Goal: Use online tool/utility: Utilize a website feature to perform a specific function

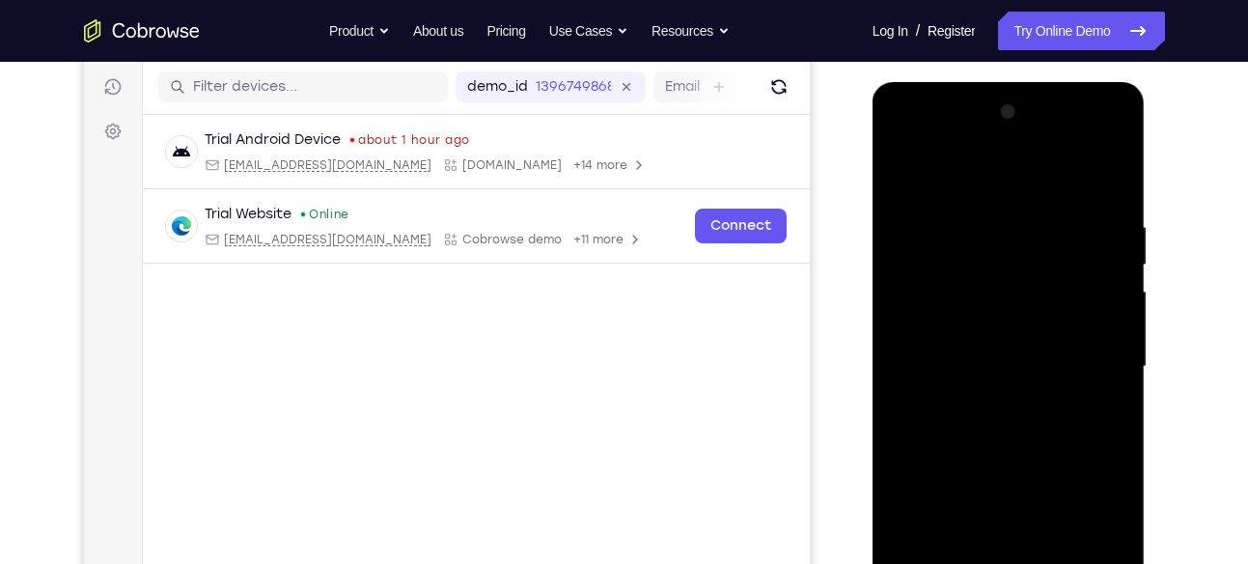
scroll to position [399, 0]
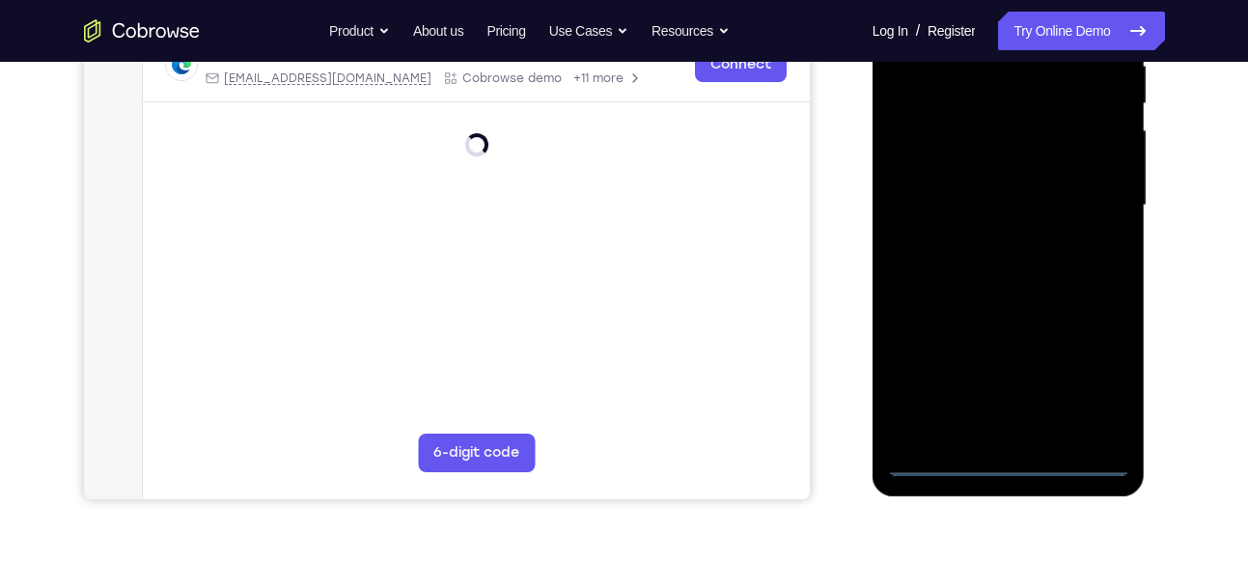
click at [1008, 454] on div at bounding box center [1008, 205] width 243 height 541
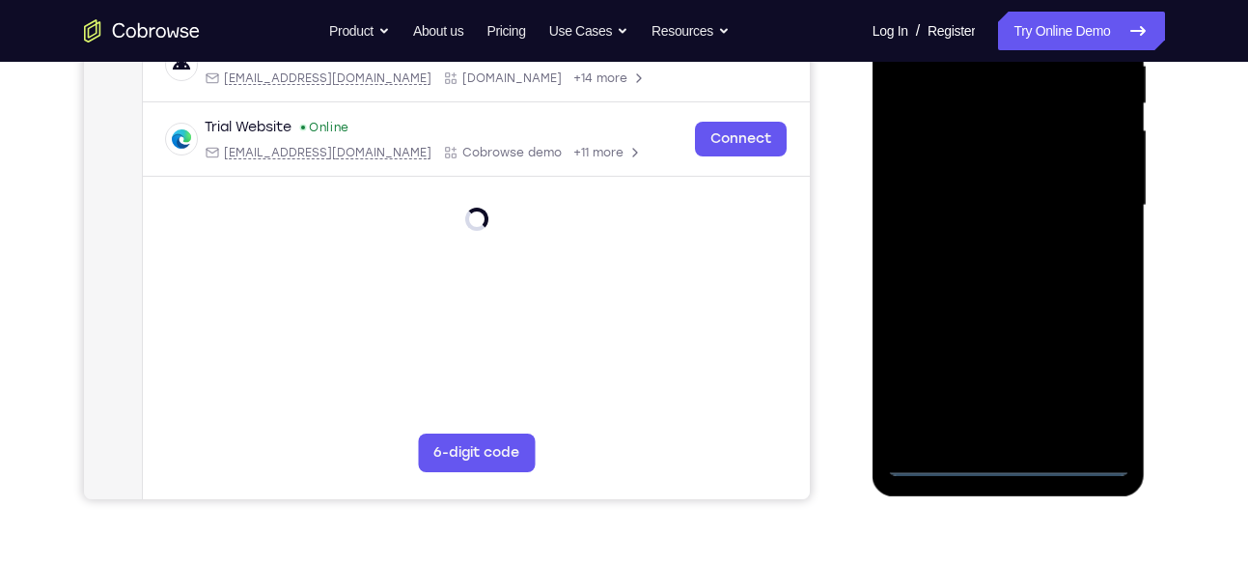
click at [1009, 461] on div at bounding box center [1008, 205] width 243 height 541
click at [1088, 355] on div at bounding box center [1008, 205] width 243 height 541
click at [1094, 370] on div at bounding box center [1008, 205] width 243 height 541
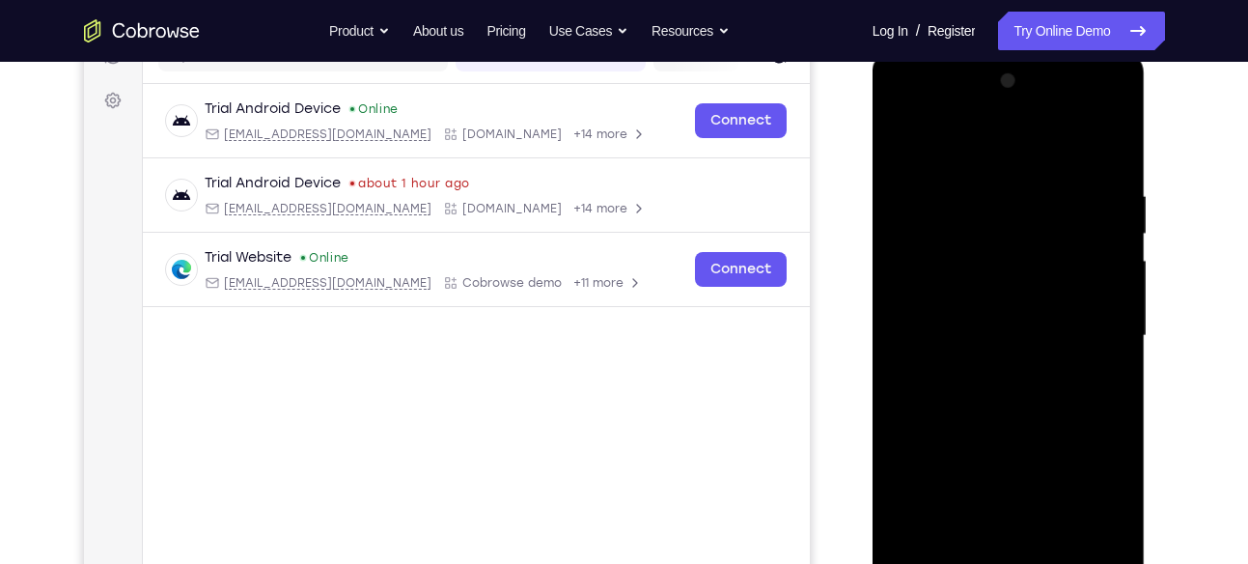
scroll to position [269, 0]
click at [901, 101] on div at bounding box center [1008, 335] width 243 height 541
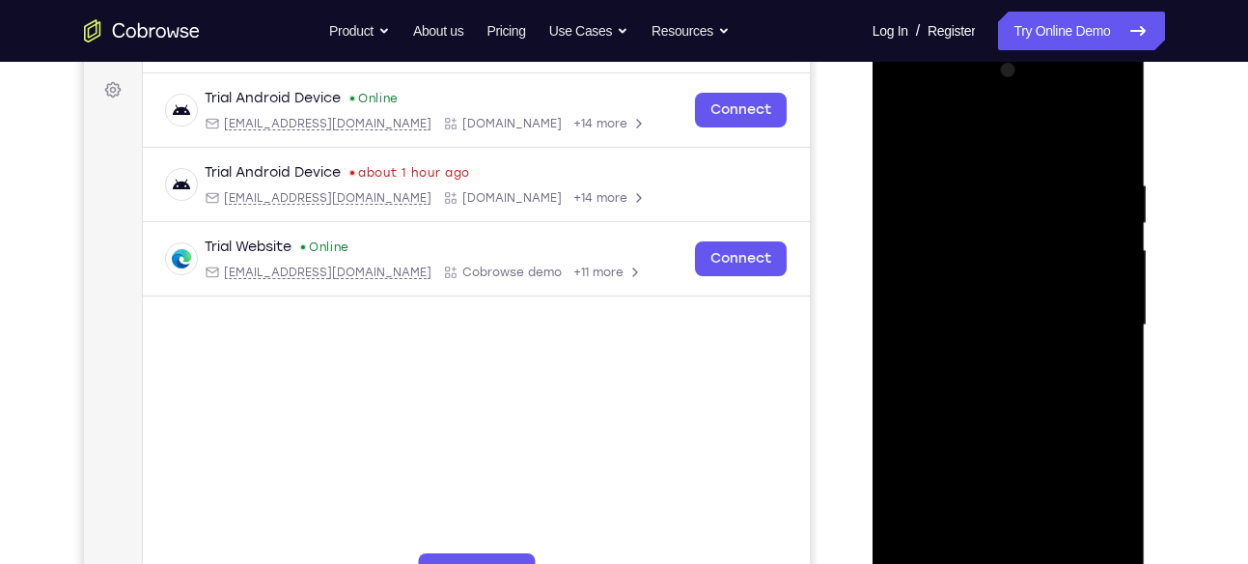
scroll to position [281, 0]
click at [904, 98] on div at bounding box center [1008, 323] width 243 height 541
click at [1085, 309] on div at bounding box center [1008, 323] width 243 height 541
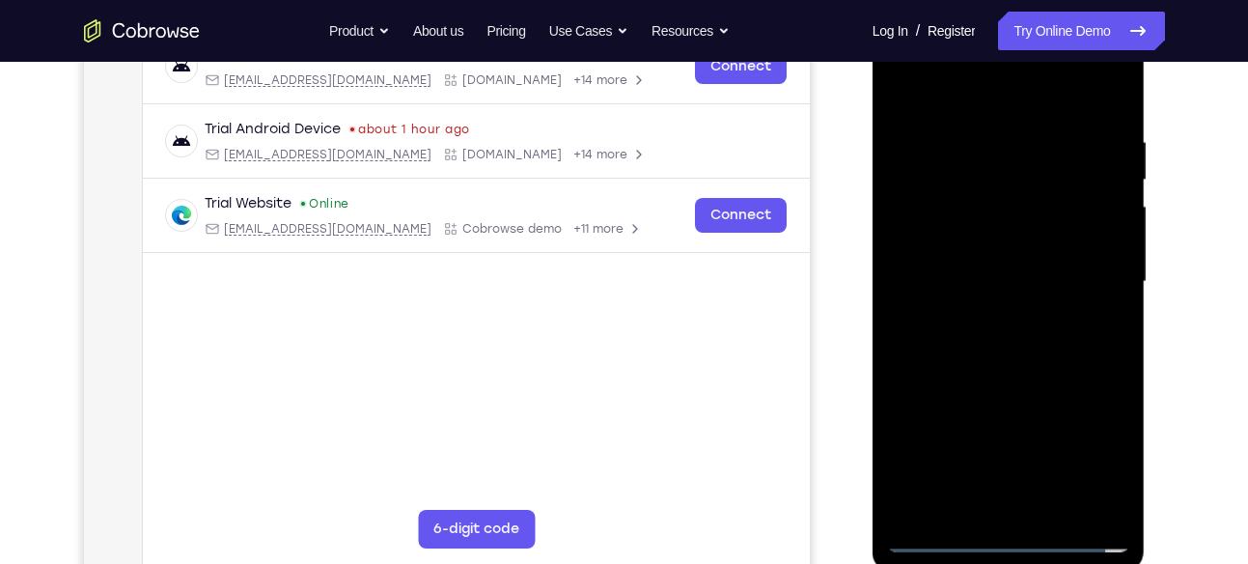
scroll to position [327, 0]
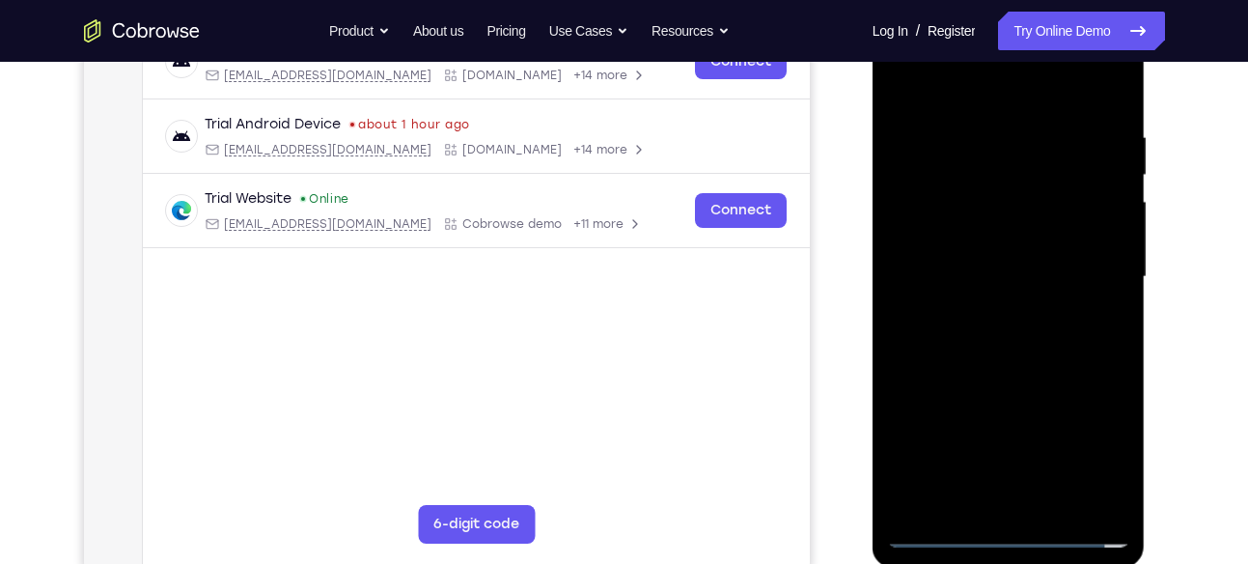
click at [985, 311] on div at bounding box center [1008, 277] width 243 height 541
click at [1038, 250] on div at bounding box center [1008, 277] width 243 height 541
click at [1020, 236] on div at bounding box center [1008, 277] width 243 height 541
click at [980, 272] on div at bounding box center [1008, 277] width 243 height 541
drag, startPoint x: 950, startPoint y: 311, endPoint x: 982, endPoint y: 215, distance: 100.8
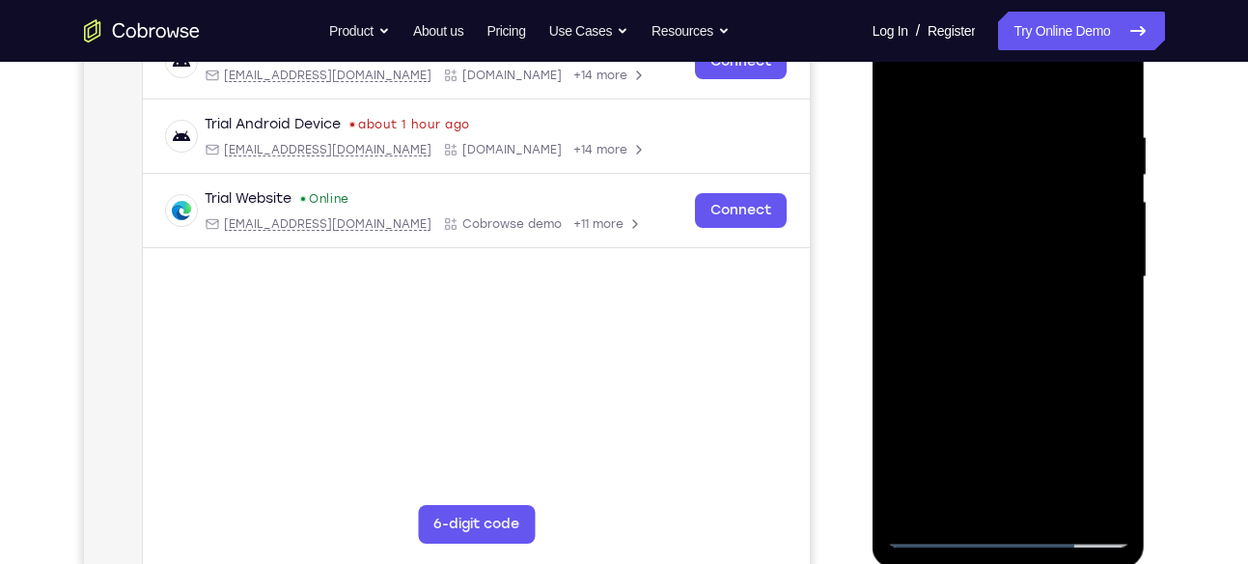
click at [982, 215] on div at bounding box center [1008, 277] width 243 height 541
click at [990, 358] on div at bounding box center [1008, 277] width 243 height 541
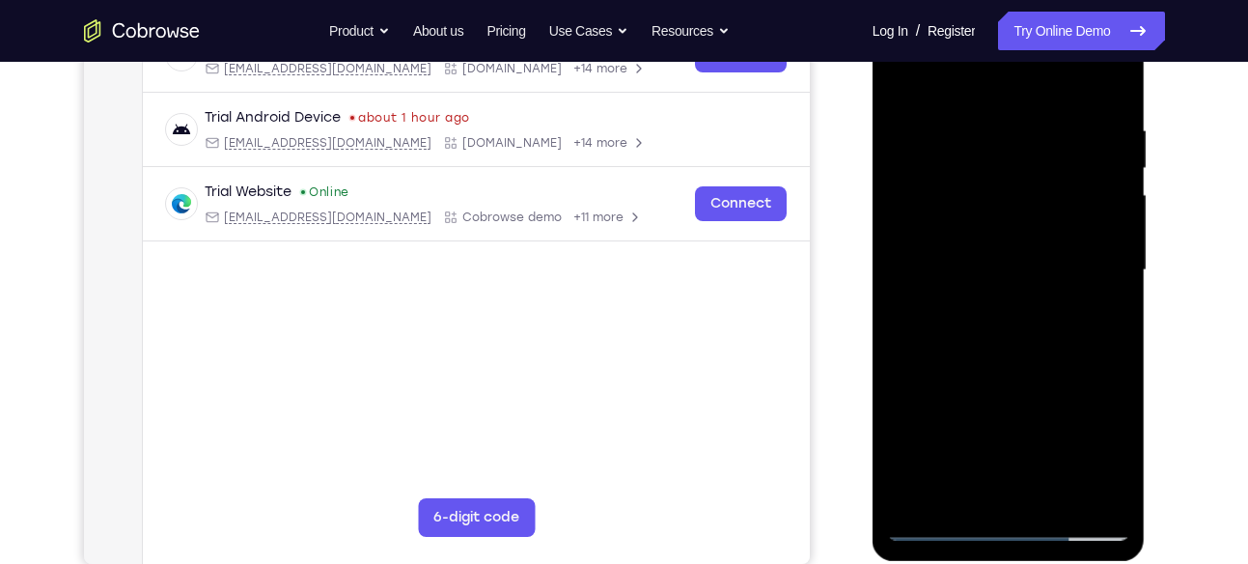
scroll to position [328, 0]
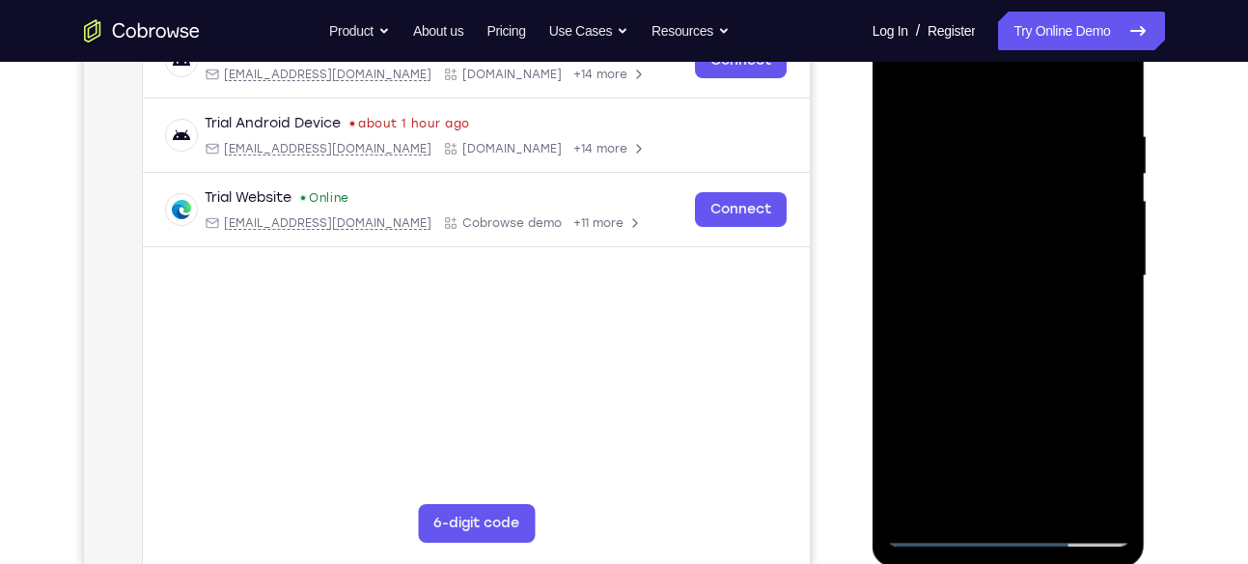
click at [1100, 83] on div at bounding box center [1008, 276] width 243 height 541
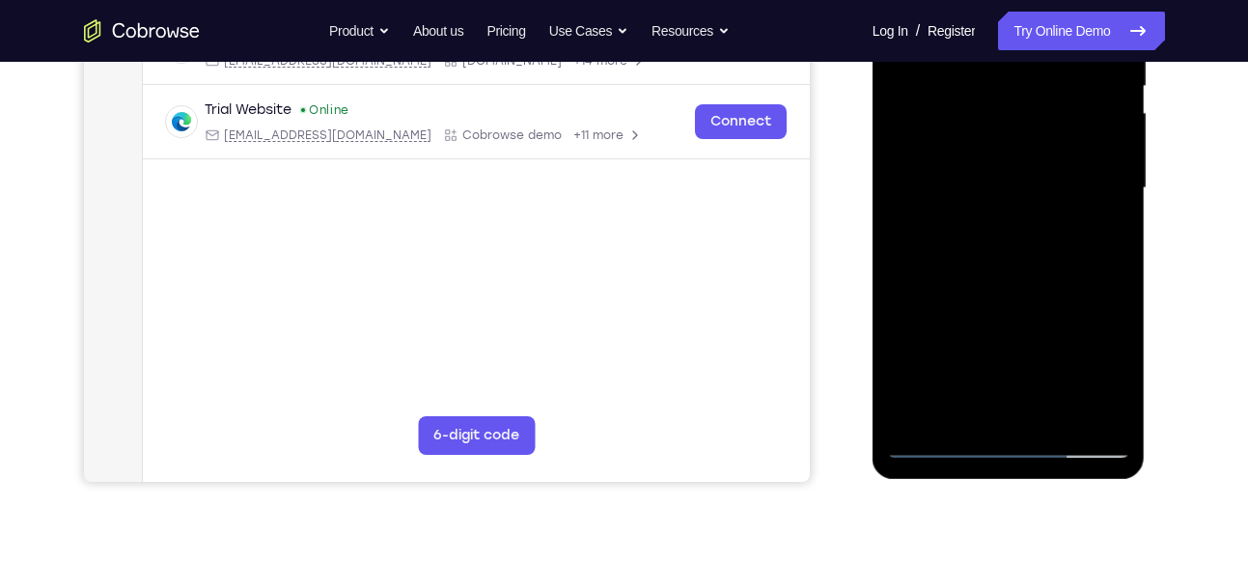
scroll to position [419, 0]
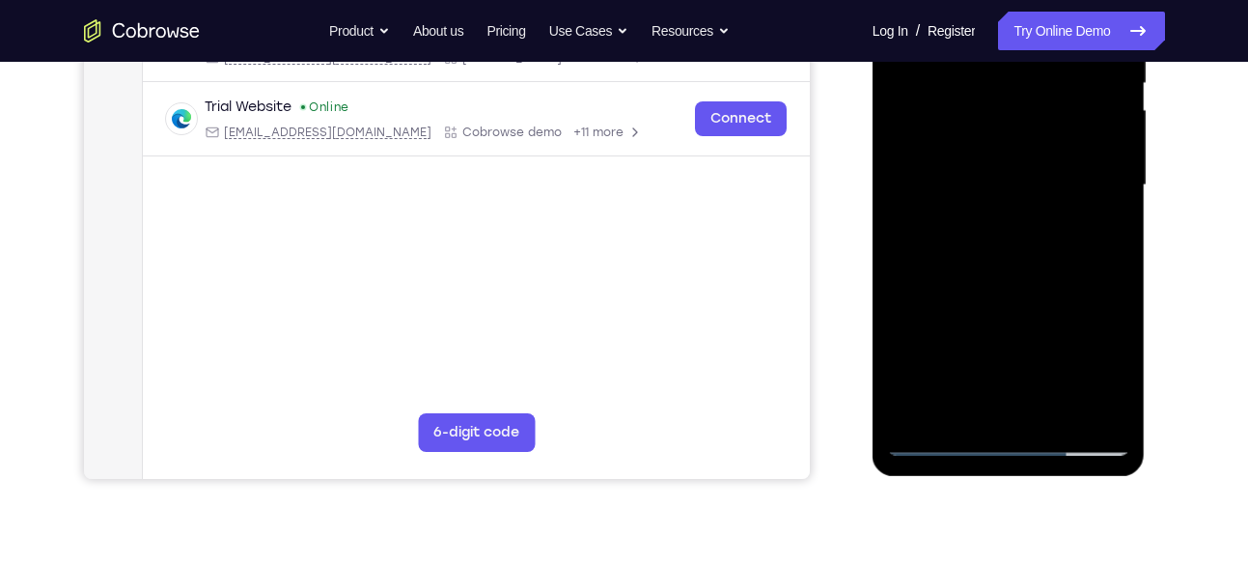
click at [1051, 406] on div at bounding box center [1008, 185] width 243 height 541
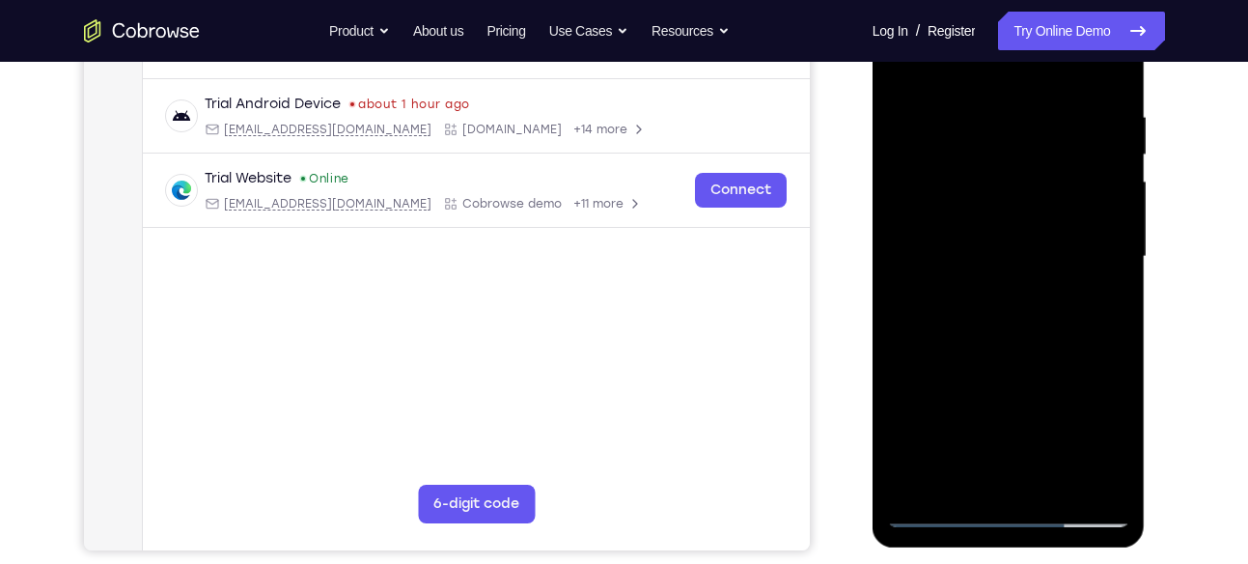
click at [1003, 243] on div at bounding box center [1008, 256] width 243 height 541
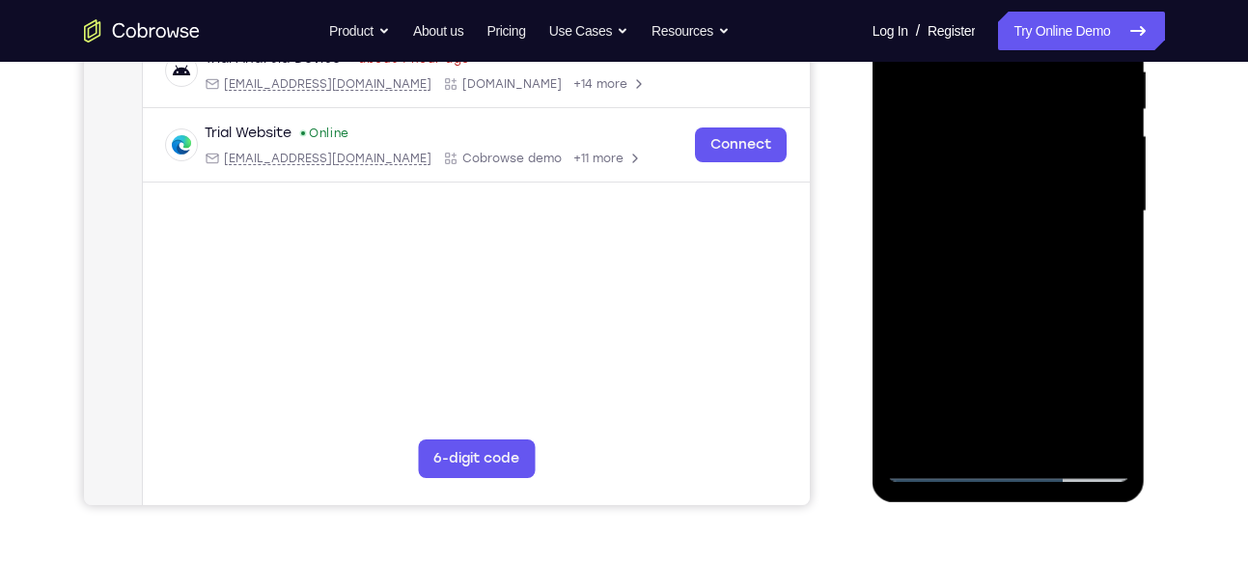
scroll to position [399, 0]
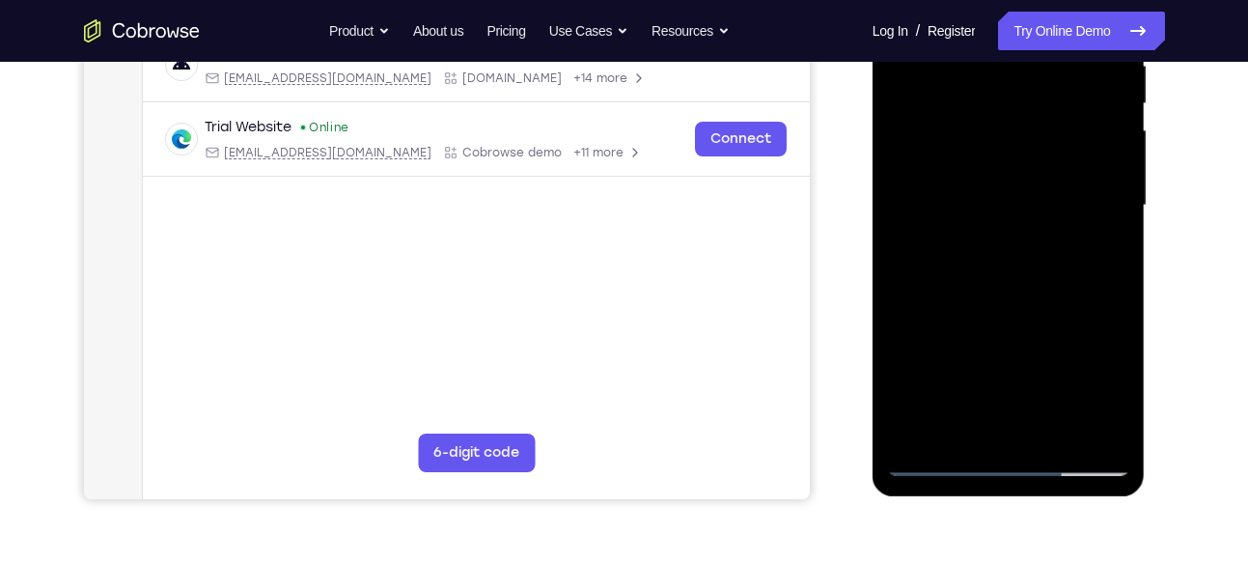
click at [998, 305] on div at bounding box center [1008, 205] width 243 height 541
click at [1002, 172] on div at bounding box center [1008, 205] width 243 height 541
click at [974, 172] on div at bounding box center [1008, 205] width 243 height 541
drag, startPoint x: 974, startPoint y: 172, endPoint x: 1040, endPoint y: 233, distance: 89.5
click at [1040, 233] on div at bounding box center [1008, 205] width 243 height 541
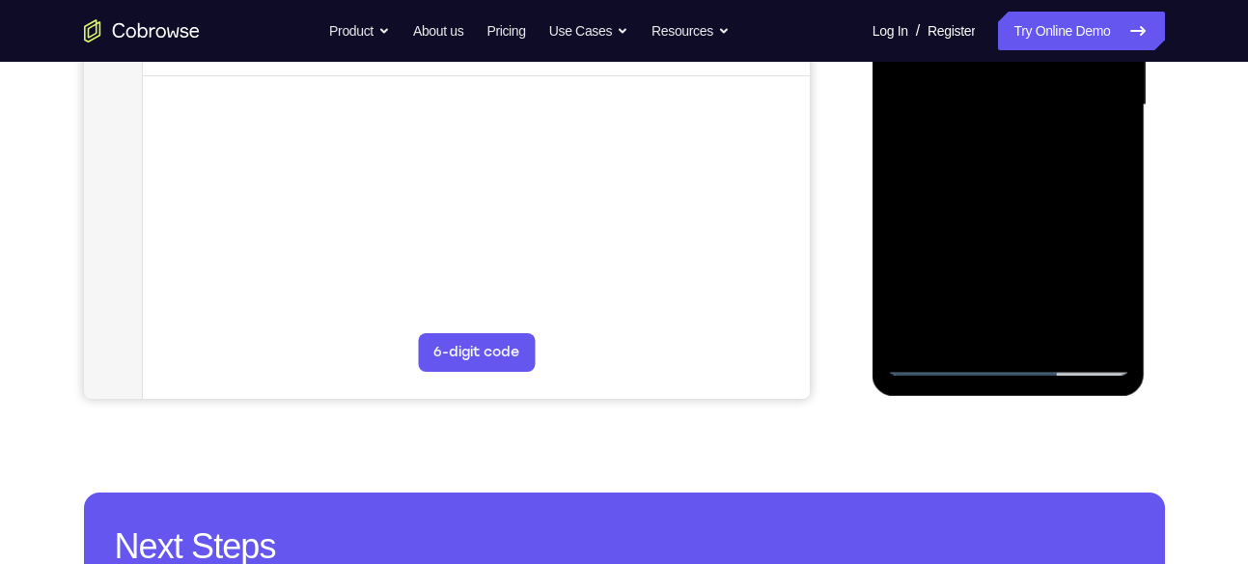
scroll to position [500, 0]
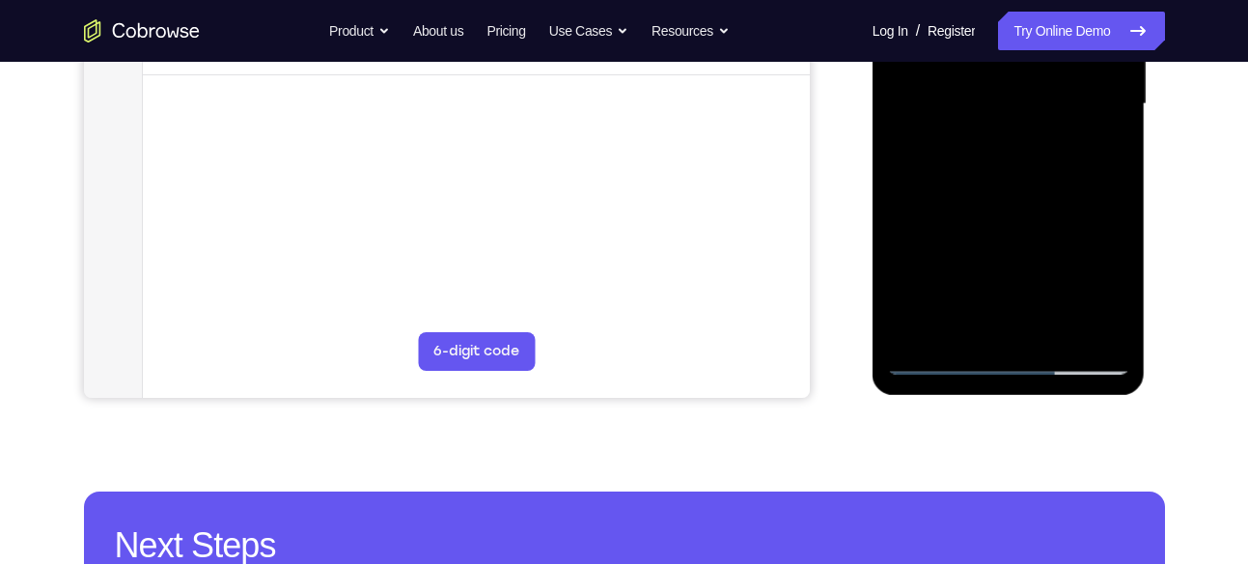
click at [977, 315] on div at bounding box center [1008, 104] width 243 height 541
click at [996, 153] on div at bounding box center [1008, 104] width 243 height 541
click at [1102, 146] on div at bounding box center [1008, 104] width 243 height 541
click at [1093, 154] on div at bounding box center [1008, 104] width 243 height 541
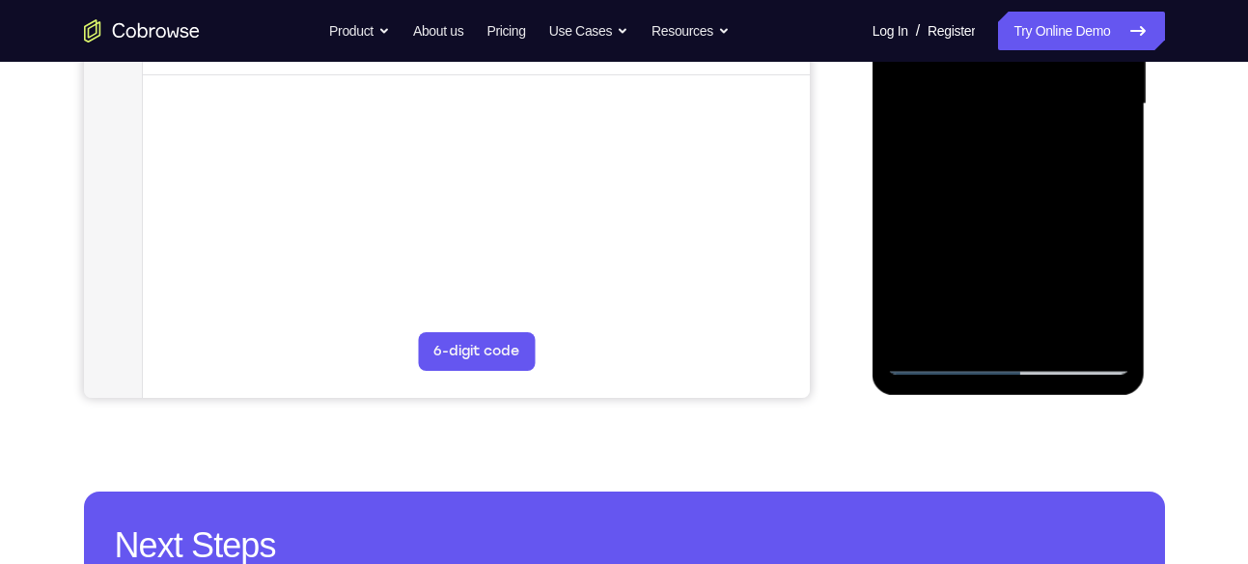
click at [1093, 154] on div at bounding box center [1008, 104] width 243 height 541
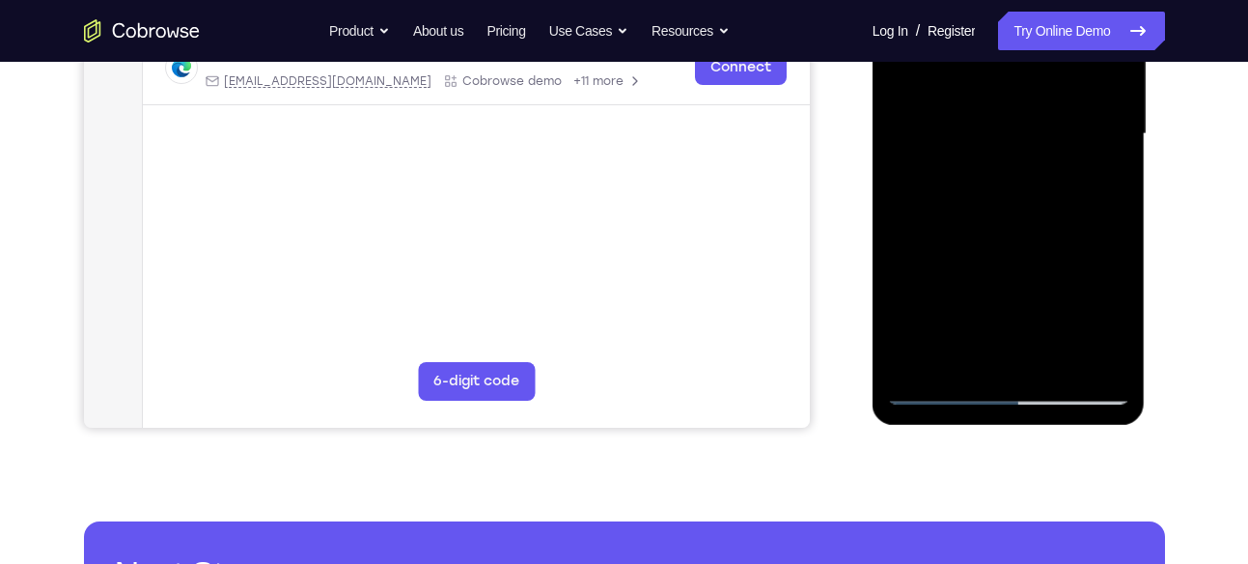
scroll to position [465, 0]
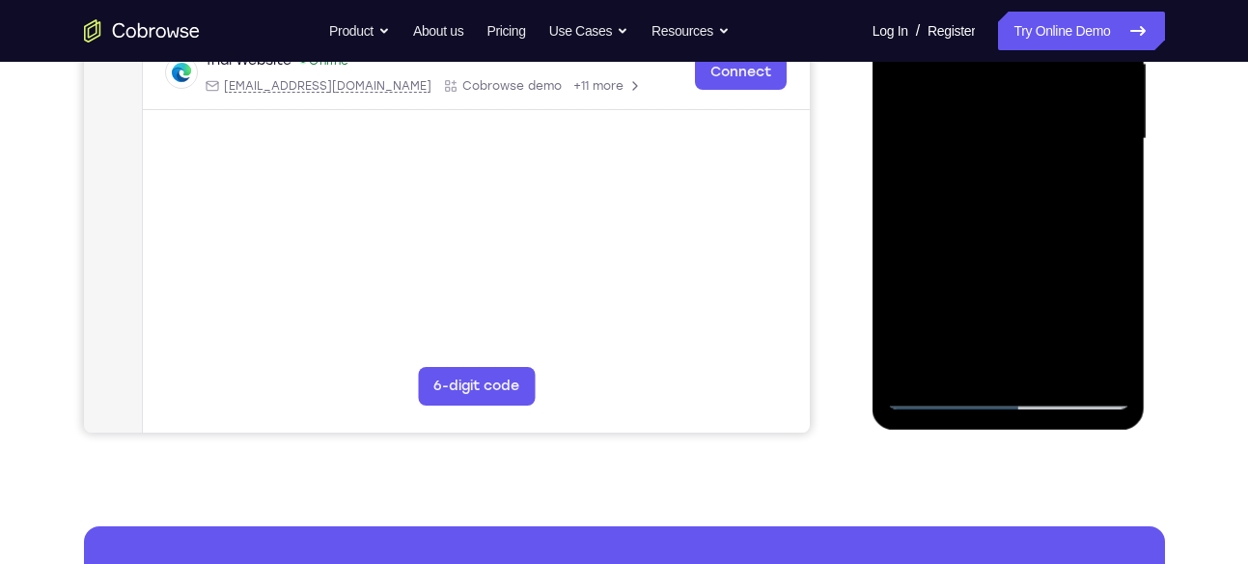
click at [1107, 135] on div at bounding box center [1008, 139] width 243 height 541
click at [1101, 136] on div at bounding box center [1008, 139] width 243 height 541
click at [1106, 278] on div at bounding box center [1008, 139] width 243 height 541
click at [1044, 277] on div at bounding box center [1008, 139] width 243 height 541
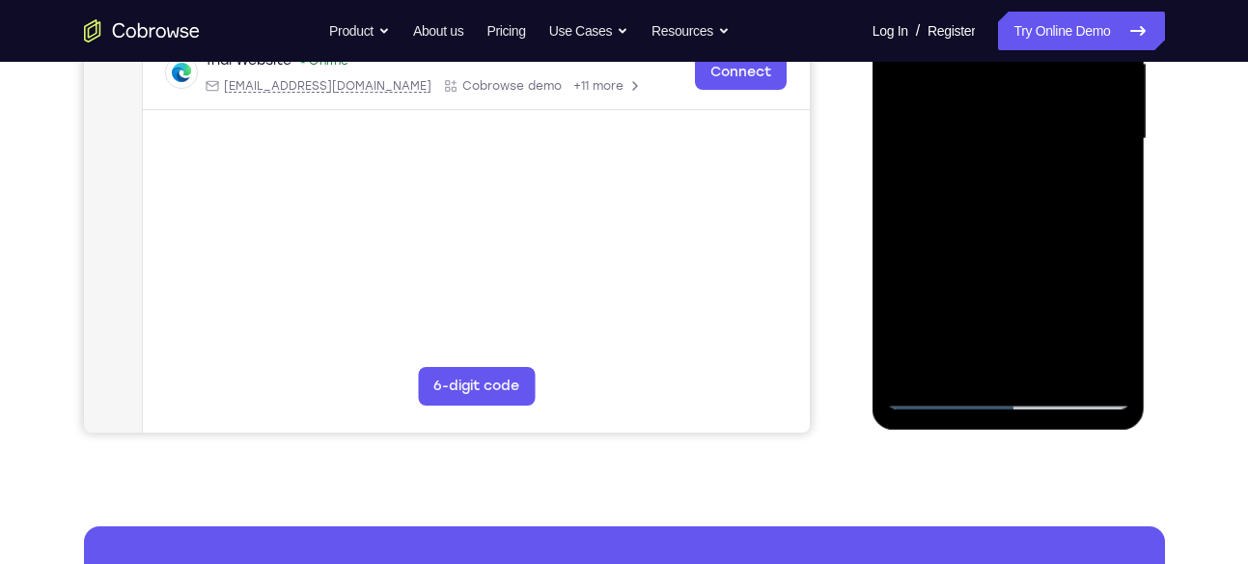
click at [984, 249] on div at bounding box center [1008, 139] width 243 height 541
click at [1031, 127] on div at bounding box center [1008, 139] width 243 height 541
click at [1101, 301] on div at bounding box center [1008, 139] width 243 height 541
click at [1042, 307] on div at bounding box center [1008, 139] width 243 height 541
click at [1011, 286] on div at bounding box center [1008, 139] width 243 height 541
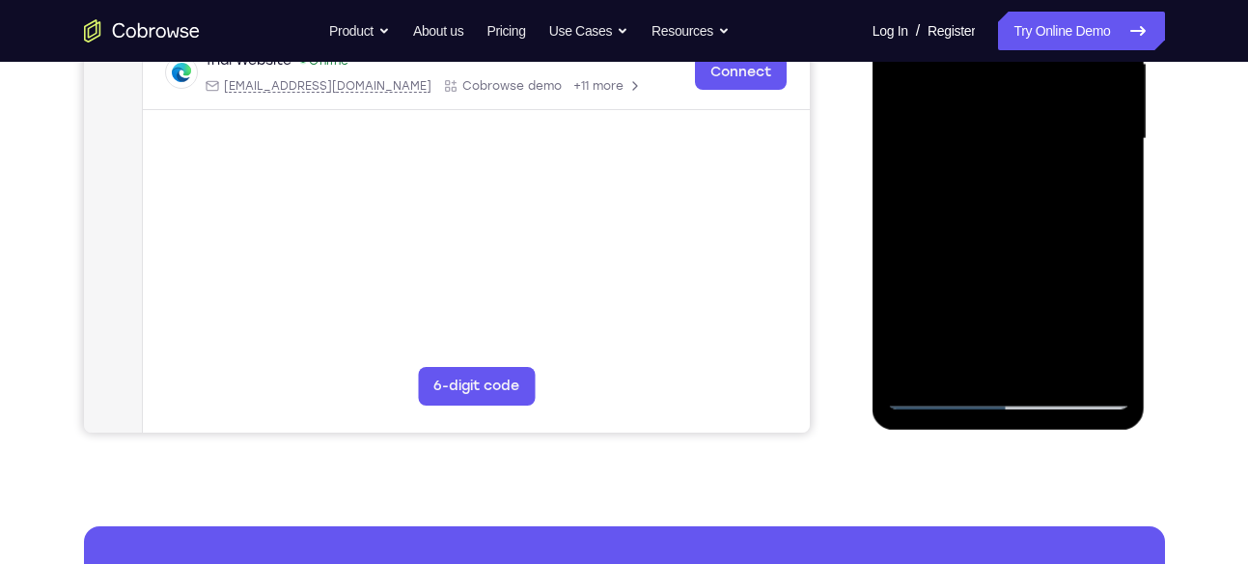
click at [1037, 137] on div at bounding box center [1008, 139] width 243 height 541
click at [1038, 138] on div at bounding box center [1008, 139] width 243 height 541
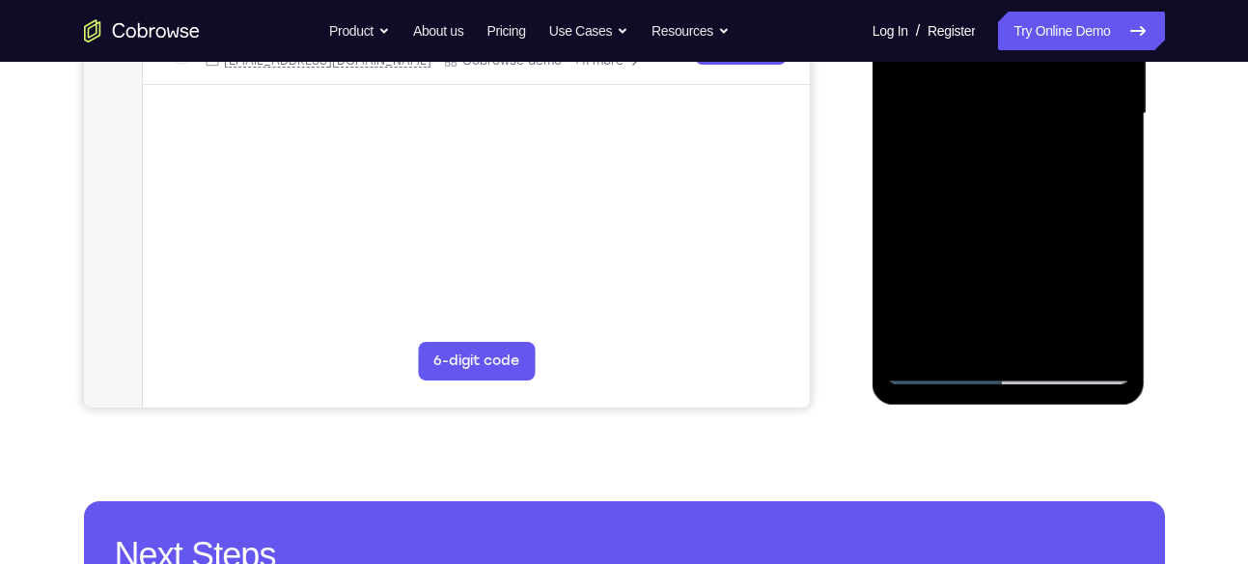
scroll to position [487, 0]
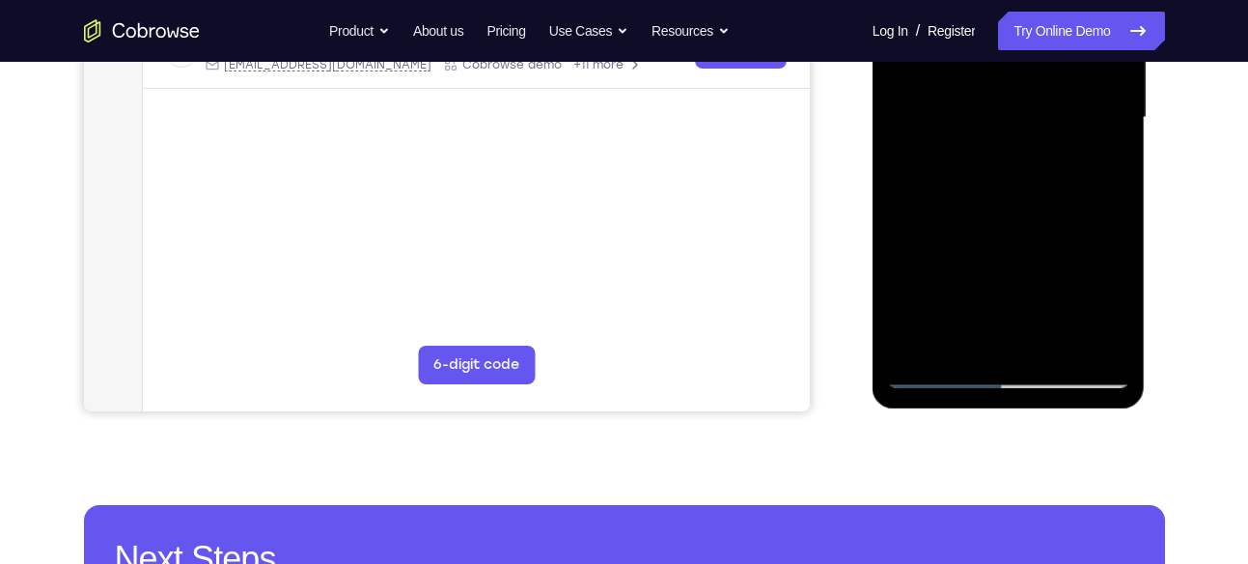
click at [987, 330] on div at bounding box center [1008, 117] width 243 height 541
click at [1106, 167] on div at bounding box center [1008, 117] width 243 height 541
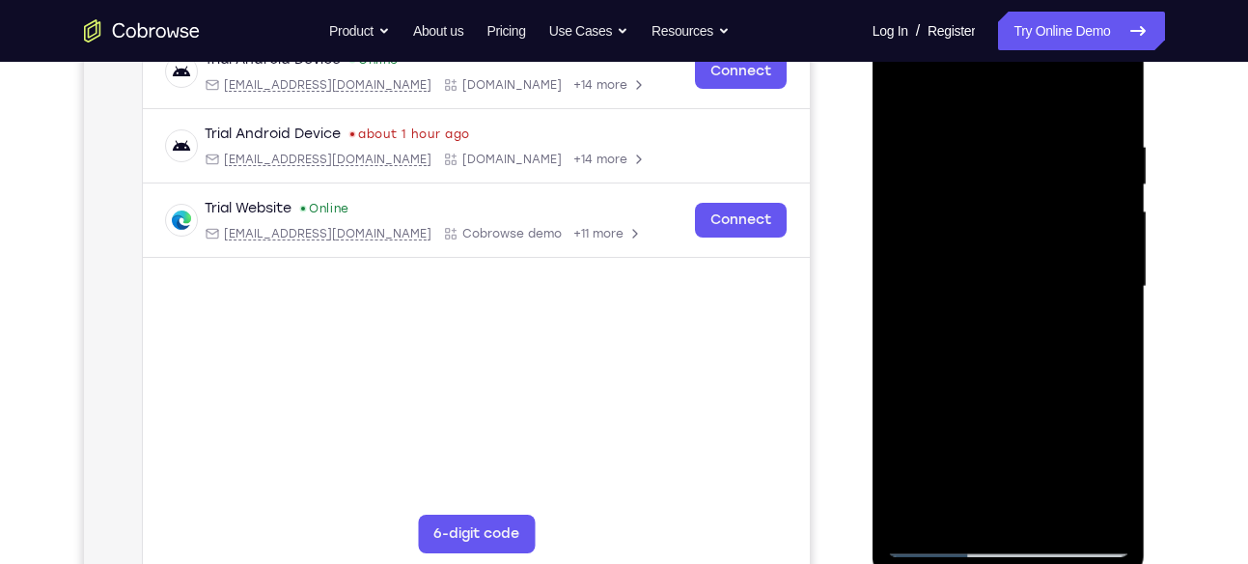
scroll to position [316, 0]
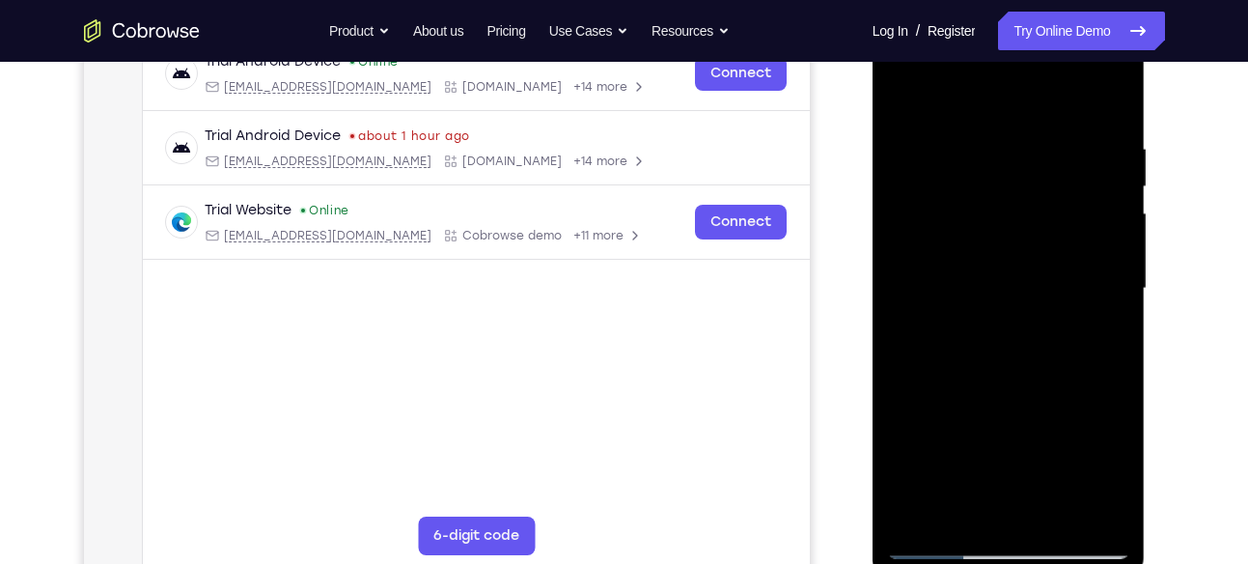
click at [1093, 335] on div at bounding box center [1008, 288] width 243 height 541
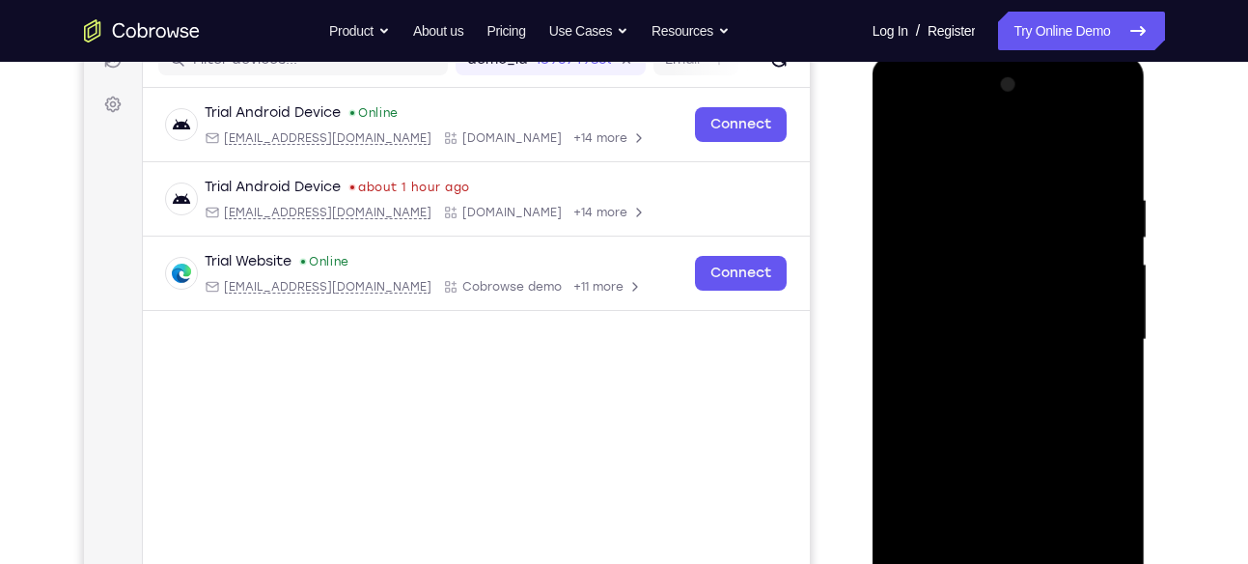
scroll to position [302, 0]
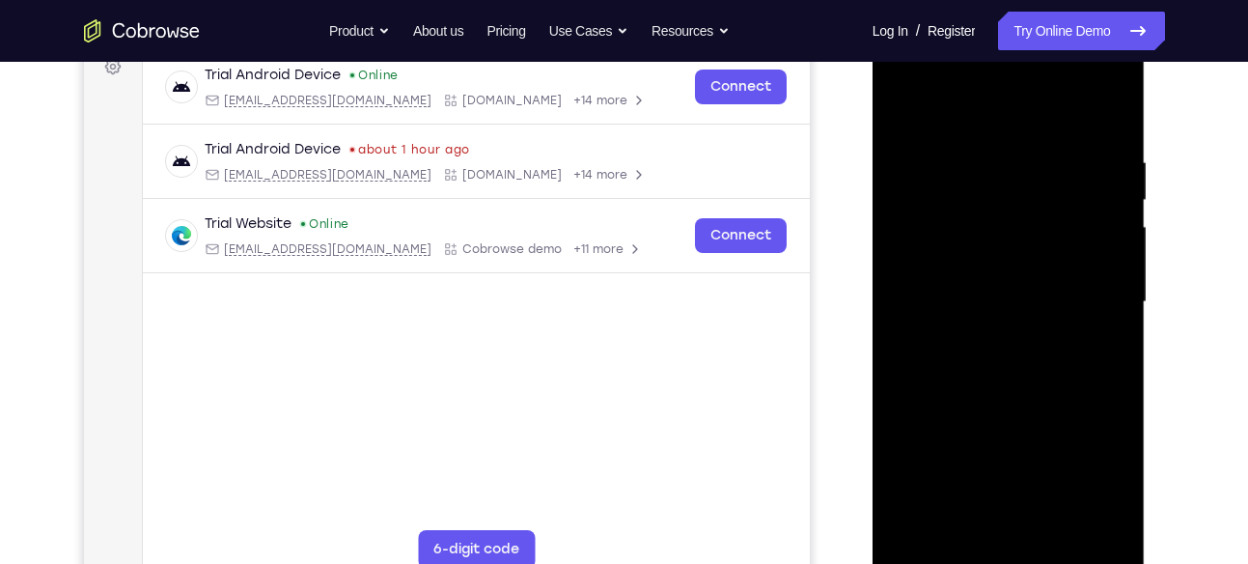
click at [1098, 344] on div at bounding box center [1008, 302] width 243 height 541
click at [909, 113] on div at bounding box center [1008, 302] width 243 height 541
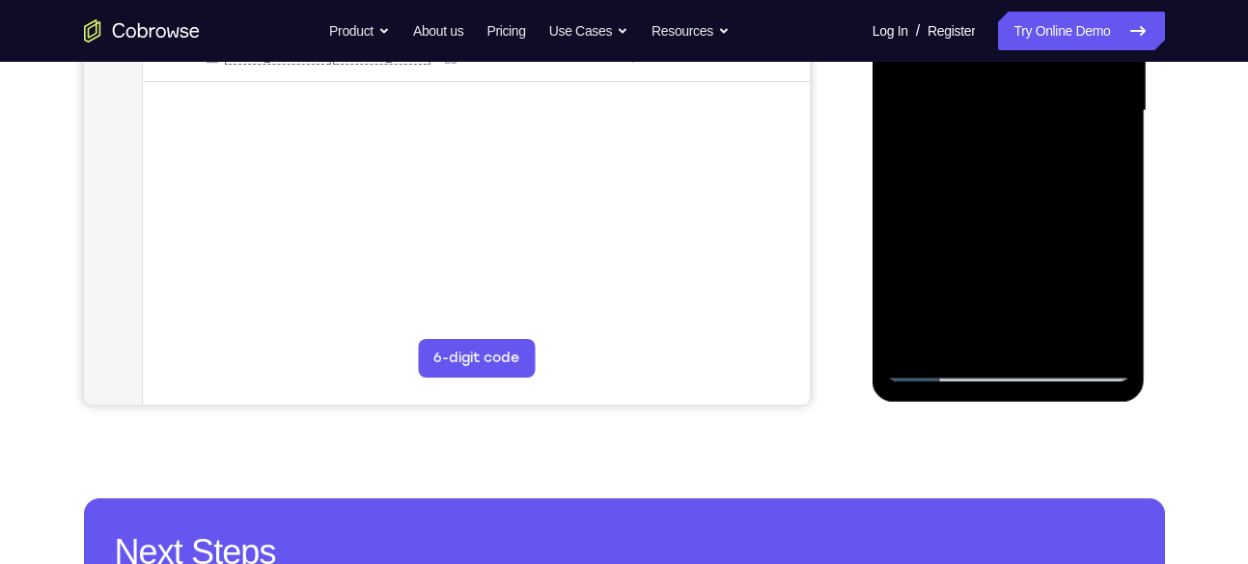
scroll to position [494, 0]
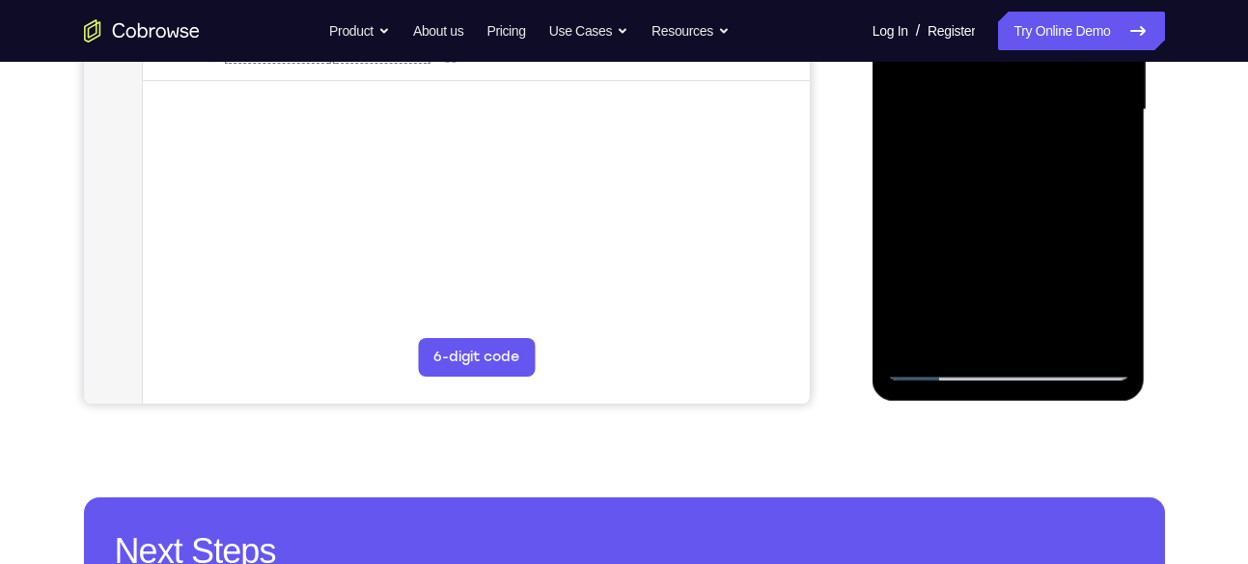
click at [933, 374] on div at bounding box center [1008, 110] width 243 height 541
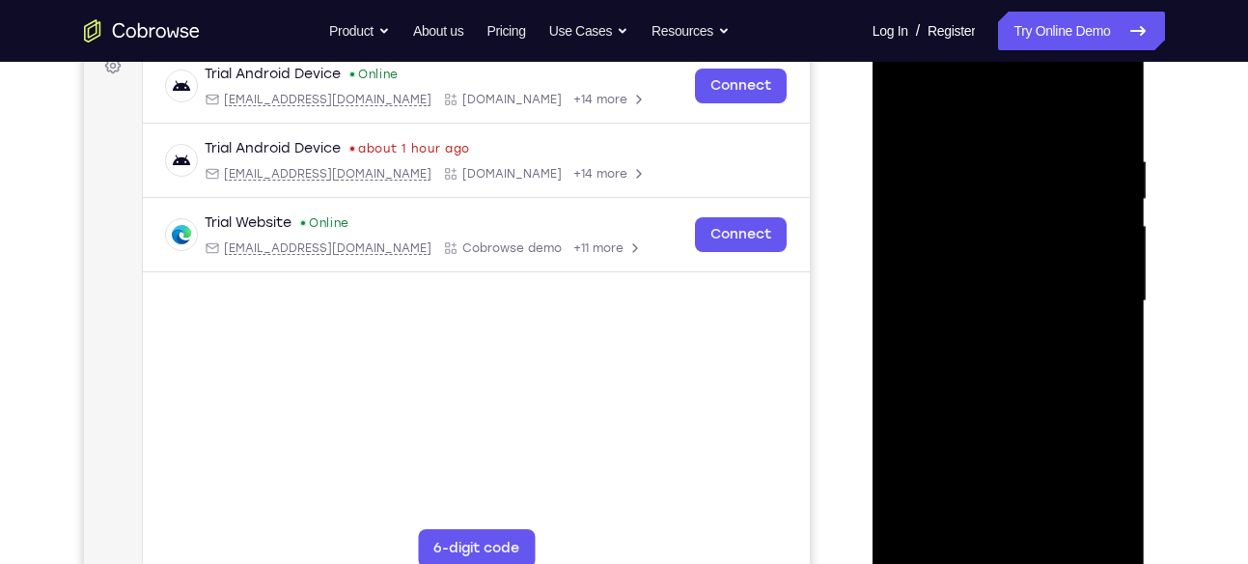
scroll to position [302, 0]
click at [906, 109] on div at bounding box center [1008, 302] width 243 height 541
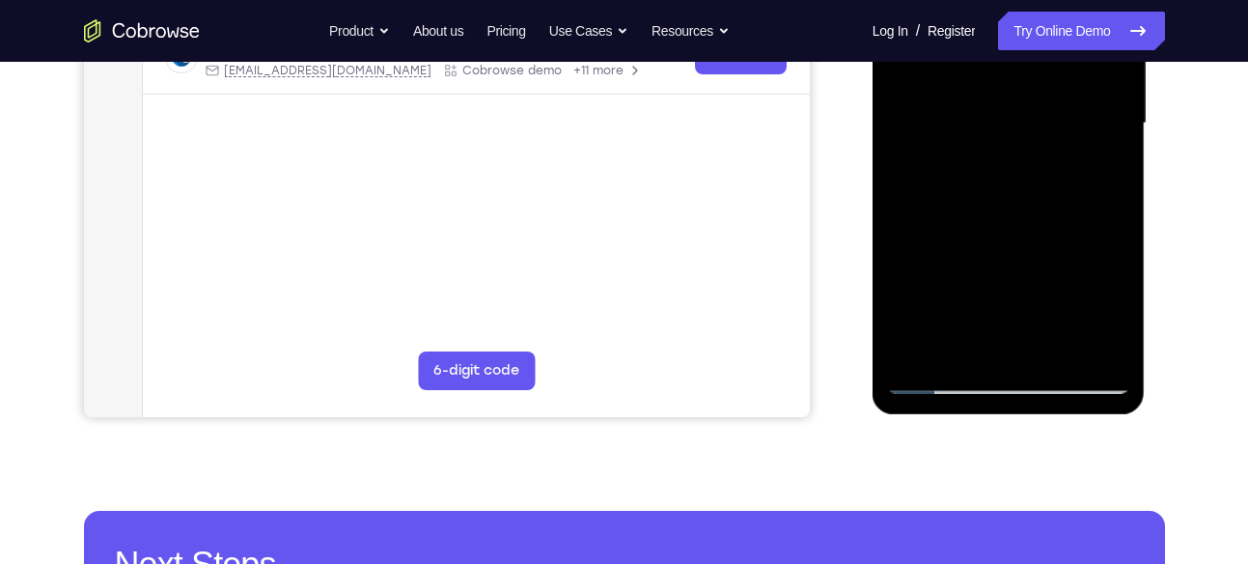
scroll to position [482, 0]
click at [1100, 343] on div at bounding box center [1008, 122] width 243 height 541
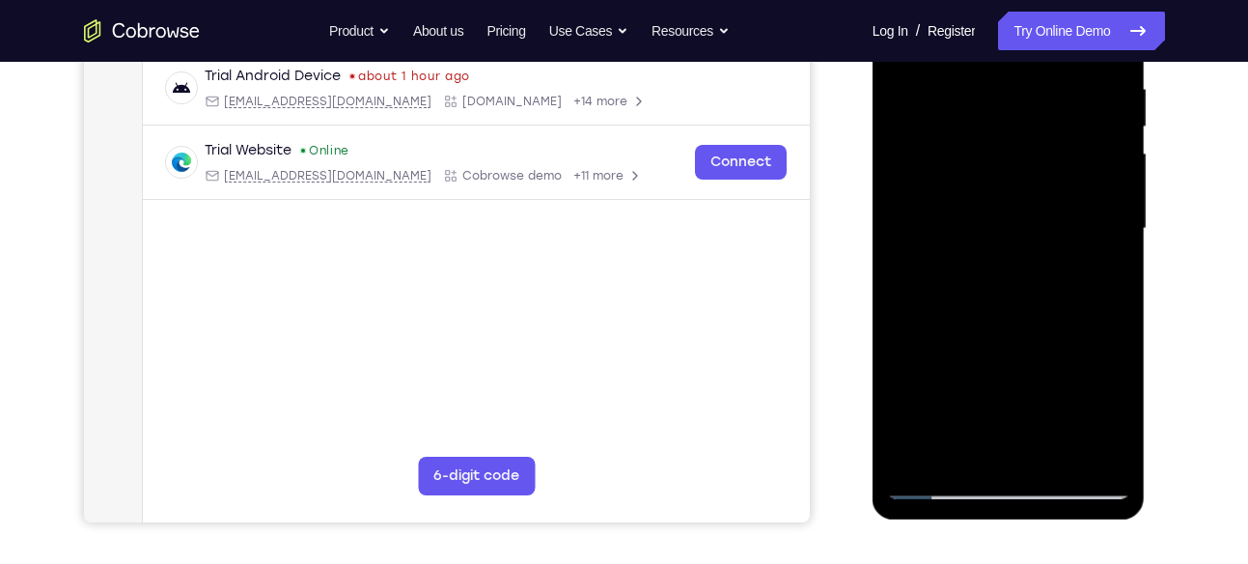
scroll to position [375, 0]
click at [993, 222] on div at bounding box center [1008, 229] width 243 height 541
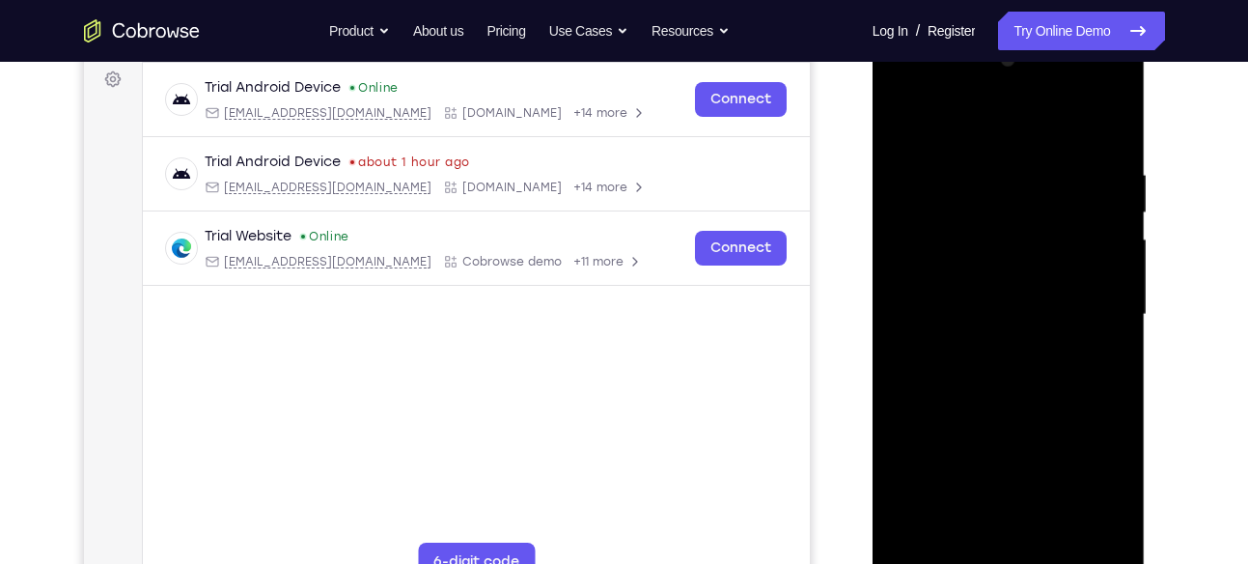
scroll to position [294, 0]
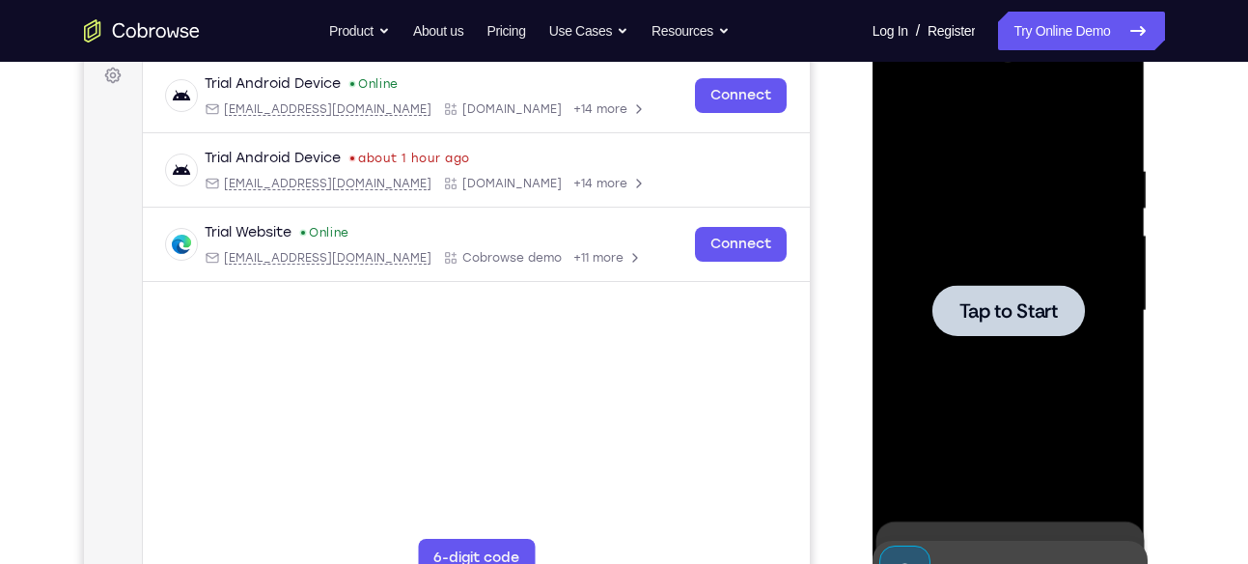
click at [1054, 293] on div at bounding box center [1009, 310] width 153 height 51
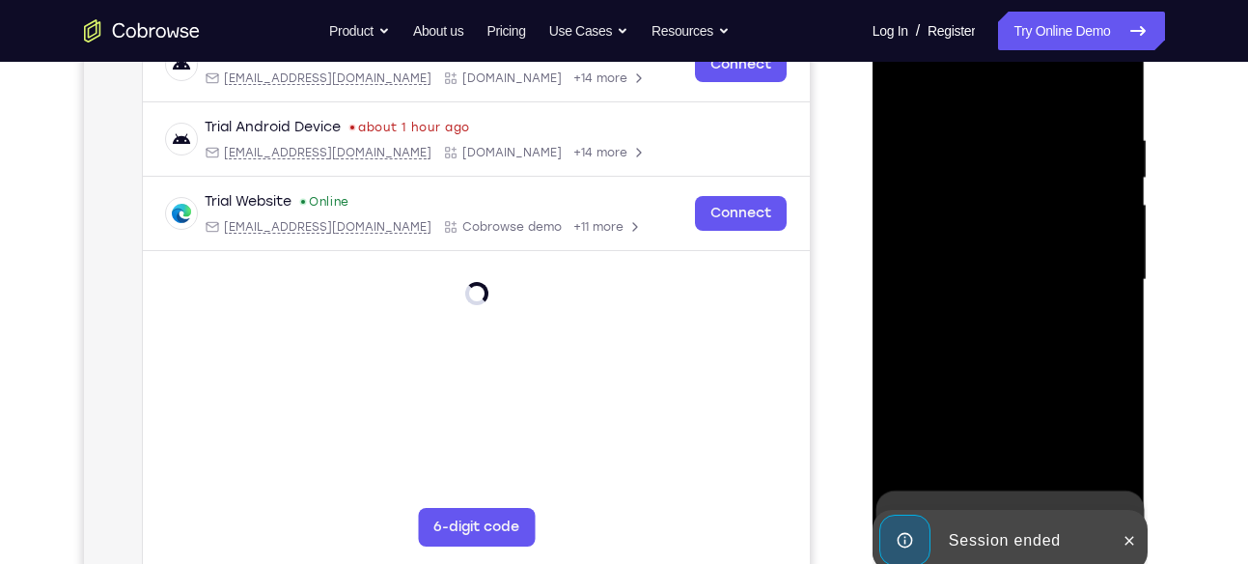
scroll to position [332, 0]
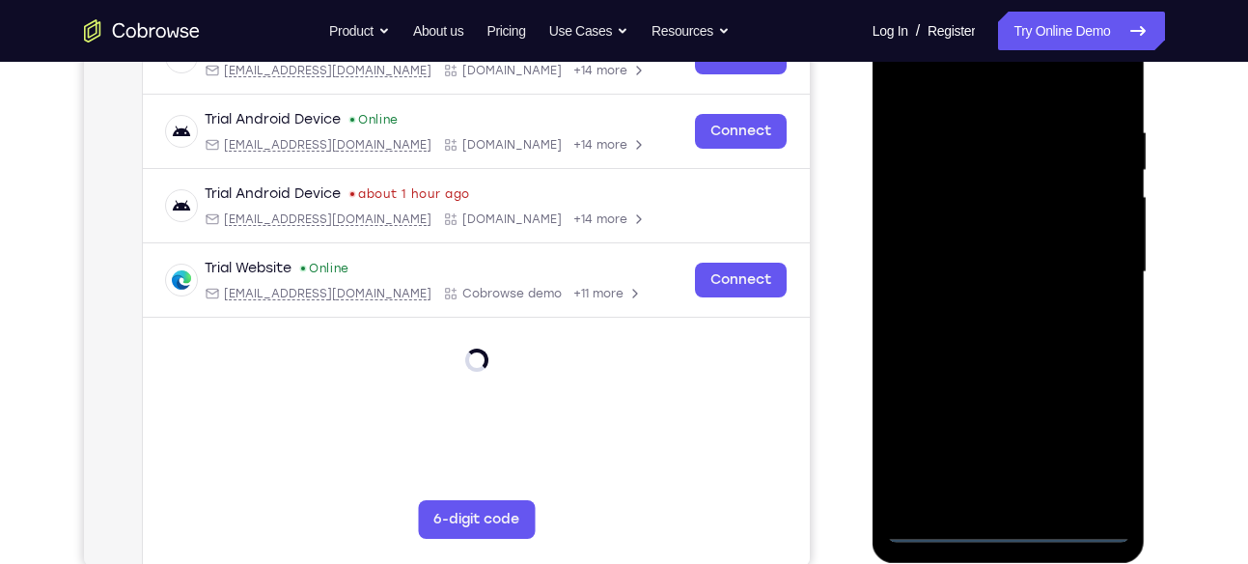
click at [1011, 528] on div at bounding box center [1008, 272] width 243 height 541
click at [1100, 449] on div at bounding box center [1008, 272] width 243 height 541
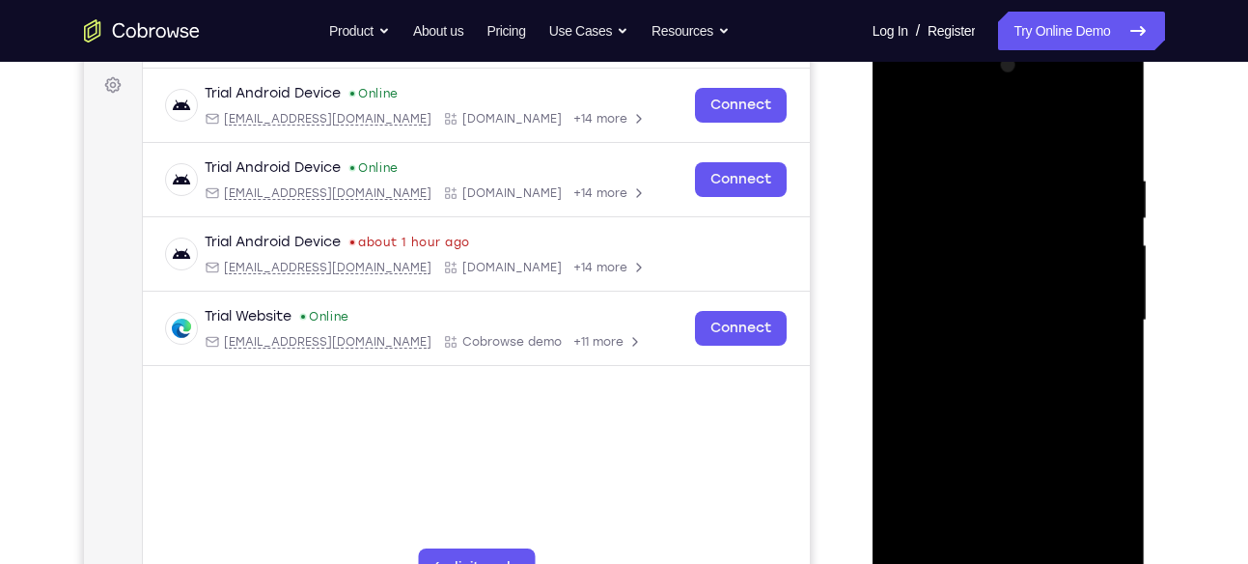
scroll to position [283, 0]
click at [899, 94] on div at bounding box center [1008, 321] width 243 height 541
click at [1080, 305] on div at bounding box center [1008, 321] width 243 height 541
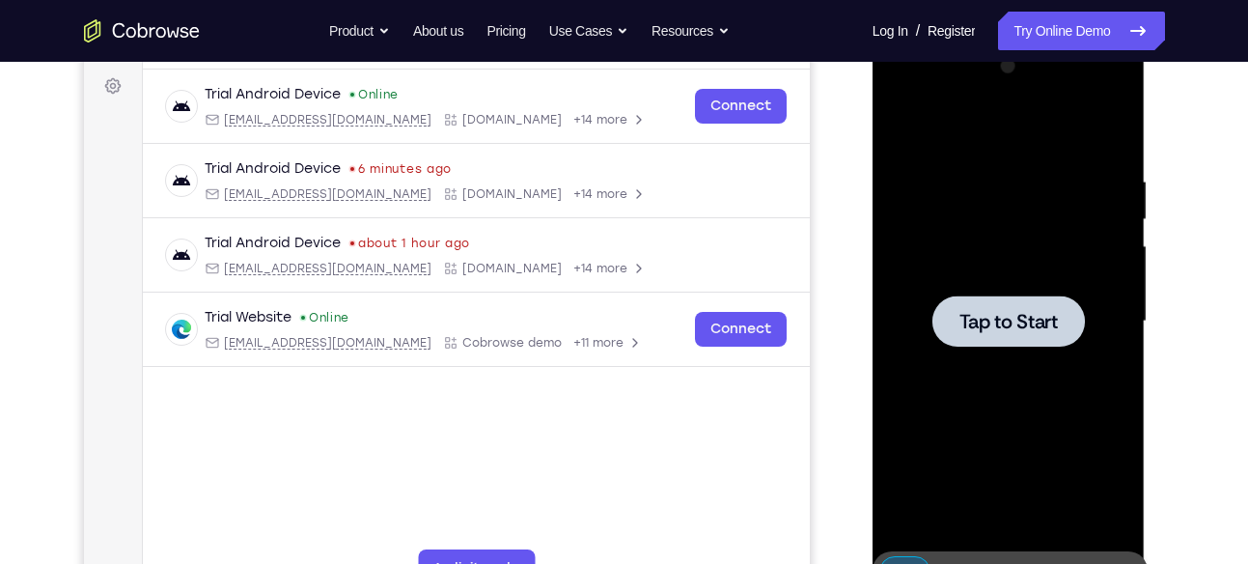
click at [979, 285] on div at bounding box center [1008, 321] width 243 height 541
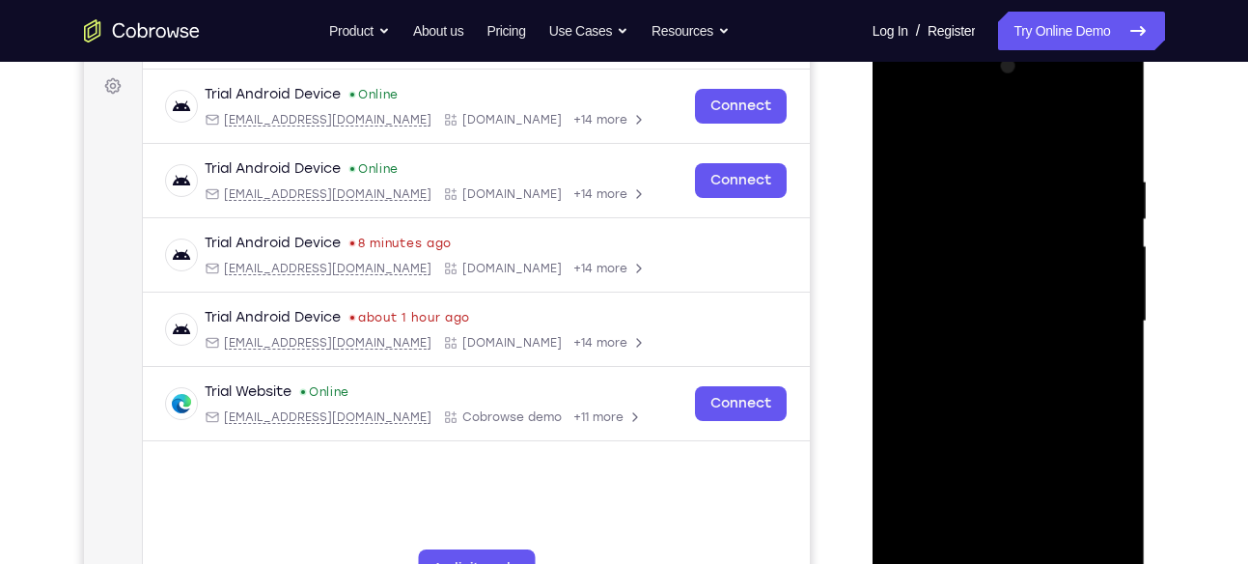
click at [1114, 301] on div at bounding box center [1008, 321] width 243 height 541
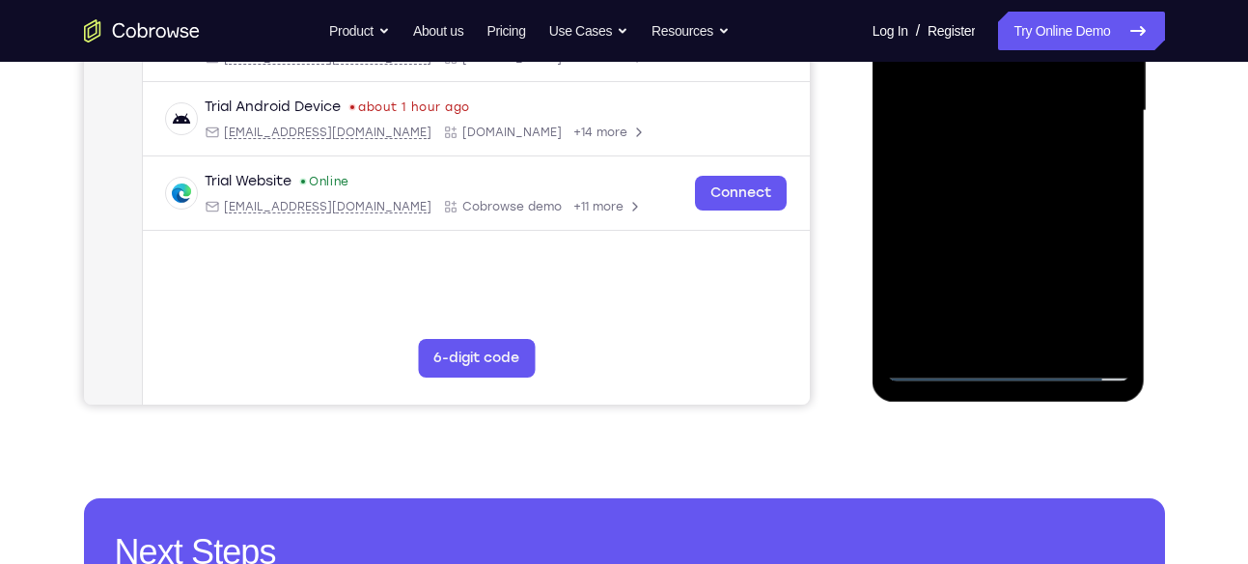
scroll to position [496, 0]
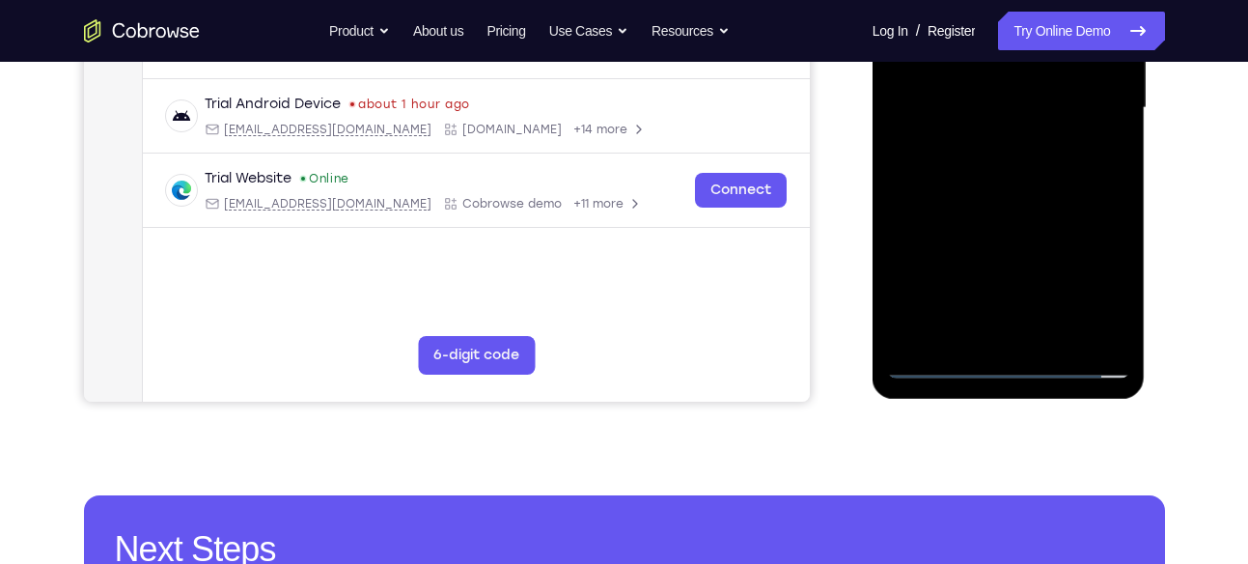
click at [1014, 360] on div at bounding box center [1008, 108] width 243 height 541
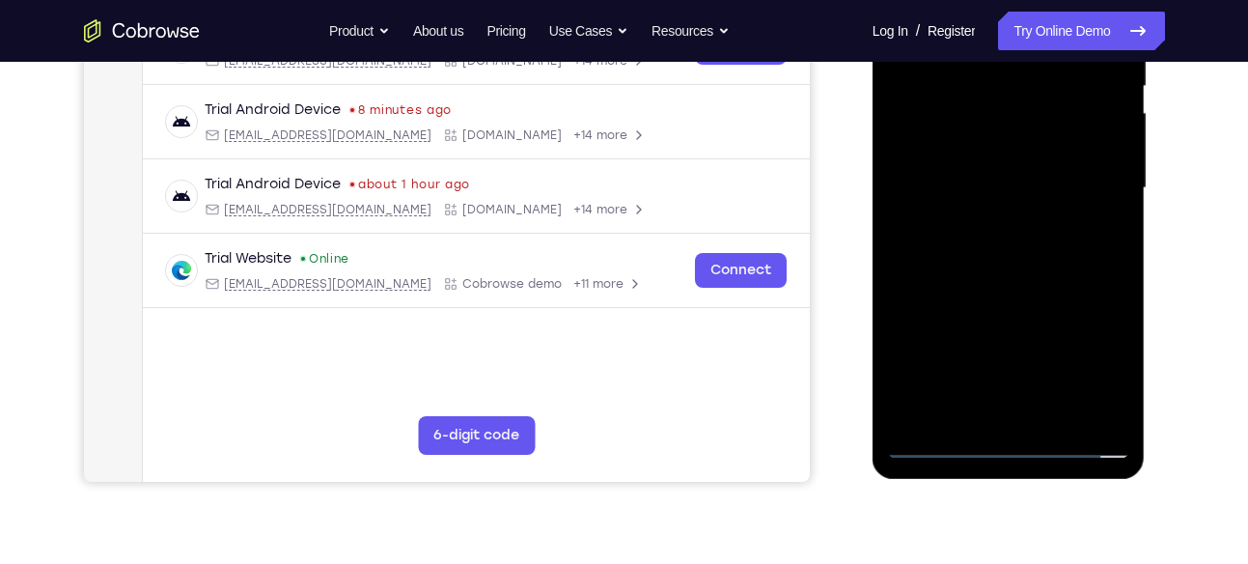
scroll to position [415, 0]
click at [1094, 344] on div at bounding box center [1008, 189] width 243 height 541
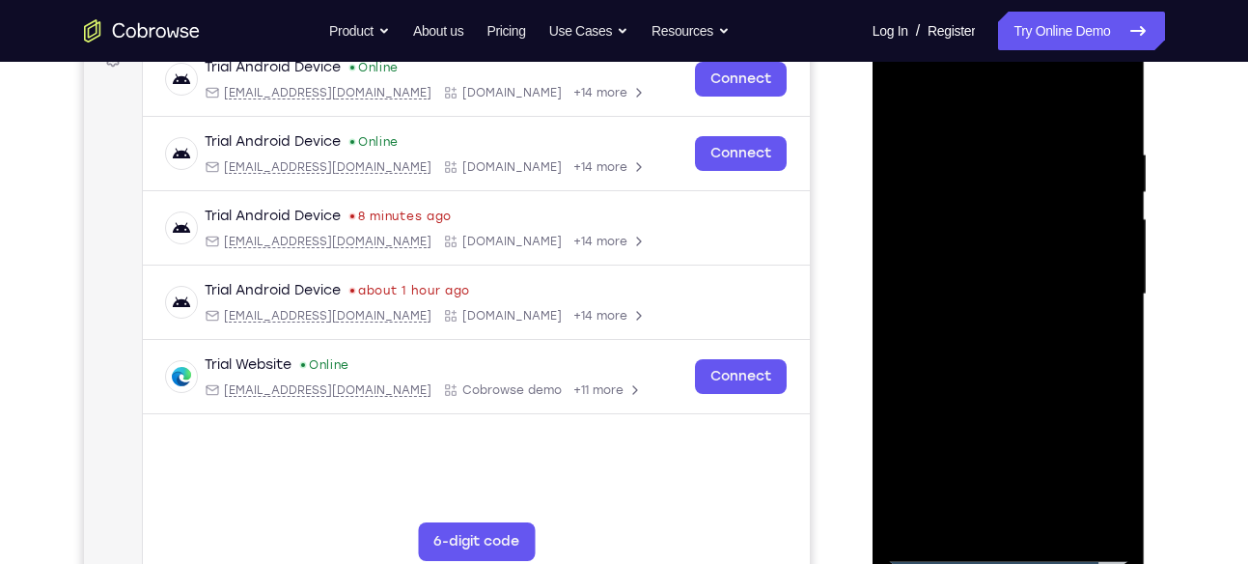
scroll to position [265, 0]
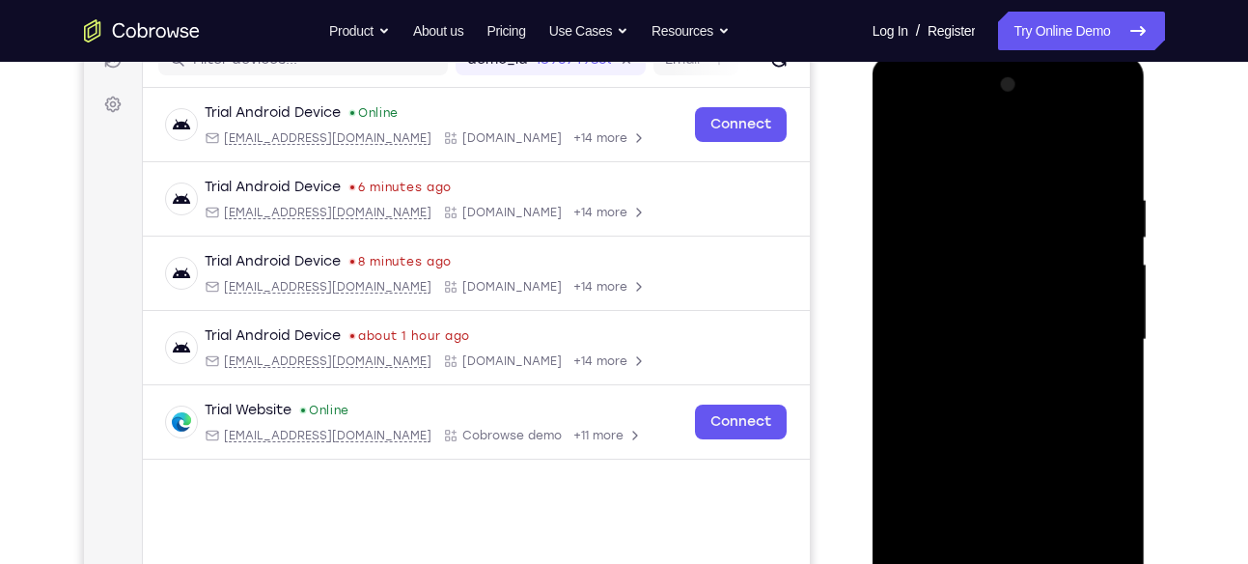
click at [900, 117] on div at bounding box center [1008, 340] width 243 height 541
click at [1095, 331] on div at bounding box center [1008, 340] width 243 height 541
click at [989, 368] on div at bounding box center [1008, 340] width 243 height 541
click at [1034, 321] on div at bounding box center [1008, 340] width 243 height 541
click at [1050, 305] on div at bounding box center [1008, 340] width 243 height 541
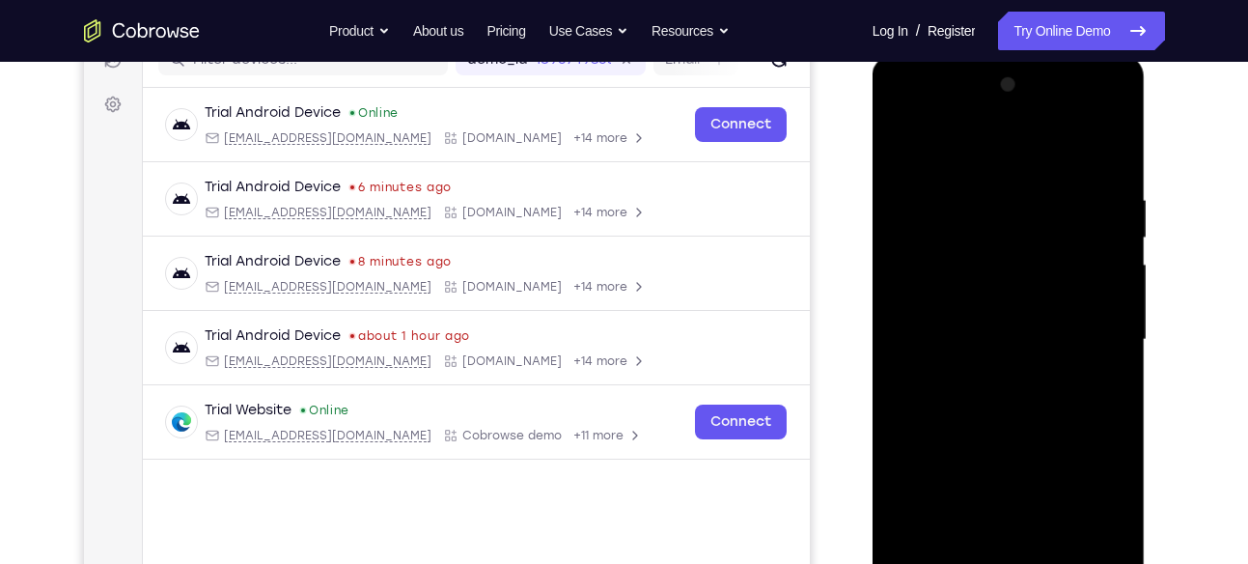
click at [968, 302] on div at bounding box center [1008, 340] width 243 height 541
click at [957, 330] on div at bounding box center [1008, 340] width 243 height 541
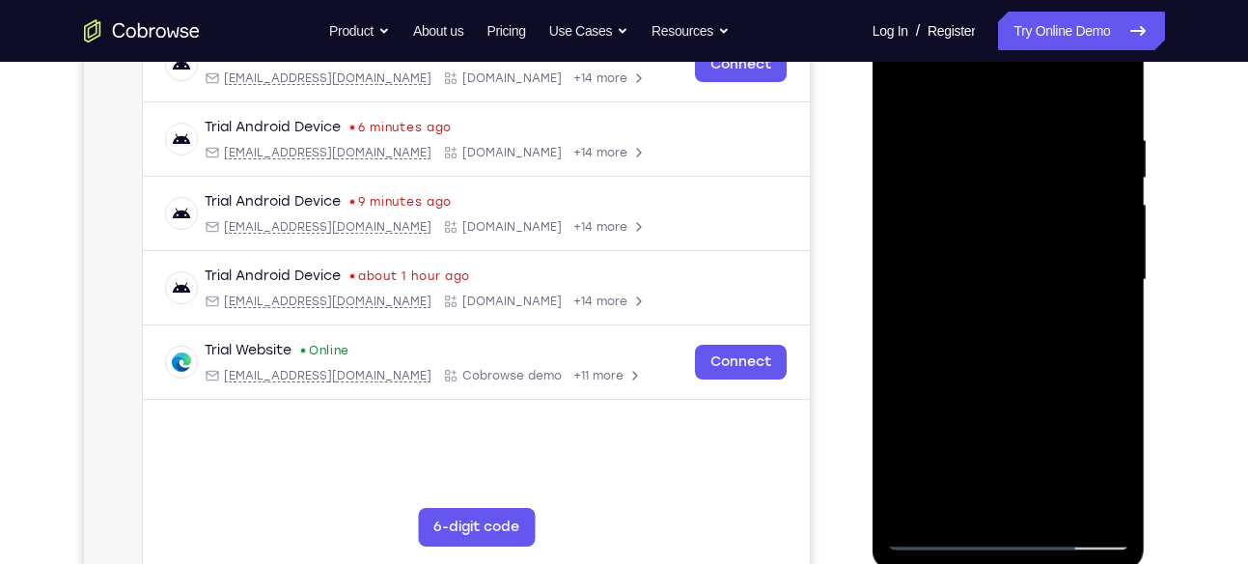
scroll to position [331, 0]
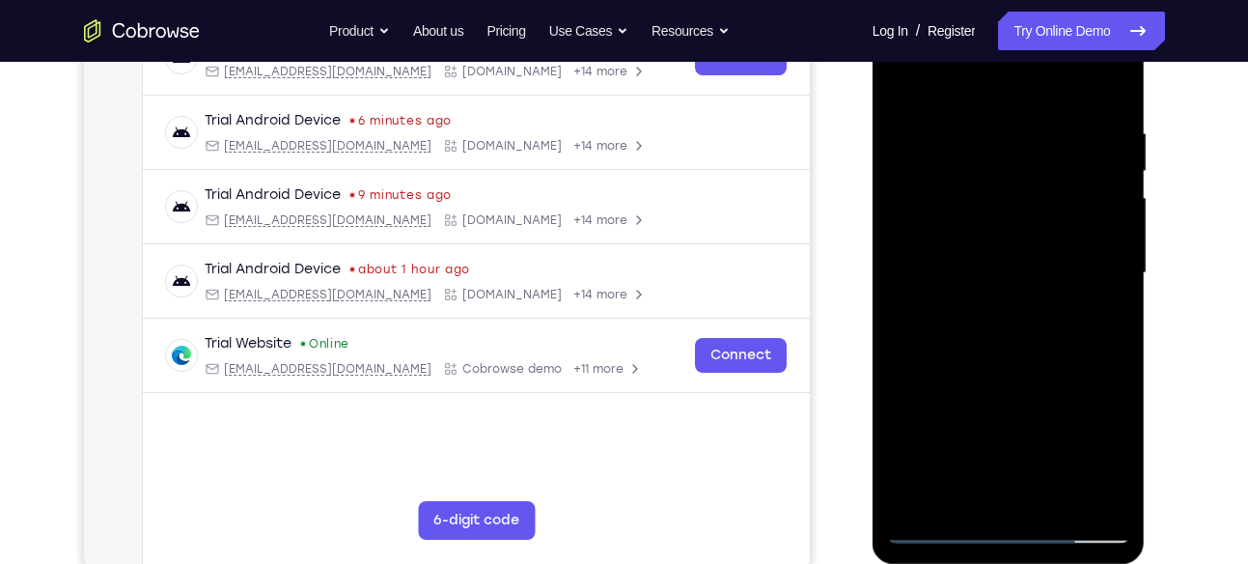
click at [1026, 340] on div at bounding box center [1008, 273] width 243 height 541
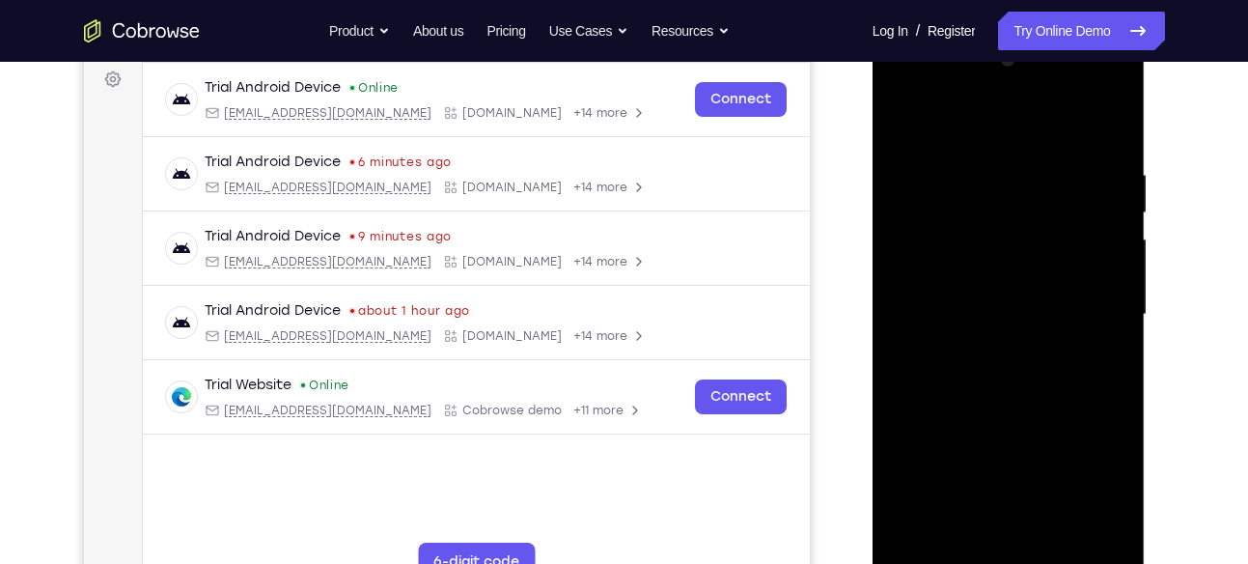
click at [997, 359] on div at bounding box center [1008, 314] width 243 height 541
click at [1097, 124] on div at bounding box center [1008, 314] width 243 height 541
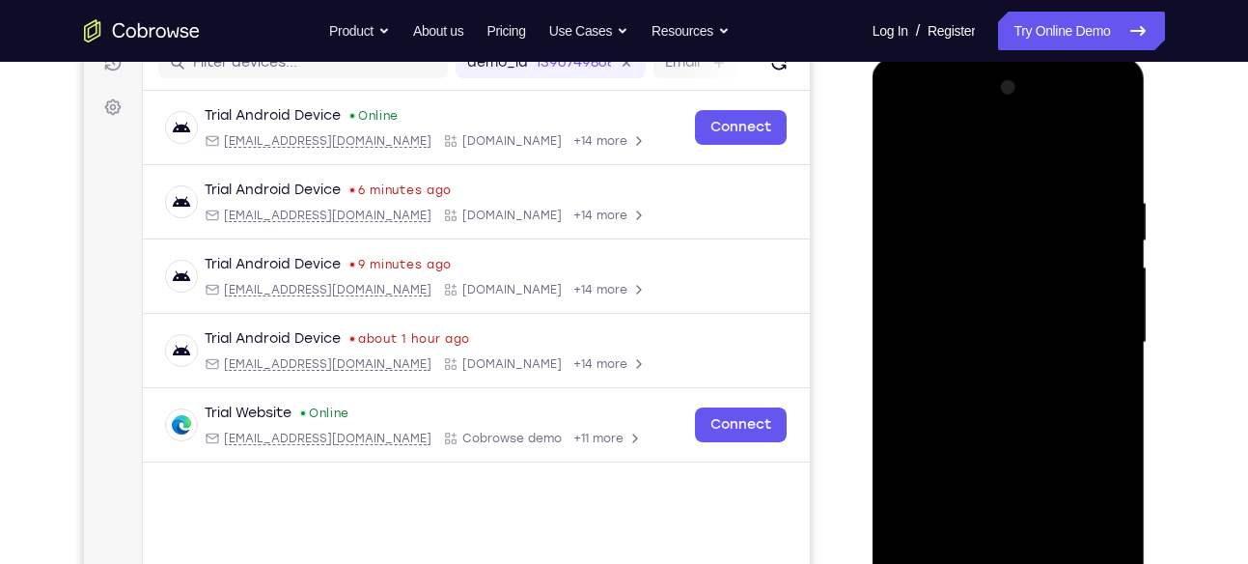
scroll to position [259, 0]
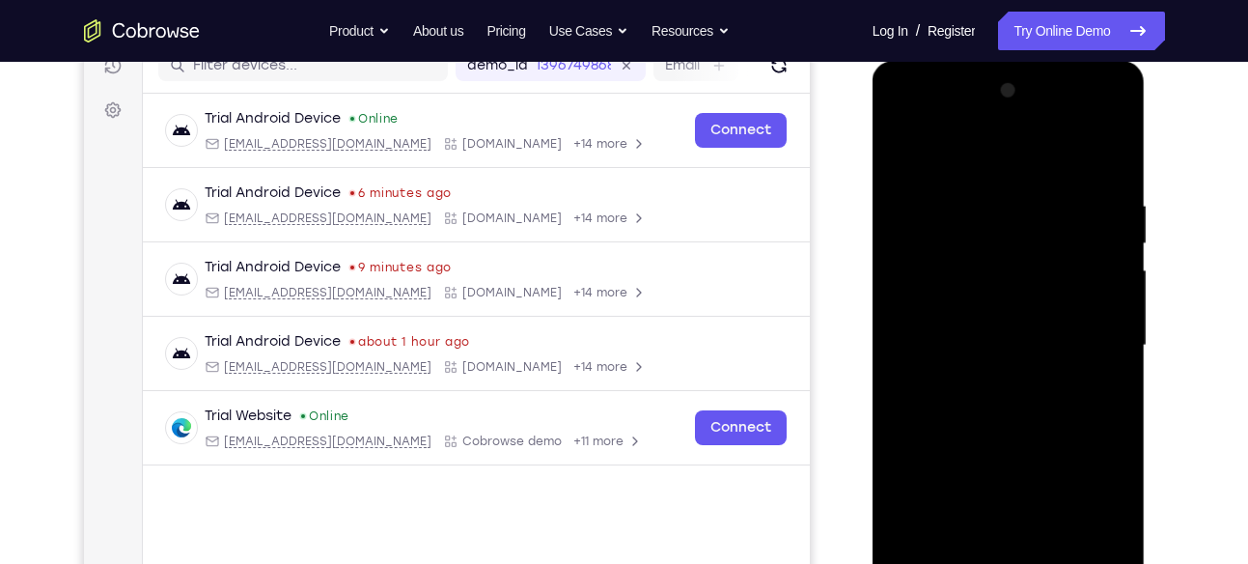
click at [1115, 167] on div at bounding box center [1008, 345] width 243 height 541
click at [1106, 177] on div at bounding box center [1008, 345] width 243 height 541
click at [1097, 190] on div at bounding box center [1008, 345] width 243 height 541
drag, startPoint x: 936, startPoint y: 249, endPoint x: 1146, endPoint y: 257, distance: 210.6
click at [1146, 257] on div at bounding box center [1010, 350] width 275 height 579
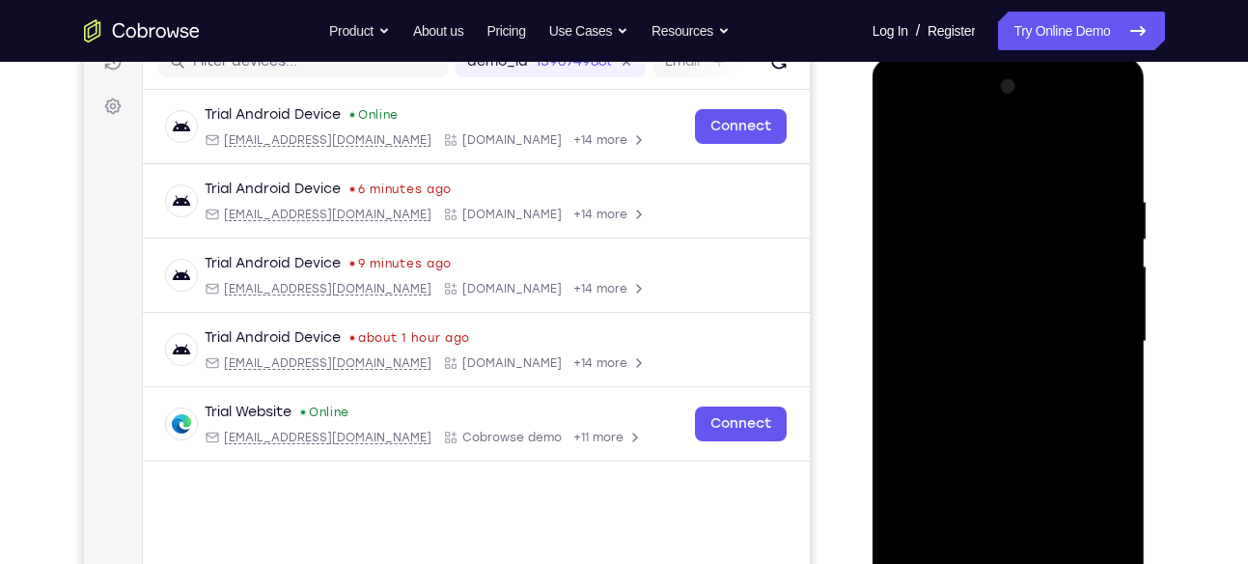
scroll to position [260, 0]
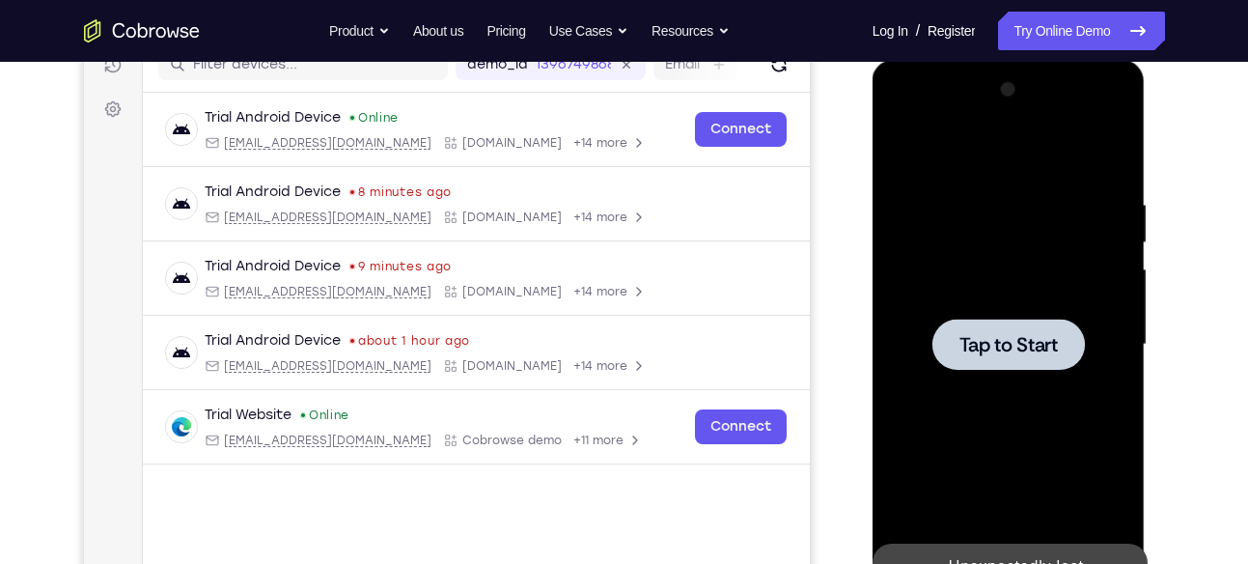
click at [1067, 279] on div at bounding box center [1008, 344] width 243 height 541
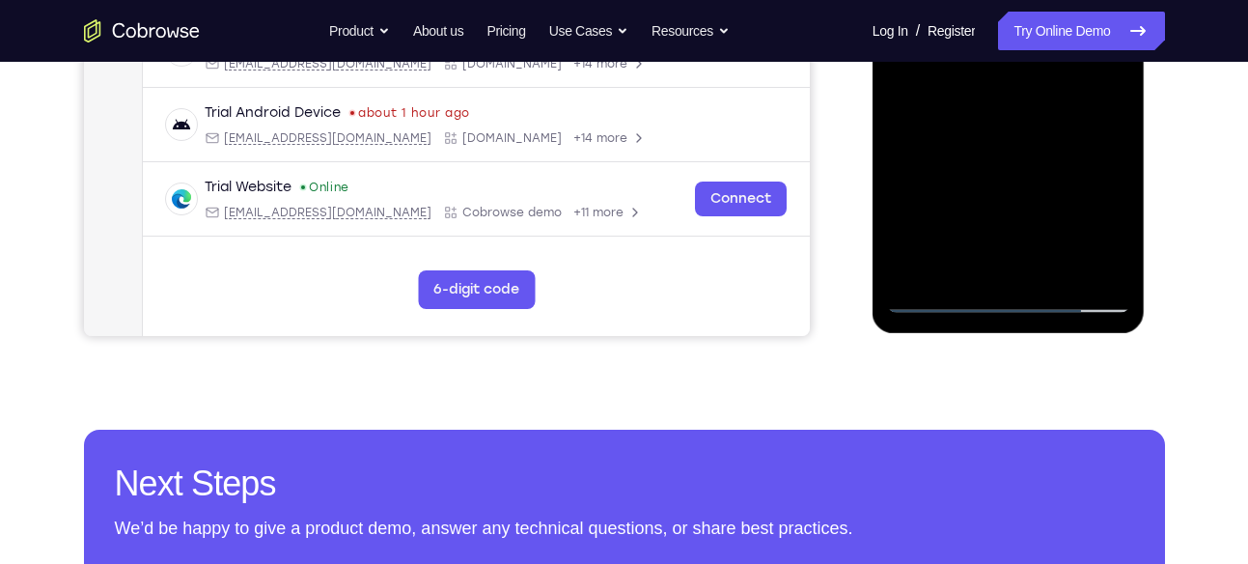
scroll to position [564, 0]
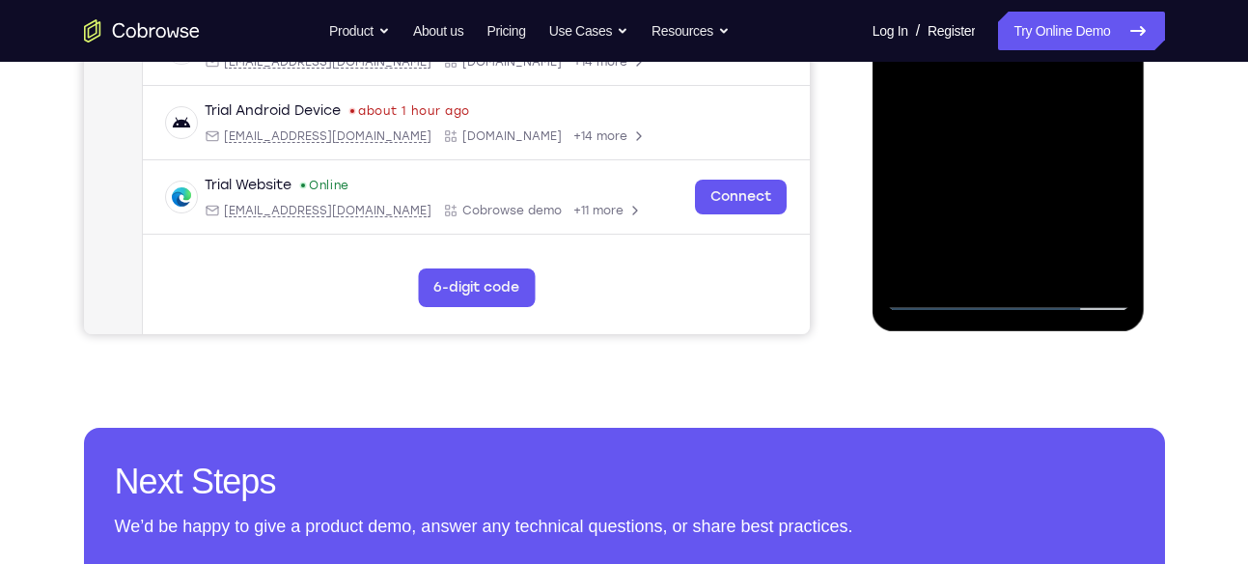
click at [1002, 302] on div at bounding box center [1008, 40] width 243 height 541
click at [1093, 215] on div at bounding box center [1008, 40] width 243 height 541
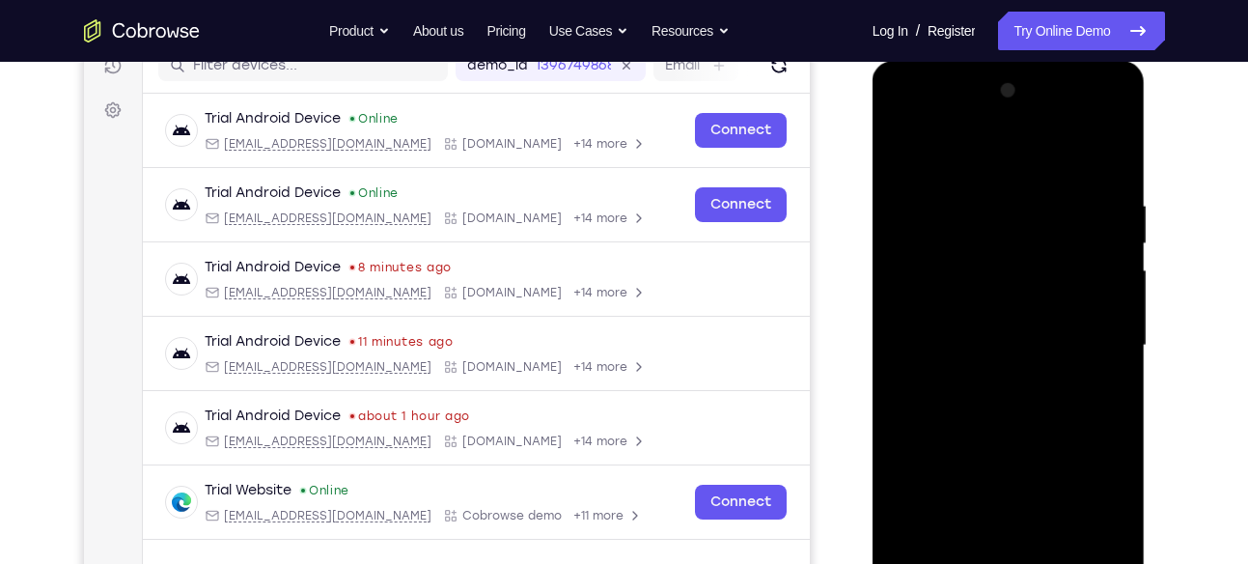
scroll to position [255, 0]
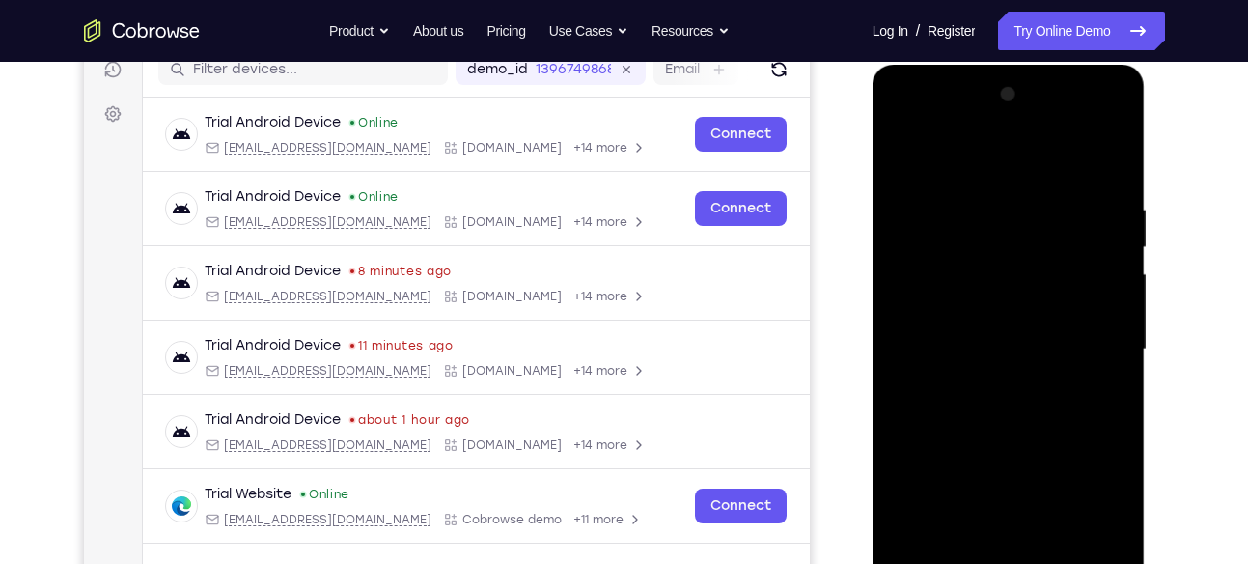
click at [897, 118] on div at bounding box center [1008, 349] width 243 height 541
click at [908, 121] on div at bounding box center [1008, 349] width 243 height 541
click at [1089, 331] on div at bounding box center [1008, 349] width 243 height 541
drag, startPoint x: 1034, startPoint y: 315, endPoint x: 984, endPoint y: 385, distance: 86.5
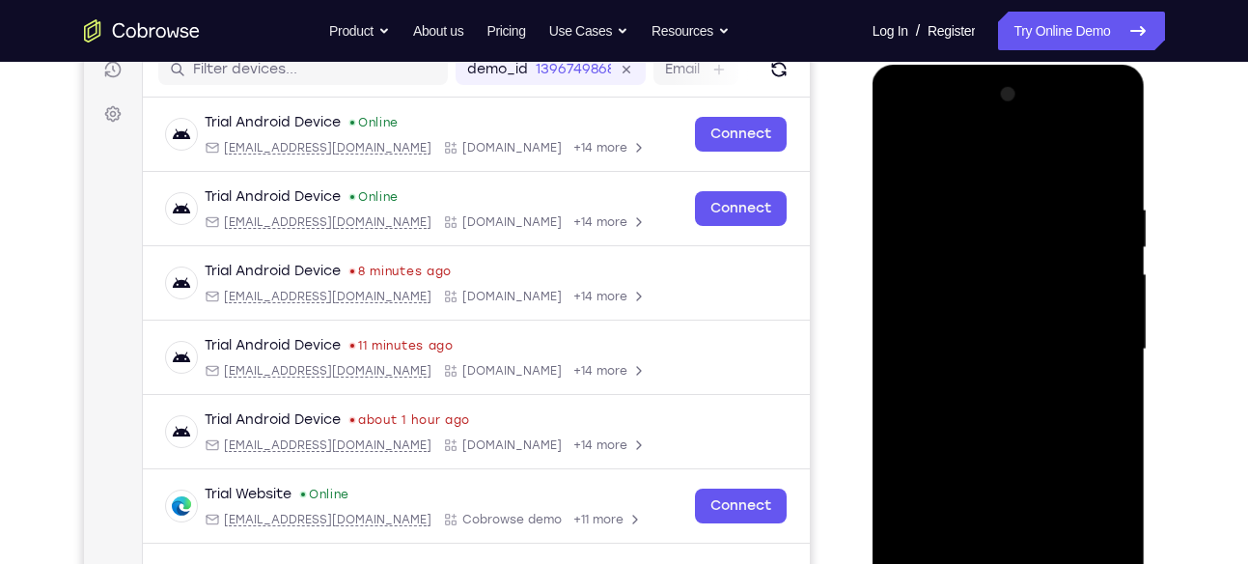
click at [984, 385] on div at bounding box center [1008, 349] width 243 height 541
click at [986, 382] on div at bounding box center [1008, 349] width 243 height 541
click at [964, 330] on div at bounding box center [1008, 349] width 243 height 541
click at [993, 312] on div at bounding box center [1008, 349] width 243 height 541
click at [980, 344] on div at bounding box center [1008, 349] width 243 height 541
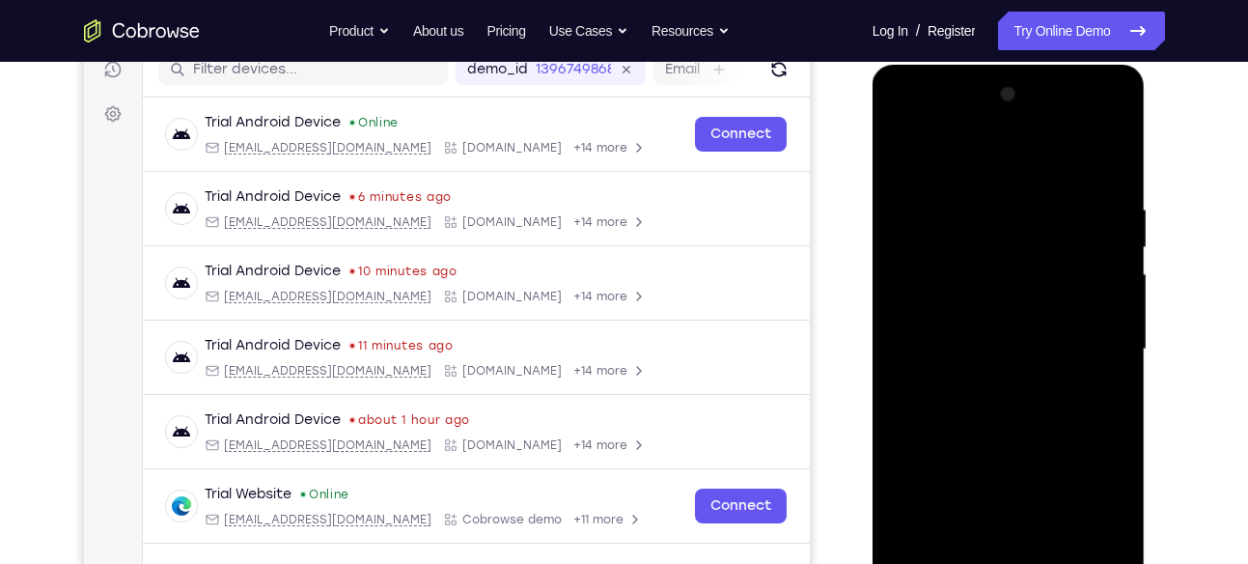
scroll to position [294, 0]
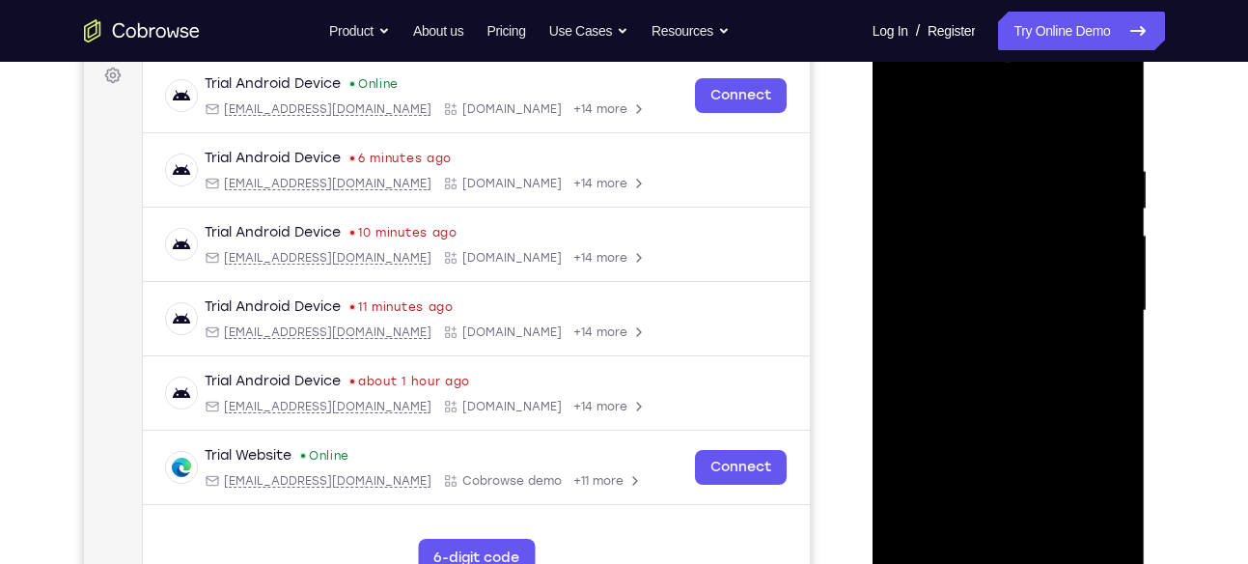
click at [1097, 118] on div at bounding box center [1008, 311] width 243 height 541
click at [1113, 141] on div at bounding box center [1008, 311] width 243 height 541
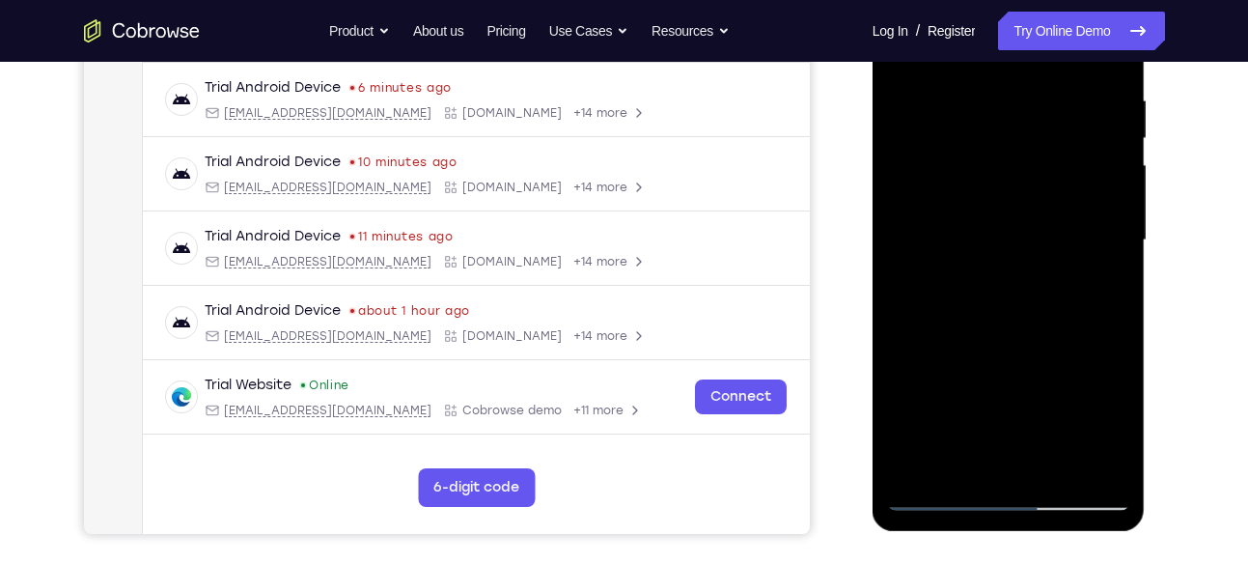
scroll to position [434, 0]
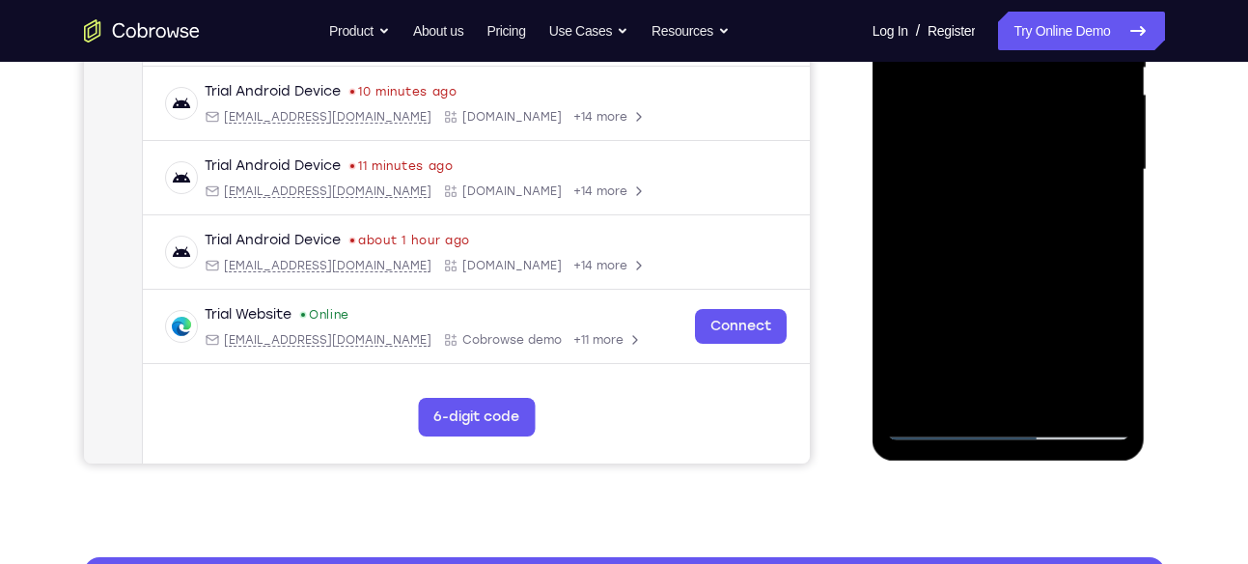
click at [1109, 395] on div at bounding box center [1008, 170] width 243 height 541
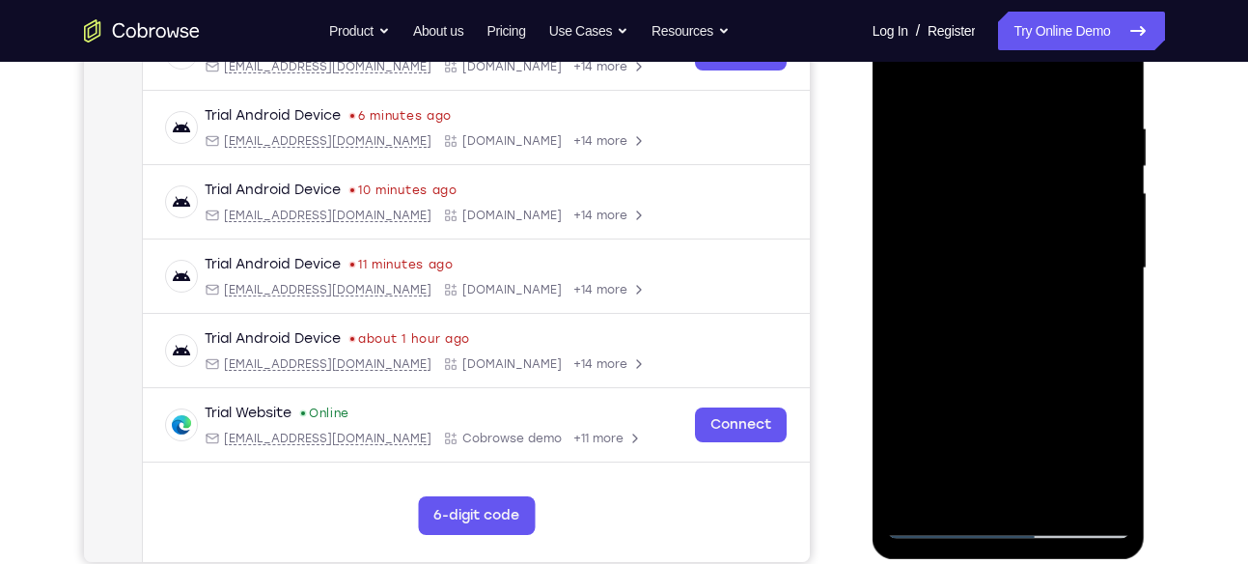
scroll to position [335, 0]
drag, startPoint x: 1037, startPoint y: 428, endPoint x: 1130, endPoint y: 182, distance: 263.1
click at [1130, 182] on div at bounding box center [1008, 269] width 243 height 541
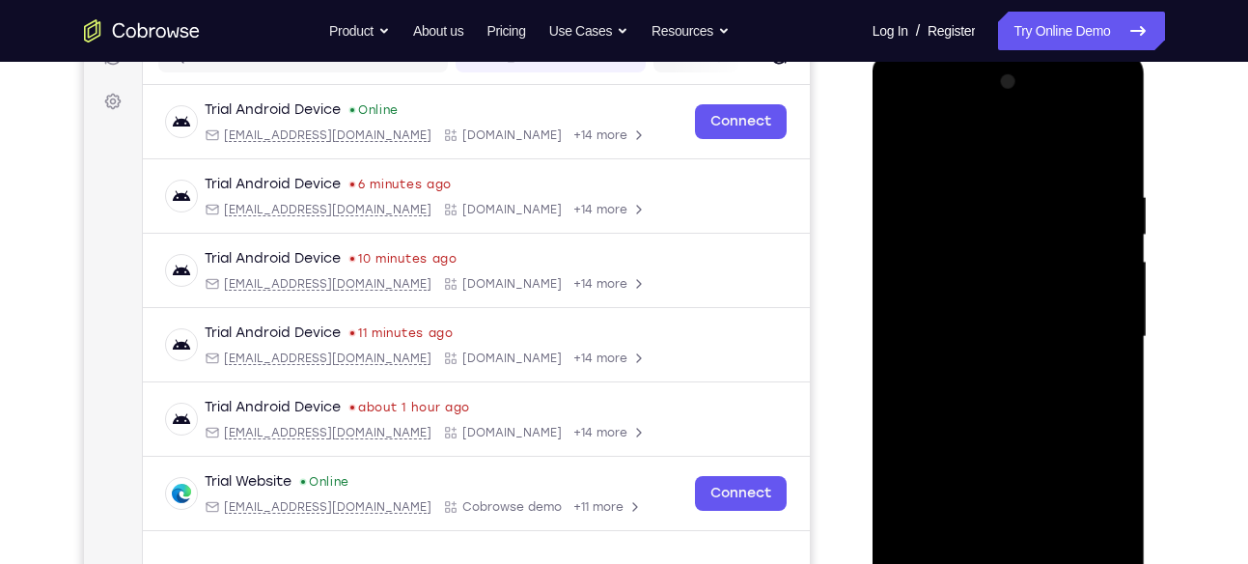
scroll to position [252, 0]
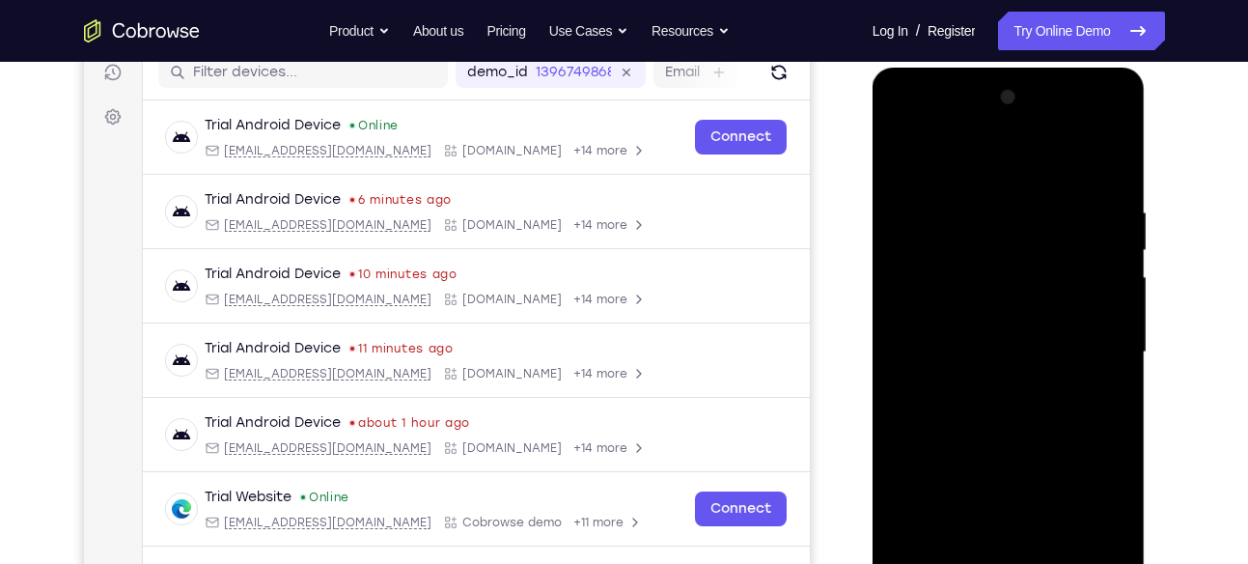
drag, startPoint x: 1033, startPoint y: 197, endPoint x: 1018, endPoint y: 300, distance: 104.5
click at [1018, 300] on div at bounding box center [1008, 352] width 243 height 541
drag, startPoint x: 1025, startPoint y: 205, endPoint x: 1036, endPoint y: 316, distance: 111.5
click at [1036, 316] on div at bounding box center [1008, 352] width 243 height 541
drag, startPoint x: 1050, startPoint y: 220, endPoint x: 1048, endPoint y: 303, distance: 83.1
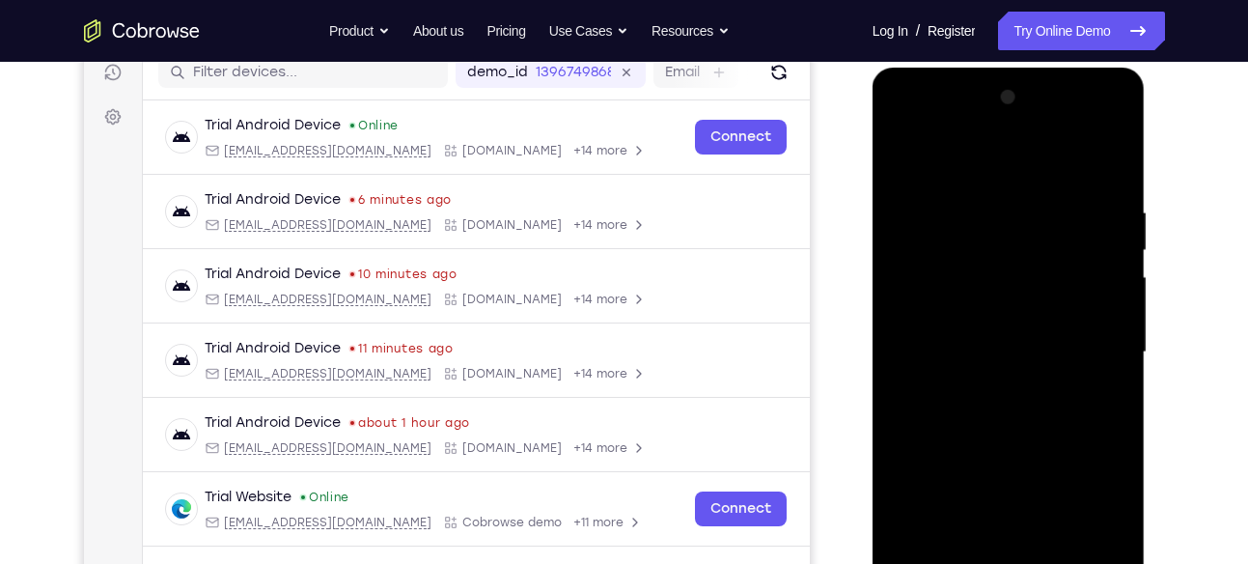
click at [1048, 303] on div at bounding box center [1008, 352] width 243 height 541
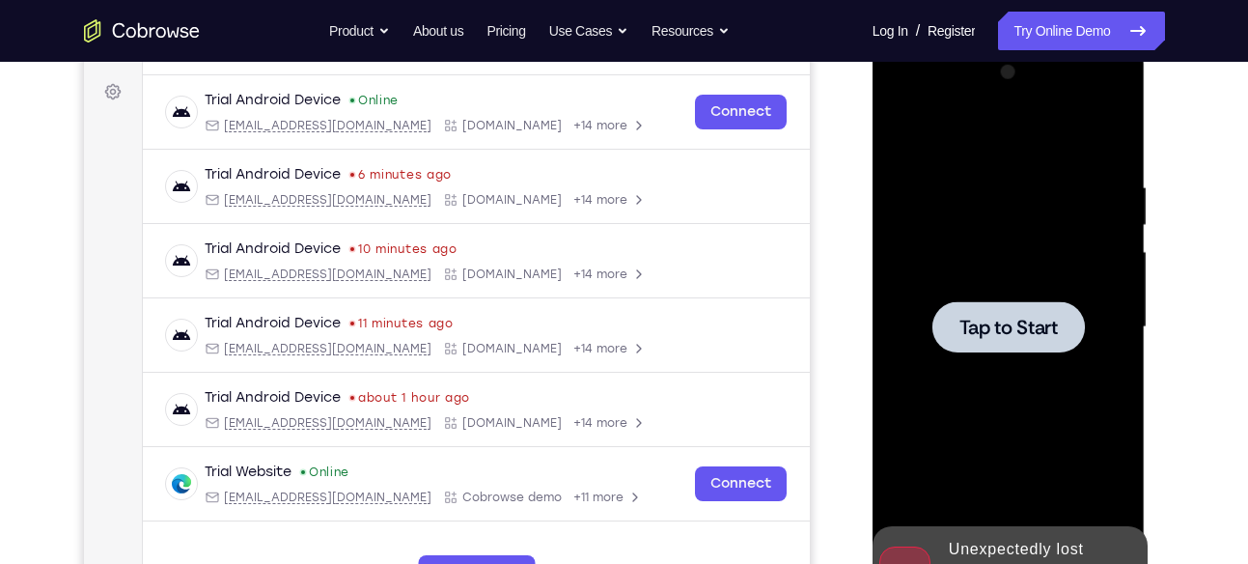
click at [994, 301] on div at bounding box center [1009, 326] width 153 height 51
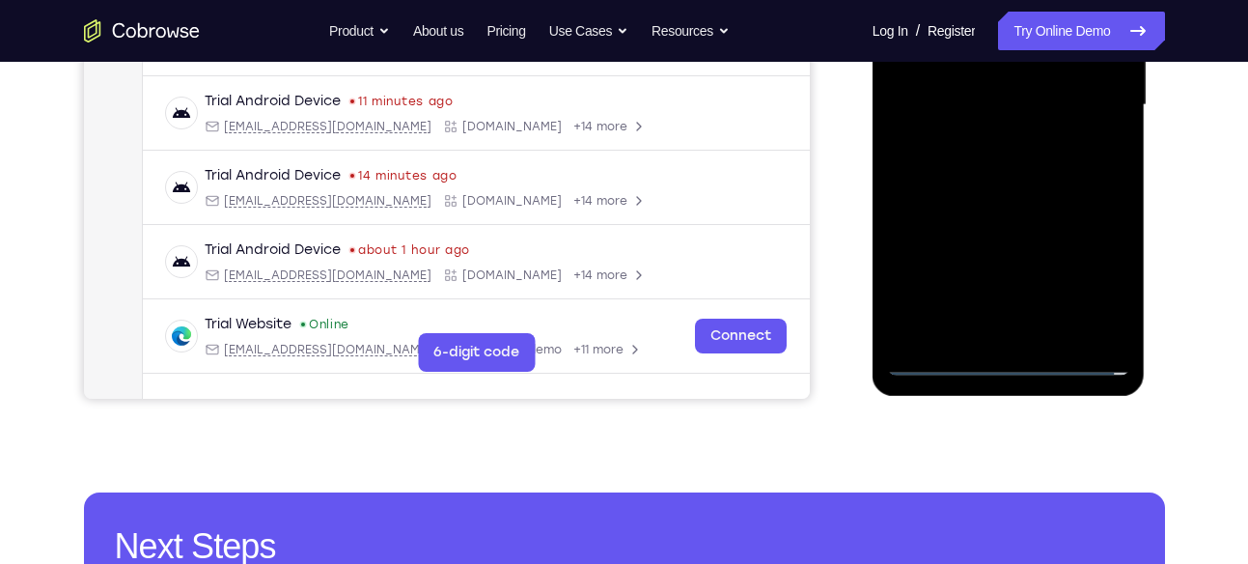
scroll to position [507, 0]
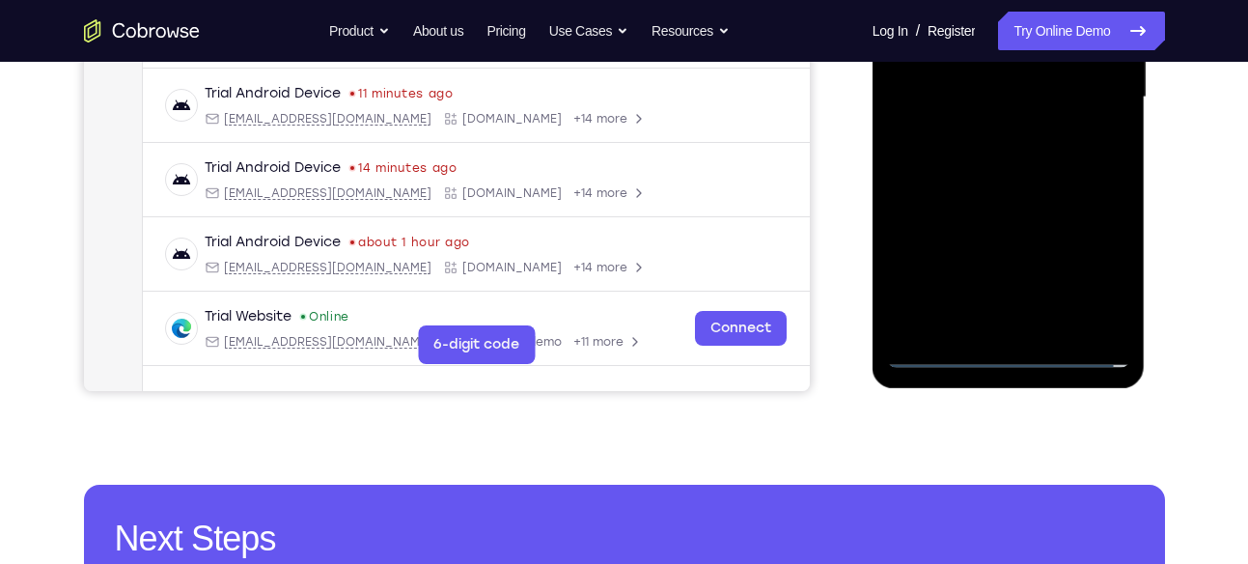
click at [1012, 343] on div at bounding box center [1008, 97] width 243 height 541
click at [1009, 350] on div at bounding box center [1008, 97] width 243 height 541
click at [1087, 277] on div at bounding box center [1008, 97] width 243 height 541
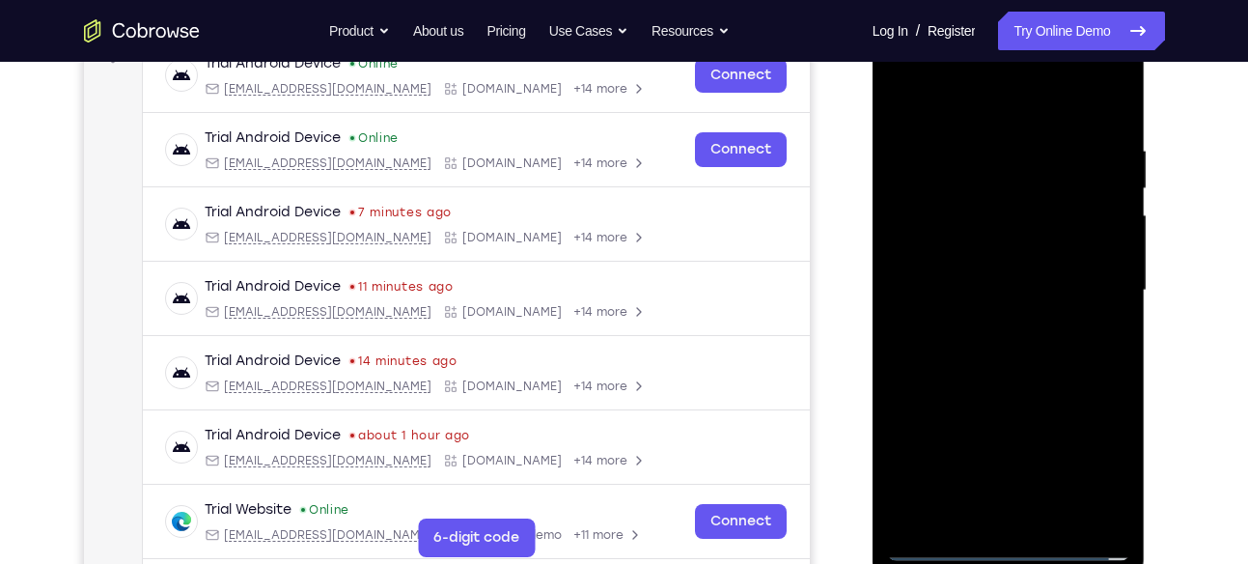
scroll to position [306, 0]
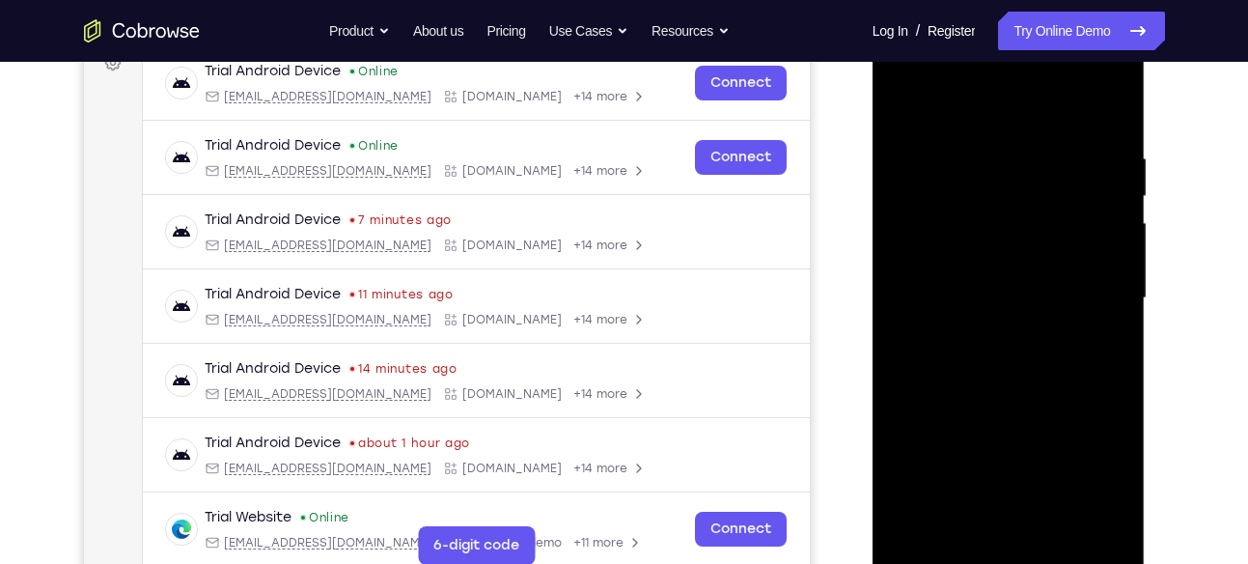
click at [911, 76] on div at bounding box center [1008, 298] width 243 height 541
click at [1087, 292] on div at bounding box center [1008, 298] width 243 height 541
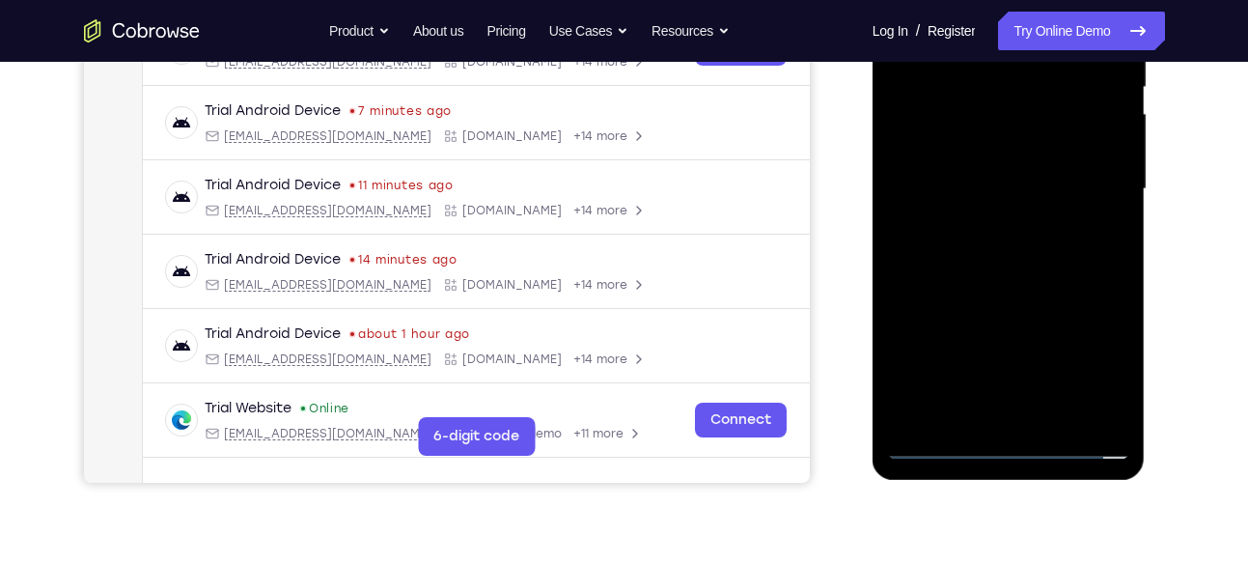
scroll to position [418, 0]
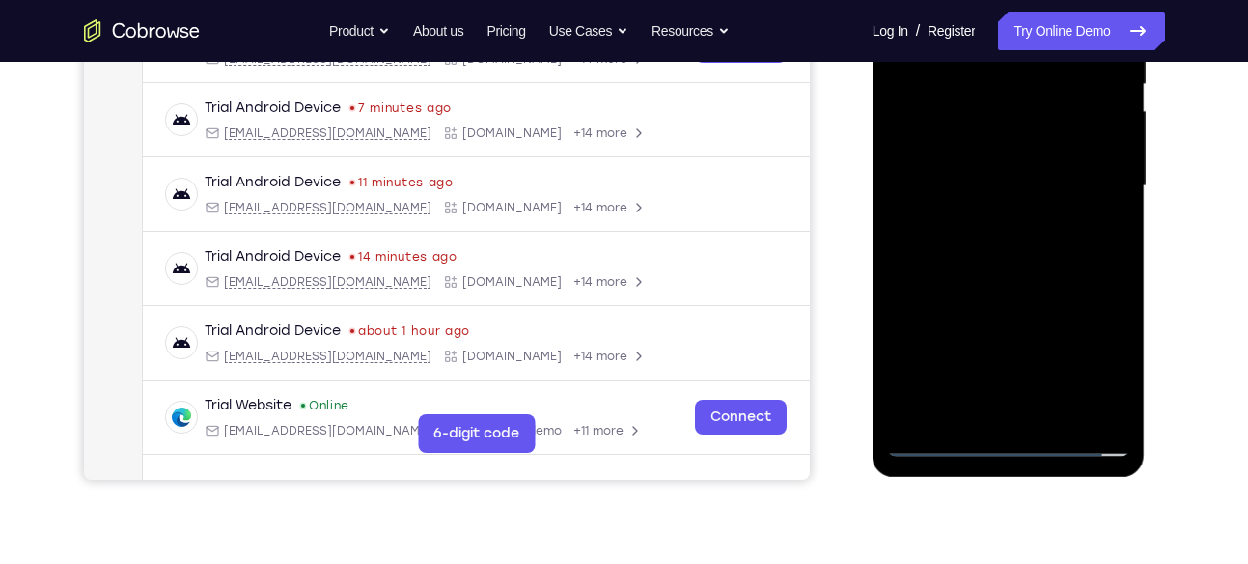
click at [1021, 413] on div at bounding box center [1008, 186] width 243 height 541
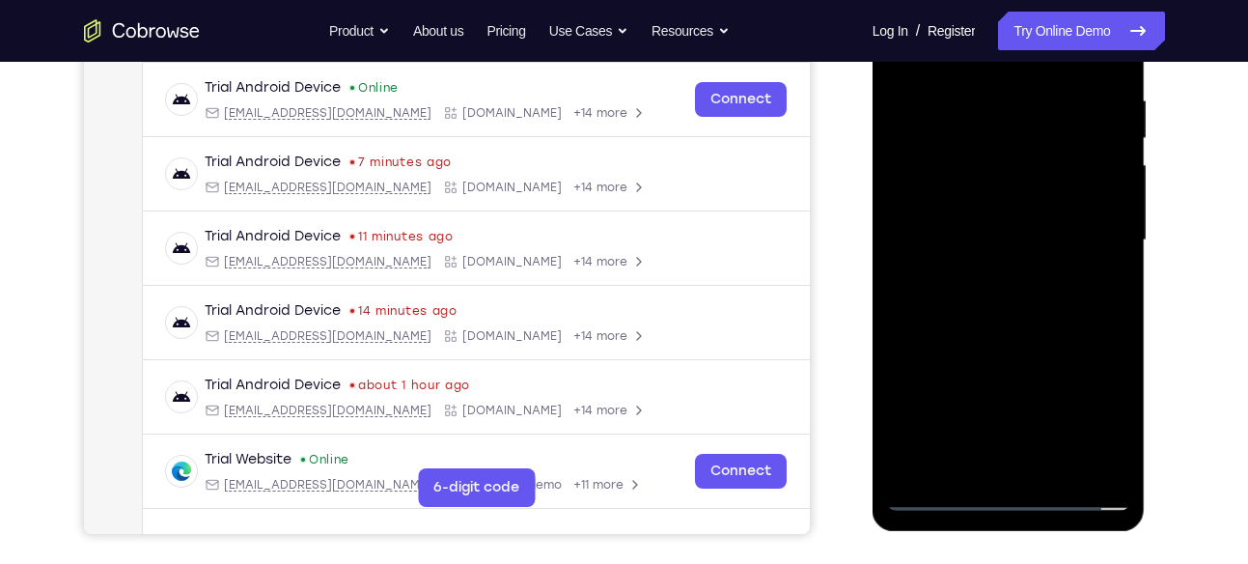
scroll to position [363, 0]
click at [1052, 215] on div at bounding box center [1008, 241] width 243 height 541
click at [1057, 206] on div at bounding box center [1008, 241] width 243 height 541
click at [1021, 243] on div at bounding box center [1008, 241] width 243 height 541
click at [988, 305] on div at bounding box center [1008, 241] width 243 height 541
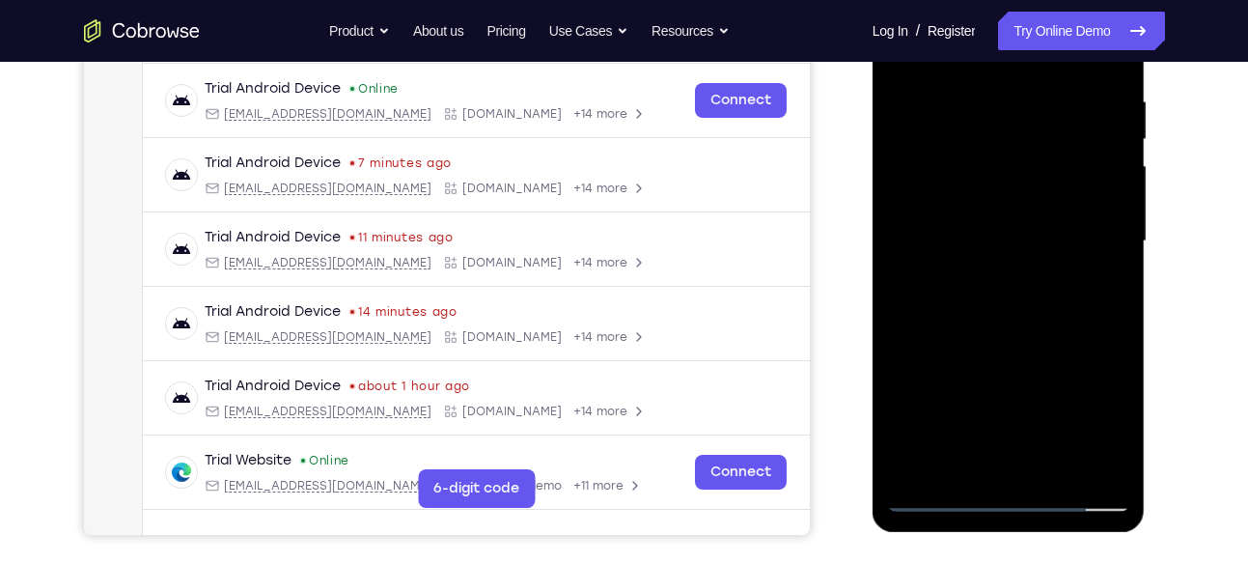
click at [997, 303] on div at bounding box center [1008, 241] width 243 height 541
click at [1036, 293] on div at bounding box center [1008, 241] width 243 height 541
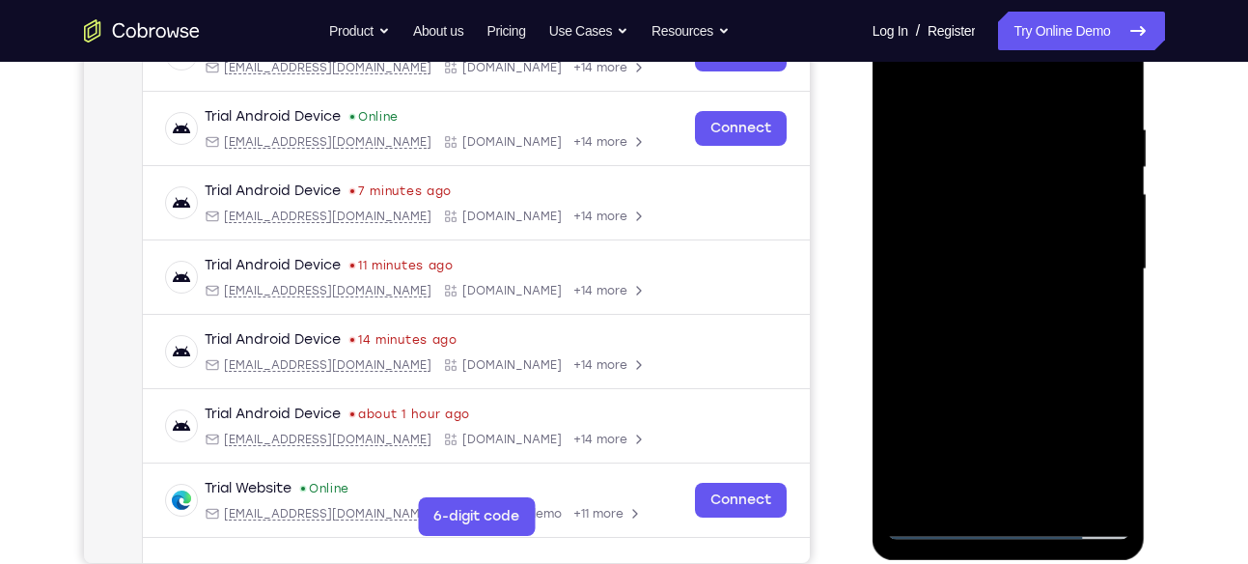
scroll to position [334, 0]
click at [1105, 83] on div at bounding box center [1008, 270] width 243 height 541
click at [1028, 344] on div at bounding box center [1008, 270] width 243 height 541
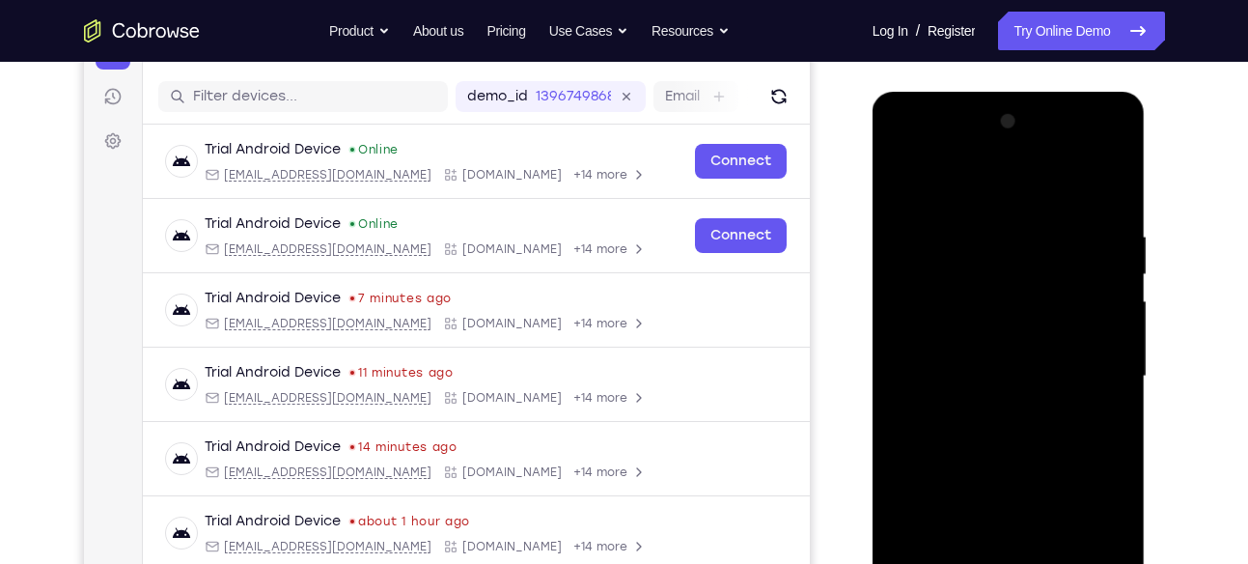
scroll to position [306, 0]
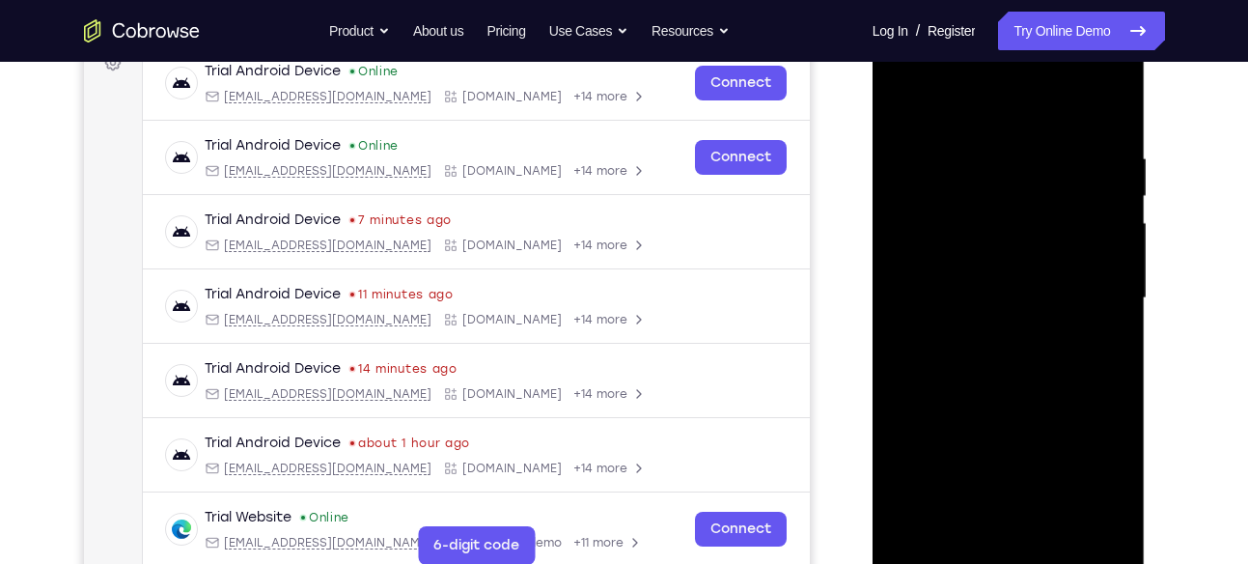
click at [1018, 350] on div at bounding box center [1008, 298] width 243 height 541
click at [1106, 322] on div at bounding box center [1008, 298] width 243 height 541
click at [965, 266] on div at bounding box center [1008, 298] width 243 height 541
click at [945, 293] on div at bounding box center [1008, 298] width 243 height 541
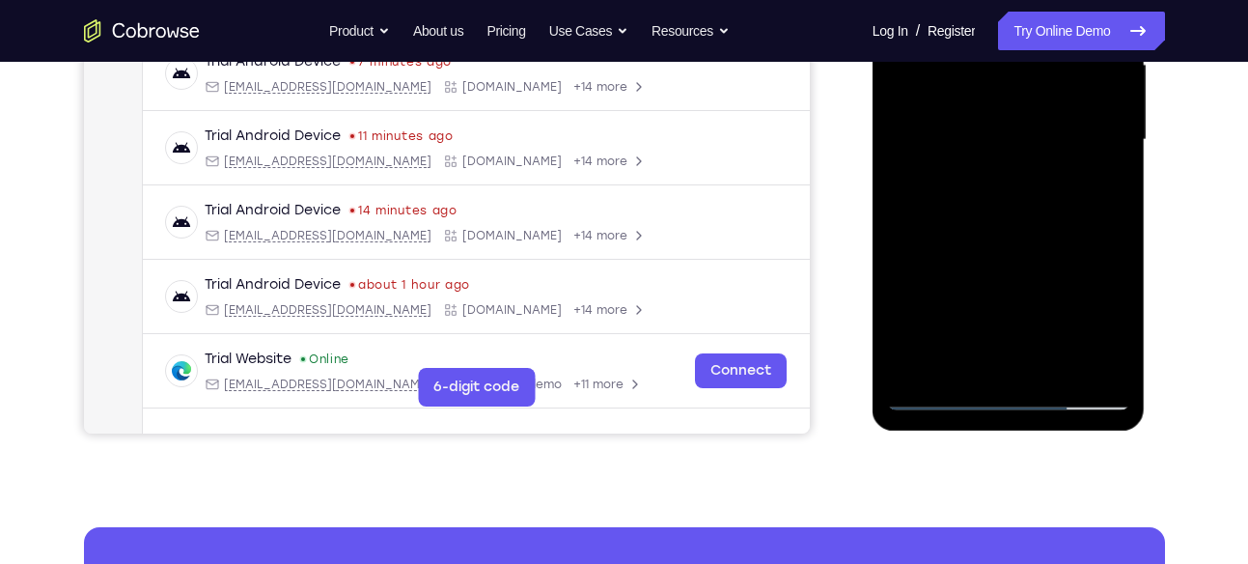
scroll to position [468, 0]
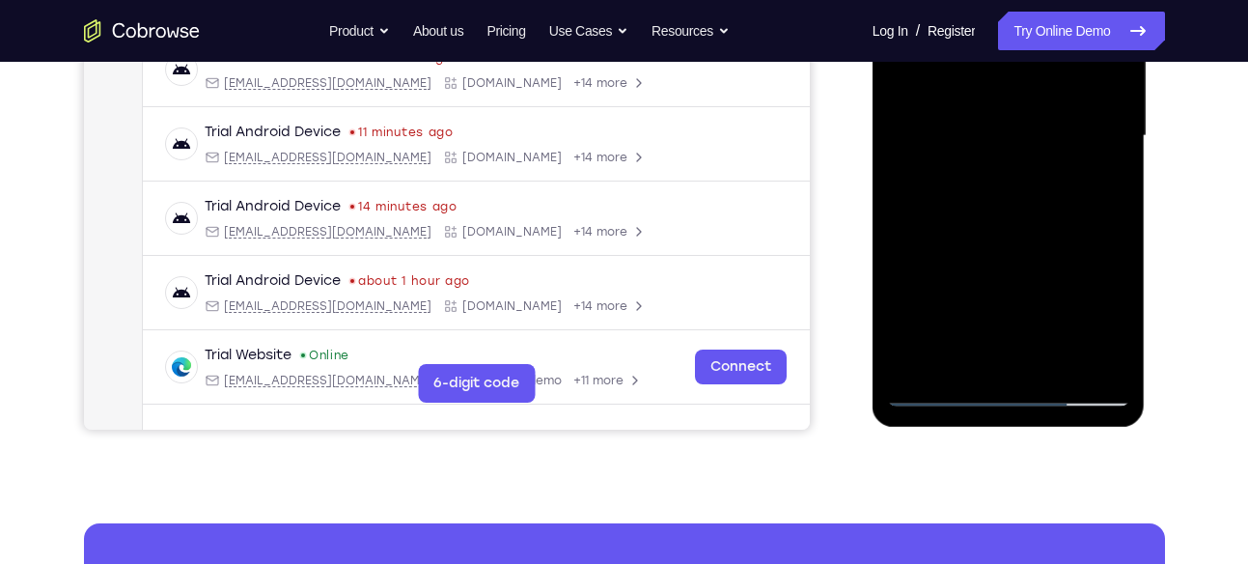
click at [970, 346] on div at bounding box center [1008, 136] width 243 height 541
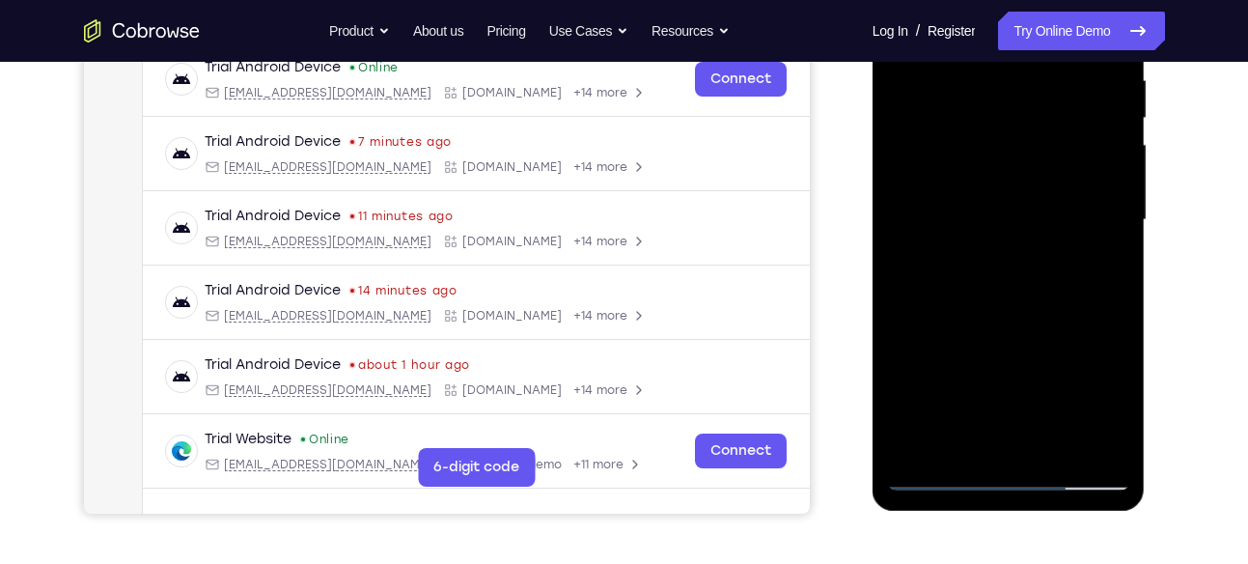
scroll to position [383, 0]
click at [1032, 288] on div at bounding box center [1008, 221] width 243 height 541
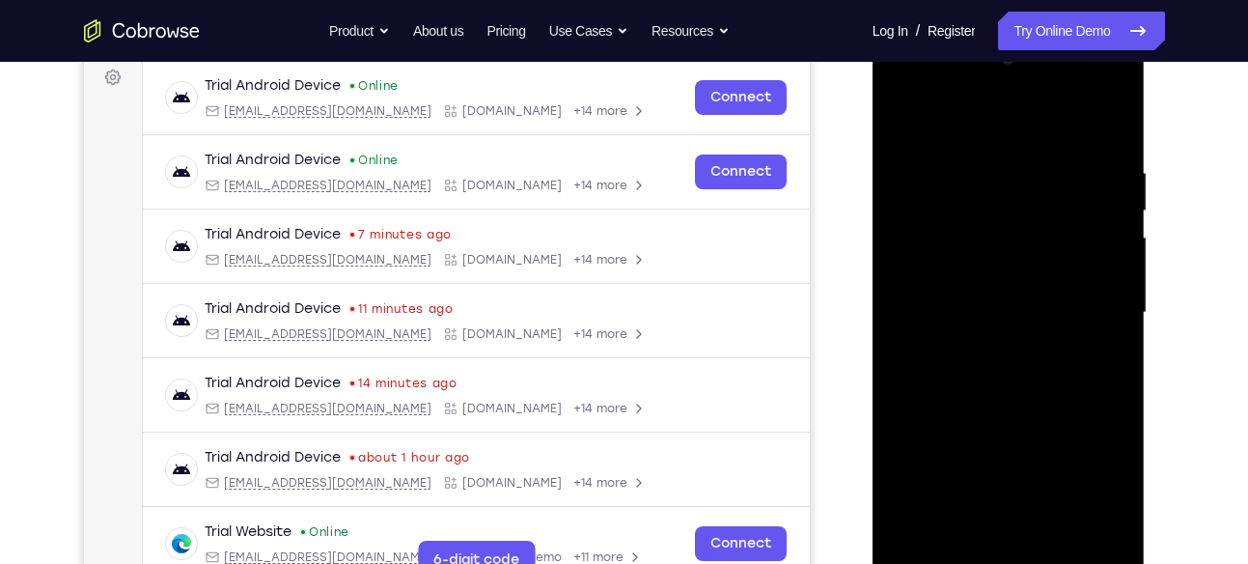
scroll to position [289, 0]
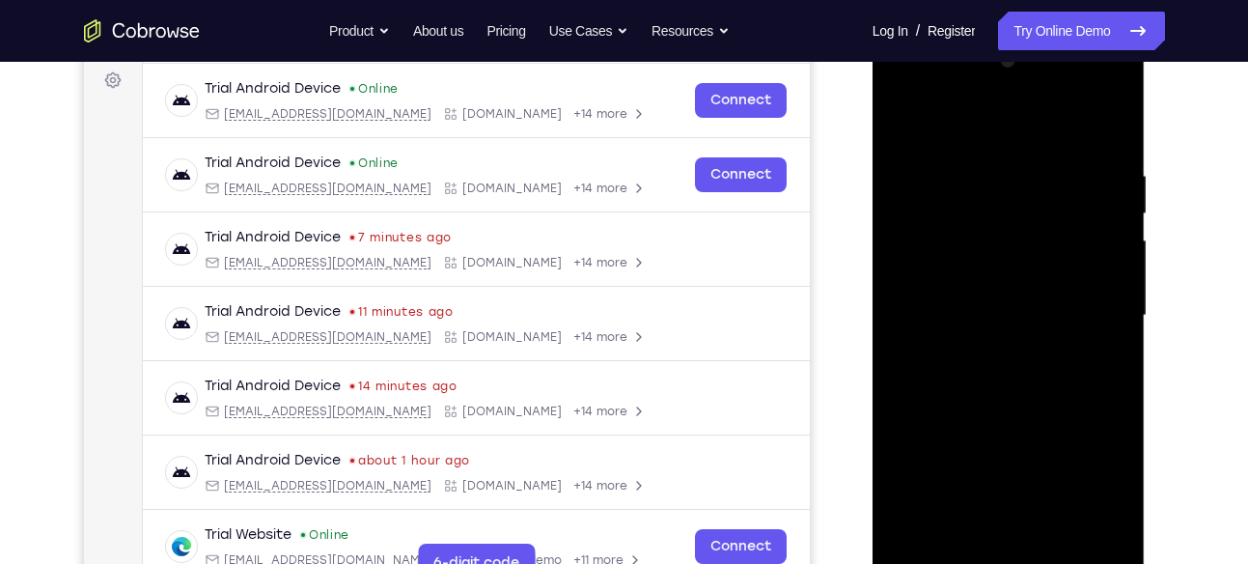
click at [1114, 149] on div at bounding box center [1008, 315] width 243 height 541
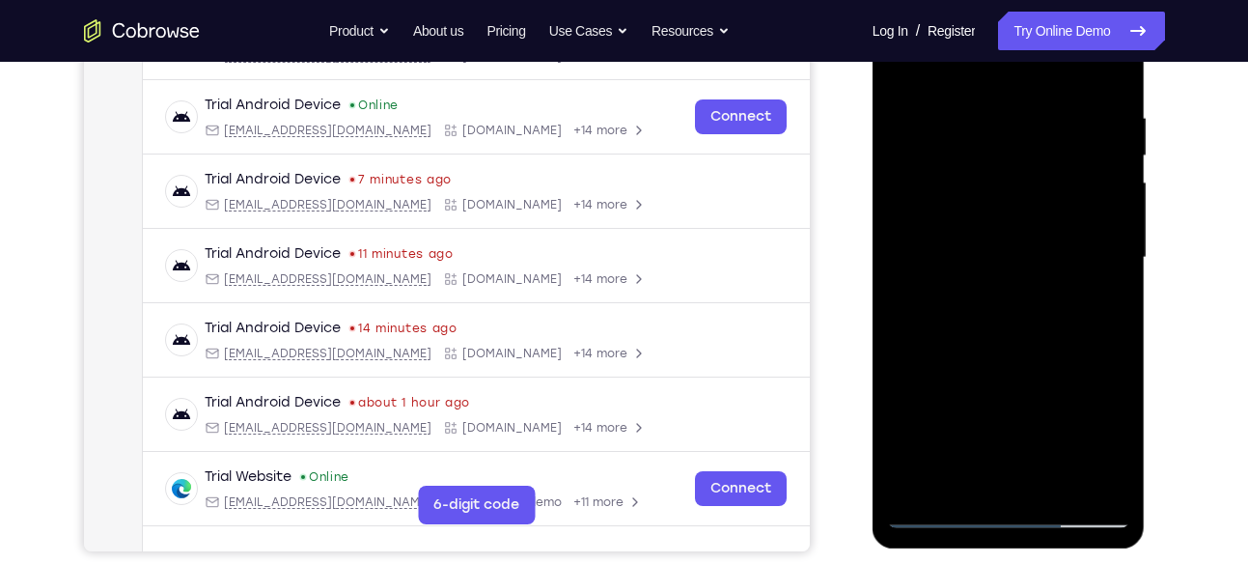
click at [976, 111] on div at bounding box center [1008, 257] width 243 height 541
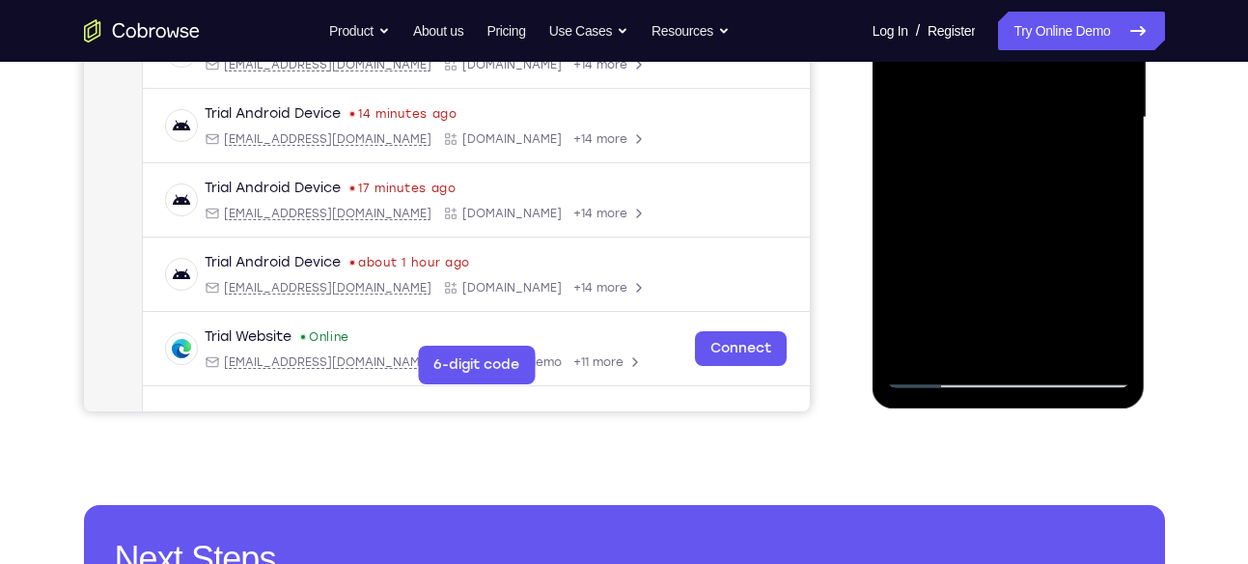
scroll to position [488, 0]
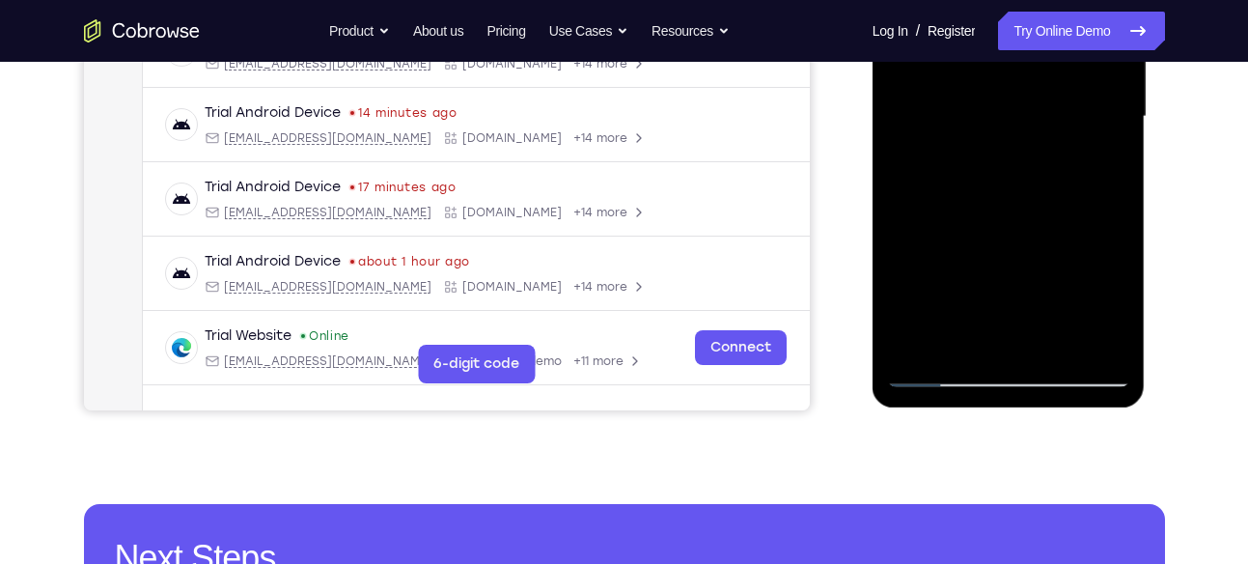
click at [978, 330] on div at bounding box center [1008, 116] width 243 height 541
click at [1118, 338] on div at bounding box center [1008, 116] width 243 height 541
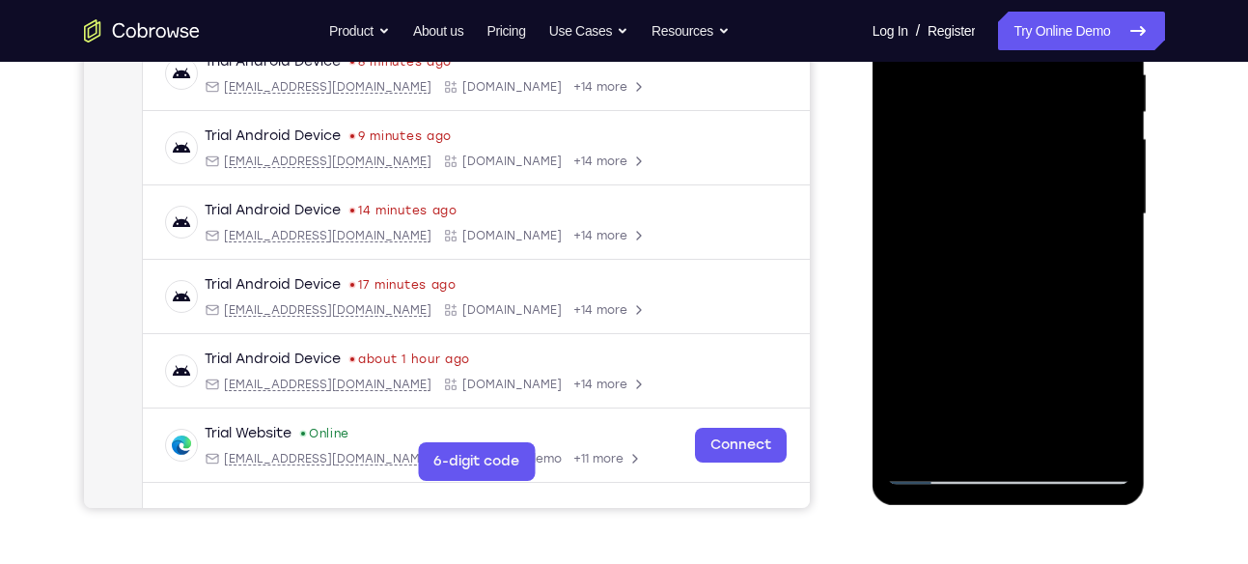
scroll to position [387, 0]
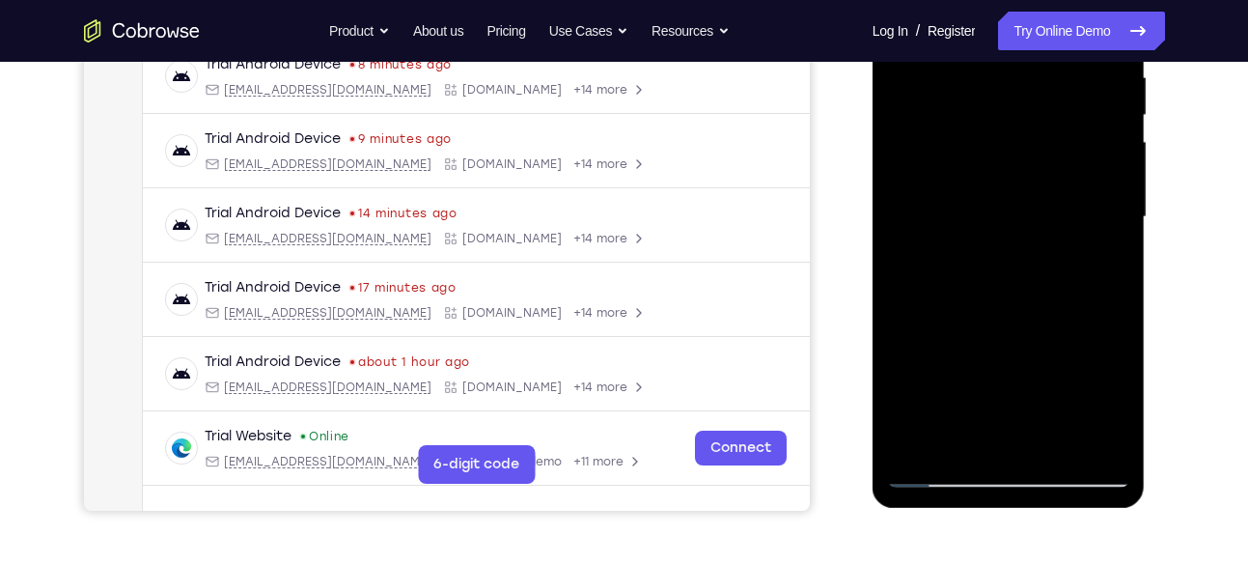
click at [1118, 434] on div at bounding box center [1008, 217] width 243 height 541
click at [1113, 438] on div at bounding box center [1008, 217] width 243 height 541
click at [1073, 108] on div at bounding box center [1008, 217] width 243 height 541
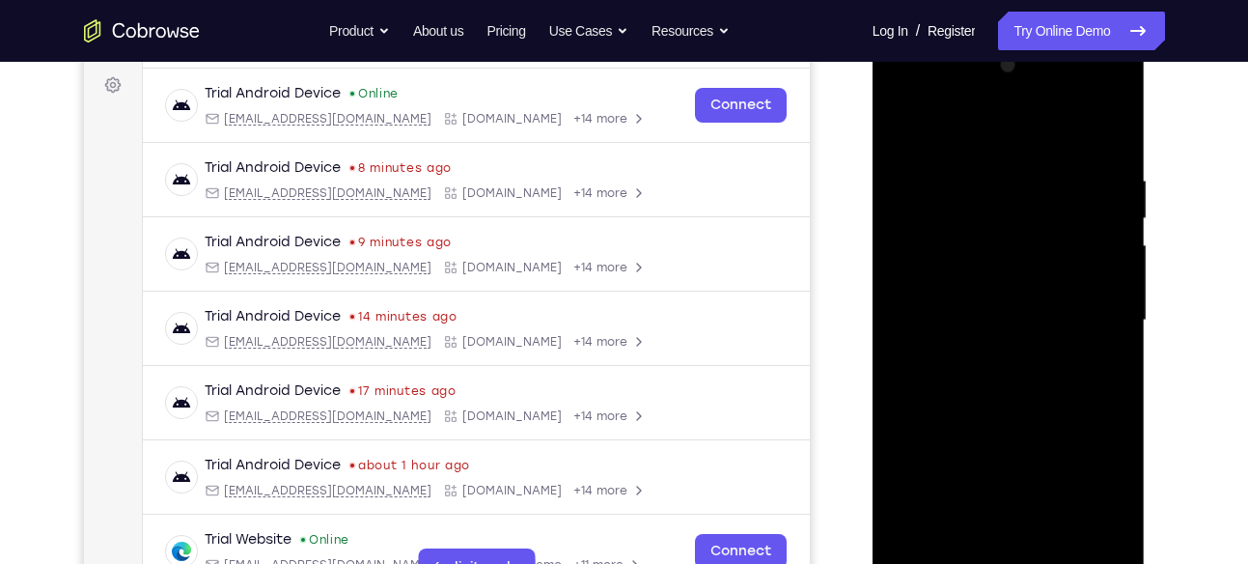
scroll to position [272, 0]
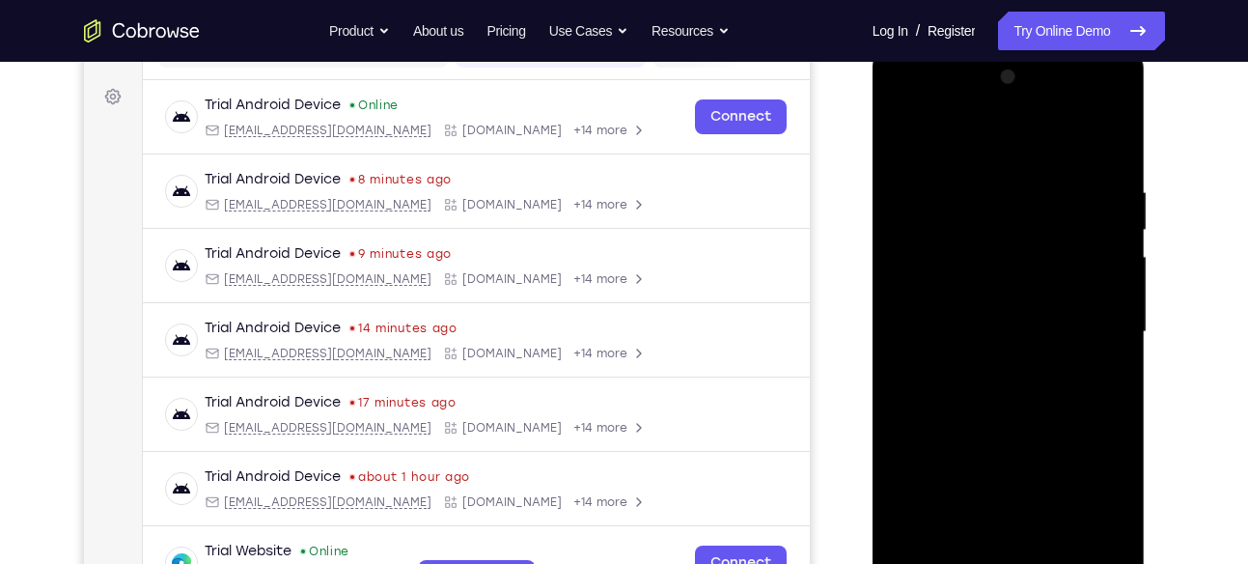
click at [956, 361] on div at bounding box center [1008, 332] width 243 height 541
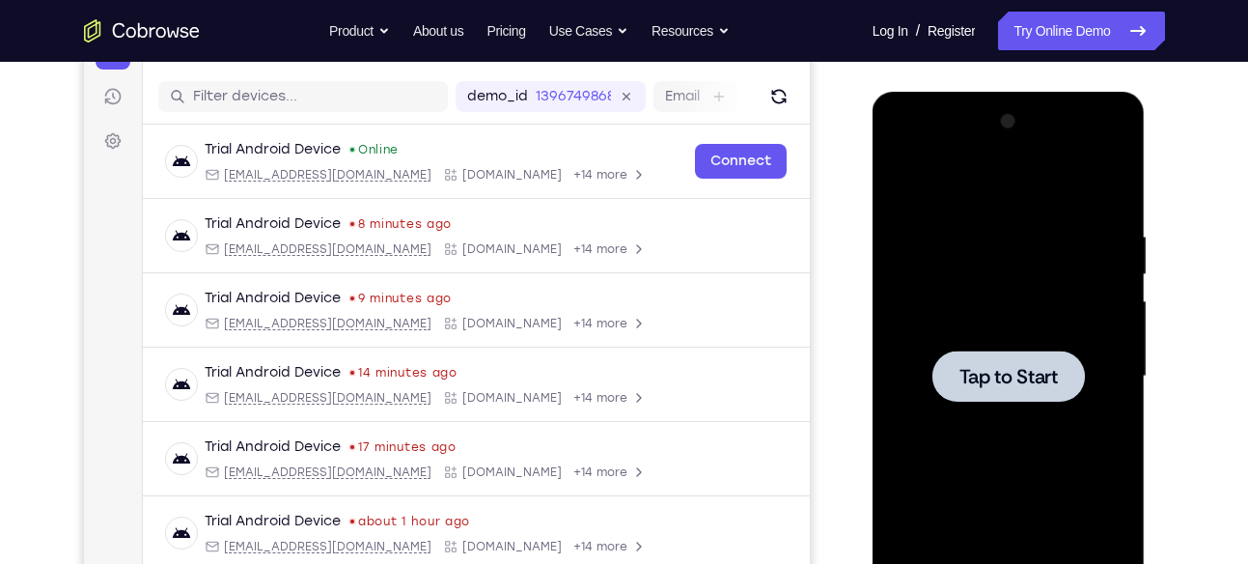
scroll to position [226, 0]
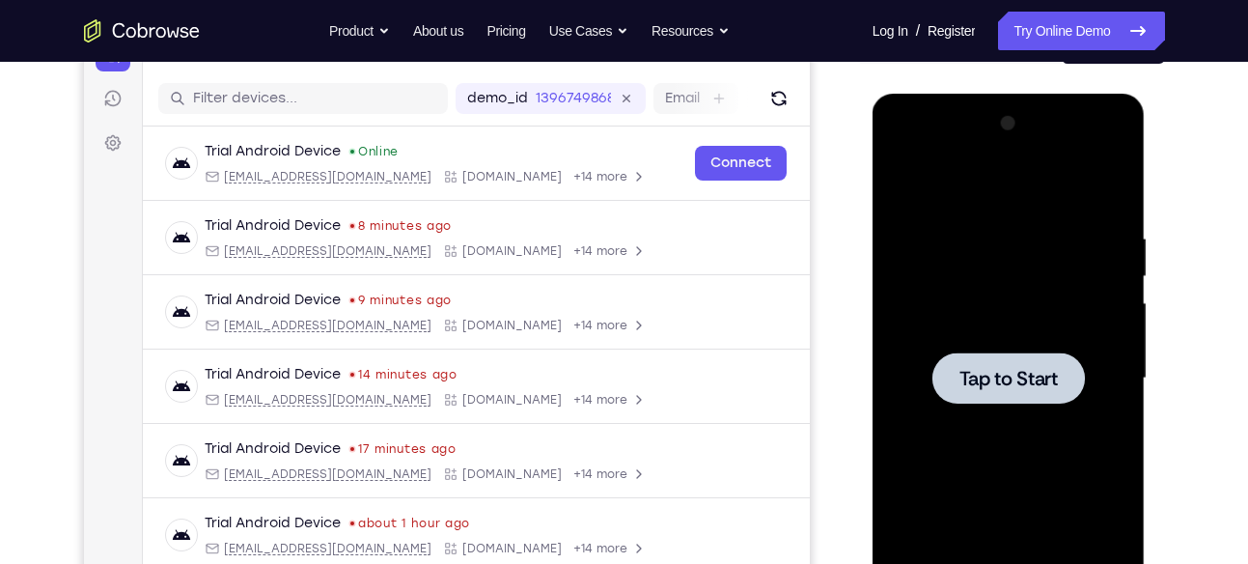
click at [1013, 280] on div at bounding box center [1008, 378] width 243 height 541
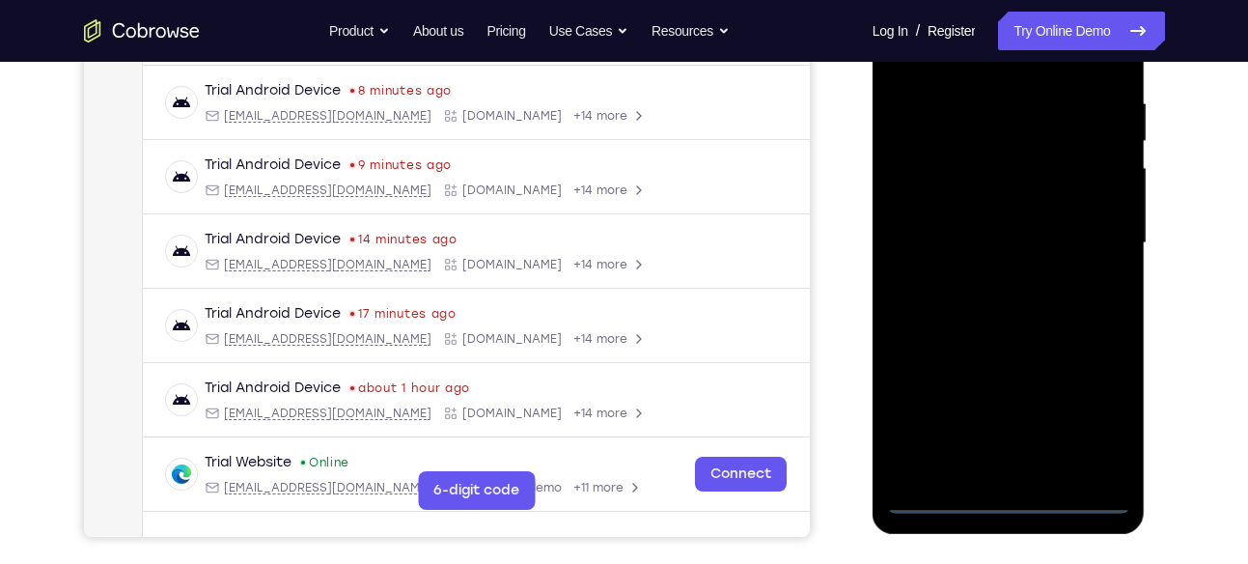
scroll to position [370, 0]
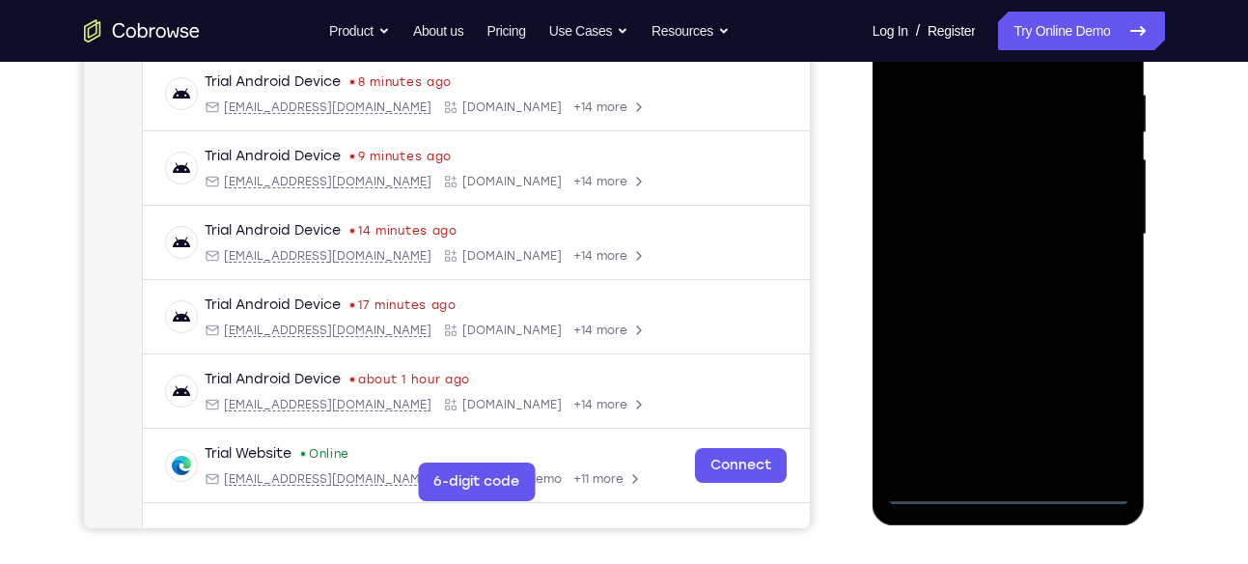
click at [1007, 491] on div at bounding box center [1008, 234] width 243 height 541
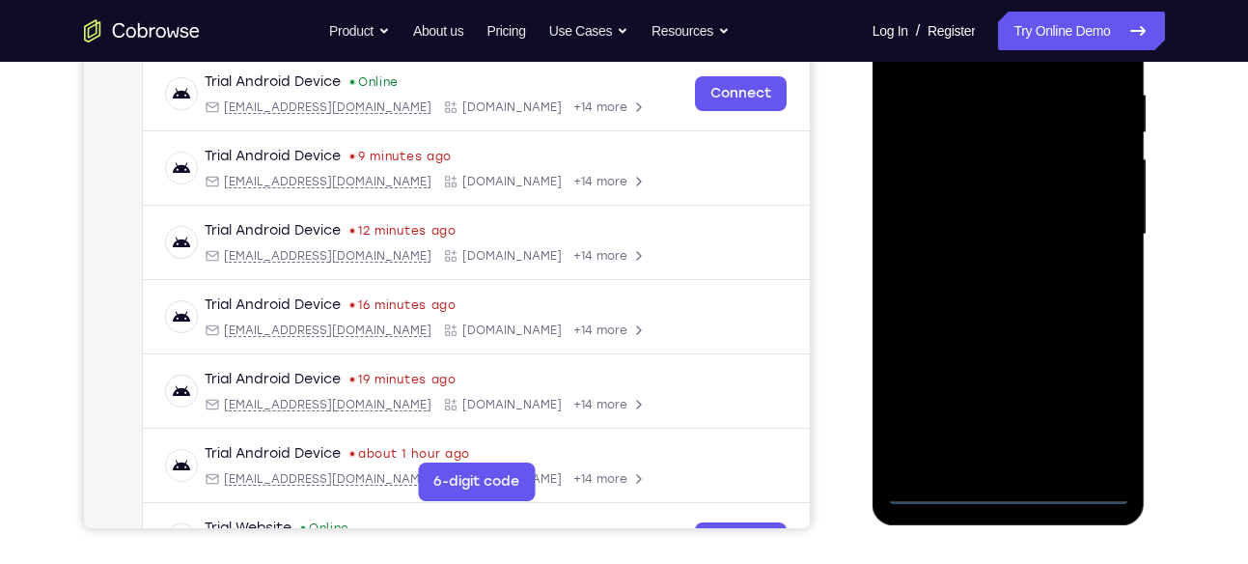
click at [1092, 391] on div at bounding box center [1008, 234] width 243 height 541
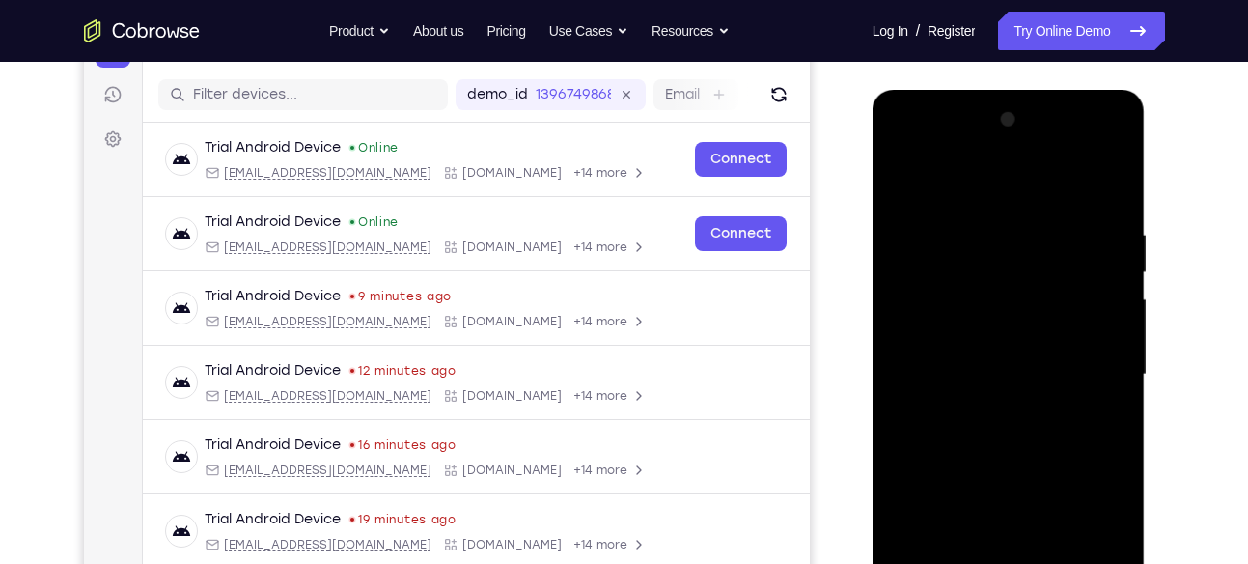
scroll to position [229, 0]
click at [908, 145] on div at bounding box center [1008, 375] width 243 height 541
click at [1082, 366] on div at bounding box center [1008, 375] width 243 height 541
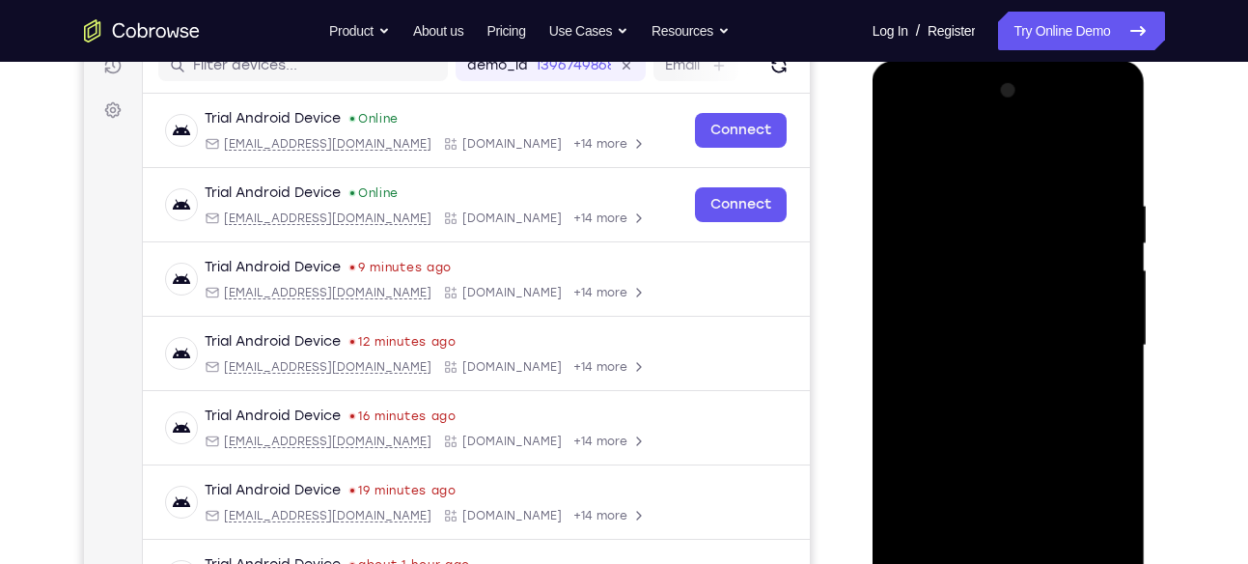
click at [994, 381] on div at bounding box center [1008, 345] width 243 height 541
click at [1013, 334] on div at bounding box center [1008, 345] width 243 height 541
click at [1035, 309] on div at bounding box center [1008, 345] width 243 height 541
click at [992, 337] on div at bounding box center [1008, 345] width 243 height 541
click at [1027, 406] on div at bounding box center [1008, 345] width 243 height 541
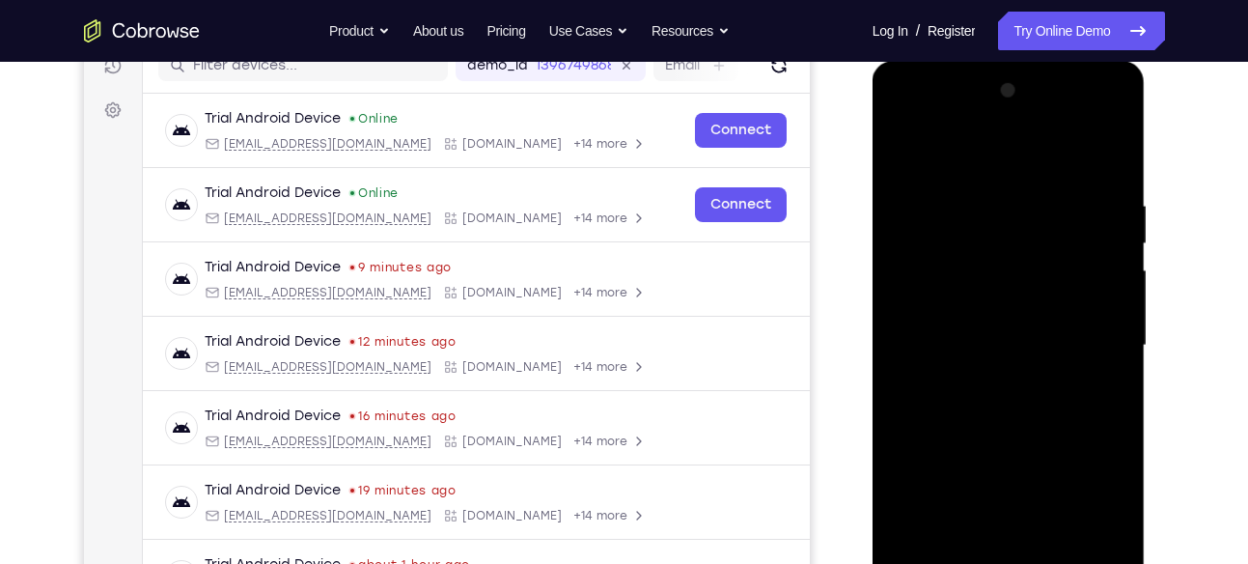
click at [1027, 406] on div at bounding box center [1008, 345] width 243 height 541
click at [1031, 395] on div at bounding box center [1008, 345] width 243 height 541
click at [1095, 154] on div at bounding box center [1008, 345] width 243 height 541
click at [997, 410] on div at bounding box center [1008, 345] width 243 height 541
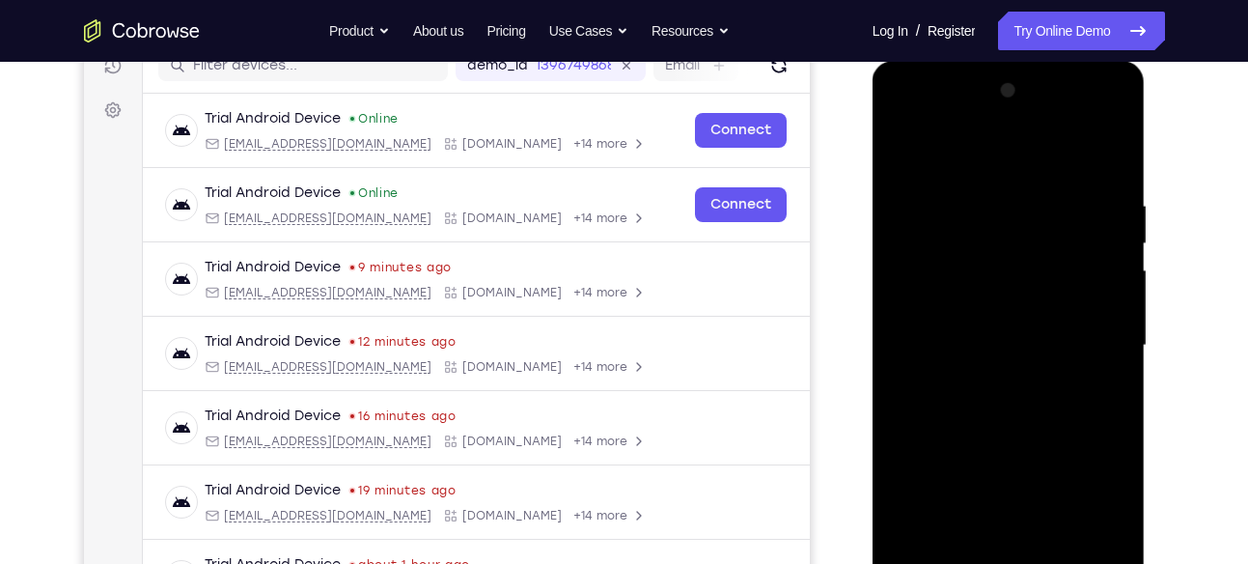
click at [1010, 397] on div at bounding box center [1008, 345] width 243 height 541
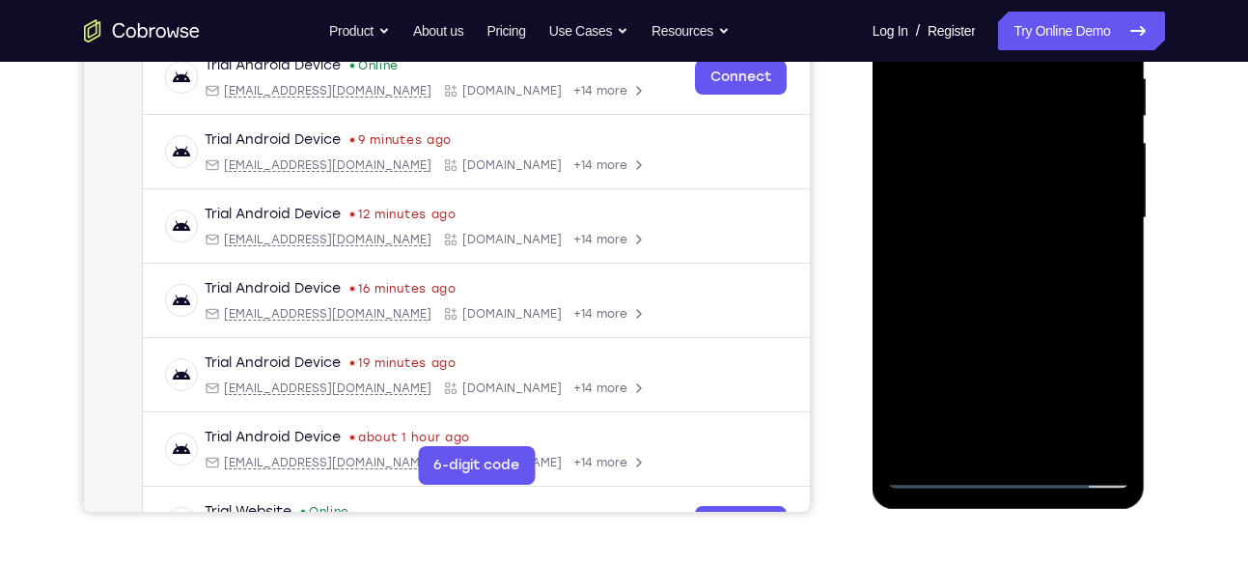
scroll to position [464, 0]
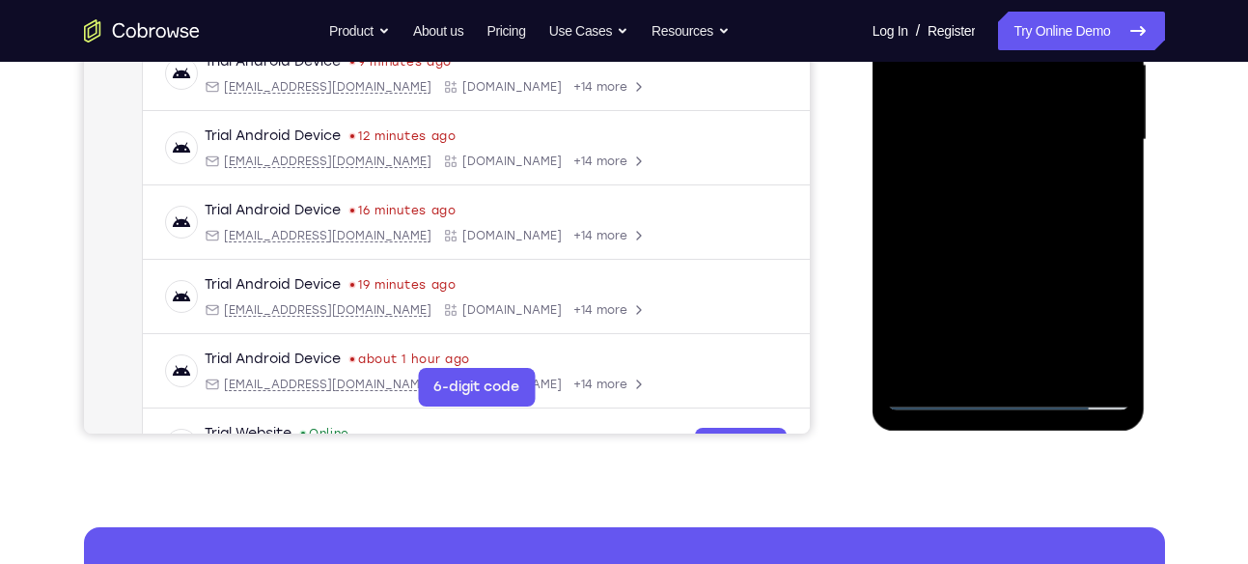
click at [1057, 229] on div at bounding box center [1008, 140] width 243 height 541
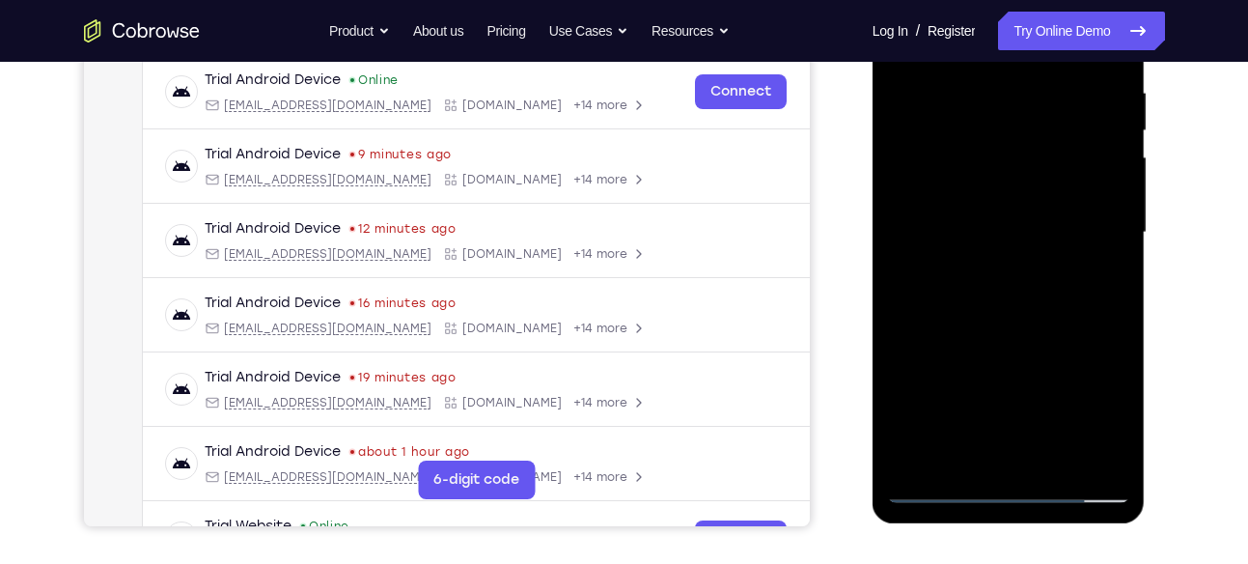
scroll to position [406, 0]
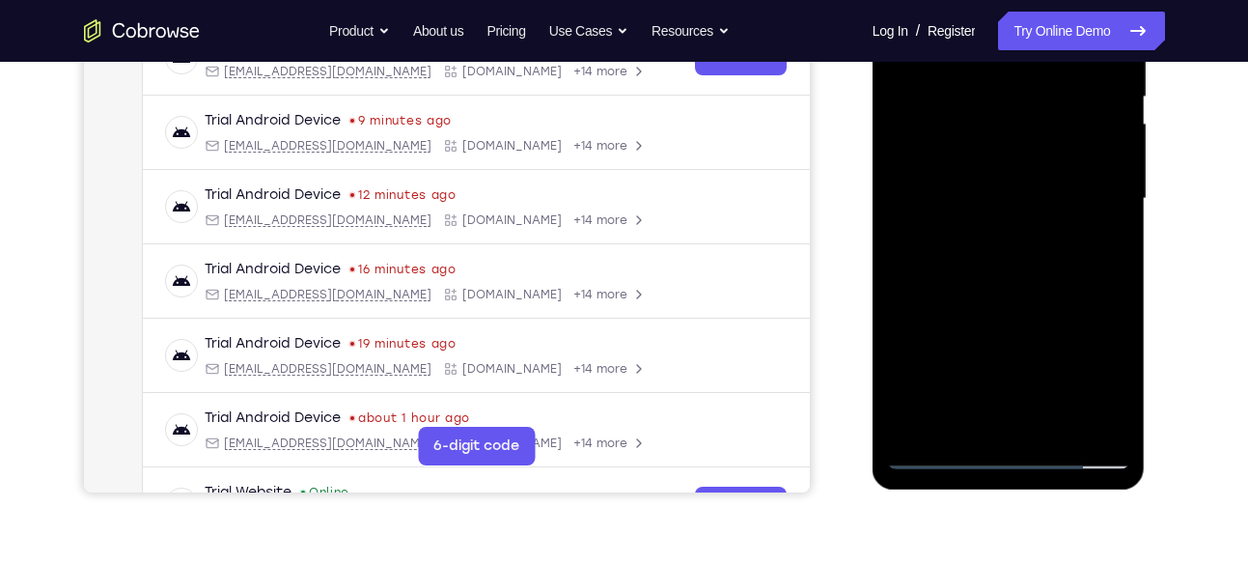
drag, startPoint x: 1048, startPoint y: 343, endPoint x: 1084, endPoint y: 153, distance: 193.7
click at [1084, 153] on div at bounding box center [1008, 199] width 243 height 541
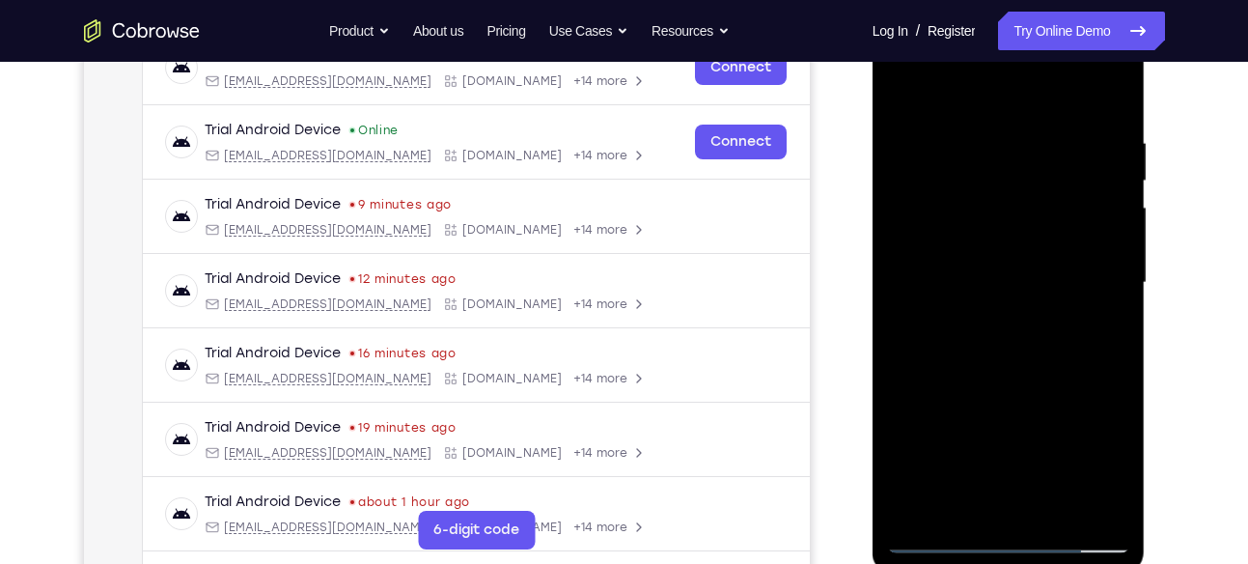
scroll to position [318, 0]
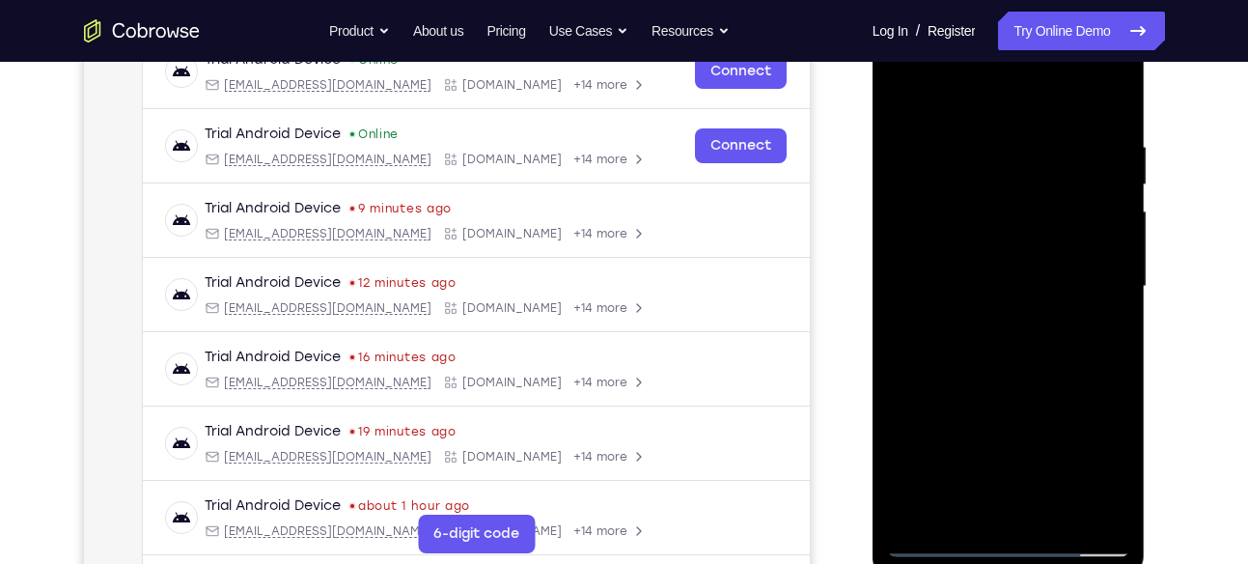
drag, startPoint x: 1028, startPoint y: 345, endPoint x: 1055, endPoint y: 248, distance: 100.3
click at [1055, 248] on div at bounding box center [1008, 286] width 243 height 541
drag, startPoint x: 1016, startPoint y: 363, endPoint x: 1057, endPoint y: 235, distance: 135.0
click at [1057, 235] on div at bounding box center [1008, 286] width 243 height 541
drag, startPoint x: 1055, startPoint y: 197, endPoint x: 1071, endPoint y: 122, distance: 76.9
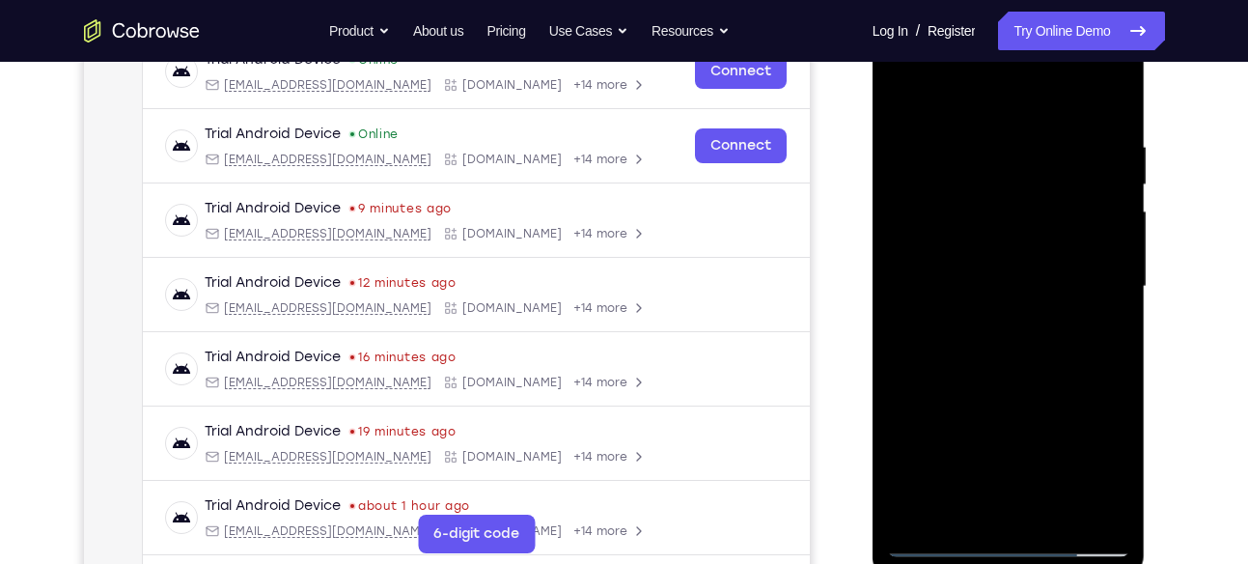
click at [1071, 122] on div at bounding box center [1008, 286] width 243 height 541
drag, startPoint x: 1075, startPoint y: 232, endPoint x: 1074, endPoint y: 291, distance: 58.9
click at [1074, 291] on div at bounding box center [1008, 286] width 243 height 541
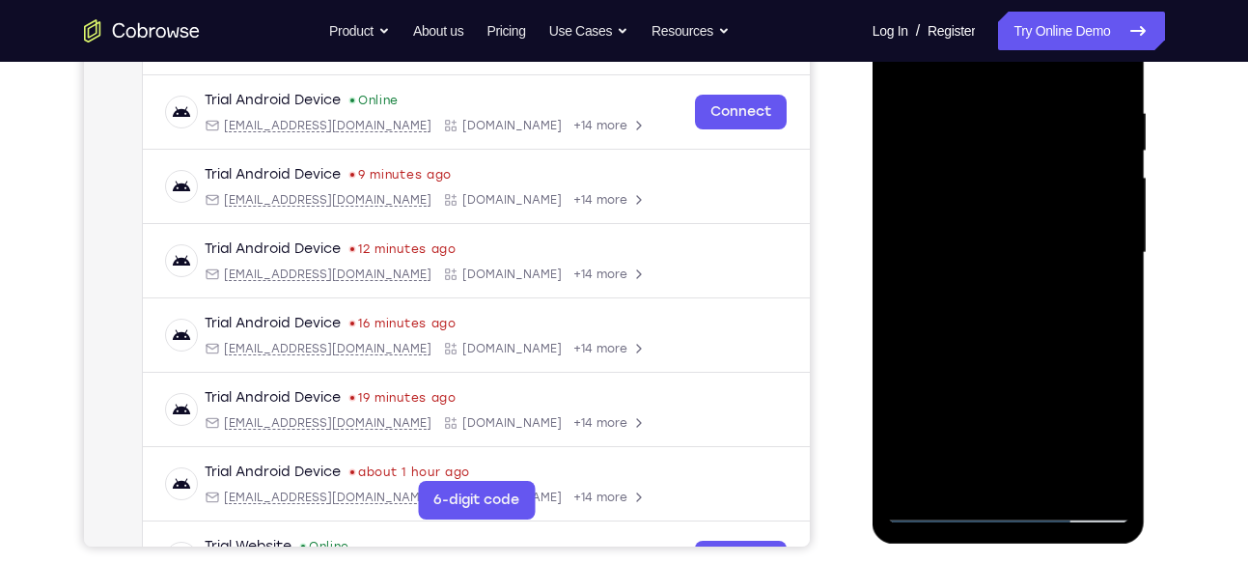
scroll to position [360, 0]
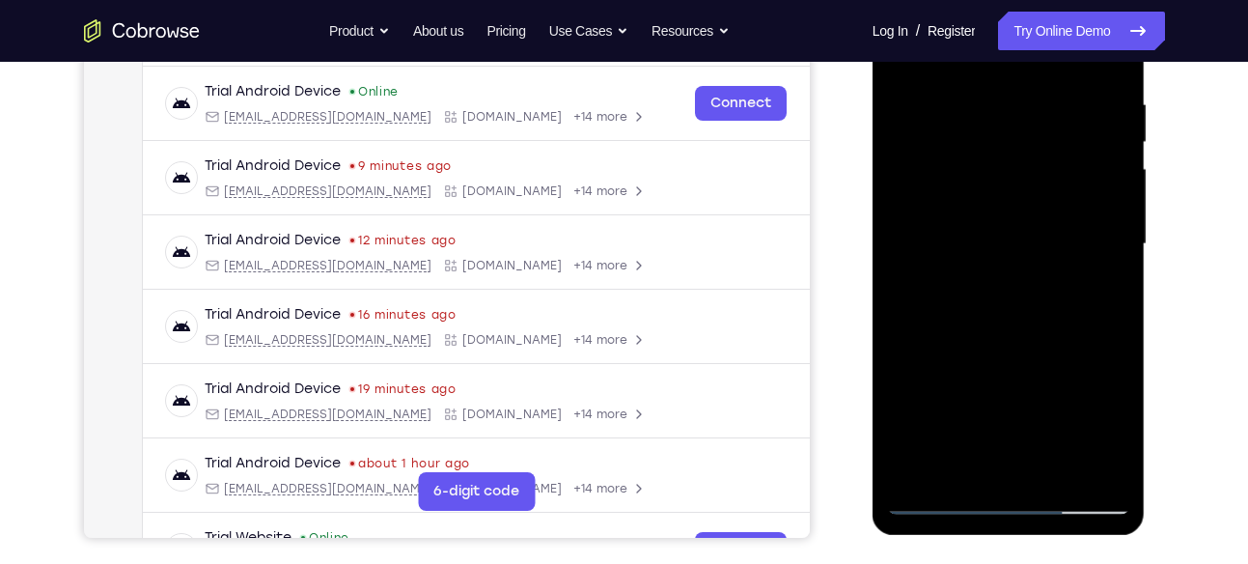
click at [1118, 288] on div at bounding box center [1008, 244] width 243 height 541
click at [1116, 280] on div at bounding box center [1008, 244] width 243 height 541
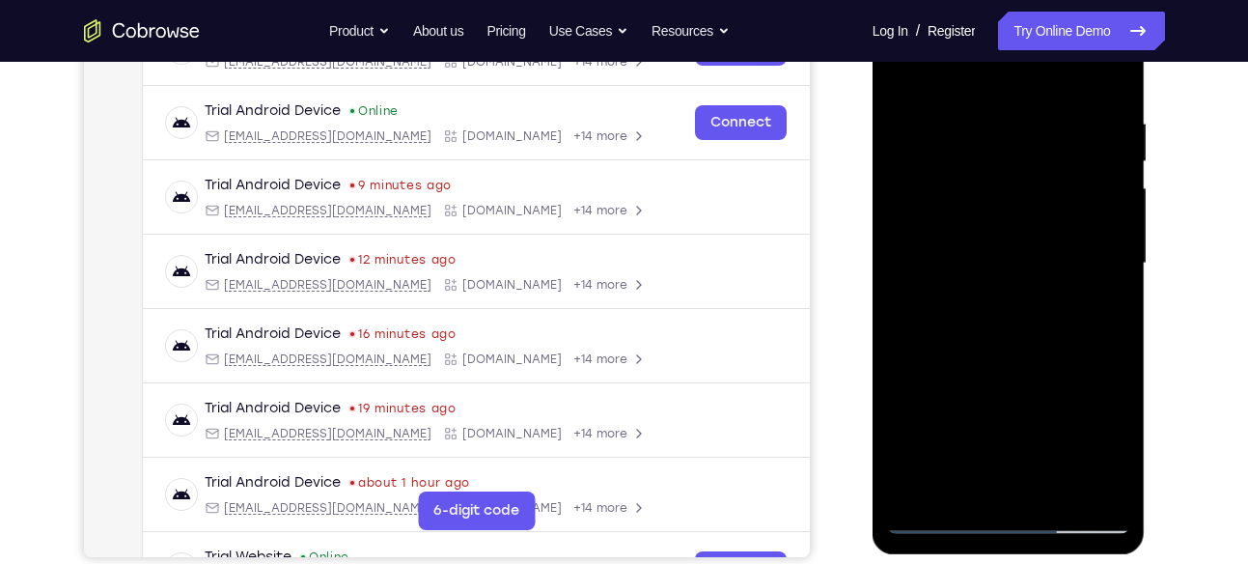
scroll to position [330, 0]
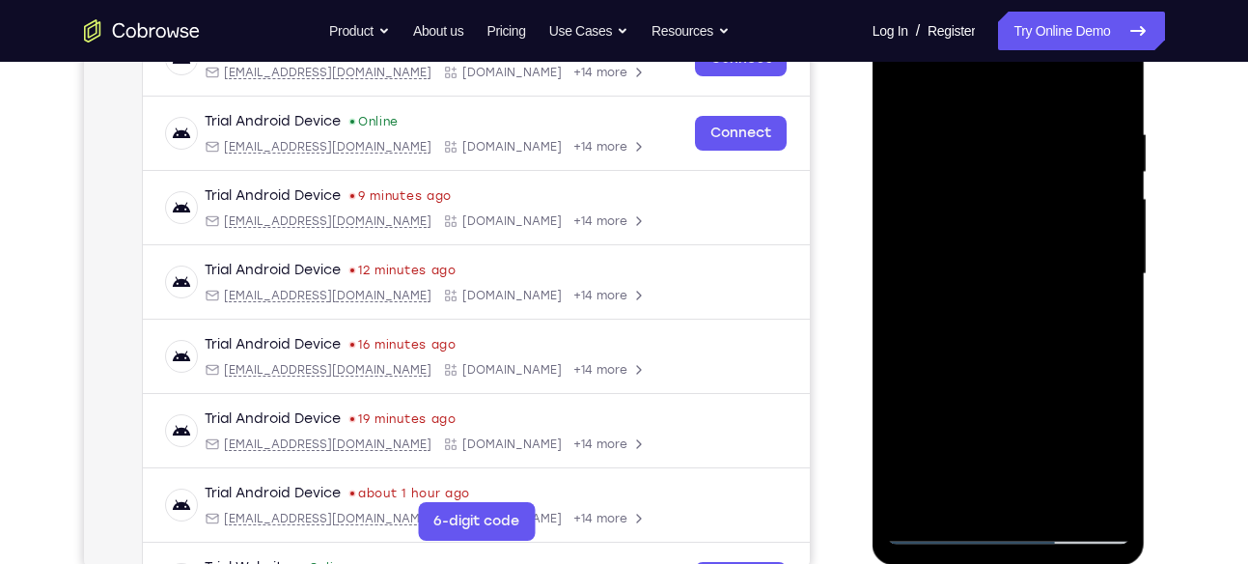
click at [1116, 317] on div at bounding box center [1008, 274] width 243 height 541
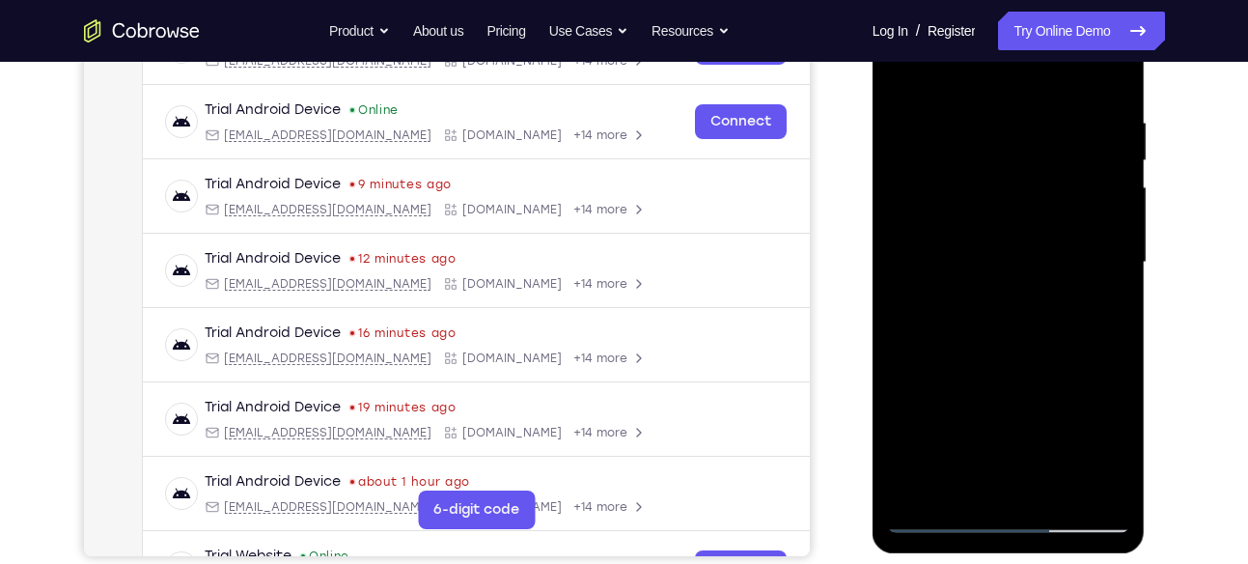
scroll to position [340, 0]
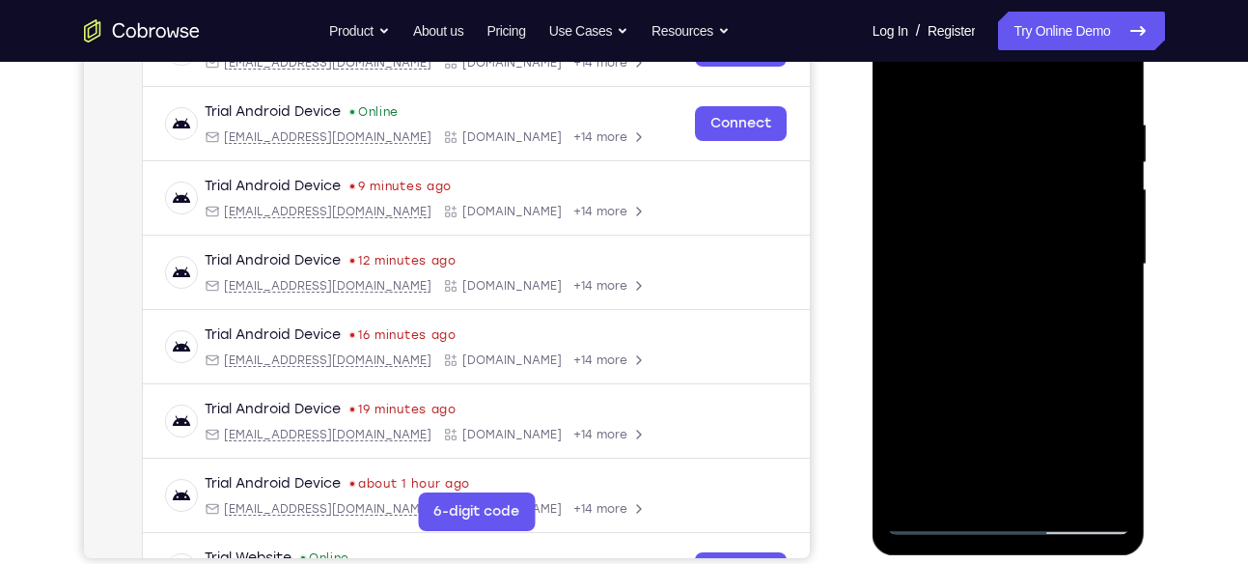
drag, startPoint x: 1039, startPoint y: 410, endPoint x: 1085, endPoint y: 196, distance: 219.3
click at [1085, 197] on div at bounding box center [1008, 264] width 243 height 541
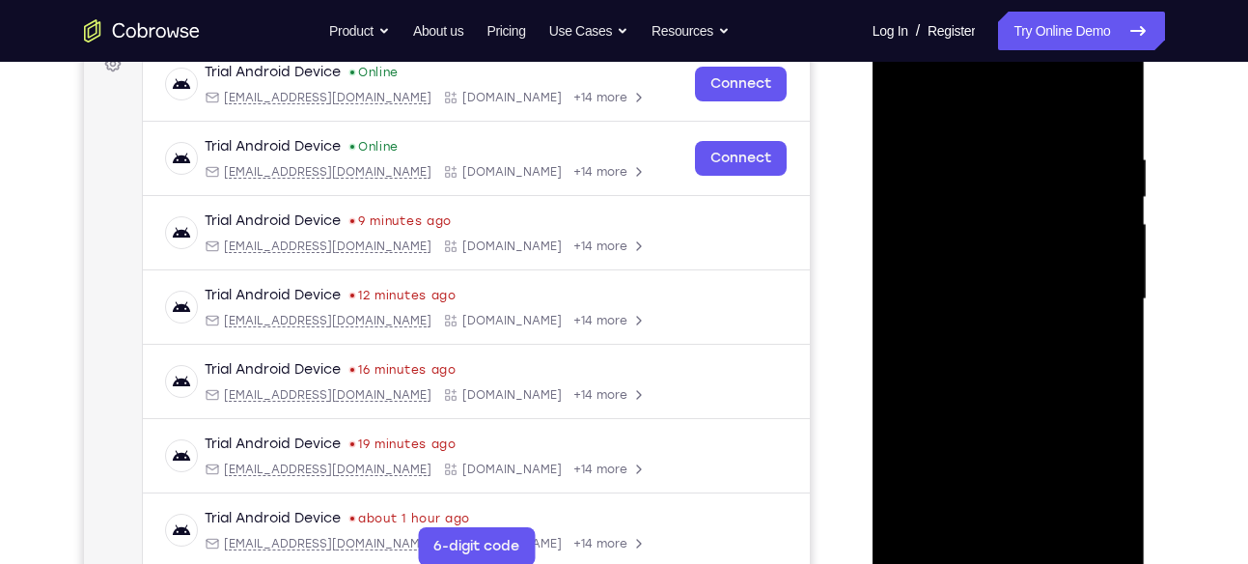
scroll to position [304, 0]
drag, startPoint x: 1050, startPoint y: 397, endPoint x: 1077, endPoint y: 325, distance: 76.4
click at [1077, 325] on div at bounding box center [1008, 300] width 243 height 541
drag, startPoint x: 1050, startPoint y: 410, endPoint x: 1062, endPoint y: 353, distance: 58.1
click at [1062, 353] on div at bounding box center [1008, 300] width 243 height 541
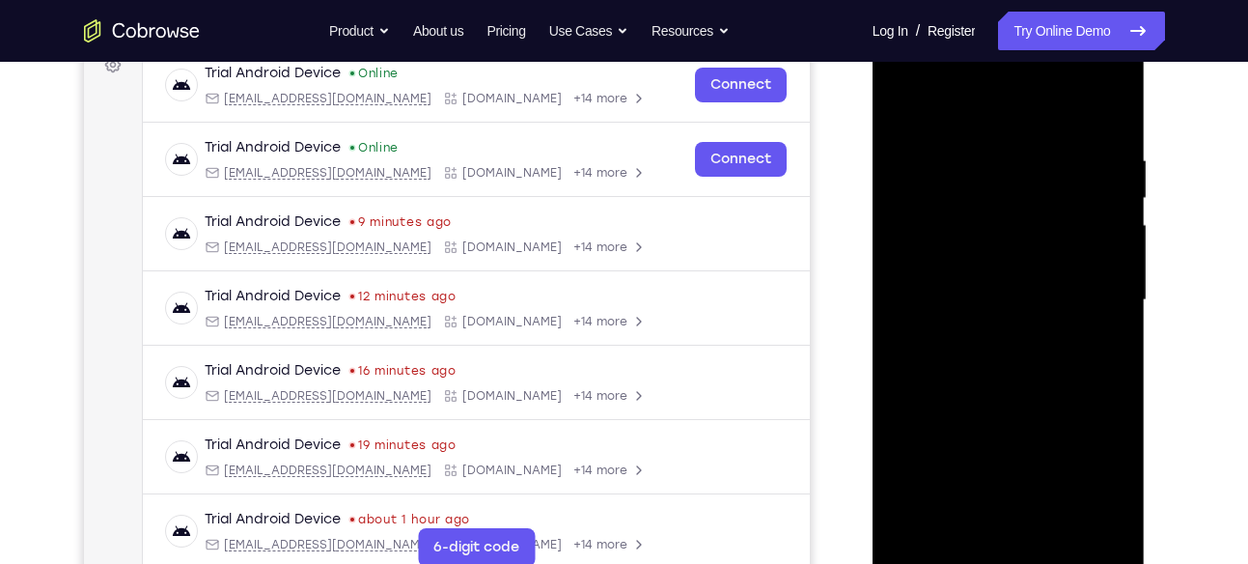
click at [1118, 317] on div at bounding box center [1008, 300] width 243 height 541
drag, startPoint x: 1047, startPoint y: 388, endPoint x: 1101, endPoint y: 210, distance: 186.6
click at [1101, 210] on div at bounding box center [1008, 300] width 243 height 541
drag, startPoint x: 1041, startPoint y: 360, endPoint x: 1113, endPoint y: 127, distance: 243.7
click at [1113, 127] on div at bounding box center [1008, 300] width 243 height 541
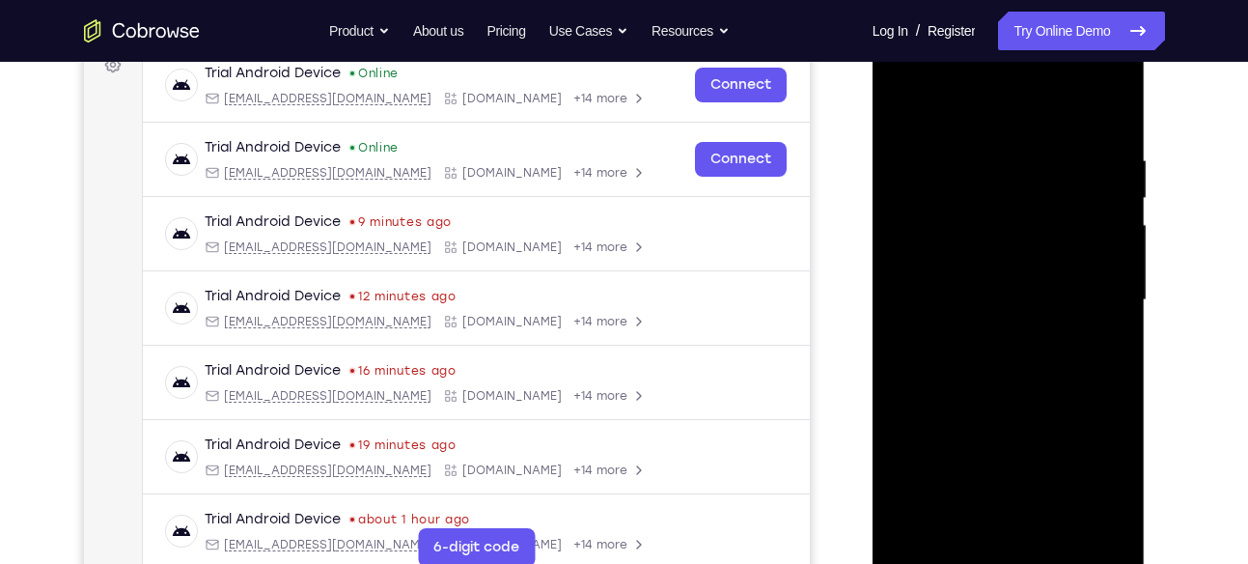
drag, startPoint x: 1099, startPoint y: 205, endPoint x: 1103, endPoint y: 194, distance: 11.3
click at [1103, 194] on div at bounding box center [1008, 300] width 243 height 541
drag, startPoint x: 1066, startPoint y: 311, endPoint x: 1090, endPoint y: 249, distance: 66.3
click at [1090, 249] on div at bounding box center [1008, 300] width 243 height 541
drag, startPoint x: 1049, startPoint y: 340, endPoint x: 1107, endPoint y: 141, distance: 207.4
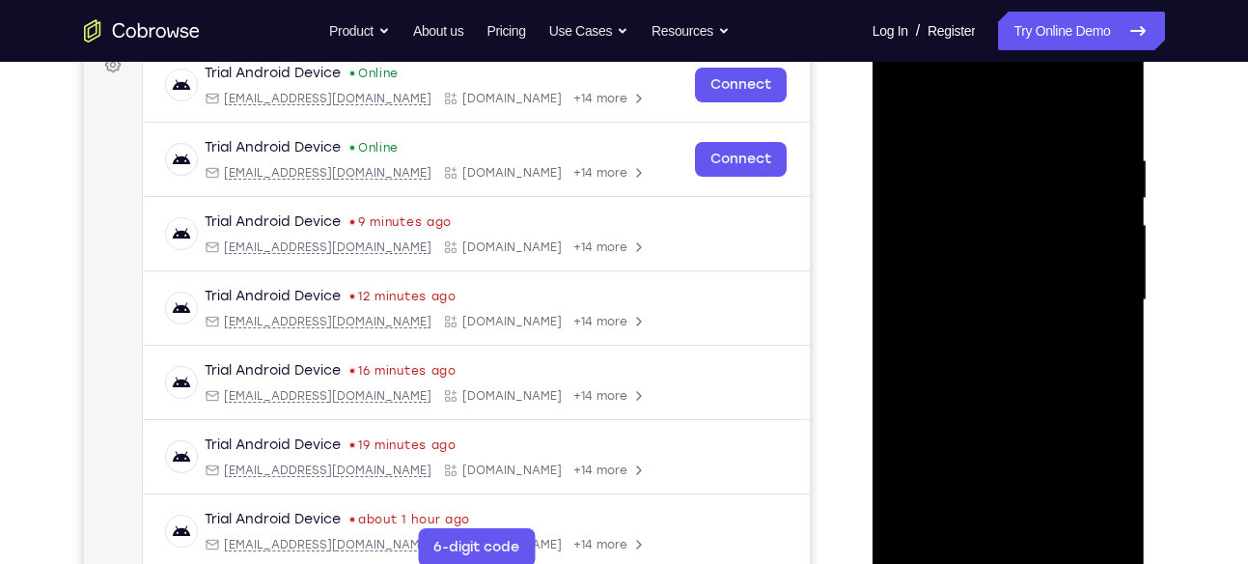
click at [1107, 141] on div at bounding box center [1008, 300] width 243 height 541
drag, startPoint x: 1062, startPoint y: 366, endPoint x: 1092, endPoint y: 273, distance: 97.4
click at [1092, 273] on div at bounding box center [1008, 300] width 243 height 541
drag, startPoint x: 1070, startPoint y: 359, endPoint x: 1078, endPoint y: 345, distance: 16.9
click at [1078, 345] on div at bounding box center [1008, 300] width 243 height 541
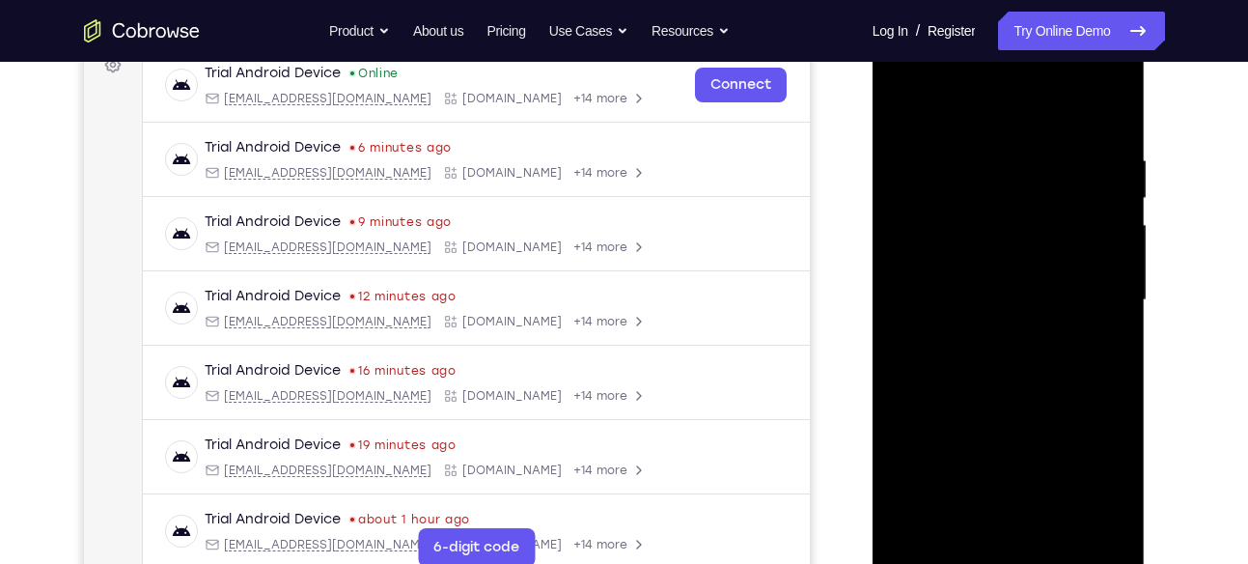
drag, startPoint x: 1061, startPoint y: 442, endPoint x: 1079, endPoint y: 234, distance: 209.4
click at [1079, 234] on div at bounding box center [1008, 300] width 243 height 541
drag, startPoint x: 1046, startPoint y: 440, endPoint x: 1104, endPoint y: 190, distance: 256.7
click at [1102, 200] on div at bounding box center [1008, 300] width 243 height 541
drag, startPoint x: 1064, startPoint y: 379, endPoint x: 1073, endPoint y: 313, distance: 67.2
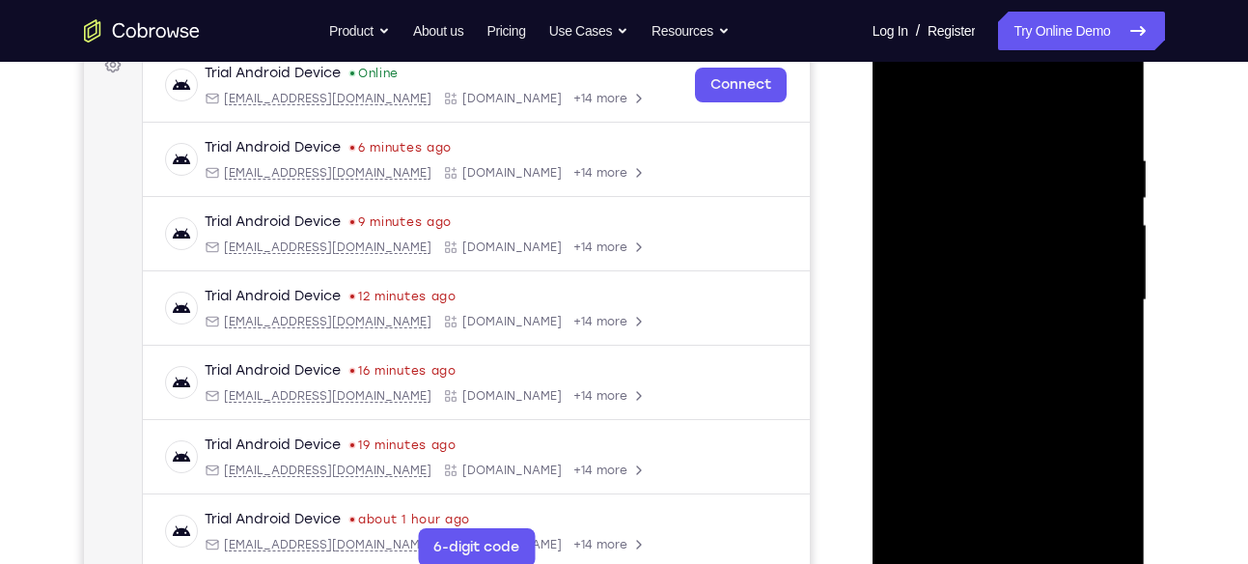
click at [1073, 313] on div at bounding box center [1008, 300] width 243 height 541
drag, startPoint x: 1036, startPoint y: 445, endPoint x: 1089, endPoint y: 256, distance: 196.6
click at [1089, 260] on div at bounding box center [1008, 300] width 243 height 541
drag, startPoint x: 1042, startPoint y: 447, endPoint x: 1116, endPoint y: 189, distance: 268.3
click at [1115, 194] on div at bounding box center [1008, 300] width 243 height 541
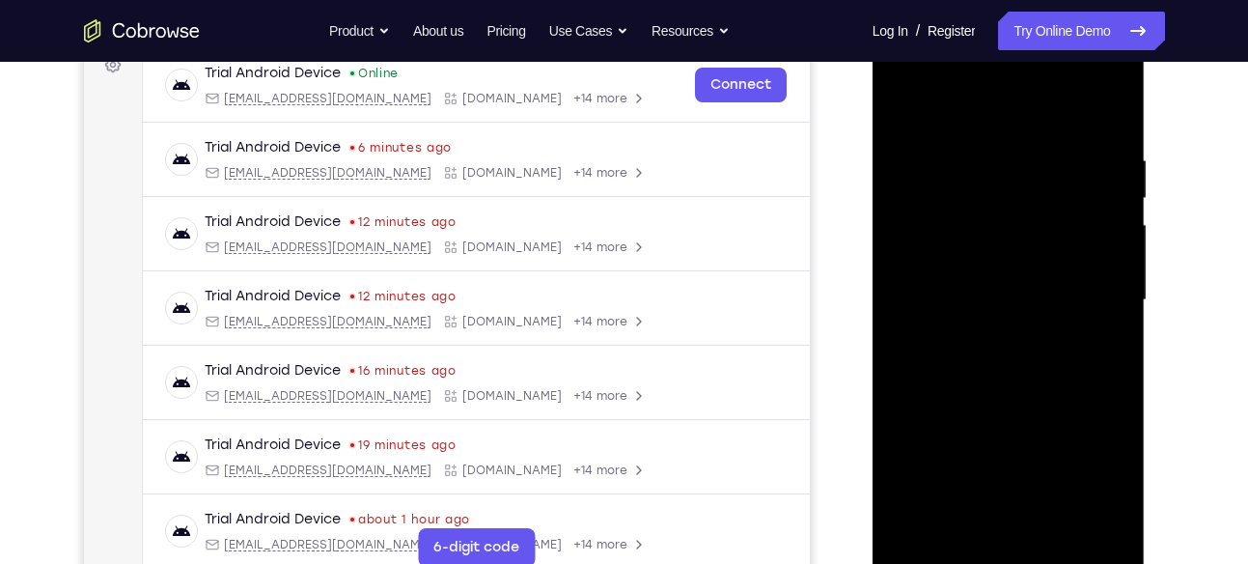
drag, startPoint x: 1067, startPoint y: 373, endPoint x: 1115, endPoint y: 214, distance: 165.5
click at [1115, 214] on div at bounding box center [1008, 300] width 243 height 541
drag, startPoint x: 1055, startPoint y: 360, endPoint x: 1080, endPoint y: 283, distance: 81.2
click at [1080, 284] on div at bounding box center [1008, 300] width 243 height 541
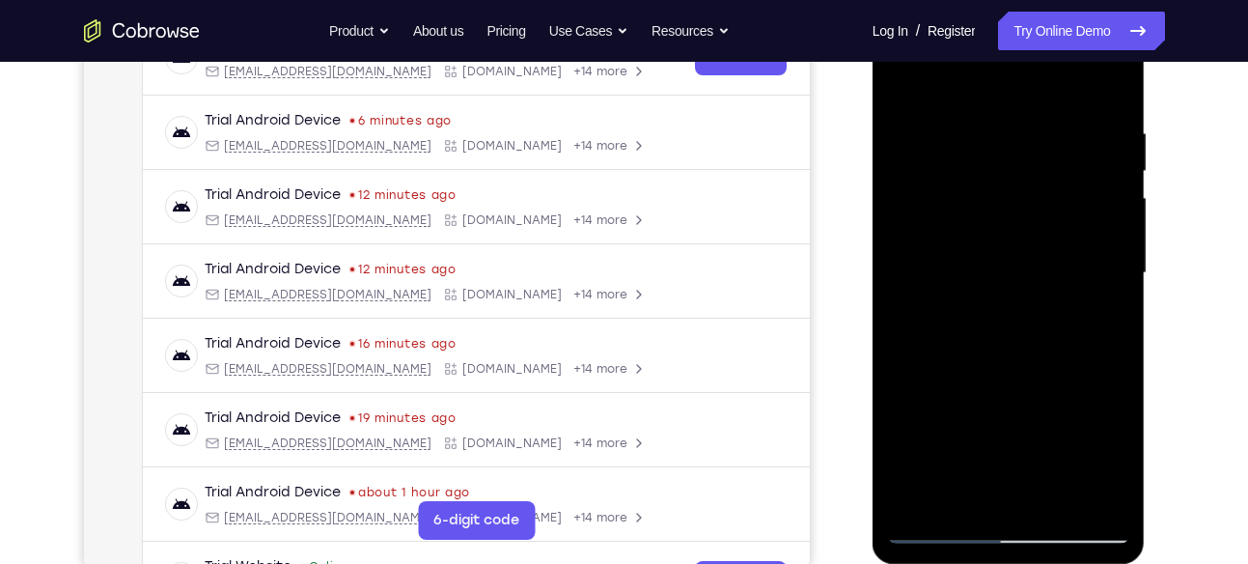
scroll to position [332, 0]
drag, startPoint x: 1079, startPoint y: 237, endPoint x: 1050, endPoint y: 320, distance: 87.9
click at [1050, 320] on div at bounding box center [1008, 272] width 243 height 541
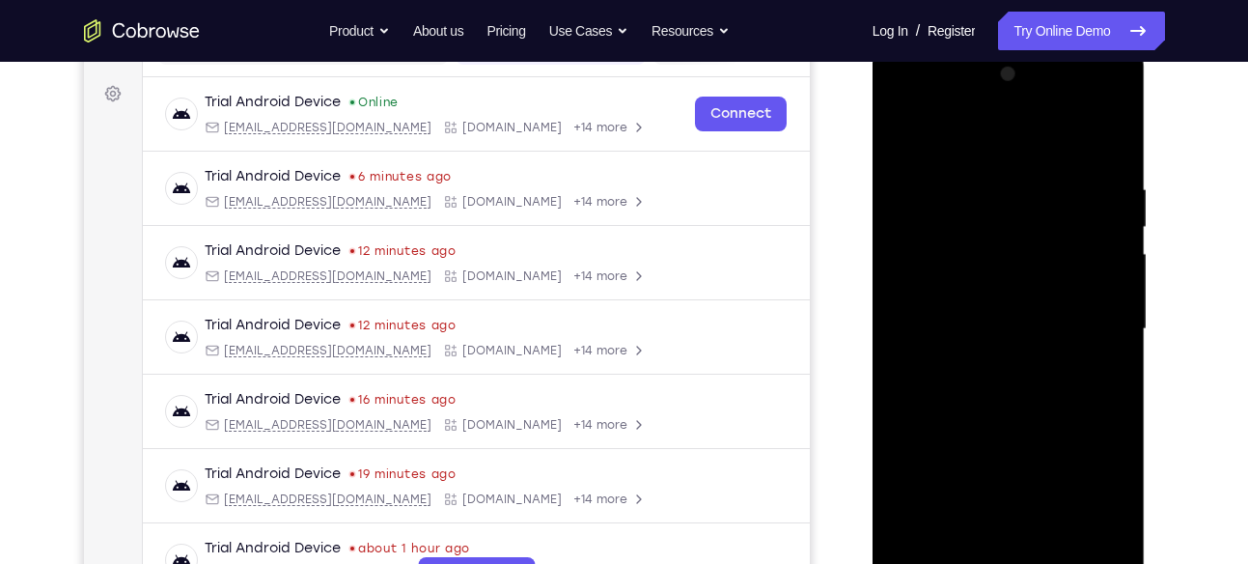
scroll to position [274, 0]
drag, startPoint x: 994, startPoint y: 413, endPoint x: 1156, endPoint y: 140, distance: 317.3
click at [1148, 140] on html "Online web based iOS Simulators and Android Emulators. Run iPhone, iPad, Mobile…" at bounding box center [1010, 334] width 275 height 579
drag, startPoint x: 990, startPoint y: 469, endPoint x: 1123, endPoint y: 129, distance: 365.1
click at [1123, 130] on div at bounding box center [1008, 330] width 243 height 541
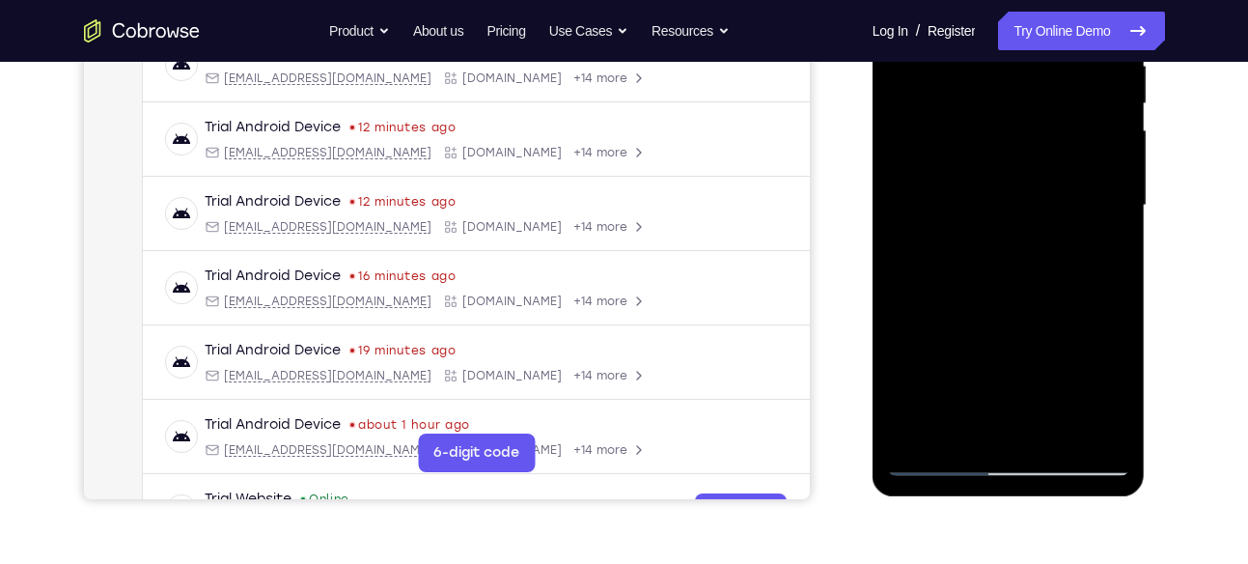
scroll to position [400, 0]
click at [1094, 428] on div at bounding box center [1008, 204] width 243 height 541
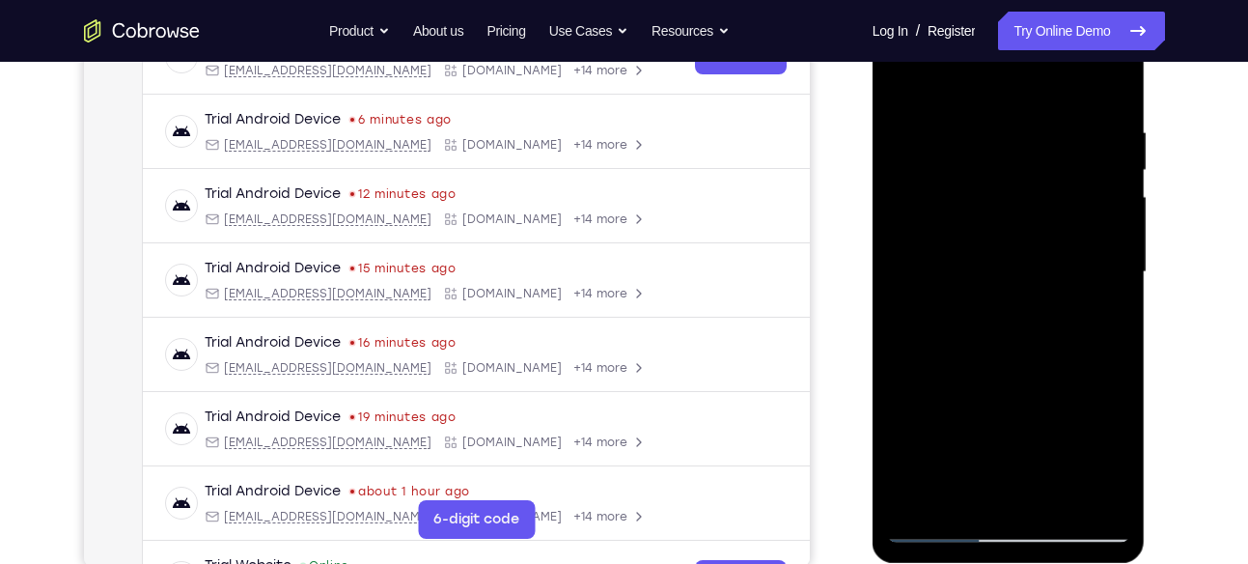
scroll to position [326, 0]
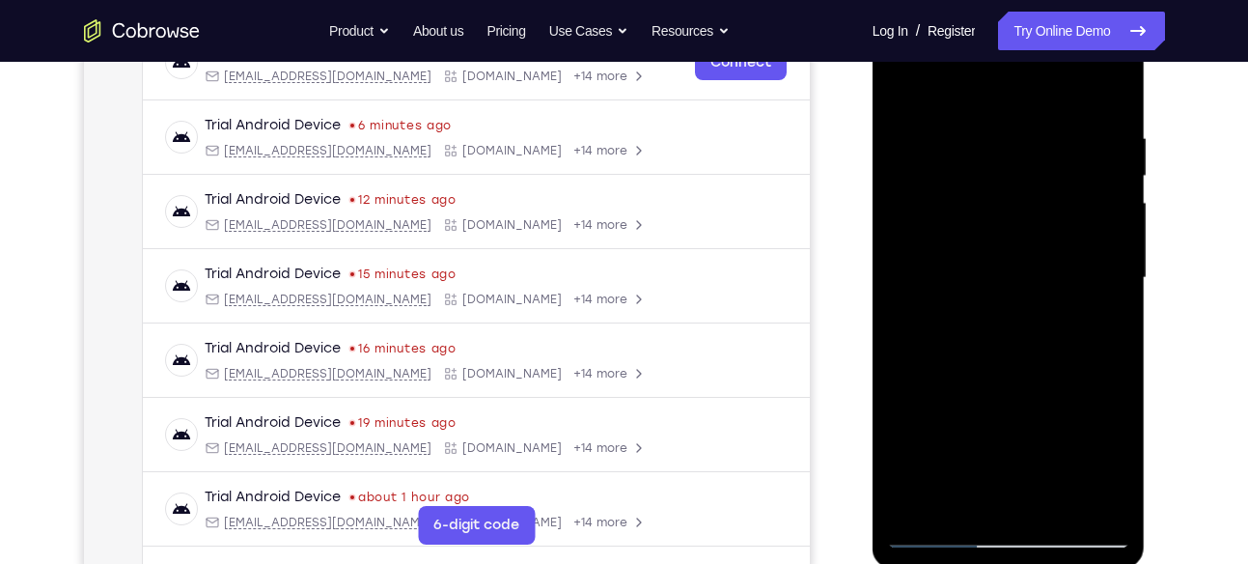
drag, startPoint x: 1098, startPoint y: 204, endPoint x: 1042, endPoint y: 208, distance: 56.1
click at [1042, 208] on div at bounding box center [1008, 278] width 243 height 541
drag, startPoint x: 1102, startPoint y: 205, endPoint x: 997, endPoint y: 206, distance: 104.3
click at [997, 206] on div at bounding box center [1008, 278] width 243 height 541
drag, startPoint x: 1096, startPoint y: 194, endPoint x: 936, endPoint y: 194, distance: 160.3
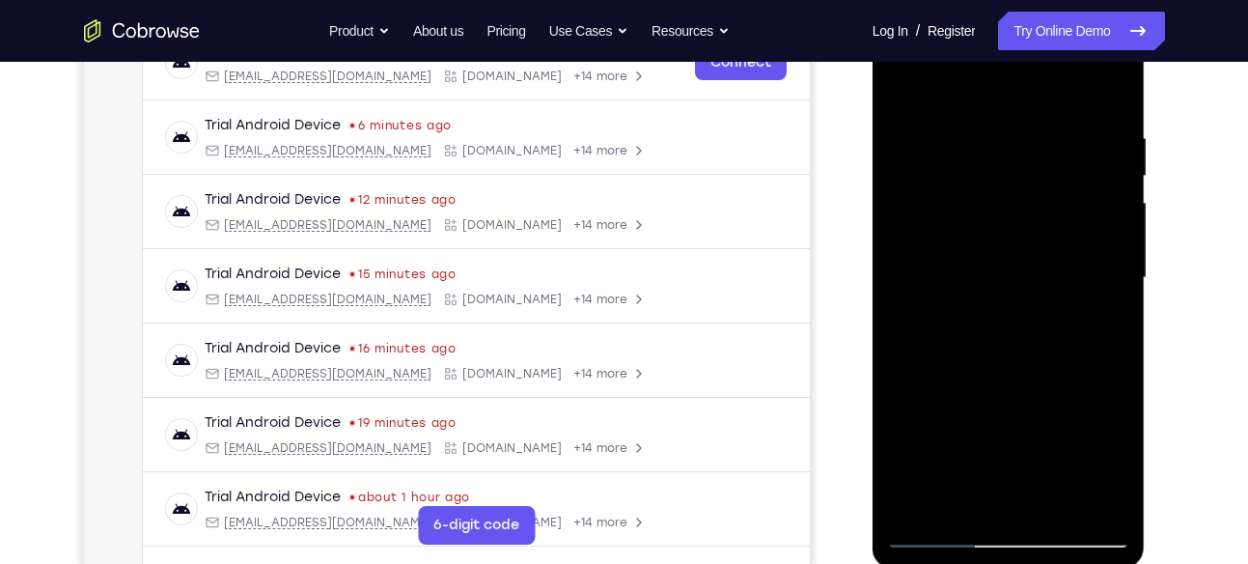
click at [936, 194] on div at bounding box center [1008, 278] width 243 height 541
drag, startPoint x: 1079, startPoint y: 193, endPoint x: 973, endPoint y: 195, distance: 106.2
click at [973, 195] on div at bounding box center [1008, 278] width 243 height 541
click at [981, 195] on div at bounding box center [1008, 278] width 243 height 541
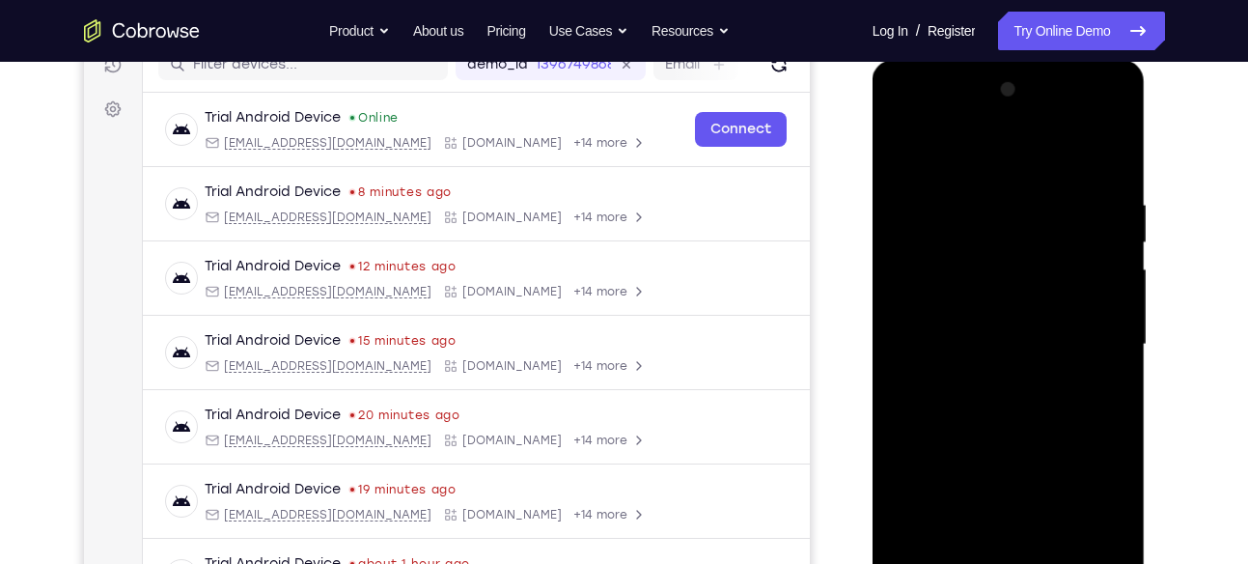
scroll to position [261, 0]
drag, startPoint x: 967, startPoint y: 322, endPoint x: 1171, endPoint y: 317, distance: 203.8
click at [1148, 317] on html "Online web based iOS Simulators and Android Emulators. Run iPhone, iPad, Mobile…" at bounding box center [1010, 348] width 275 height 579
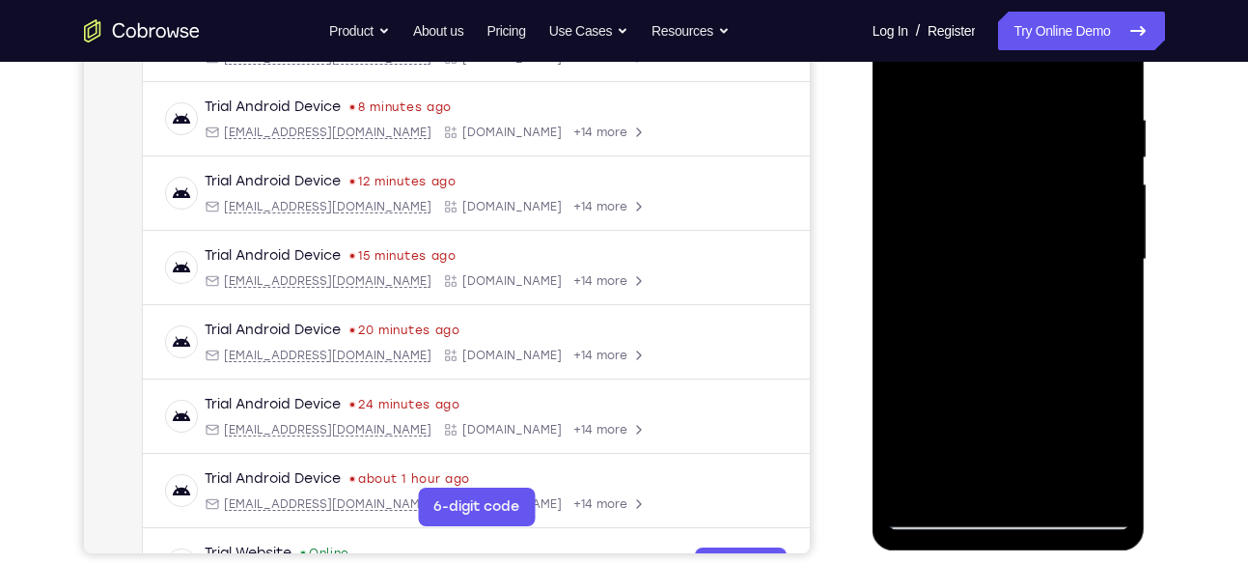
scroll to position [346, 0]
drag, startPoint x: 1051, startPoint y: 191, endPoint x: 1075, endPoint y: 14, distance: 178.2
click at [1075, 14] on div at bounding box center [1008, 258] width 243 height 541
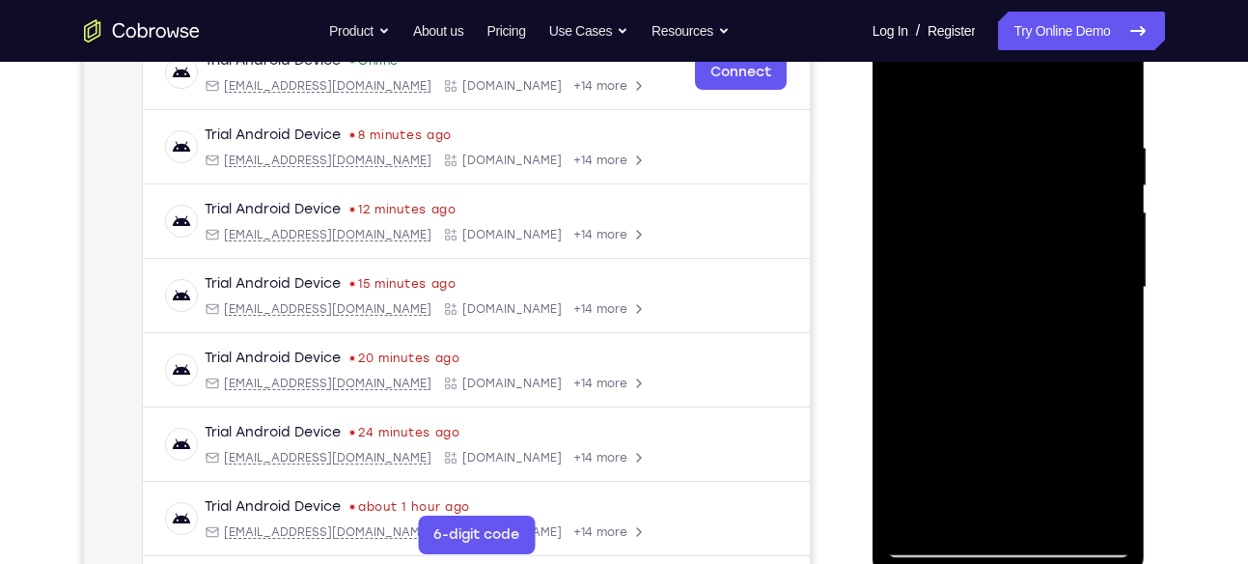
scroll to position [314, 0]
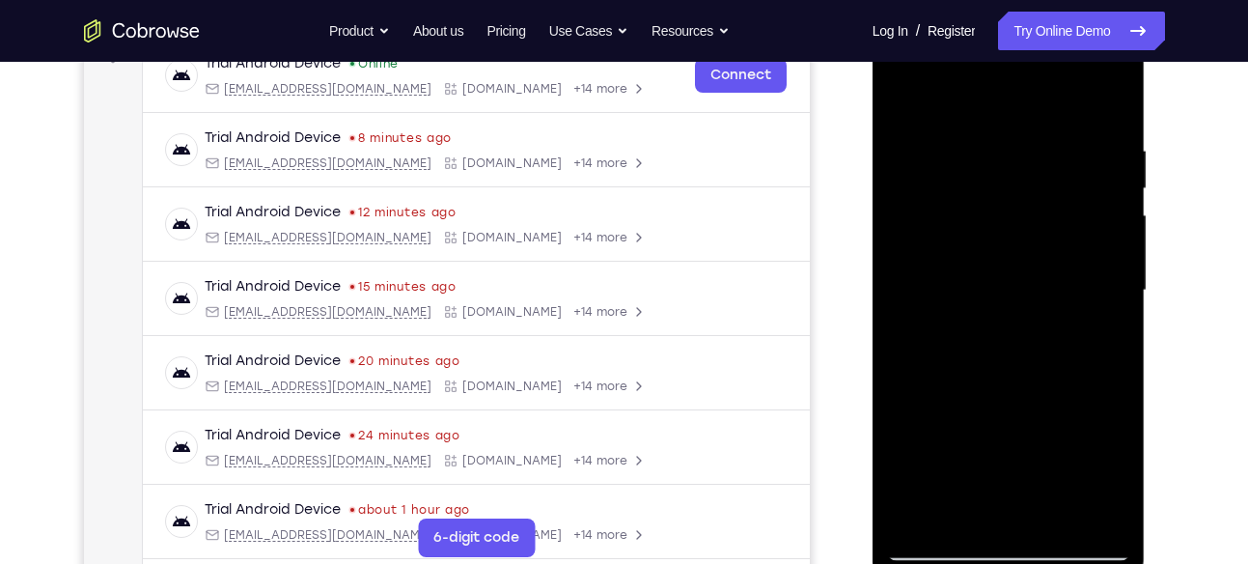
click at [908, 336] on div at bounding box center [1008, 290] width 243 height 541
drag, startPoint x: 1040, startPoint y: 182, endPoint x: 1015, endPoint y: 320, distance: 139.4
click at [1015, 320] on div at bounding box center [1008, 290] width 243 height 541
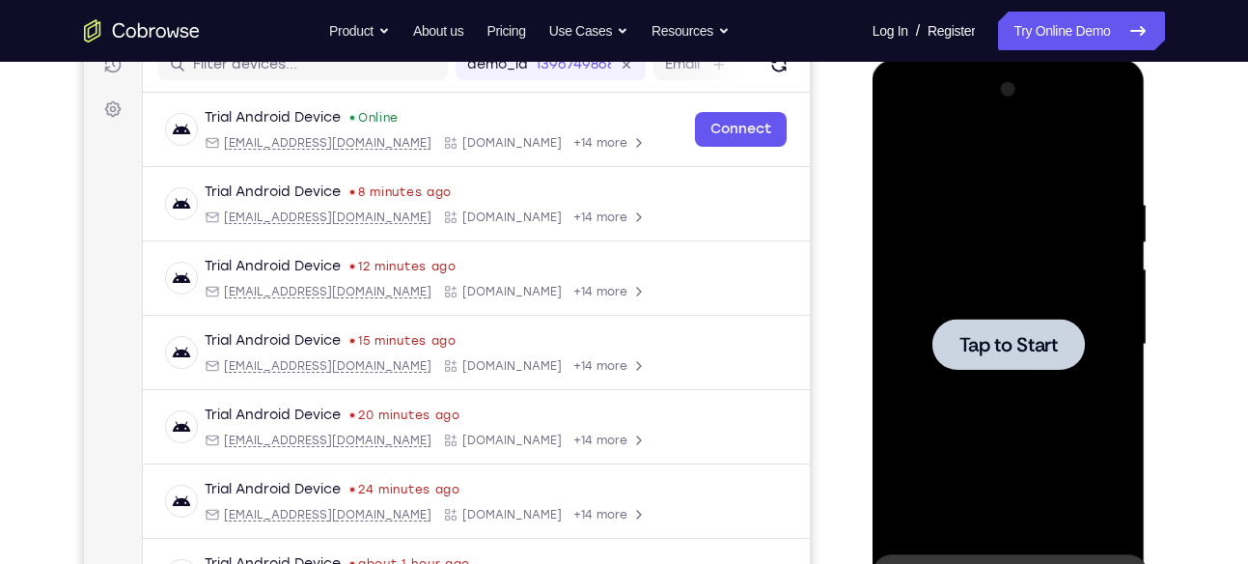
scroll to position [259, 0]
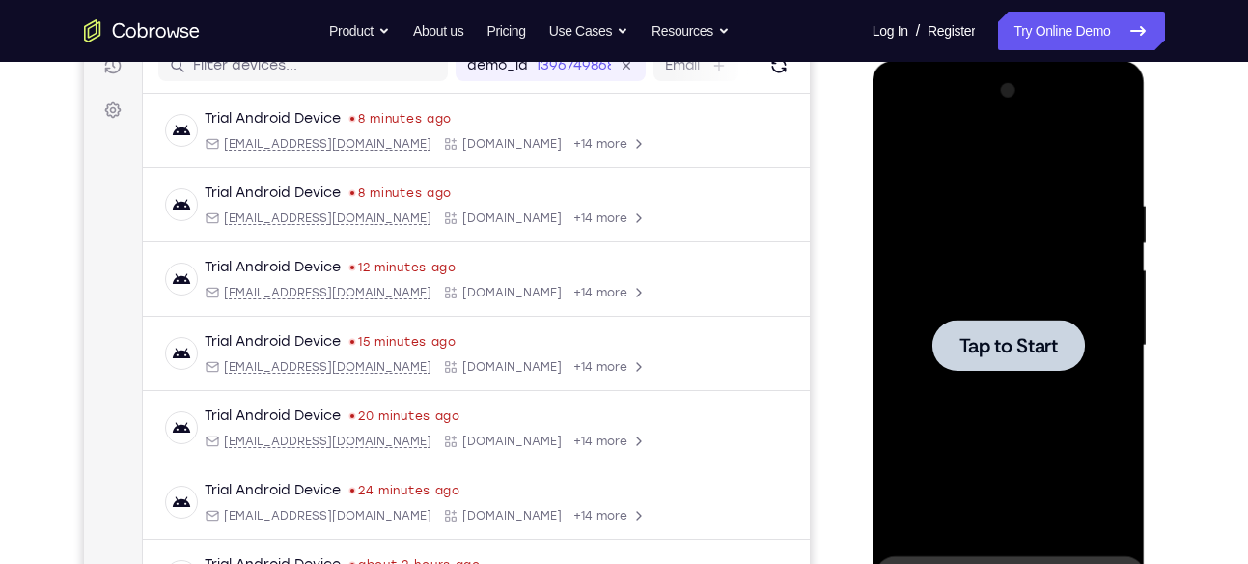
click at [958, 284] on div at bounding box center [1008, 345] width 243 height 541
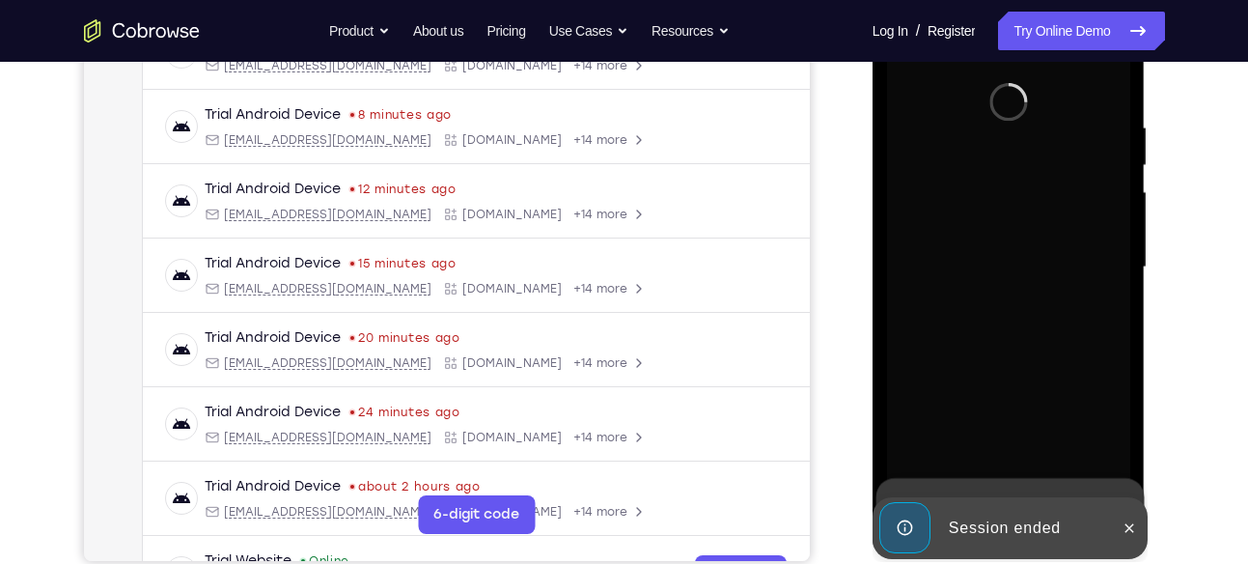
scroll to position [348, 0]
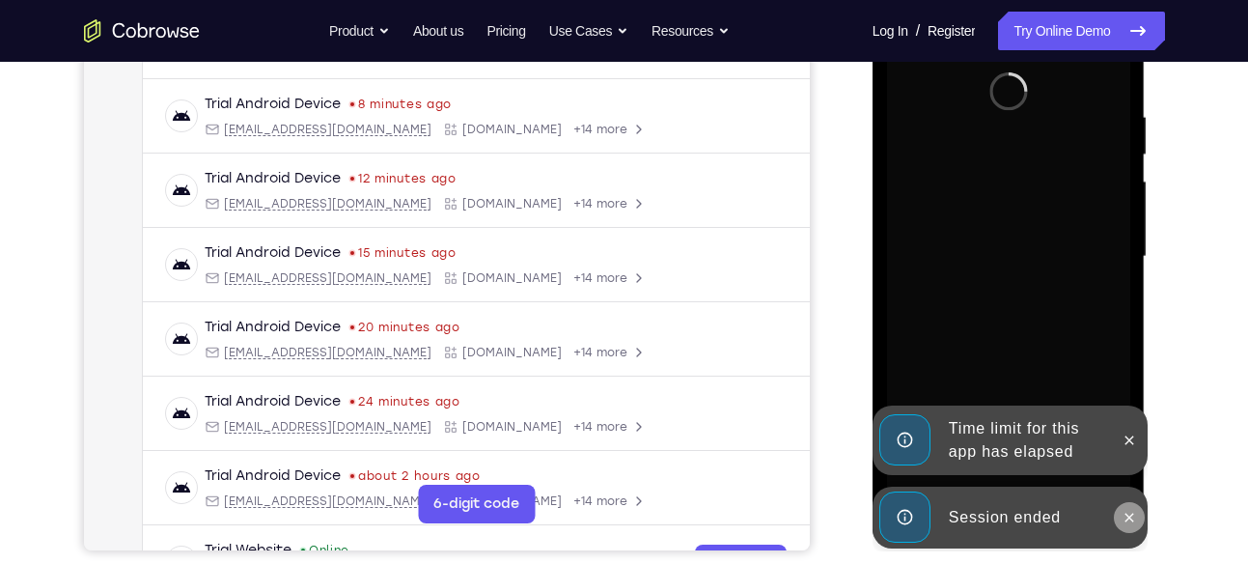
click at [1123, 510] on icon at bounding box center [1129, 517] width 15 height 15
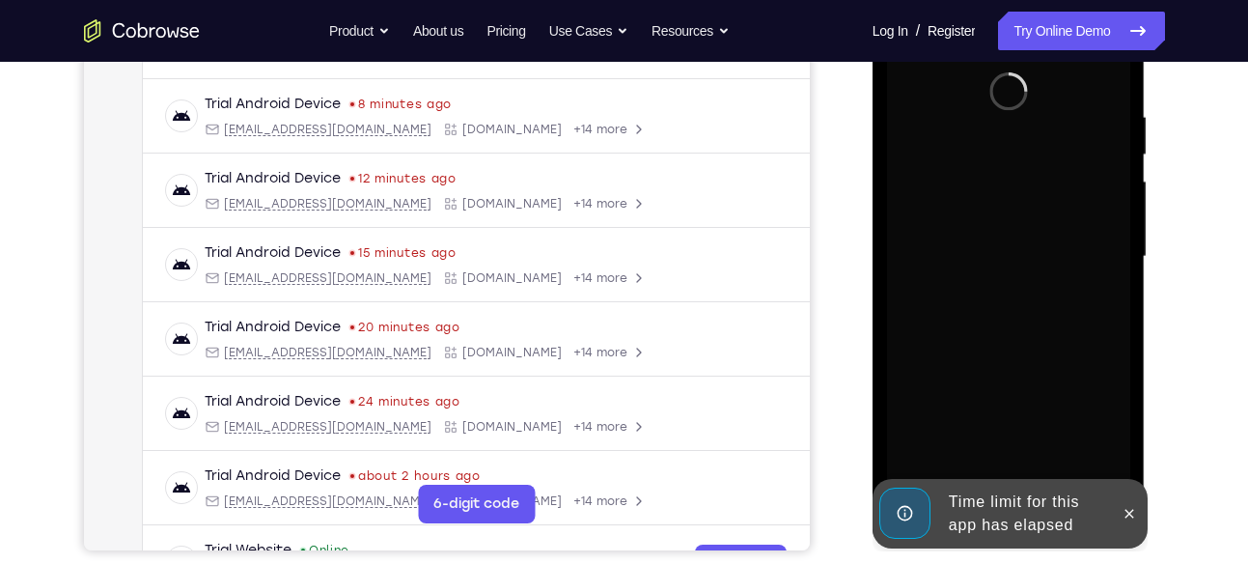
click at [1123, 479] on div "Time limit for this app has elapsed" at bounding box center [1010, 514] width 275 height 70
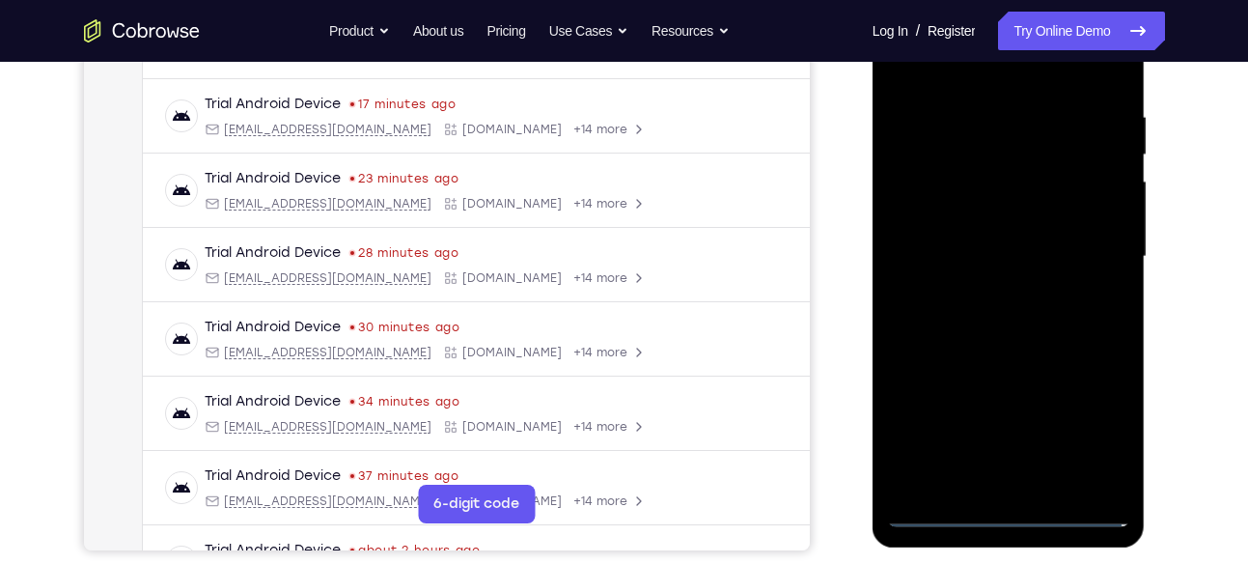
click at [1002, 509] on div at bounding box center [1008, 256] width 243 height 541
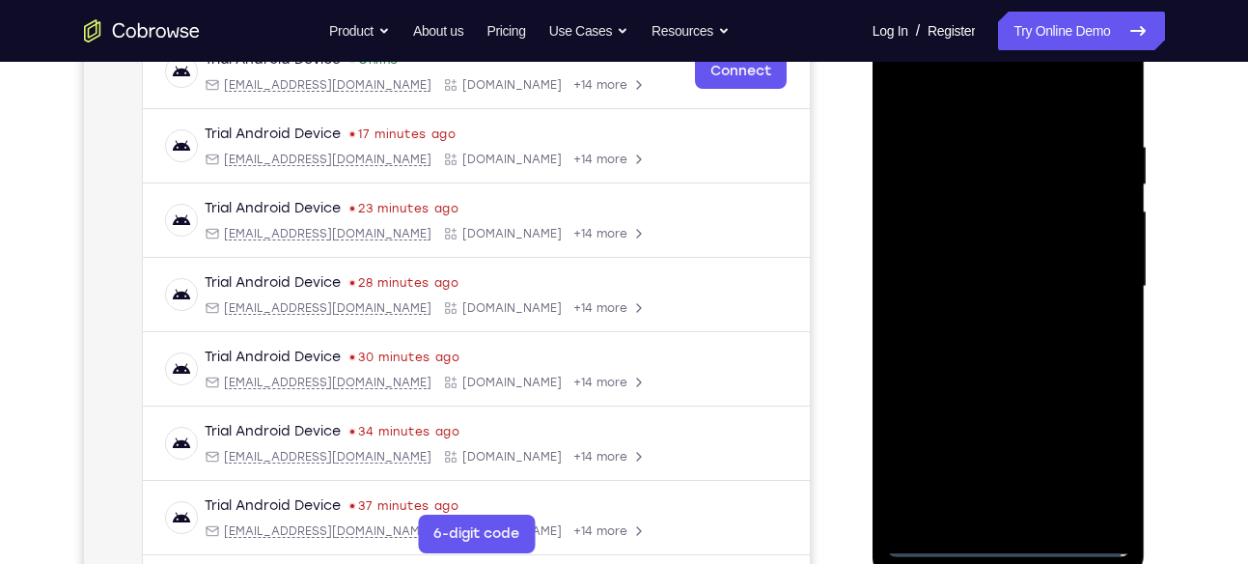
scroll to position [315, 0]
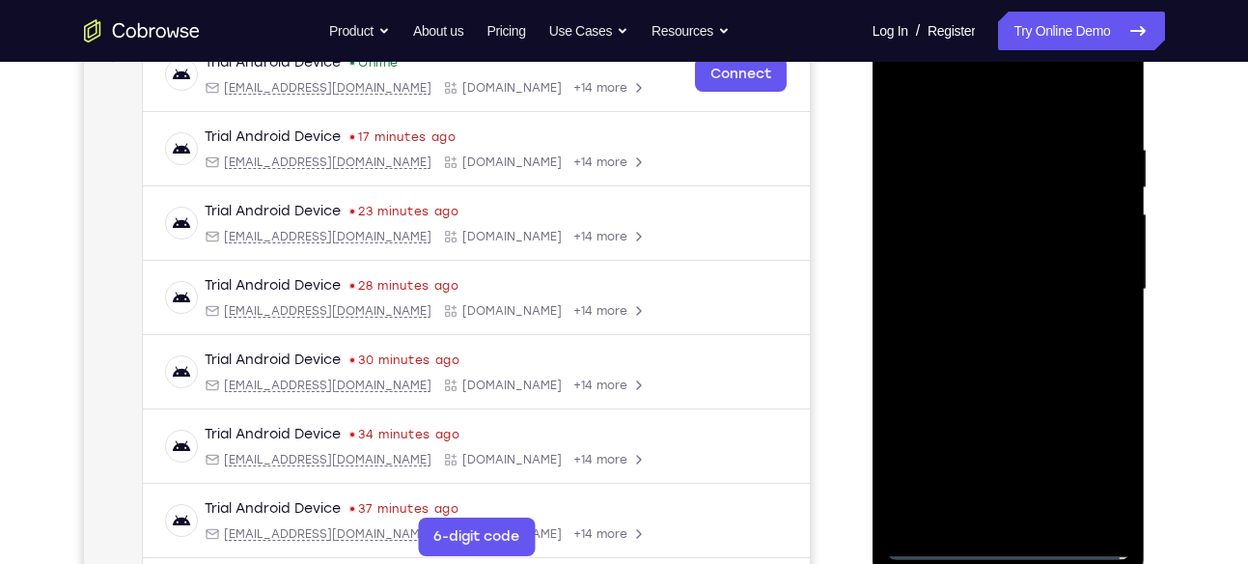
click at [1093, 474] on div at bounding box center [1008, 289] width 243 height 541
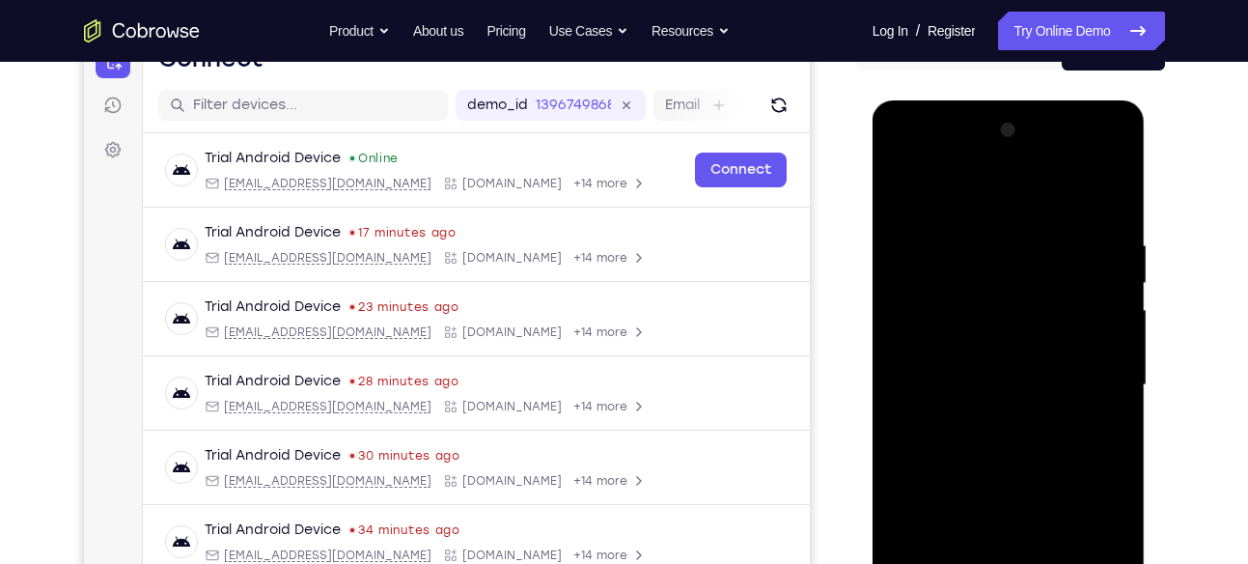
scroll to position [236, 0]
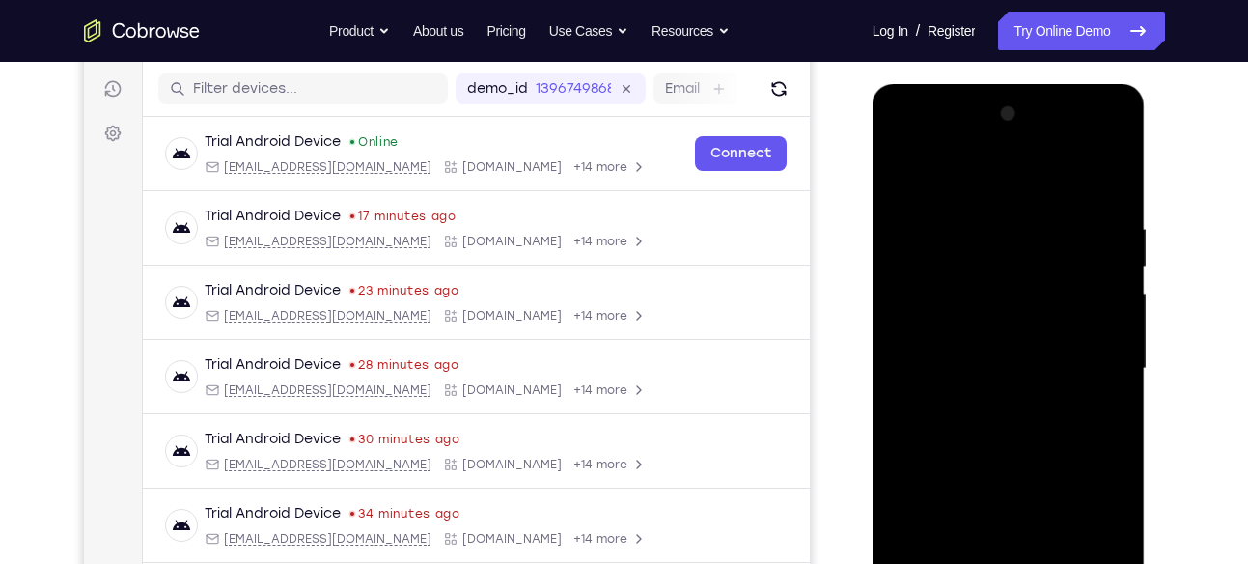
click at [908, 143] on div at bounding box center [1008, 368] width 243 height 541
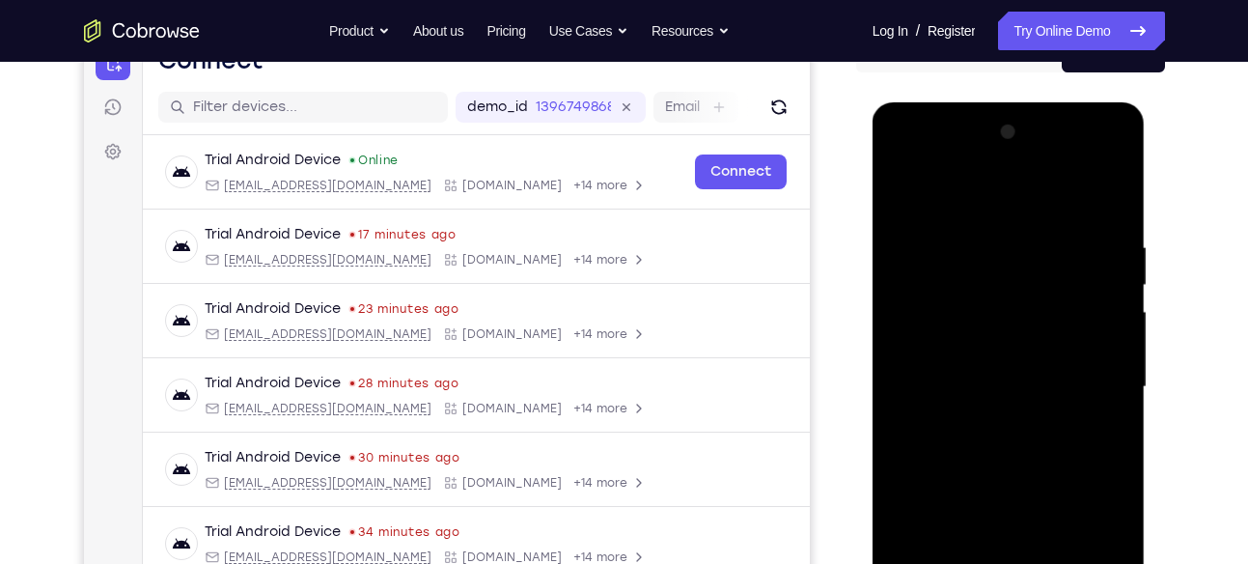
scroll to position [215, 0]
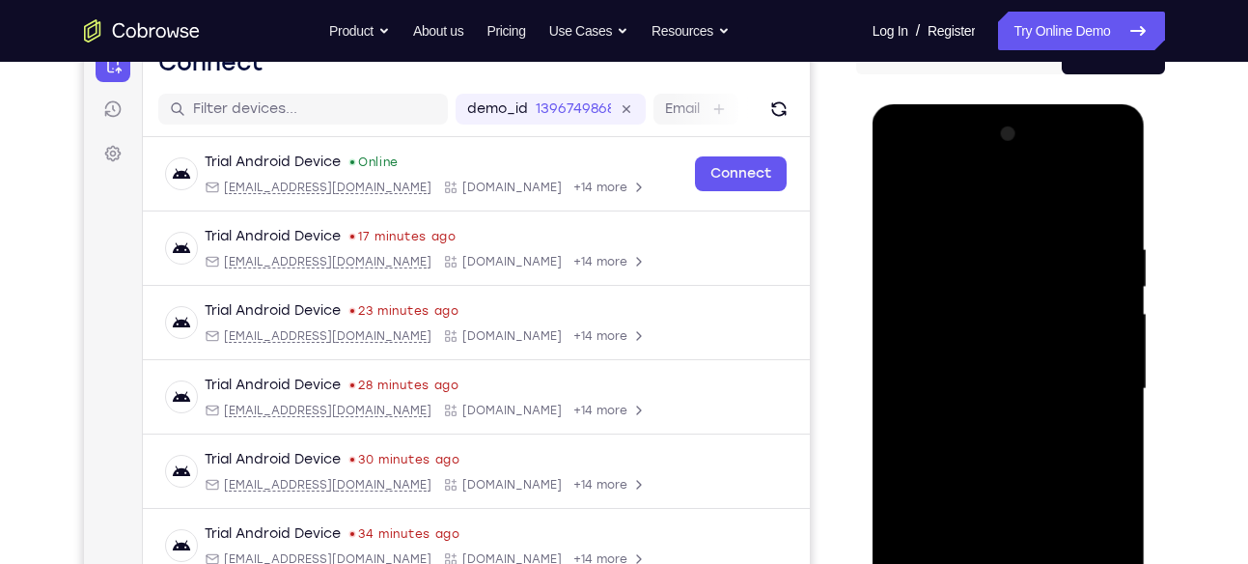
click at [902, 162] on div at bounding box center [1008, 389] width 243 height 541
click at [1087, 376] on div at bounding box center [1008, 389] width 243 height 541
click at [987, 424] on div at bounding box center [1008, 389] width 243 height 541
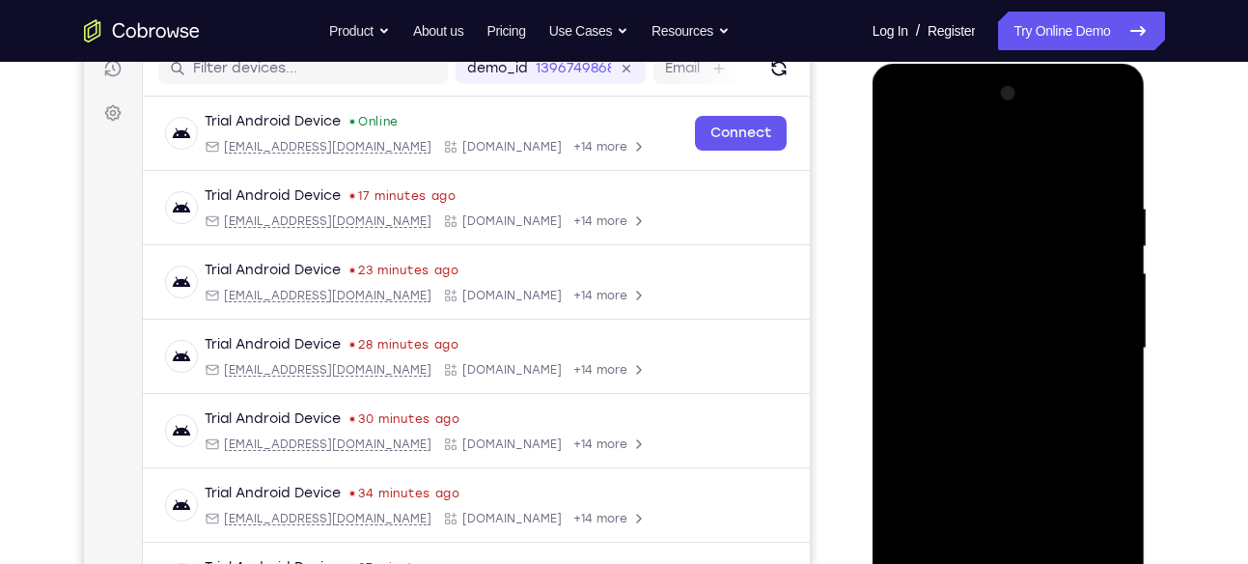
scroll to position [263, 0]
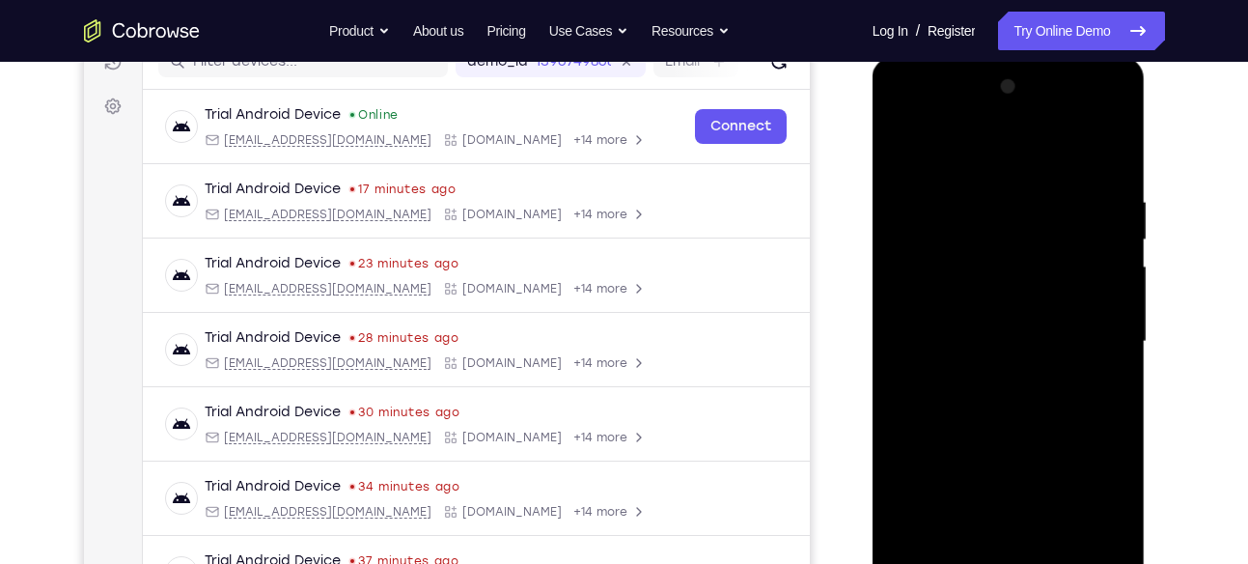
click at [1006, 327] on div at bounding box center [1008, 341] width 243 height 541
click at [1028, 306] on div at bounding box center [1008, 341] width 243 height 541
click at [989, 338] on div at bounding box center [1008, 341] width 243 height 541
click at [1022, 410] on div at bounding box center [1008, 341] width 243 height 541
click at [993, 383] on div at bounding box center [1008, 341] width 243 height 541
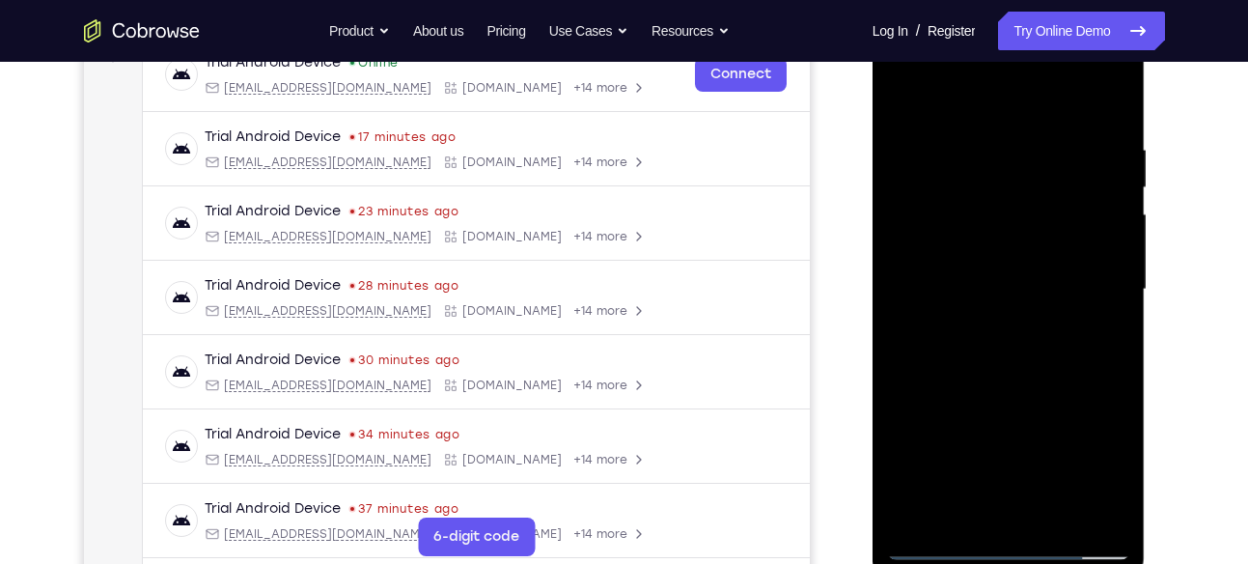
scroll to position [316, 0]
click at [1104, 308] on div at bounding box center [1008, 288] width 243 height 541
click at [1105, 249] on div at bounding box center [1008, 288] width 243 height 541
click at [1050, 289] on div at bounding box center [1008, 288] width 243 height 541
click at [1061, 366] on div at bounding box center [1008, 288] width 243 height 541
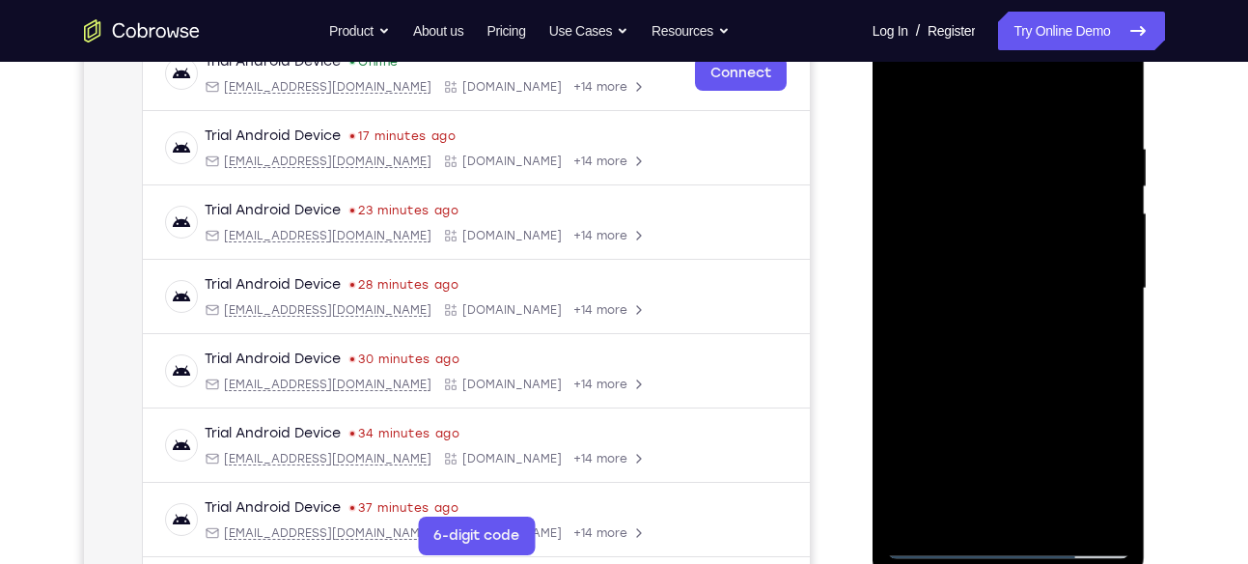
click at [1033, 348] on div at bounding box center [1008, 288] width 243 height 541
click at [1098, 311] on div at bounding box center [1008, 288] width 243 height 541
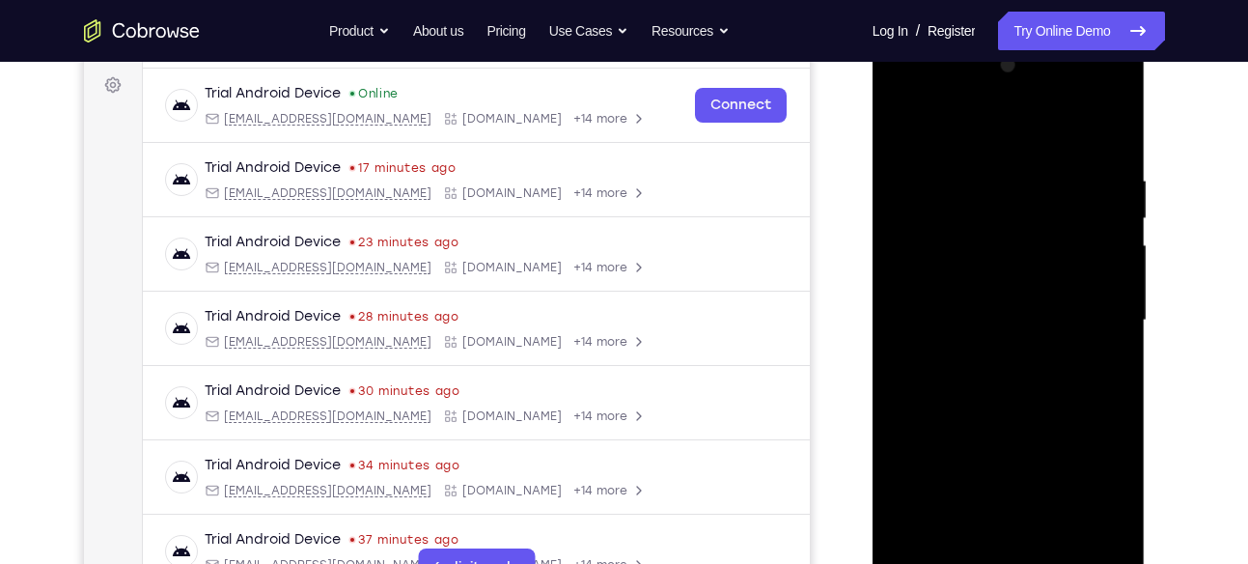
scroll to position [289, 0]
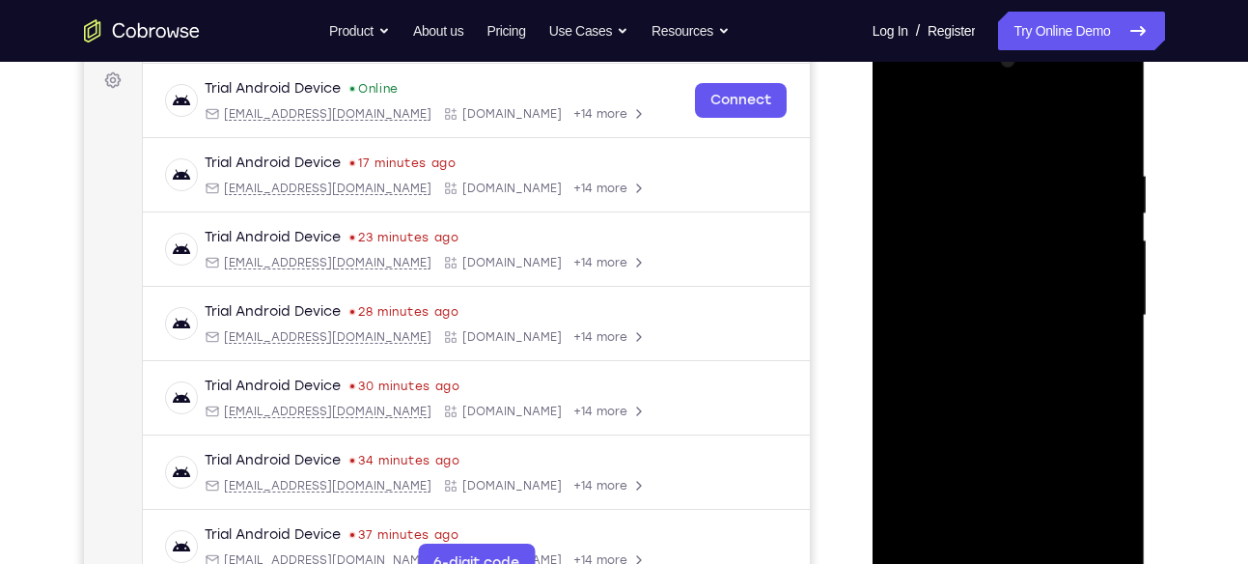
click at [1112, 138] on div at bounding box center [1008, 315] width 243 height 541
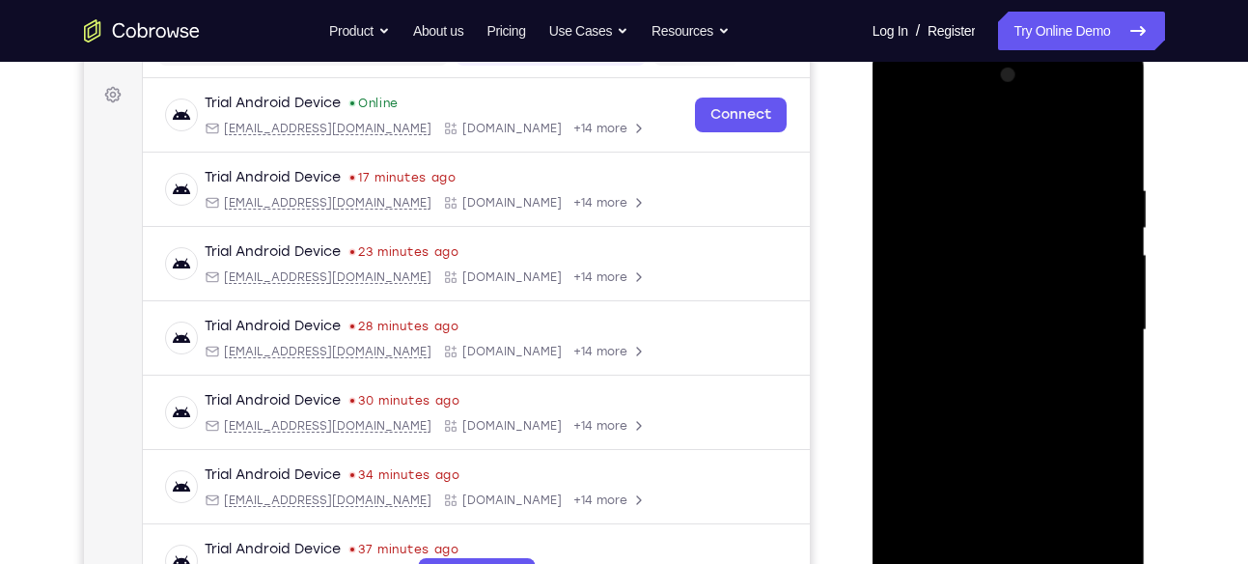
scroll to position [259, 0]
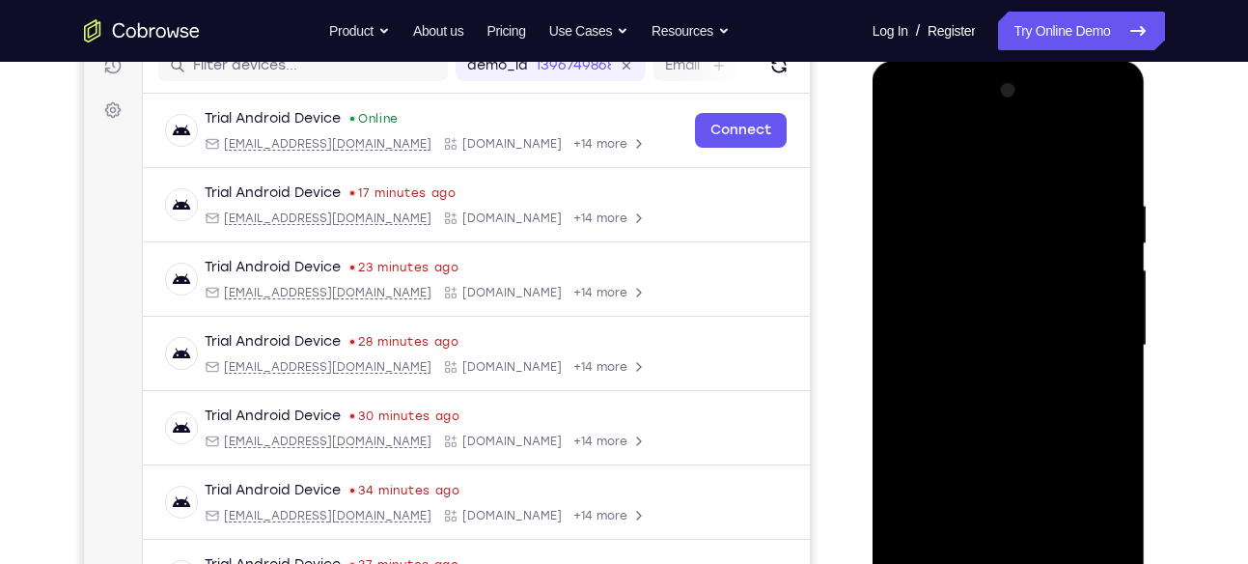
drag, startPoint x: 1031, startPoint y: 474, endPoint x: 1064, endPoint y: 254, distance: 222.6
click at [1064, 254] on div at bounding box center [1008, 345] width 243 height 541
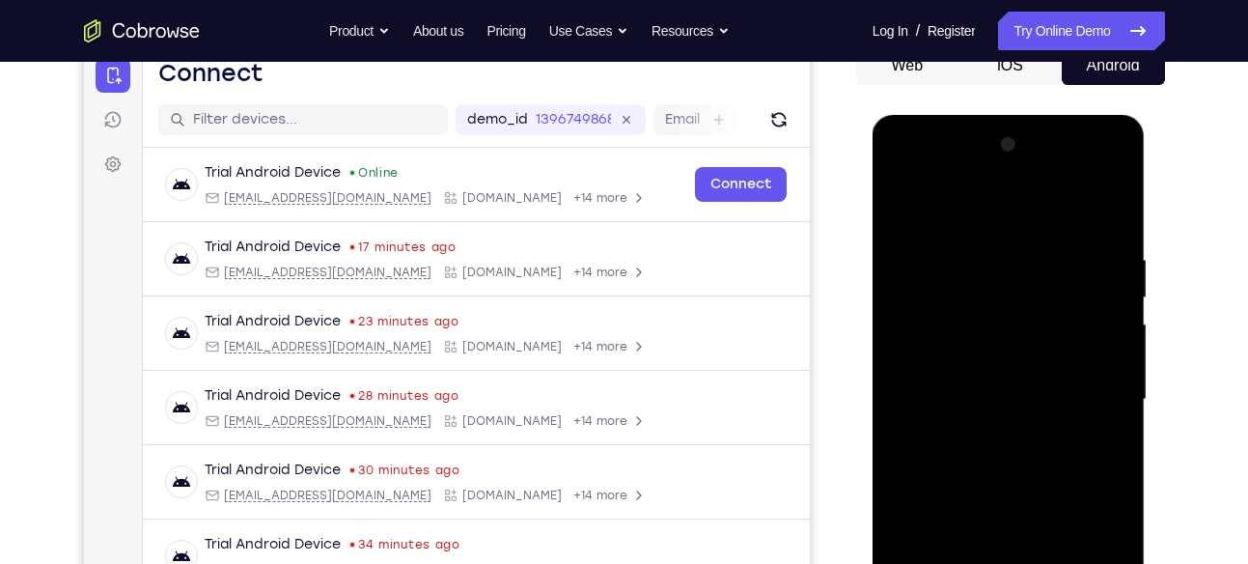
scroll to position [189, 0]
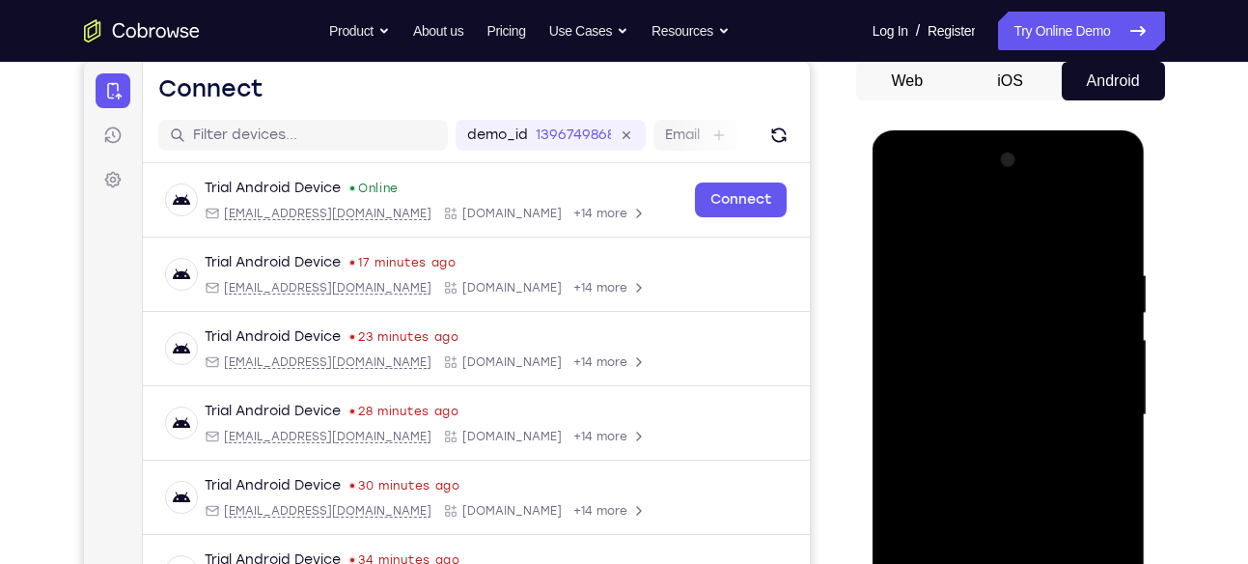
drag, startPoint x: 994, startPoint y: 468, endPoint x: 1028, endPoint y: 321, distance: 151.5
click at [1028, 322] on div at bounding box center [1008, 415] width 243 height 541
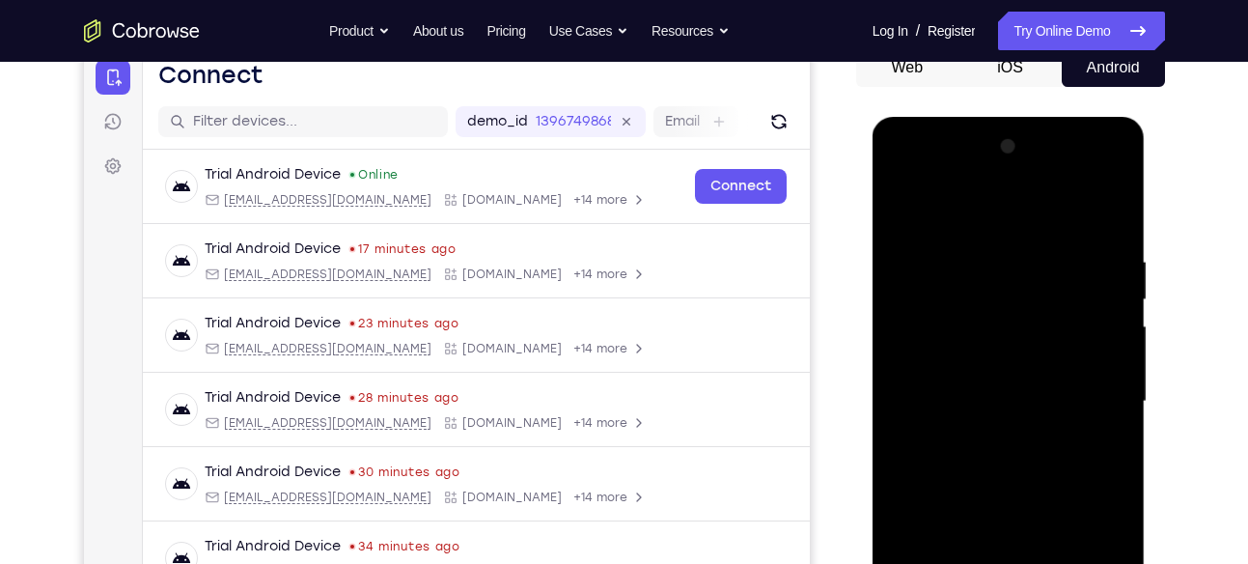
scroll to position [204, 0]
drag, startPoint x: 1002, startPoint y: 478, endPoint x: 1020, endPoint y: 422, distance: 58.6
click at [1020, 422] on div at bounding box center [1008, 400] width 243 height 541
drag, startPoint x: 1015, startPoint y: 496, endPoint x: 1052, endPoint y: 449, distance: 60.5
click at [1052, 449] on div at bounding box center [1008, 400] width 243 height 541
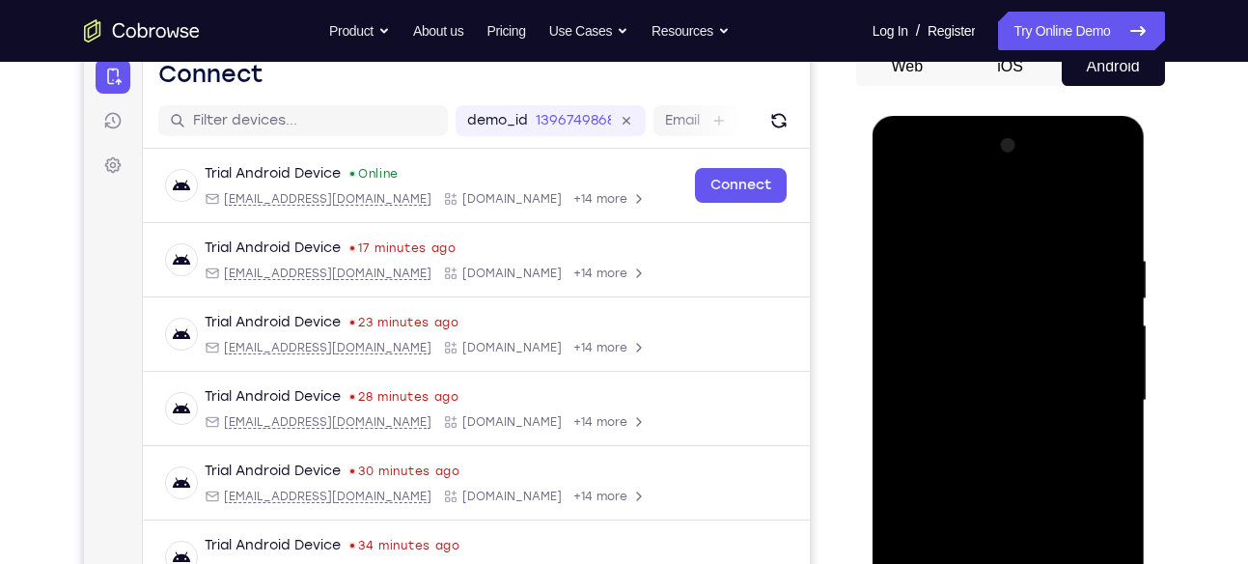
drag, startPoint x: 1014, startPoint y: 524, endPoint x: 1060, endPoint y: 334, distance: 195.8
click at [1060, 335] on div at bounding box center [1008, 400] width 243 height 541
drag, startPoint x: 988, startPoint y: 485, endPoint x: 1022, endPoint y: 368, distance: 121.9
click at [1022, 368] on div at bounding box center [1008, 400] width 243 height 541
drag, startPoint x: 986, startPoint y: 471, endPoint x: 1035, endPoint y: 323, distance: 155.7
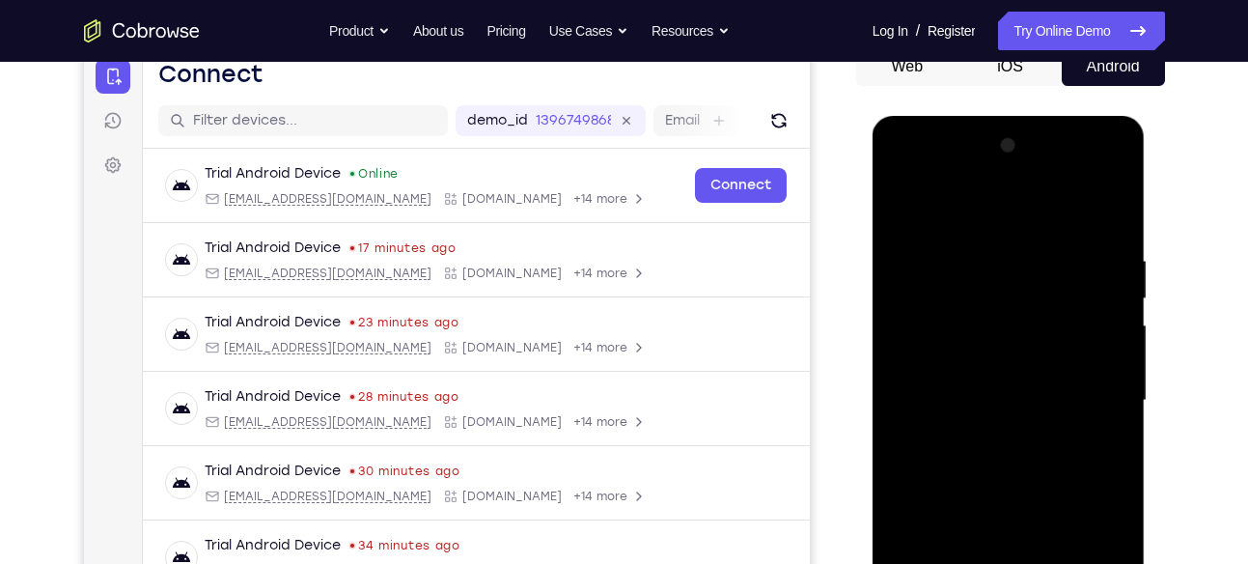
click at [1034, 329] on div at bounding box center [1008, 400] width 243 height 541
drag, startPoint x: 1006, startPoint y: 465, endPoint x: 1065, endPoint y: 282, distance: 192.7
click at [1065, 282] on div at bounding box center [1008, 400] width 243 height 541
drag, startPoint x: 1058, startPoint y: 333, endPoint x: 1000, endPoint y: 492, distance: 169.5
click at [1000, 492] on div at bounding box center [1008, 400] width 243 height 541
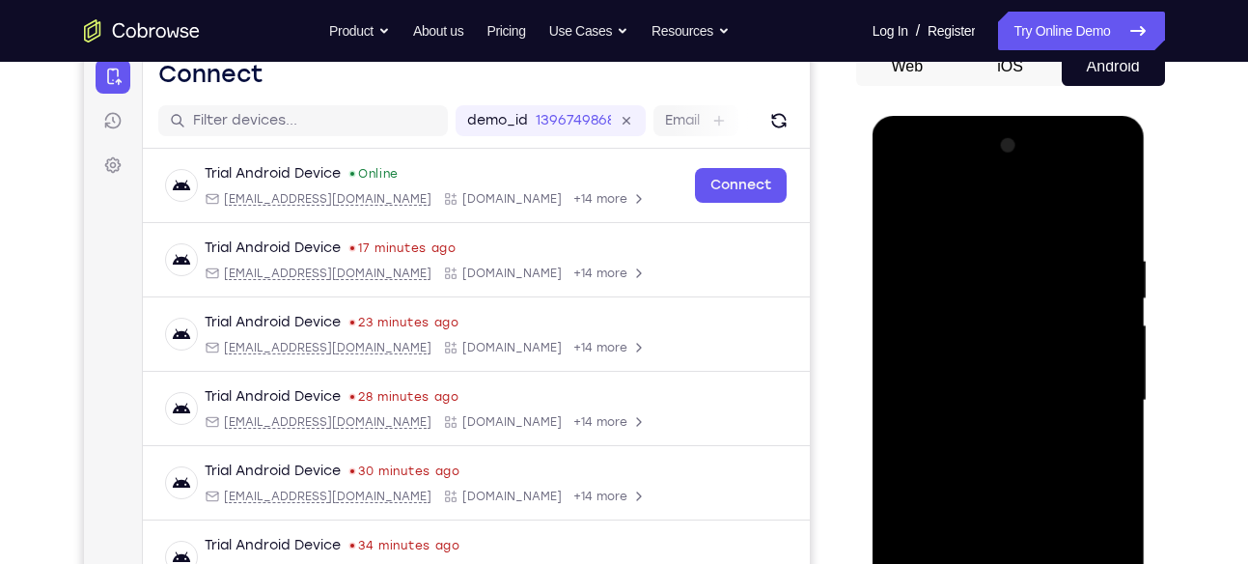
drag, startPoint x: 1026, startPoint y: 362, endPoint x: 1003, endPoint y: 412, distance: 55.3
click at [1003, 412] on div at bounding box center [1008, 400] width 243 height 541
drag, startPoint x: 1055, startPoint y: 319, endPoint x: 1051, endPoint y: 332, distance: 14.1
click at [1051, 332] on div at bounding box center [1008, 400] width 243 height 541
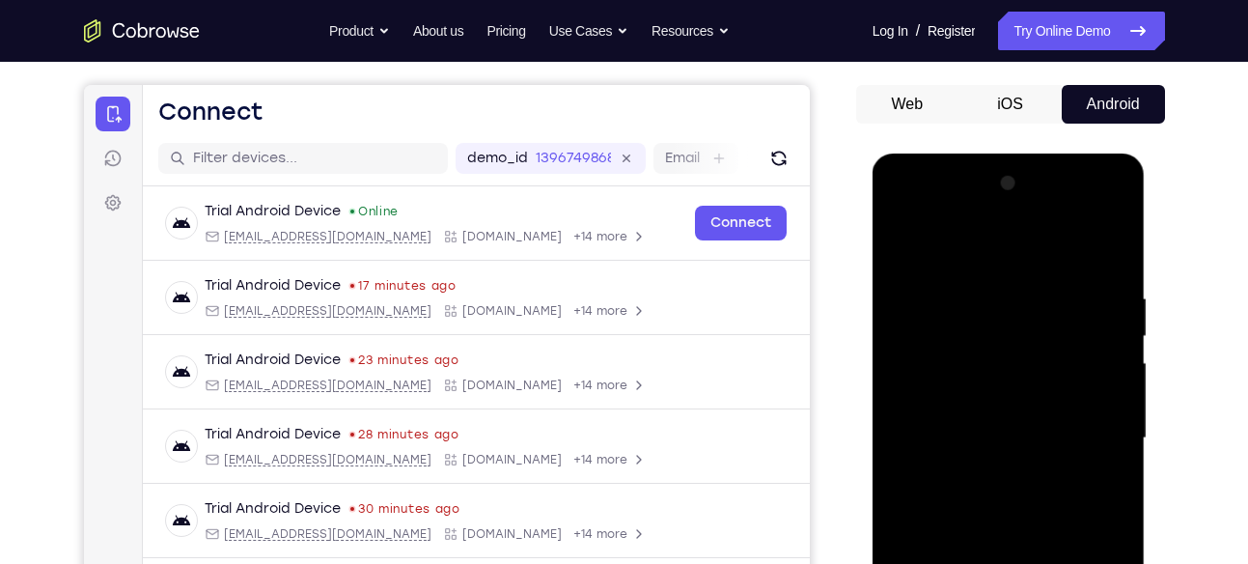
scroll to position [165, 0]
drag, startPoint x: 1023, startPoint y: 392, endPoint x: 1013, endPoint y: 414, distance: 24.6
click at [1013, 414] on div at bounding box center [1008, 439] width 243 height 541
drag, startPoint x: 1028, startPoint y: 391, endPoint x: 1060, endPoint y: 327, distance: 71.2
click at [1060, 327] on div at bounding box center [1008, 439] width 243 height 541
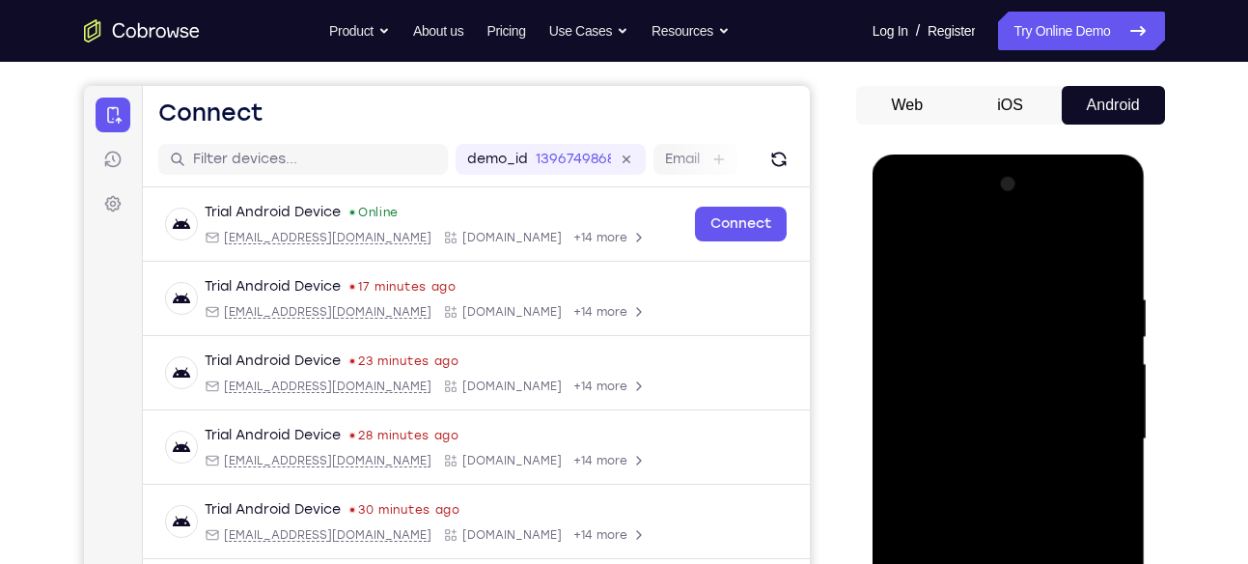
drag, startPoint x: 975, startPoint y: 518, endPoint x: 1058, endPoint y: 290, distance: 243.4
click at [1058, 293] on div at bounding box center [1008, 439] width 243 height 541
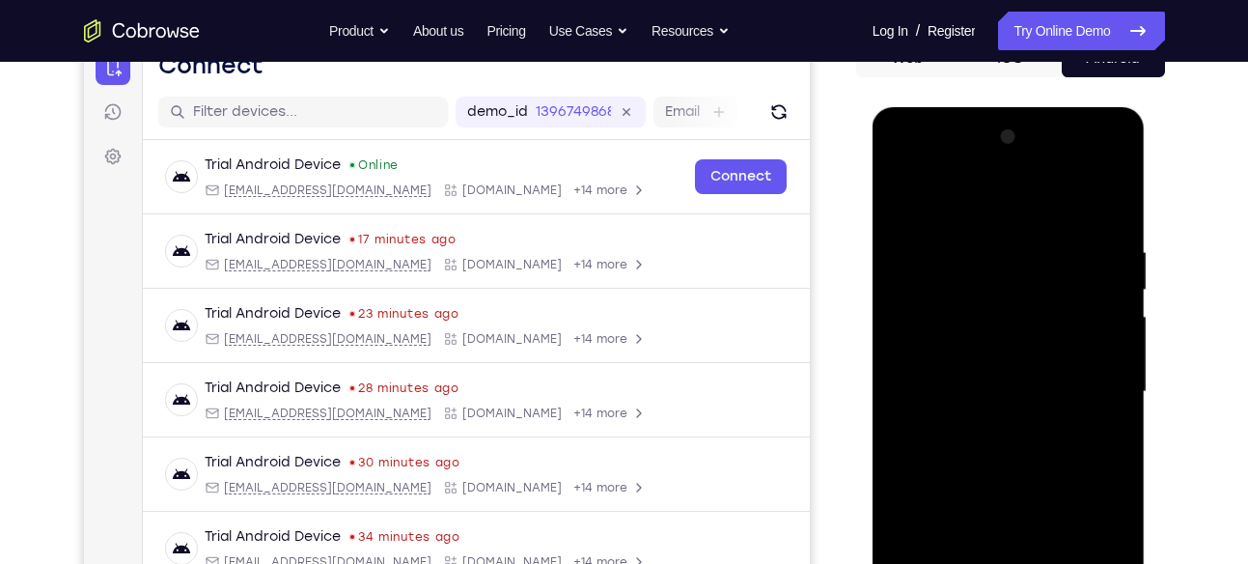
scroll to position [210, 0]
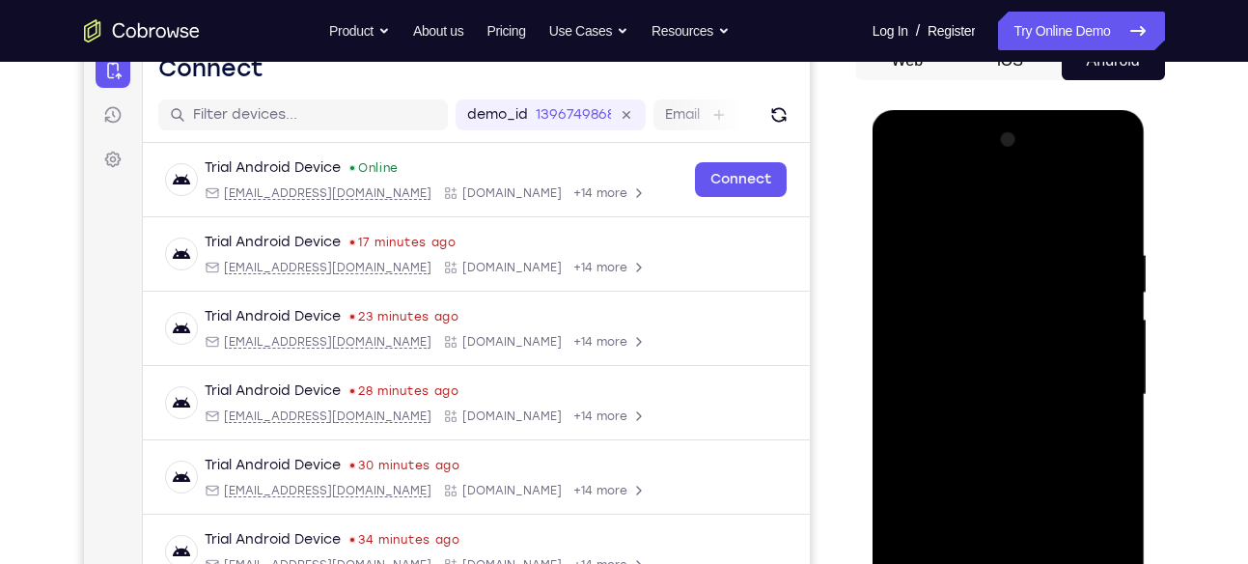
drag, startPoint x: 1041, startPoint y: 283, endPoint x: 948, endPoint y: 518, distance: 252.3
click at [948, 518] on div at bounding box center [1008, 395] width 243 height 541
drag, startPoint x: 1057, startPoint y: 247, endPoint x: 943, endPoint y: 506, distance: 282.7
click at [943, 506] on div at bounding box center [1008, 395] width 243 height 541
drag, startPoint x: 1021, startPoint y: 313, endPoint x: 977, endPoint y: 450, distance: 143.8
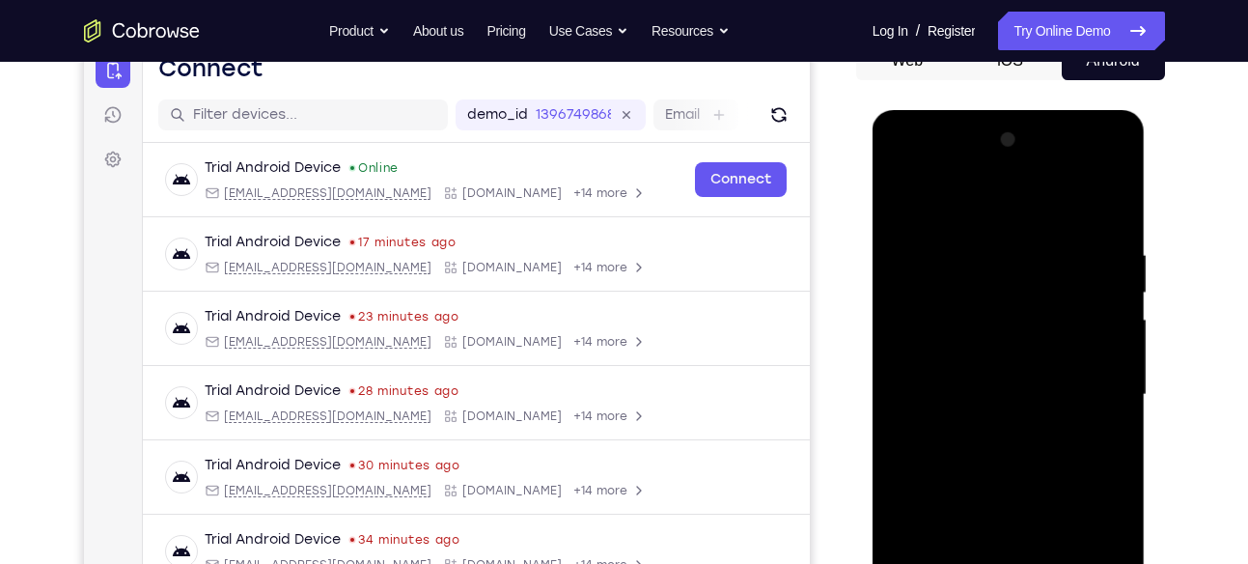
click at [977, 450] on div at bounding box center [1008, 395] width 243 height 541
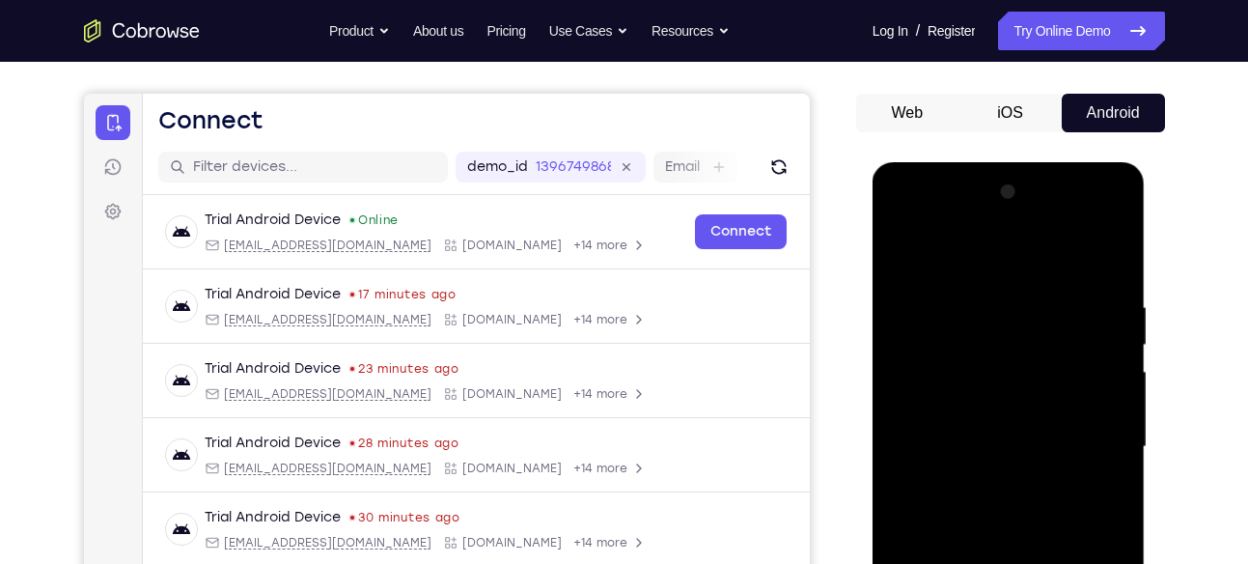
scroll to position [155, 0]
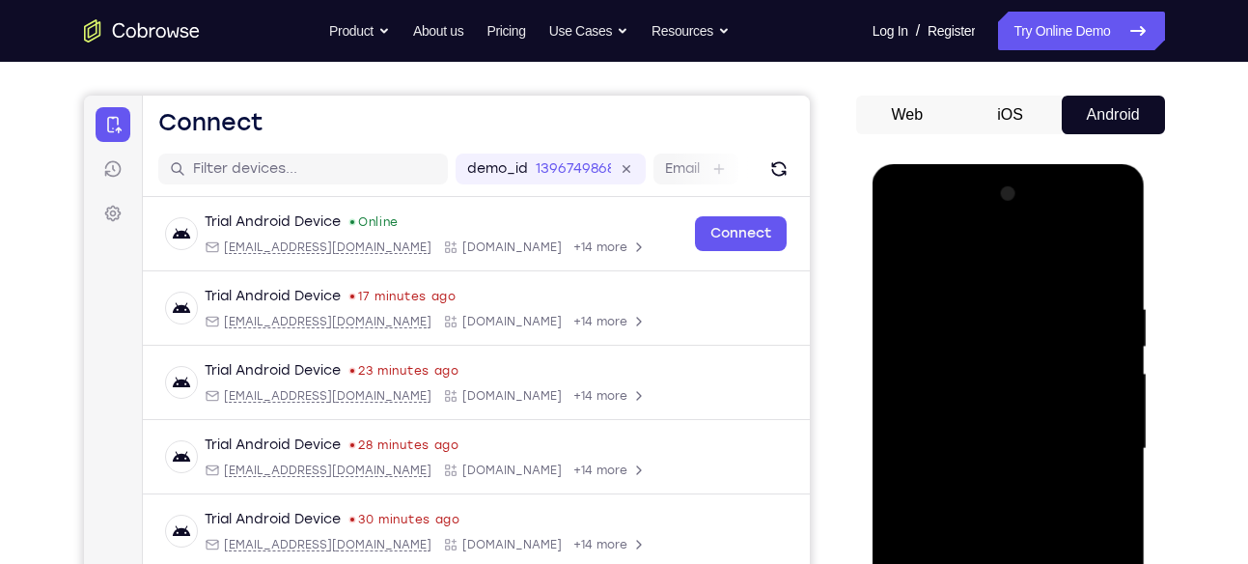
drag, startPoint x: 1092, startPoint y: 288, endPoint x: 1055, endPoint y: 350, distance: 71.9
click at [1055, 350] on div at bounding box center [1008, 449] width 243 height 541
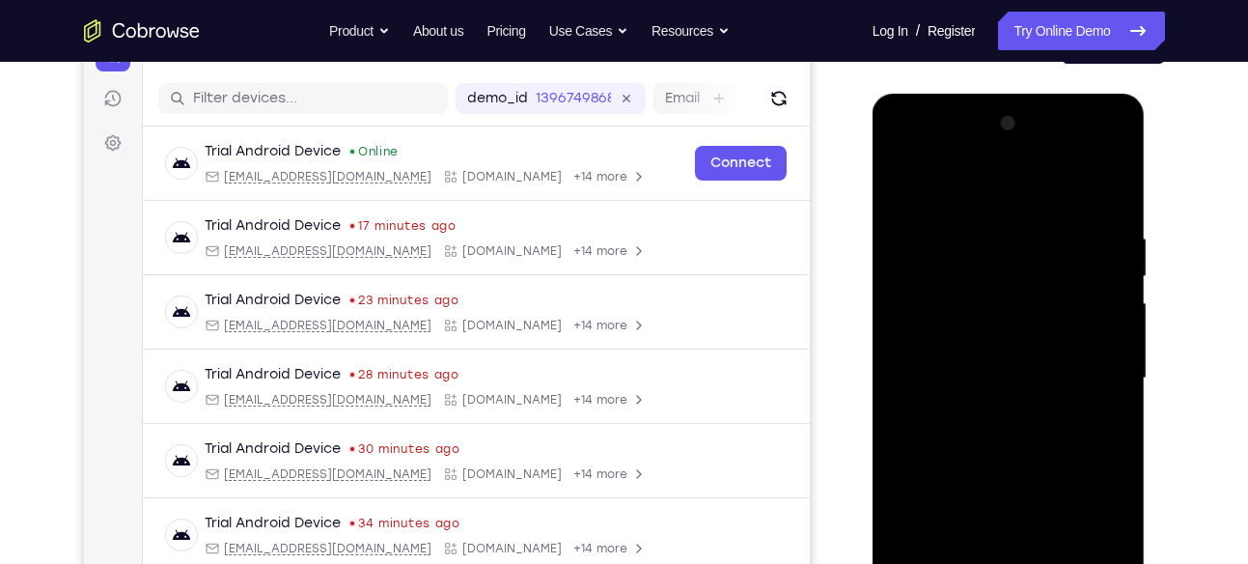
scroll to position [233, 0]
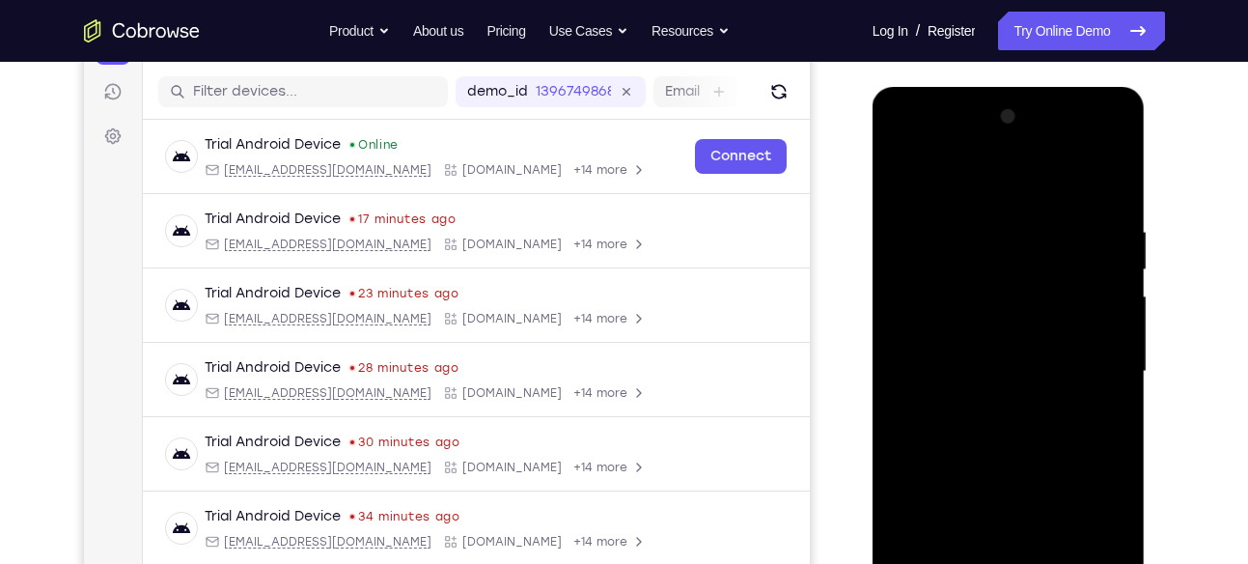
drag, startPoint x: 1041, startPoint y: 433, endPoint x: 1030, endPoint y: 462, distance: 31.8
click at [1030, 462] on div at bounding box center [1008, 371] width 243 height 541
drag, startPoint x: 1068, startPoint y: 255, endPoint x: 995, endPoint y: 440, distance: 199.0
click at [995, 440] on div at bounding box center [1008, 371] width 243 height 541
drag, startPoint x: 1048, startPoint y: 283, endPoint x: 970, endPoint y: 500, distance: 230.6
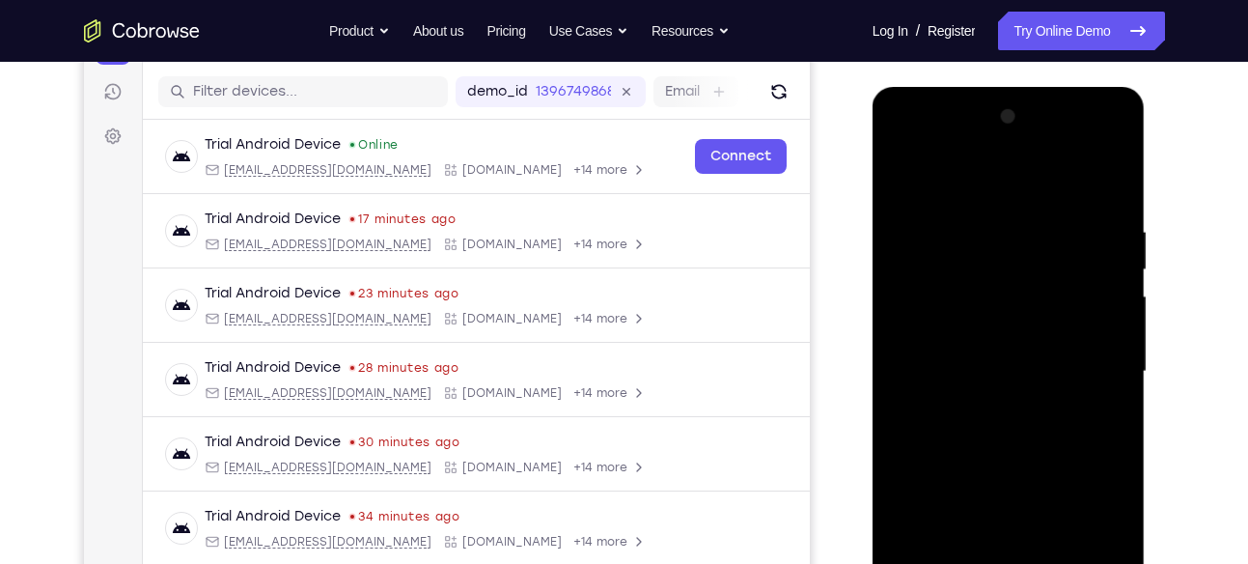
click at [970, 500] on div at bounding box center [1008, 371] width 243 height 541
drag, startPoint x: 1033, startPoint y: 266, endPoint x: 928, endPoint y: 574, distance: 325.5
click at [928, 563] on div at bounding box center [1008, 371] width 243 height 541
drag, startPoint x: 1034, startPoint y: 346, endPoint x: 979, endPoint y: 480, distance: 145.1
click at [979, 480] on div at bounding box center [1008, 371] width 243 height 541
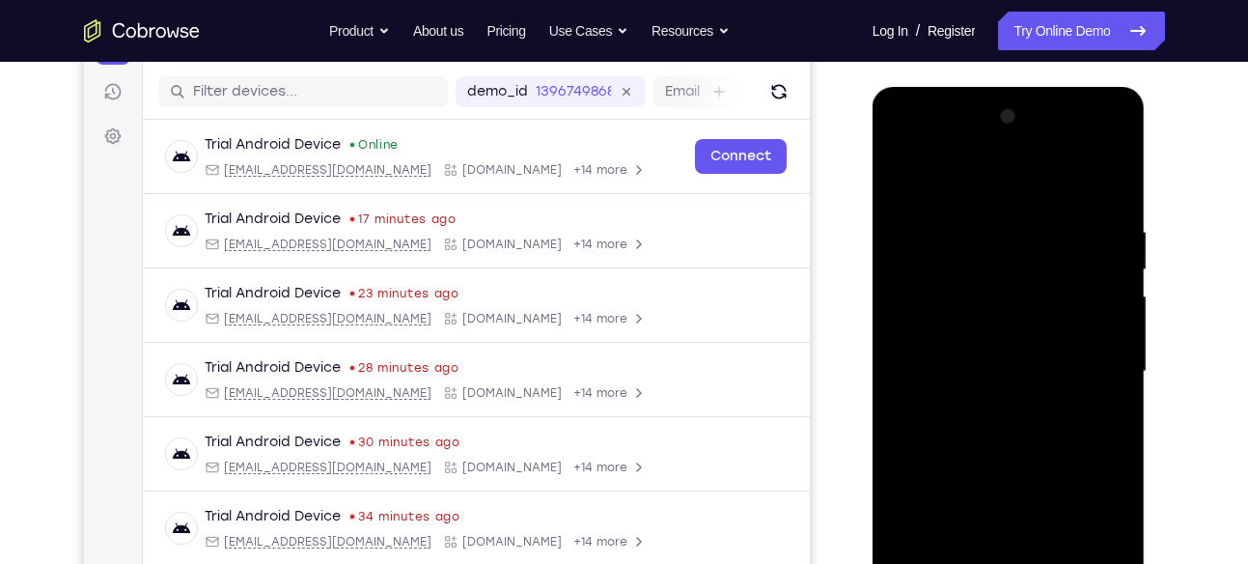
drag, startPoint x: 1044, startPoint y: 337, endPoint x: 1033, endPoint y: 410, distance: 74.1
click at [1033, 410] on div at bounding box center [1008, 371] width 243 height 541
drag, startPoint x: 1088, startPoint y: 275, endPoint x: 988, endPoint y: 519, distance: 264.1
click at [988, 519] on div at bounding box center [1008, 371] width 243 height 541
drag, startPoint x: 1049, startPoint y: 348, endPoint x: 970, endPoint y: 568, distance: 233.6
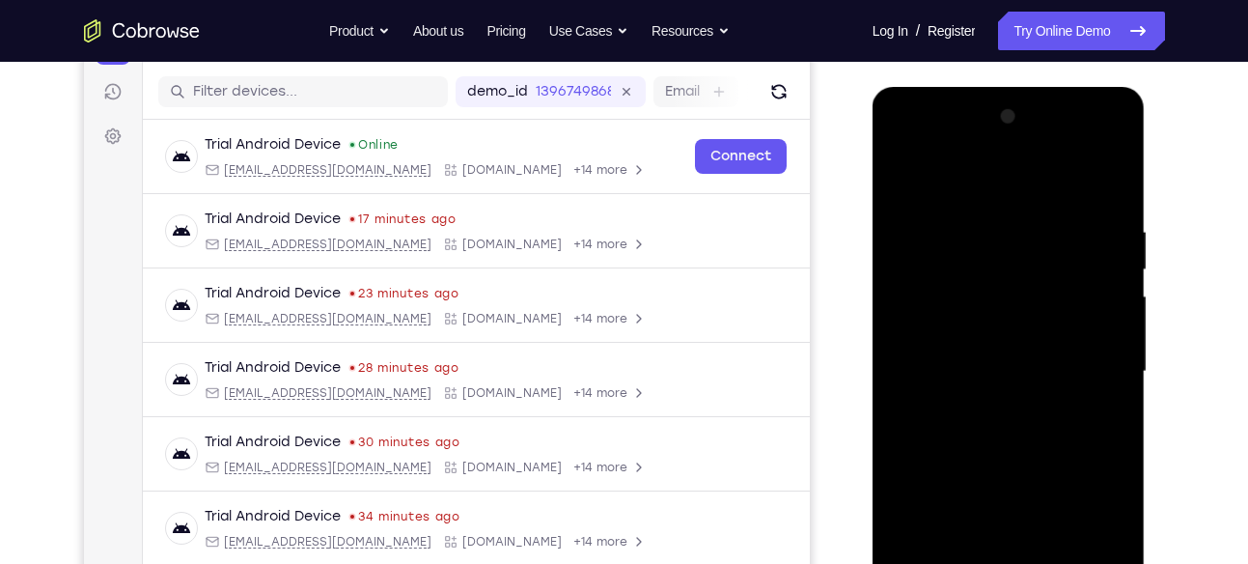
click at [970, 563] on div at bounding box center [1008, 371] width 243 height 541
drag, startPoint x: 1067, startPoint y: 250, endPoint x: 930, endPoint y: 523, distance: 305.7
click at [930, 523] on div at bounding box center [1008, 371] width 243 height 541
drag, startPoint x: 1004, startPoint y: 411, endPoint x: 936, endPoint y: 581, distance: 183.2
click at [936, 563] on div at bounding box center [1008, 371] width 243 height 541
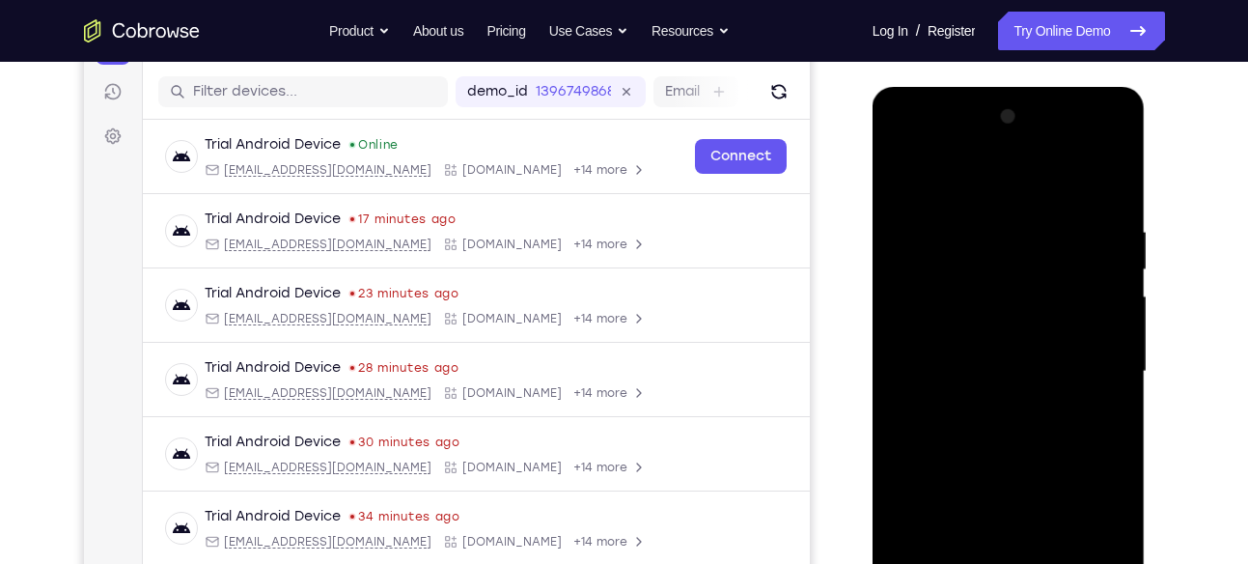
click at [1114, 312] on div at bounding box center [1008, 371] width 243 height 541
drag, startPoint x: 1073, startPoint y: 291, endPoint x: 1057, endPoint y: 351, distance: 62.8
click at [1057, 351] on div at bounding box center [1008, 371] width 243 height 541
click at [1119, 311] on div at bounding box center [1008, 371] width 243 height 541
click at [1118, 486] on div at bounding box center [1008, 371] width 243 height 541
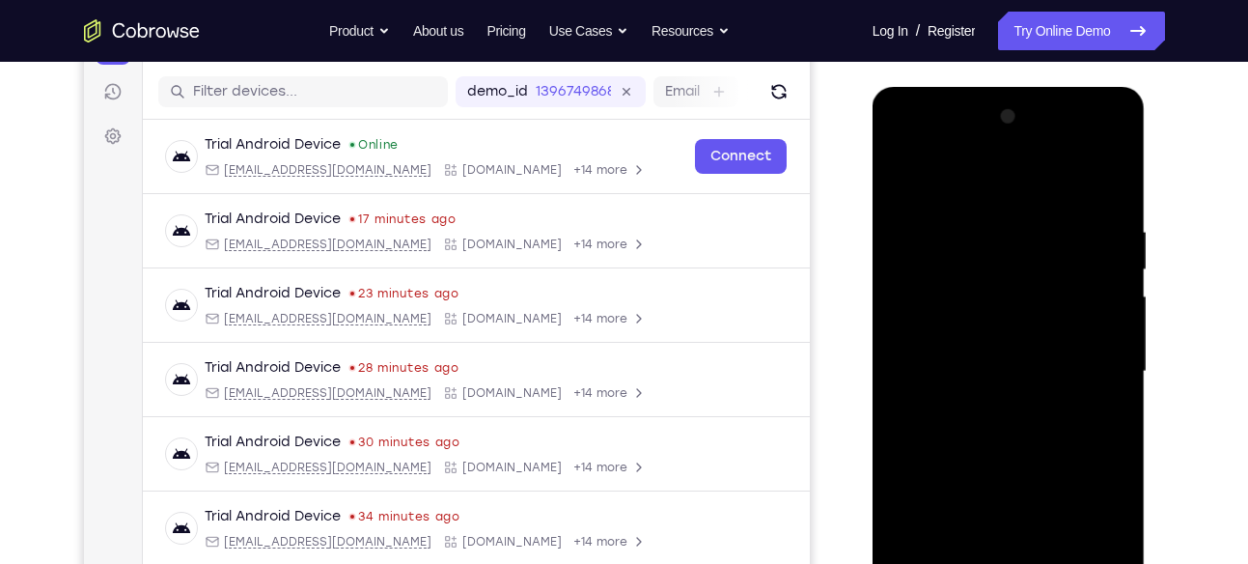
click at [1065, 473] on div at bounding box center [1008, 371] width 243 height 541
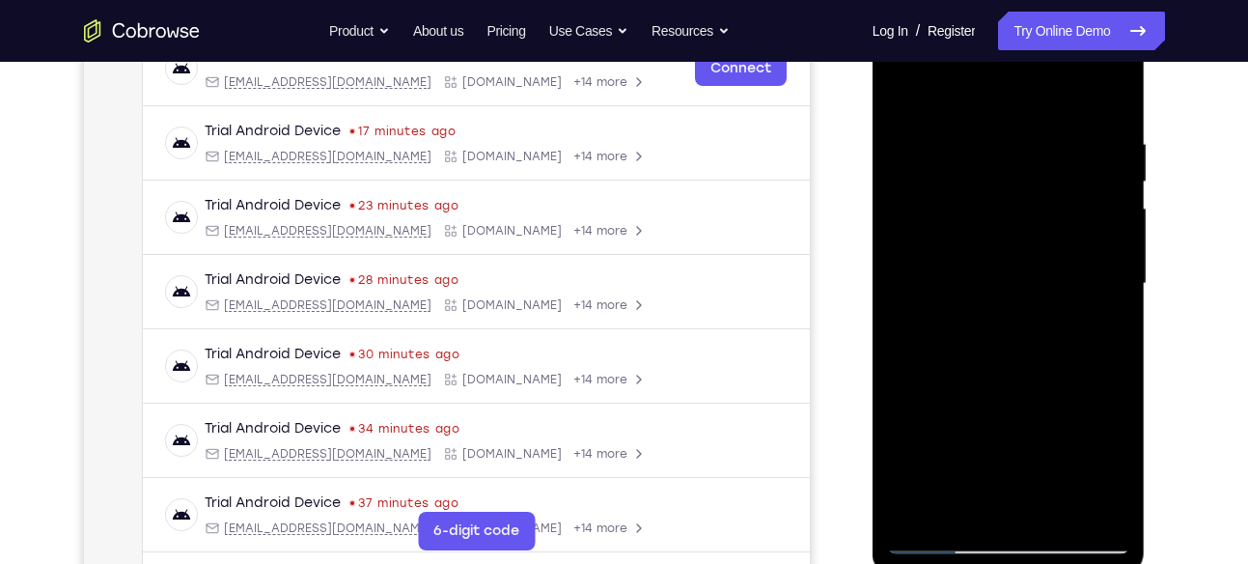
scroll to position [322, 0]
click at [1116, 454] on div at bounding box center [1008, 283] width 243 height 541
drag, startPoint x: 1053, startPoint y: 448, endPoint x: 1053, endPoint y: 390, distance: 57.9
click at [1053, 390] on div at bounding box center [1008, 283] width 243 height 541
click at [1115, 382] on div at bounding box center [1008, 283] width 243 height 541
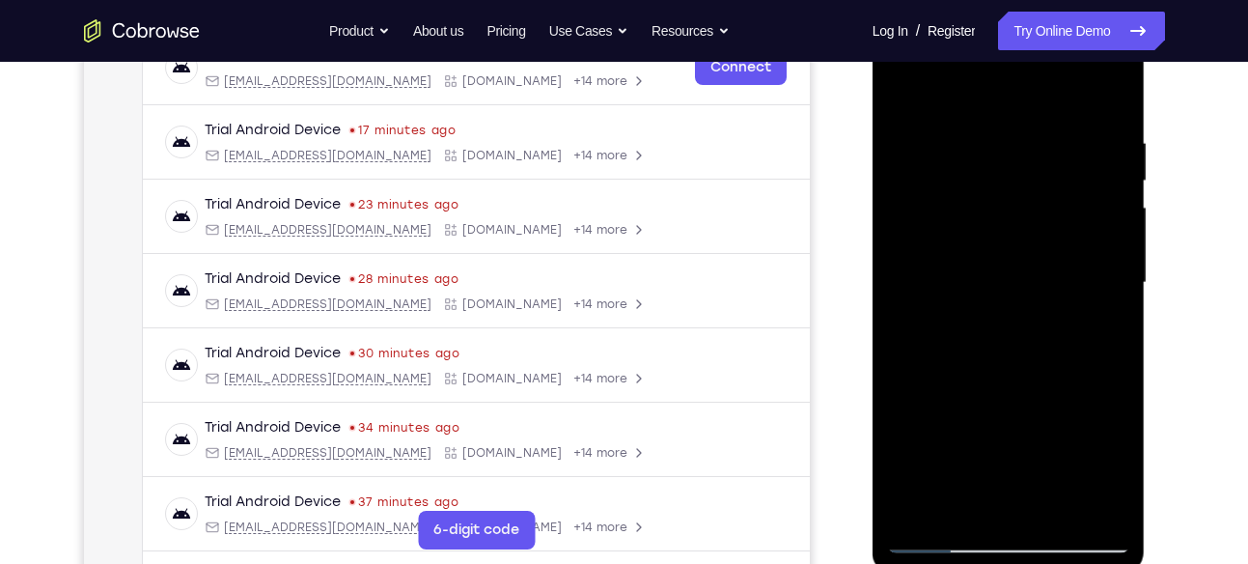
click at [1115, 382] on div at bounding box center [1008, 283] width 243 height 541
click at [1098, 506] on div at bounding box center [1008, 283] width 243 height 541
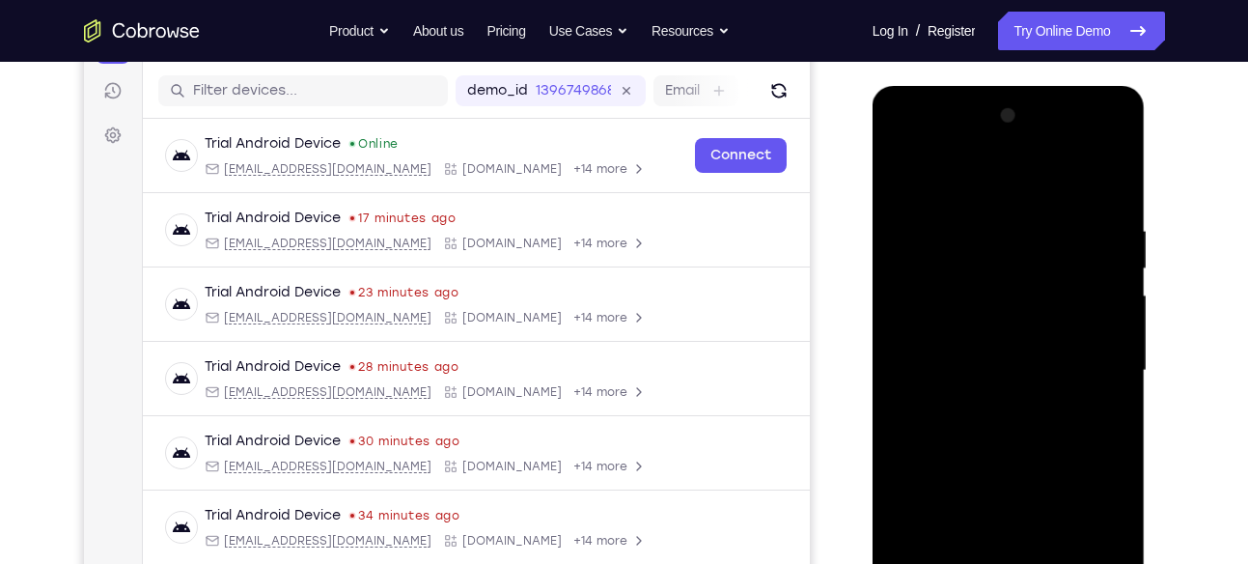
scroll to position [235, 0]
drag, startPoint x: 1104, startPoint y: 309, endPoint x: 960, endPoint y: 312, distance: 143.9
click at [960, 312] on div at bounding box center [1008, 369] width 243 height 541
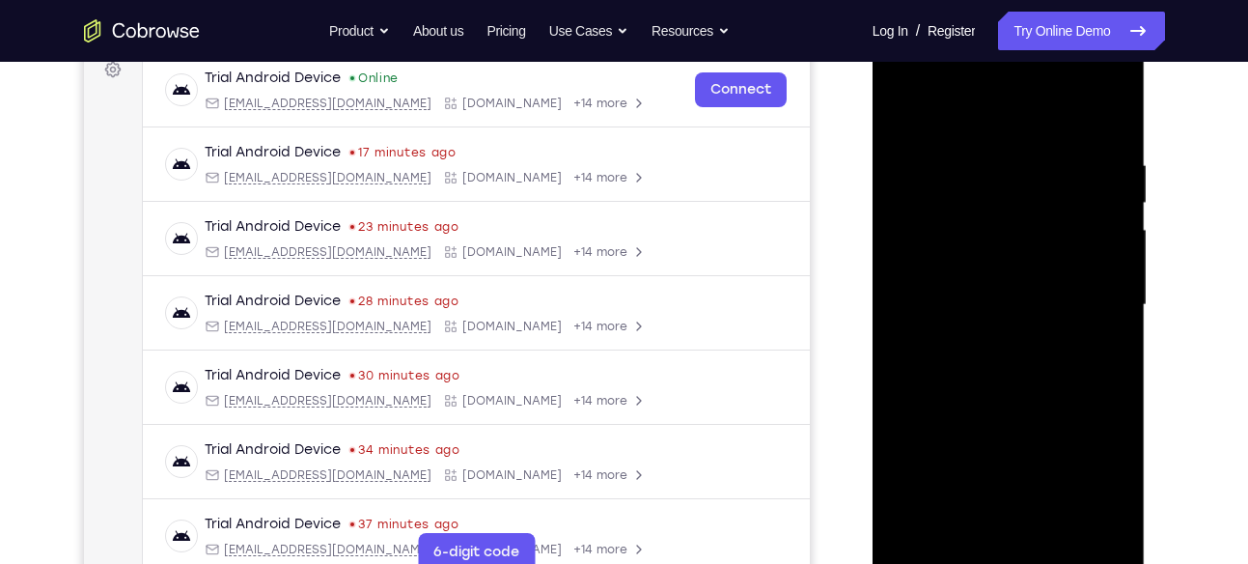
scroll to position [305, 0]
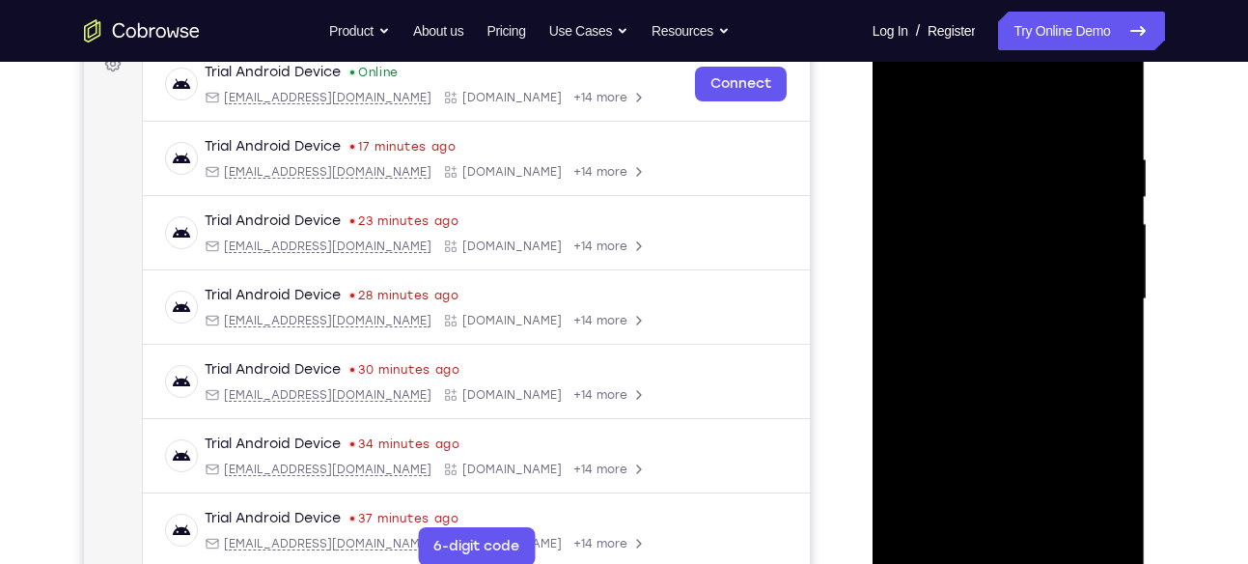
drag, startPoint x: 993, startPoint y: 473, endPoint x: 1077, endPoint y: 226, distance: 261.1
click at [1077, 226] on div at bounding box center [1008, 299] width 243 height 541
drag, startPoint x: 978, startPoint y: 449, endPoint x: 1101, endPoint y: 178, distance: 297.7
click at [1101, 178] on div at bounding box center [1008, 299] width 243 height 541
drag, startPoint x: 966, startPoint y: 443, endPoint x: 1032, endPoint y: 218, distance: 234.4
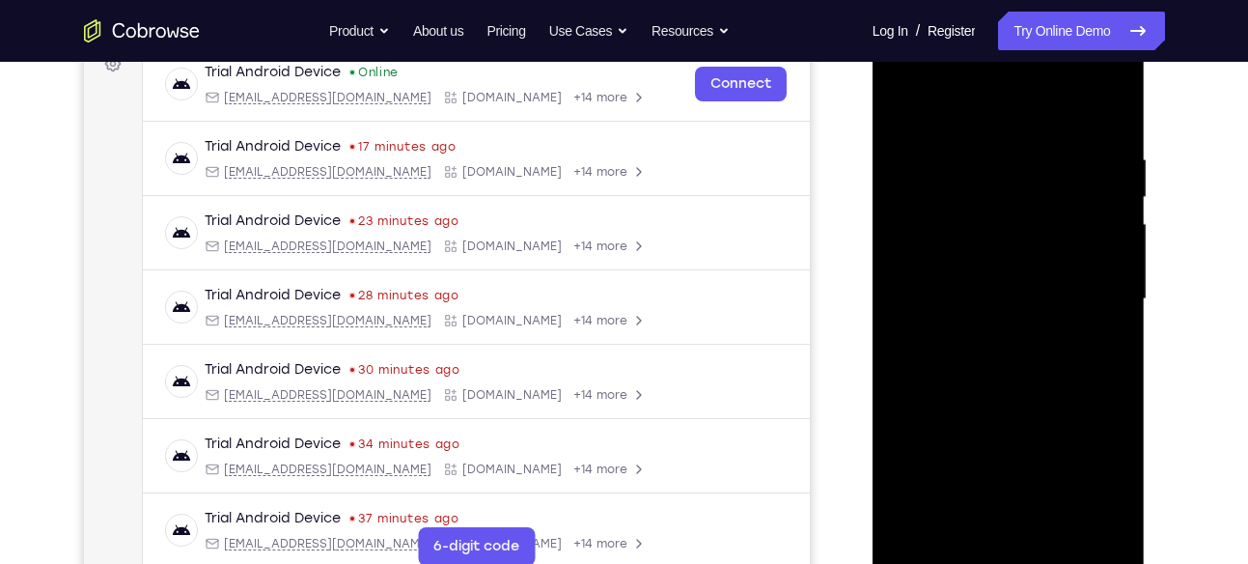
click at [1031, 222] on div at bounding box center [1008, 299] width 243 height 541
drag, startPoint x: 1091, startPoint y: 312, endPoint x: 1005, endPoint y: 454, distance: 165.9
click at [1005, 454] on div at bounding box center [1008, 299] width 243 height 541
click at [925, 426] on div at bounding box center [1008, 299] width 243 height 541
click at [901, 445] on div at bounding box center [1008, 299] width 243 height 541
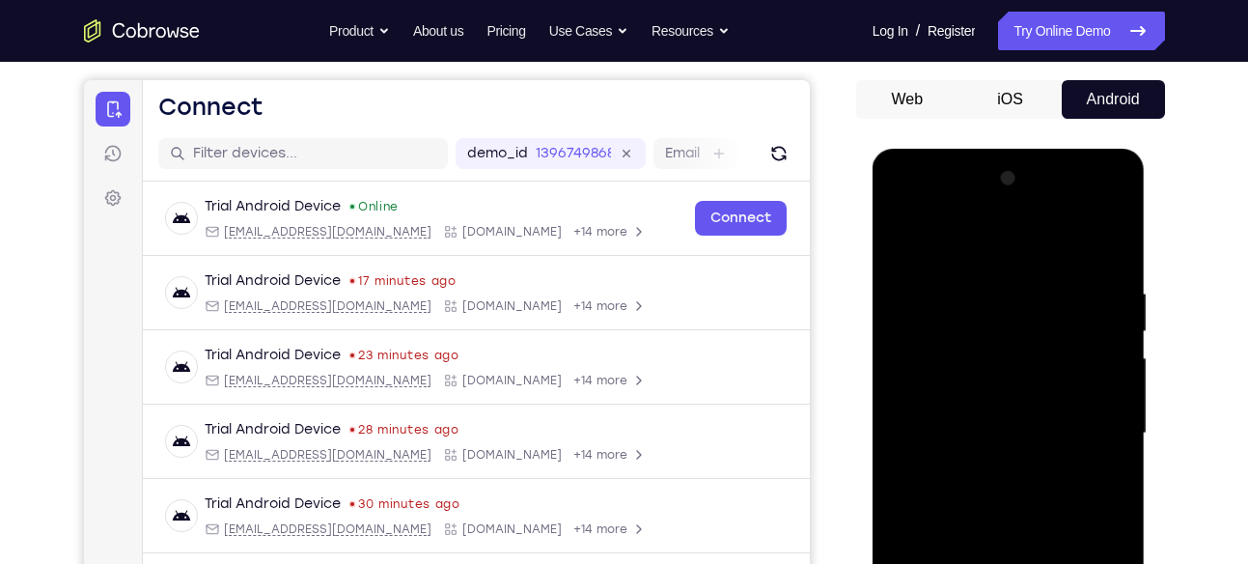
scroll to position [169, 0]
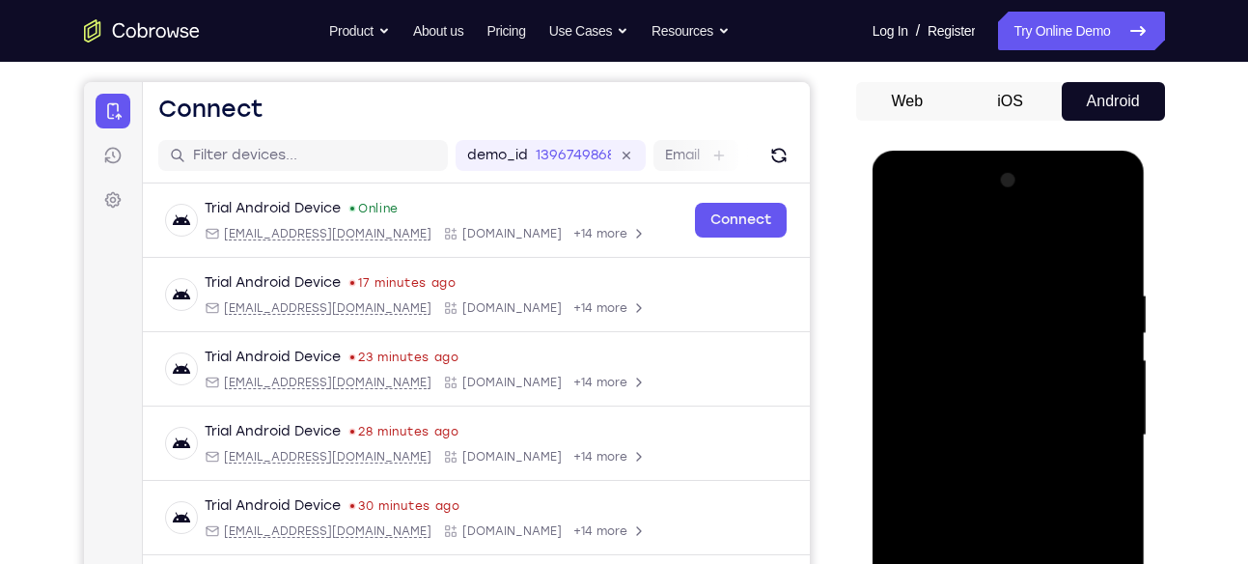
drag, startPoint x: 1055, startPoint y: 271, endPoint x: 1006, endPoint y: 378, distance: 117.9
click at [1006, 378] on div at bounding box center [1008, 435] width 243 height 541
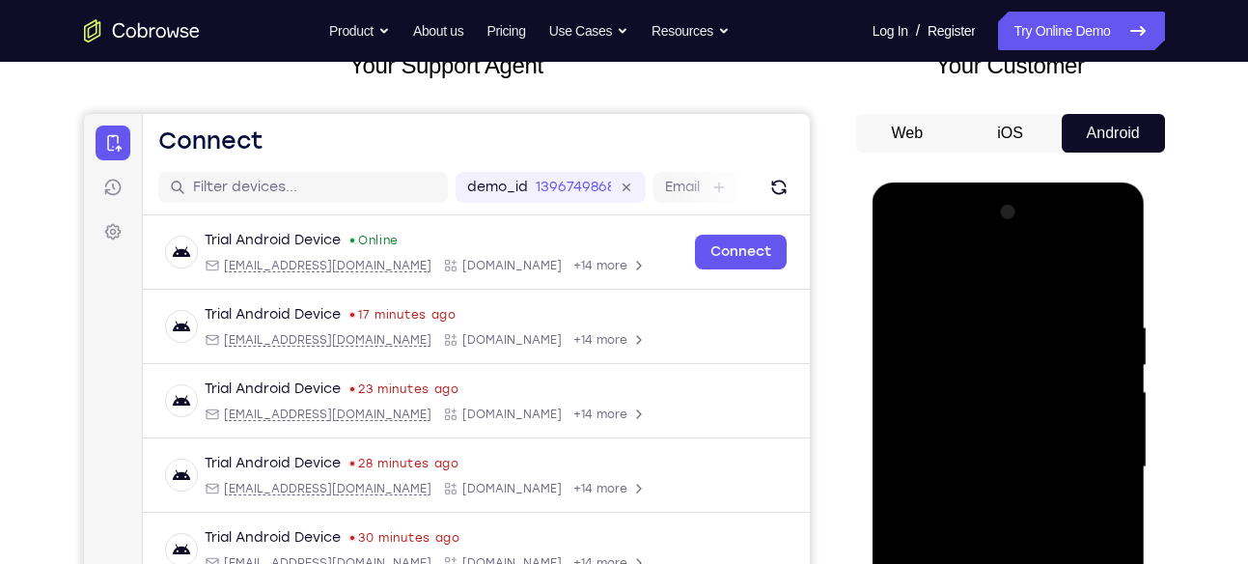
scroll to position [135, 0]
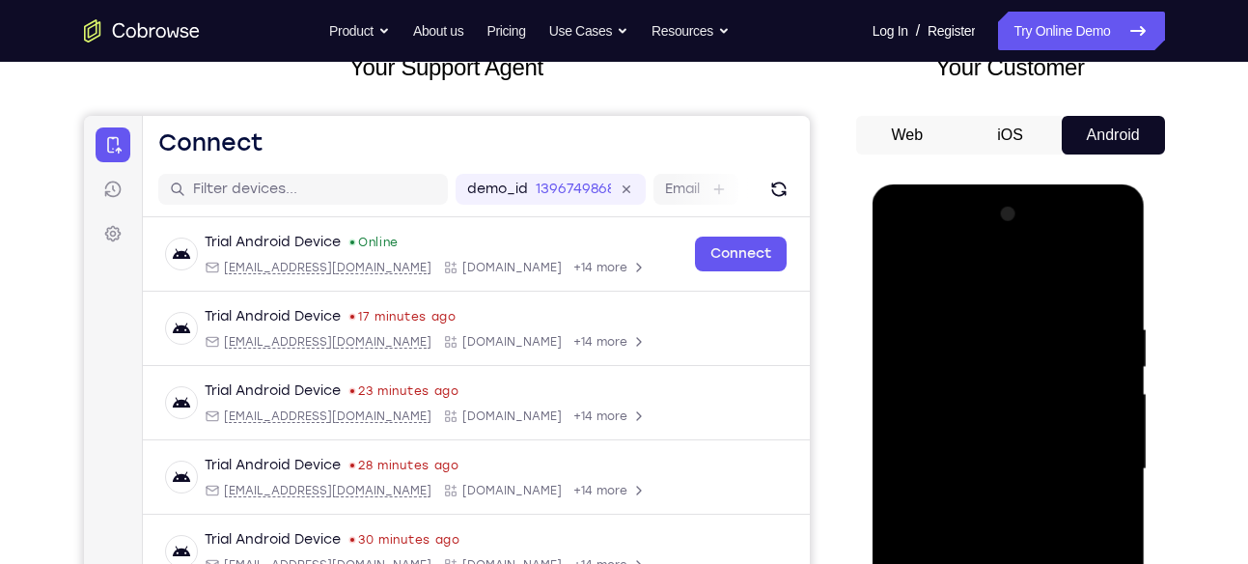
click at [1115, 399] on div at bounding box center [1008, 469] width 243 height 541
click at [1120, 401] on div at bounding box center [1008, 469] width 243 height 541
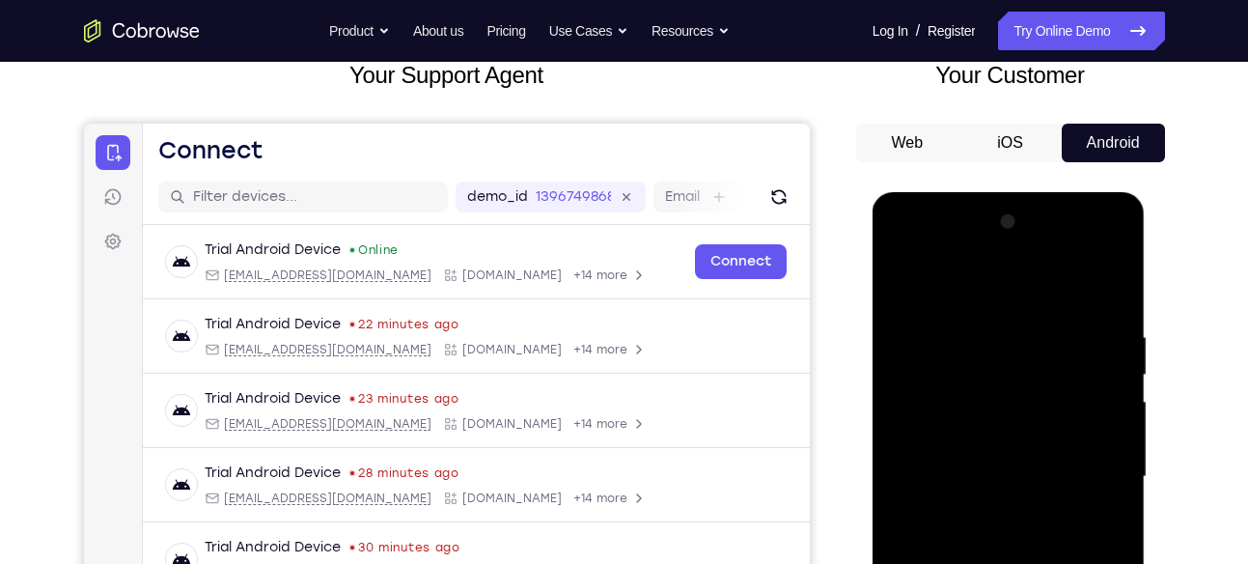
scroll to position [112, 0]
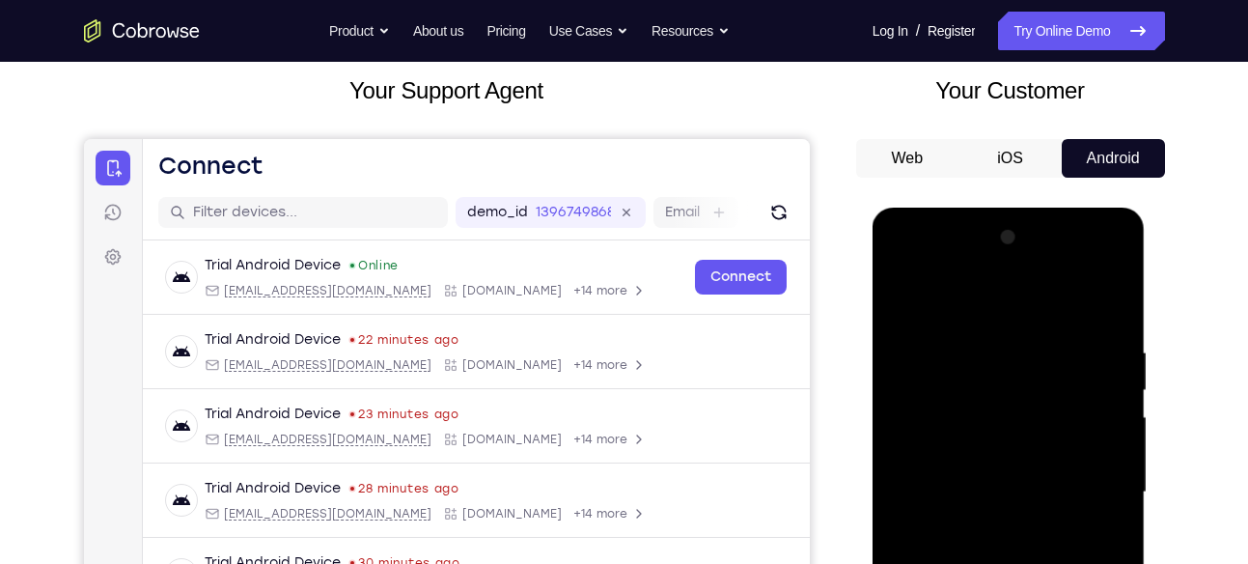
click at [905, 293] on div at bounding box center [1008, 492] width 243 height 541
drag, startPoint x: 991, startPoint y: 465, endPoint x: 1064, endPoint y: 233, distance: 244.0
click at [1064, 233] on div at bounding box center [1008, 492] width 243 height 541
drag, startPoint x: 1010, startPoint y: 462, endPoint x: 1073, endPoint y: 229, distance: 241.0
click at [1073, 229] on div at bounding box center [1008, 492] width 243 height 541
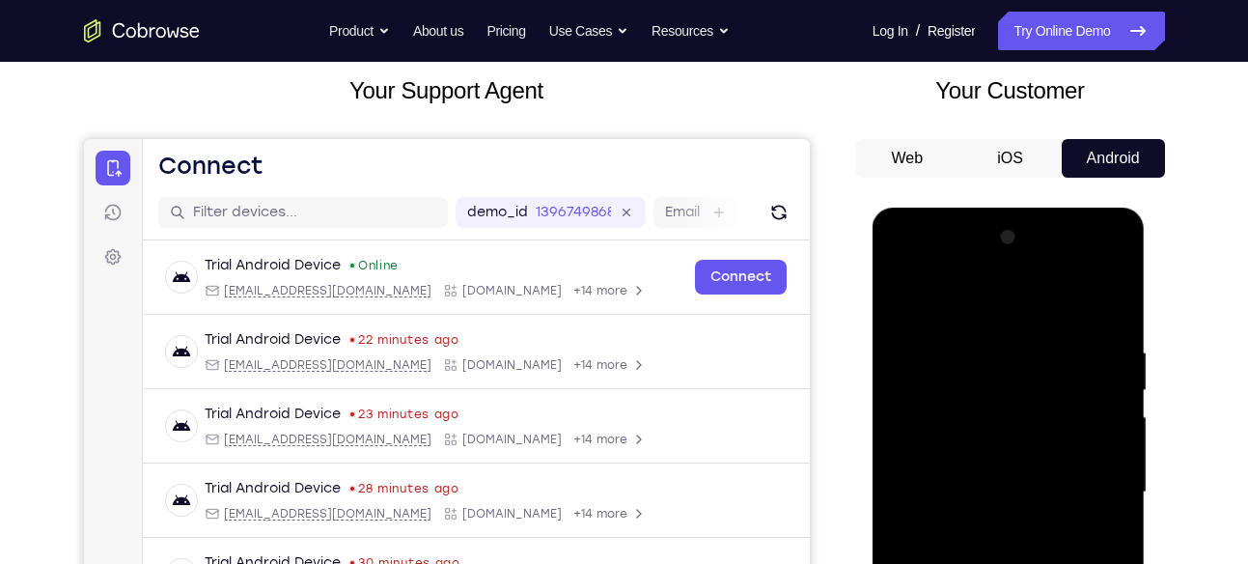
scroll to position [227, 0]
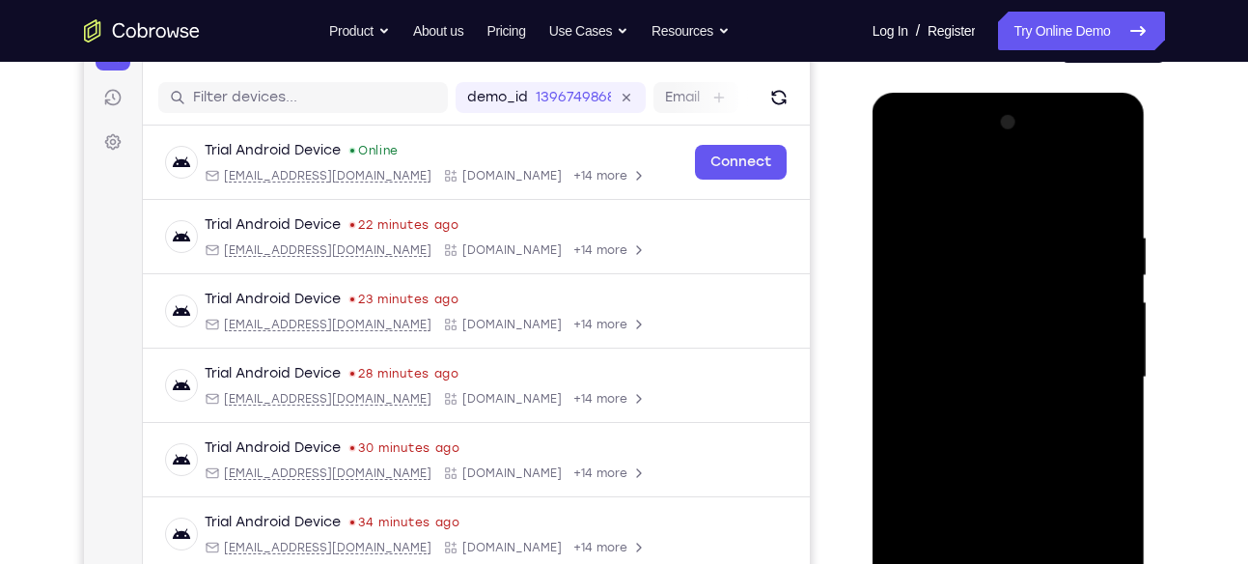
drag, startPoint x: 980, startPoint y: 478, endPoint x: 1061, endPoint y: 275, distance: 218.4
click at [1060, 277] on div at bounding box center [1008, 377] width 243 height 541
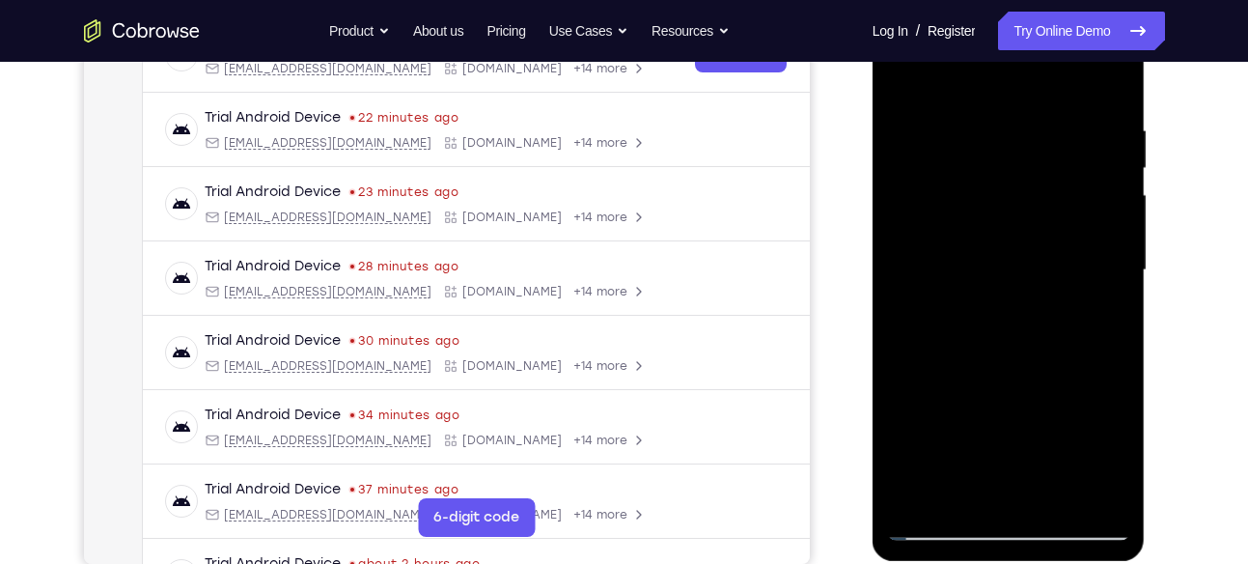
scroll to position [333, 0]
click at [1085, 404] on div at bounding box center [1008, 271] width 243 height 541
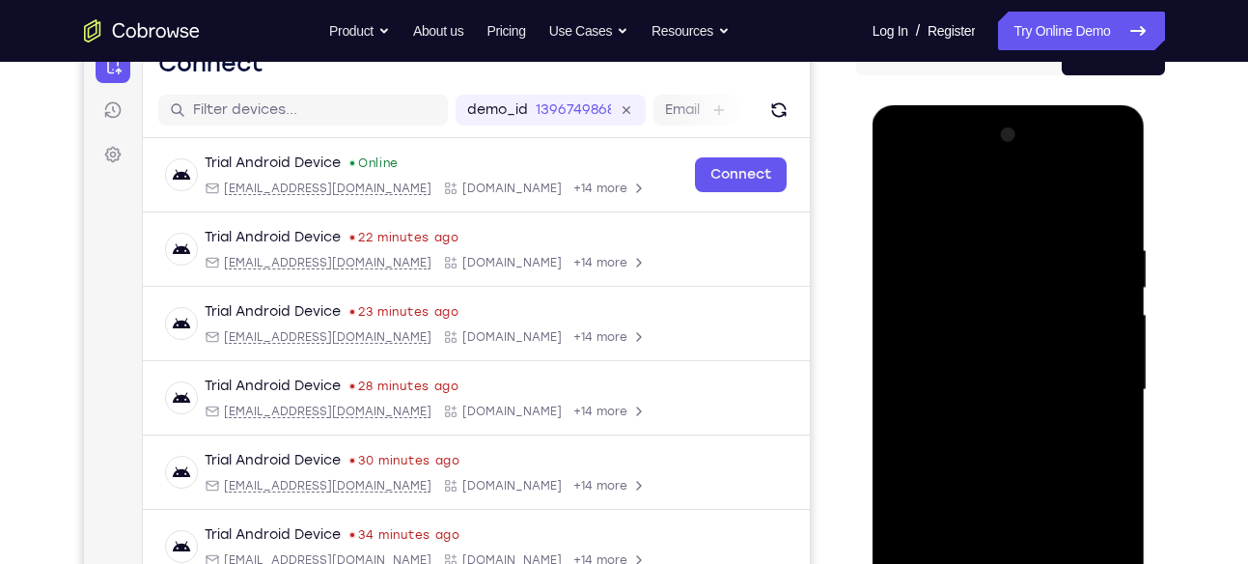
drag, startPoint x: 1108, startPoint y: 303, endPoint x: 1065, endPoint y: 414, distance: 119.2
click at [1065, 414] on div at bounding box center [1008, 390] width 243 height 541
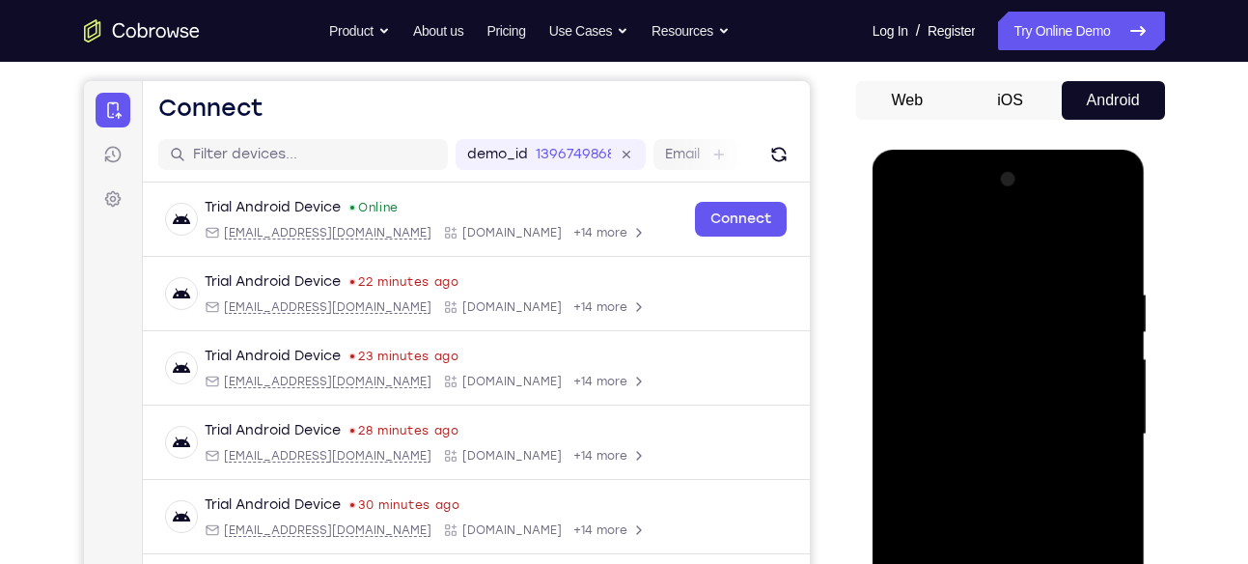
scroll to position [154, 0]
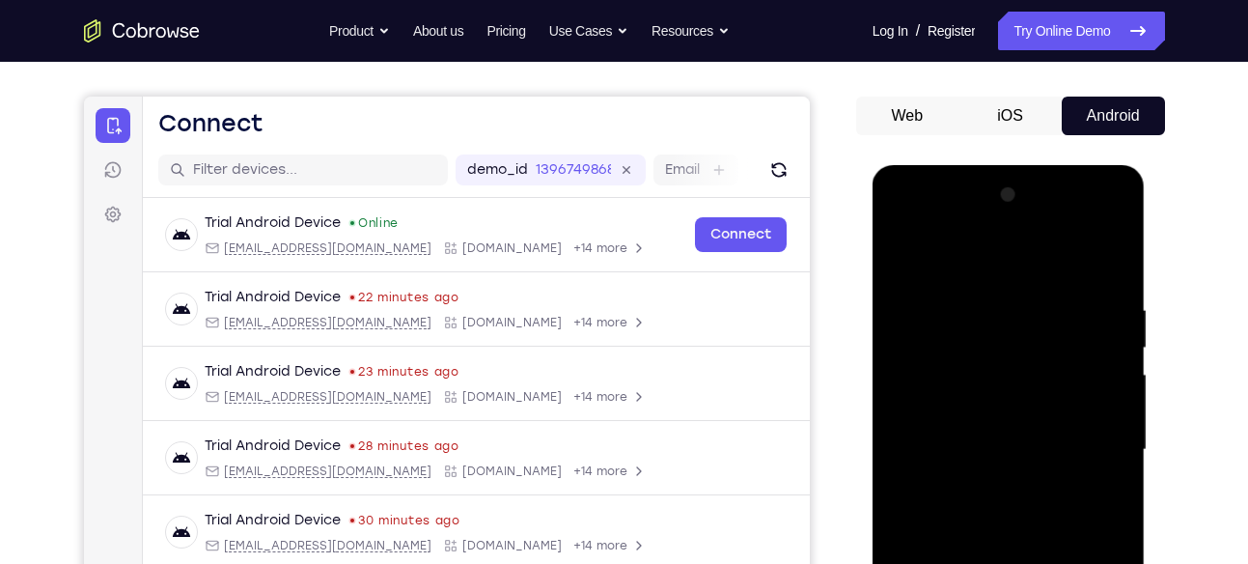
click at [907, 259] on div at bounding box center [1008, 450] width 243 height 541
drag, startPoint x: 1013, startPoint y: 461, endPoint x: 1033, endPoint y: 350, distance: 112.9
click at [1033, 350] on div at bounding box center [1008, 450] width 243 height 541
drag, startPoint x: 1004, startPoint y: 471, endPoint x: 1024, endPoint y: 425, distance: 50.6
click at [1024, 425] on div at bounding box center [1008, 450] width 243 height 541
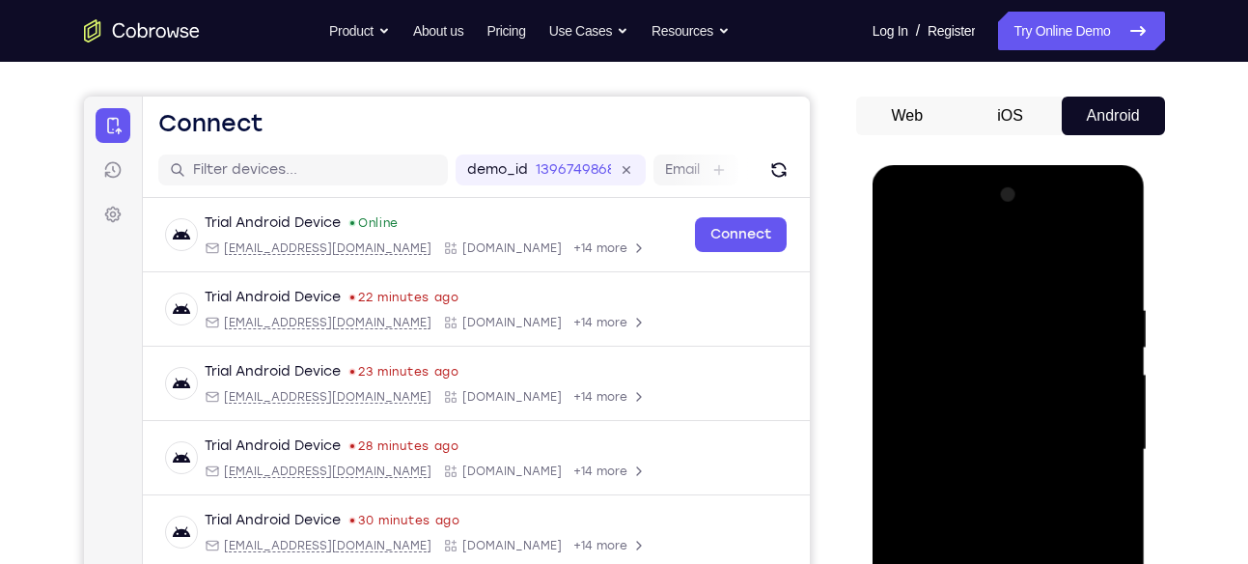
click at [1018, 433] on div at bounding box center [1008, 450] width 243 height 541
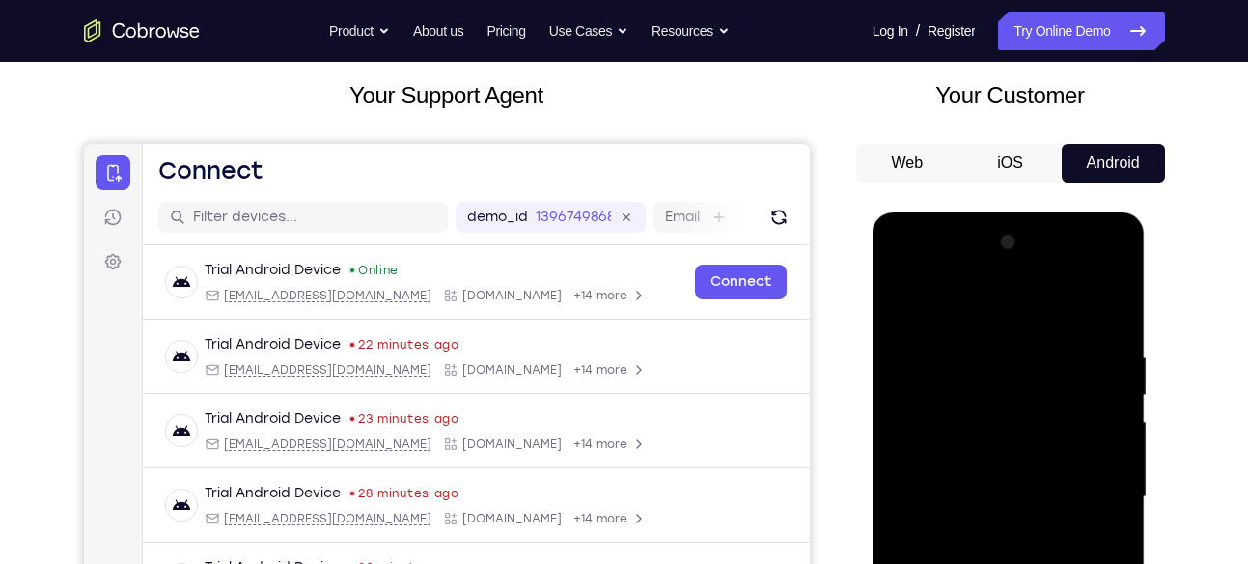
scroll to position [103, 0]
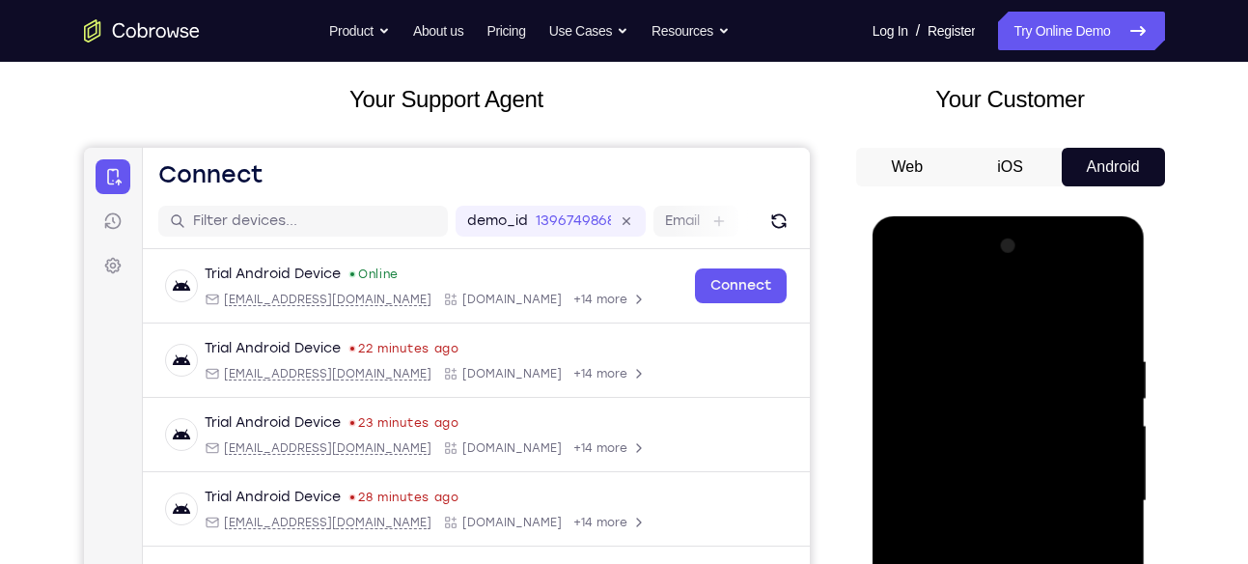
drag, startPoint x: 1021, startPoint y: 406, endPoint x: 1016, endPoint y: 423, distance: 18.0
click at [1016, 423] on div at bounding box center [1008, 501] width 243 height 541
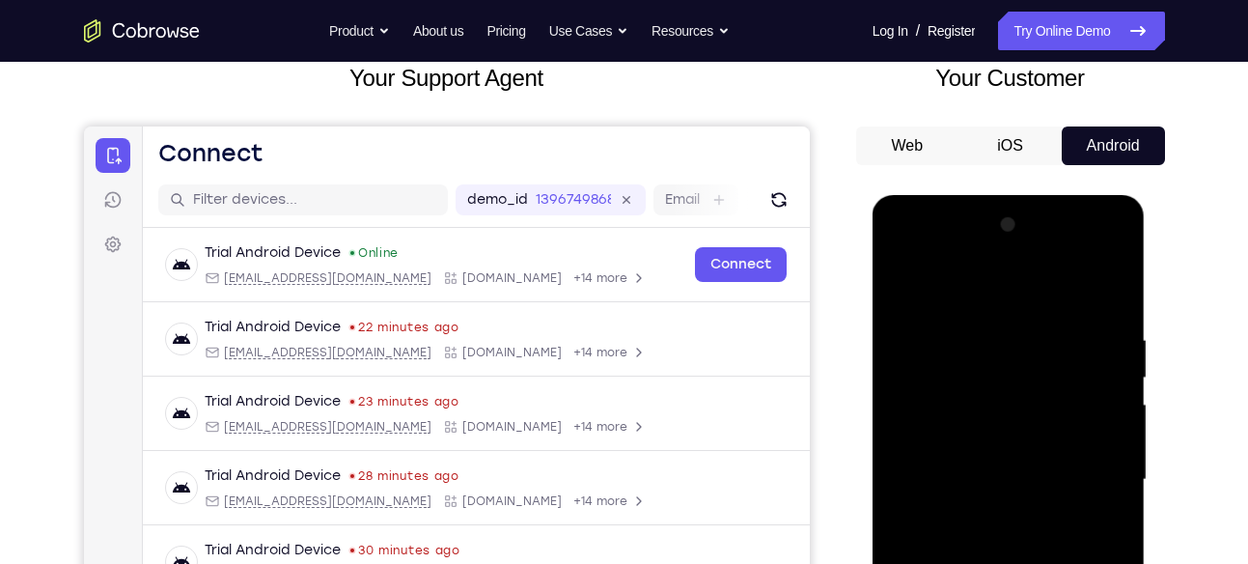
scroll to position [129, 0]
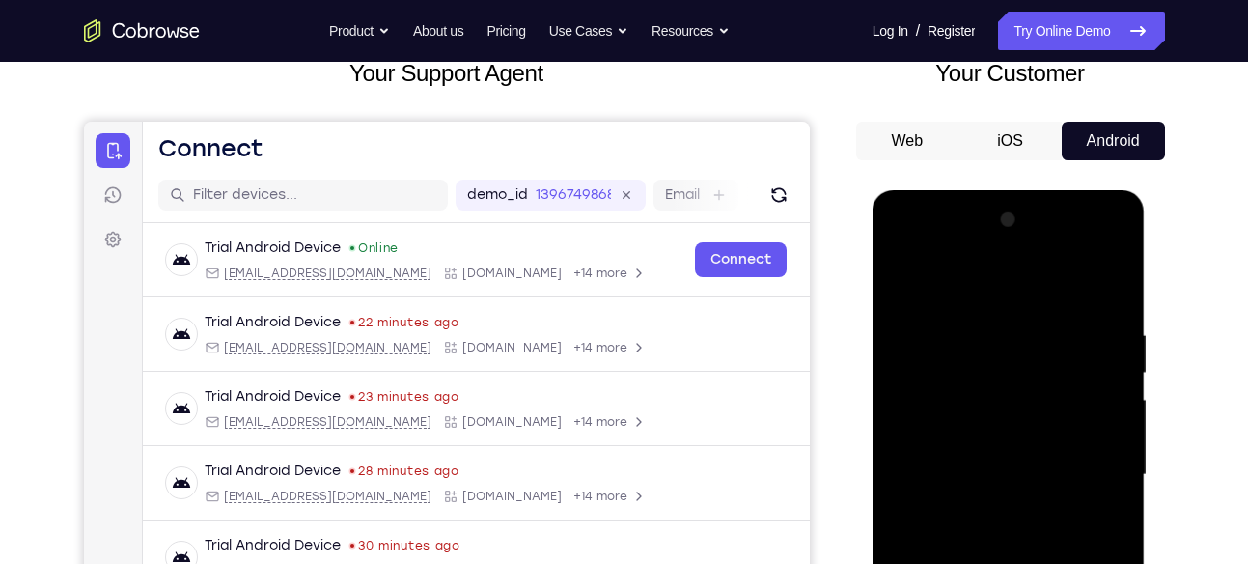
drag, startPoint x: 1049, startPoint y: 337, endPoint x: 1026, endPoint y: 426, distance: 91.6
click at [1026, 426] on div at bounding box center [1008, 475] width 243 height 541
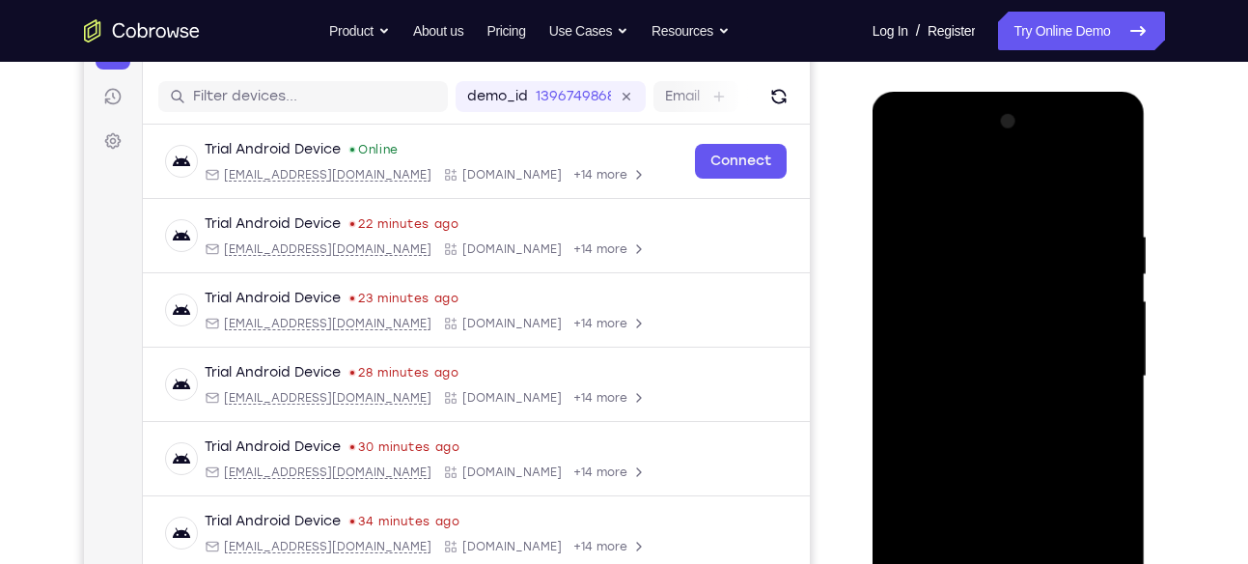
scroll to position [235, 0]
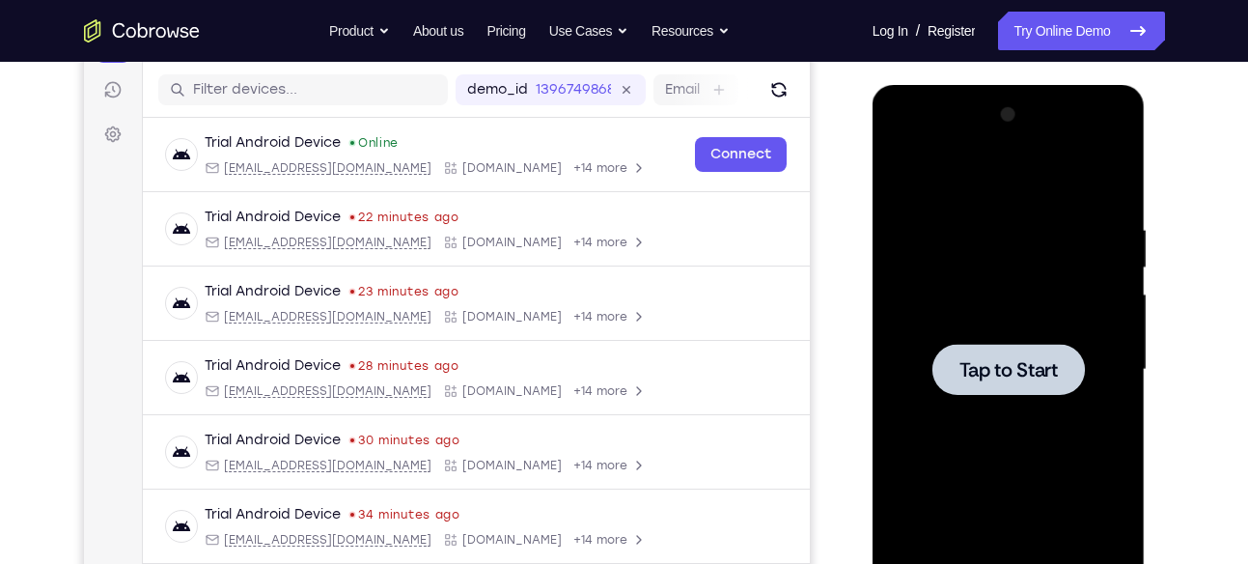
click at [1111, 373] on div at bounding box center [1008, 369] width 243 height 541
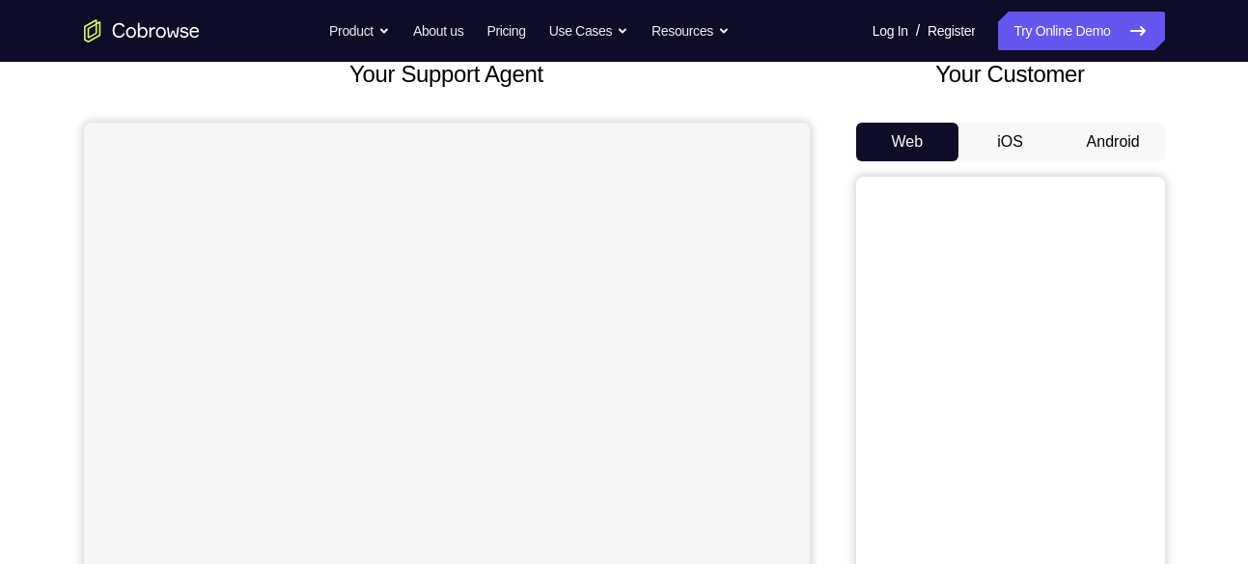
click at [1116, 152] on button "Android" at bounding box center [1113, 142] width 103 height 39
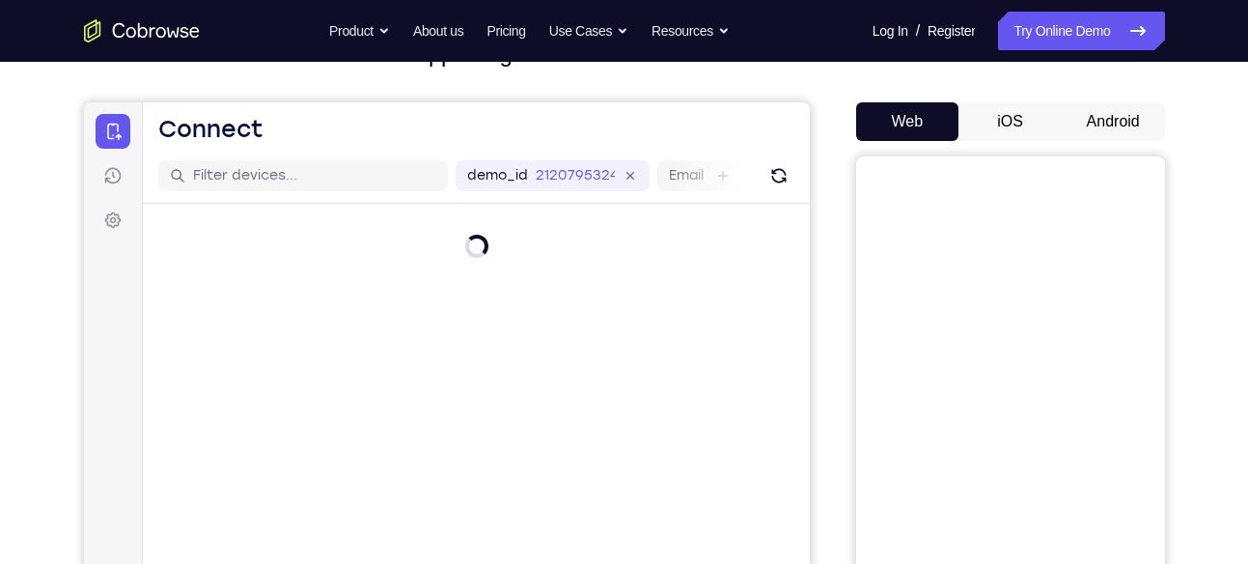
scroll to position [151, 0]
click at [1090, 106] on button "Android" at bounding box center [1113, 119] width 103 height 39
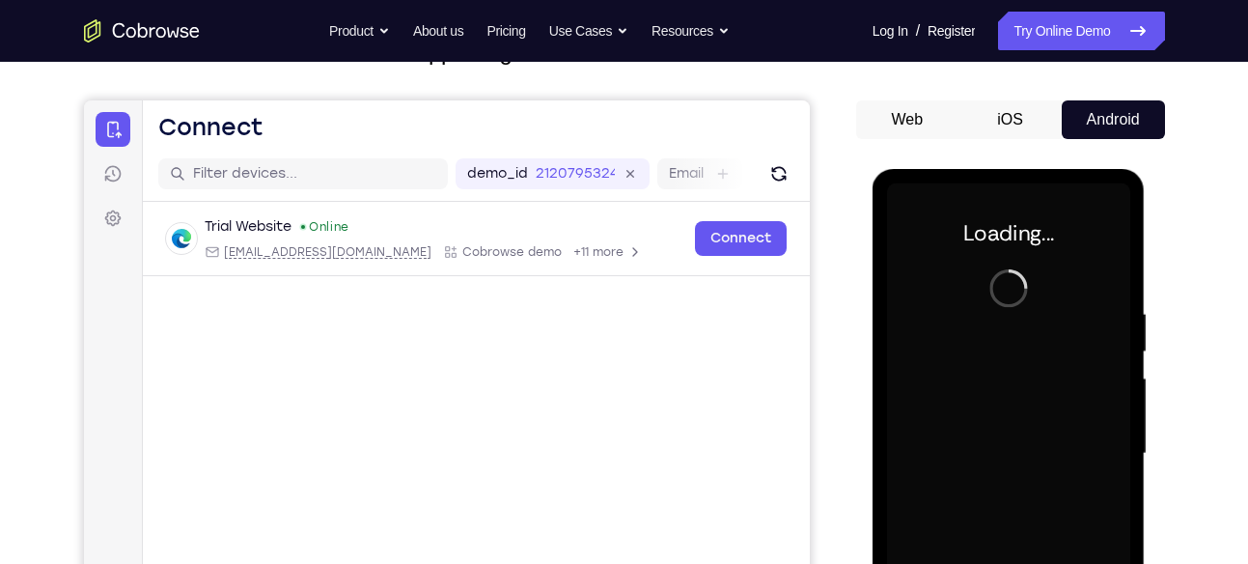
scroll to position [0, 0]
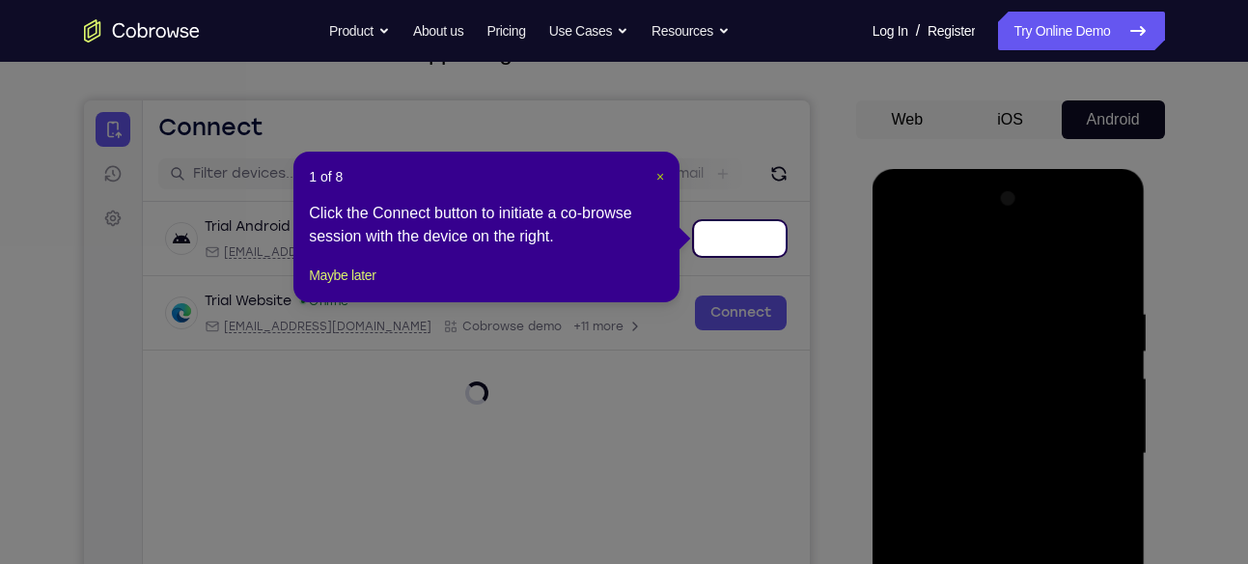
click at [661, 174] on span "×" at bounding box center [661, 176] width 8 height 15
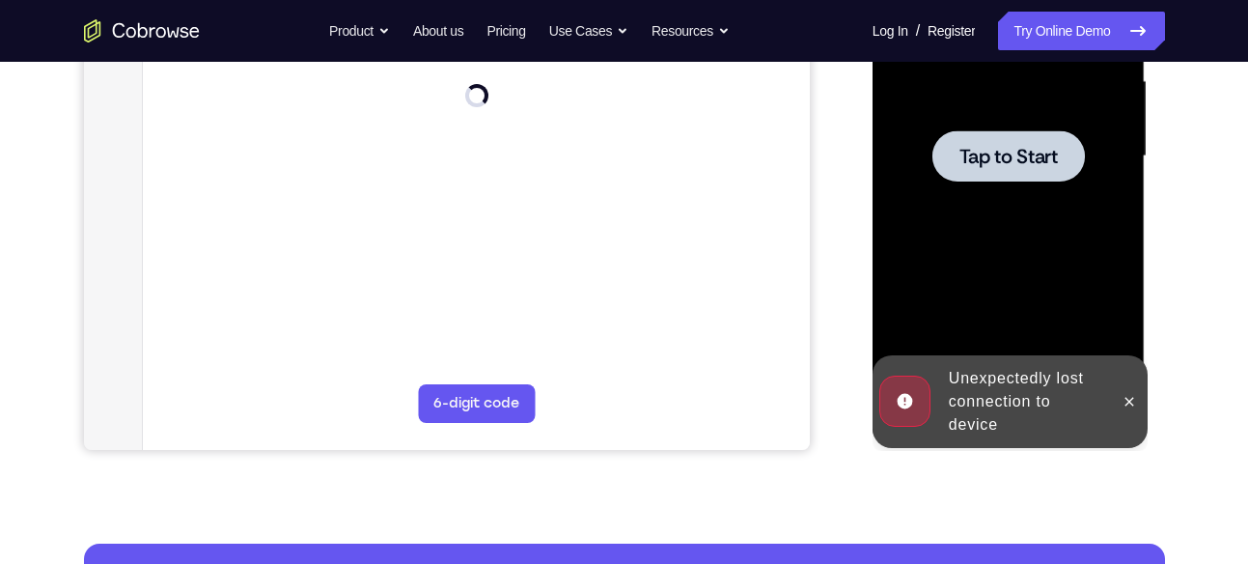
scroll to position [452, 0]
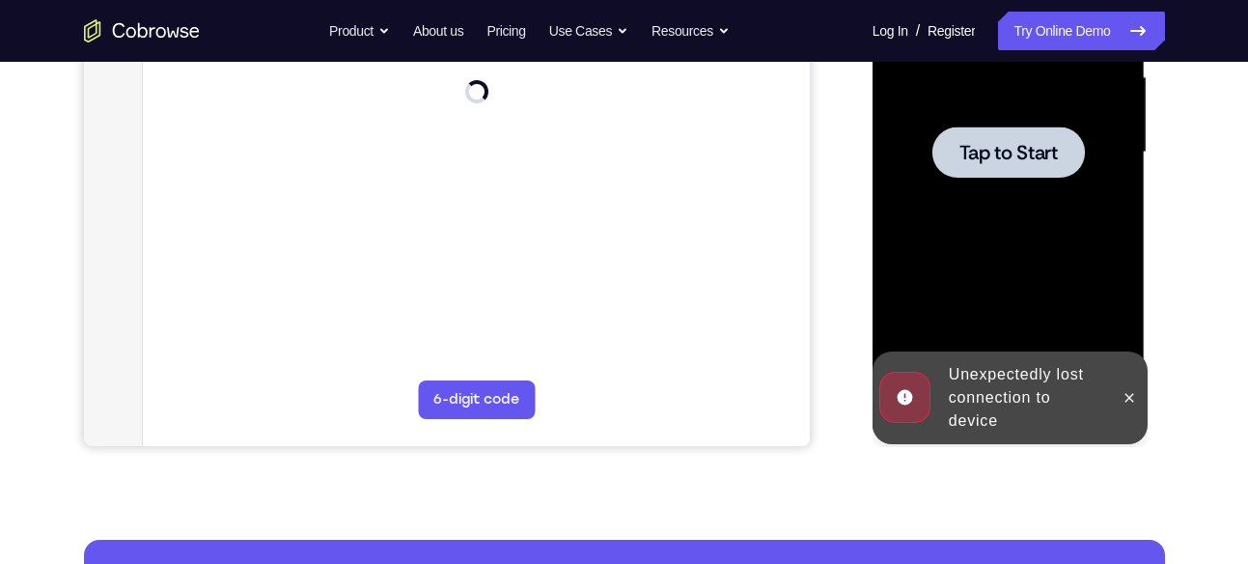
click at [1124, 378] on div at bounding box center [1129, 397] width 31 height 93
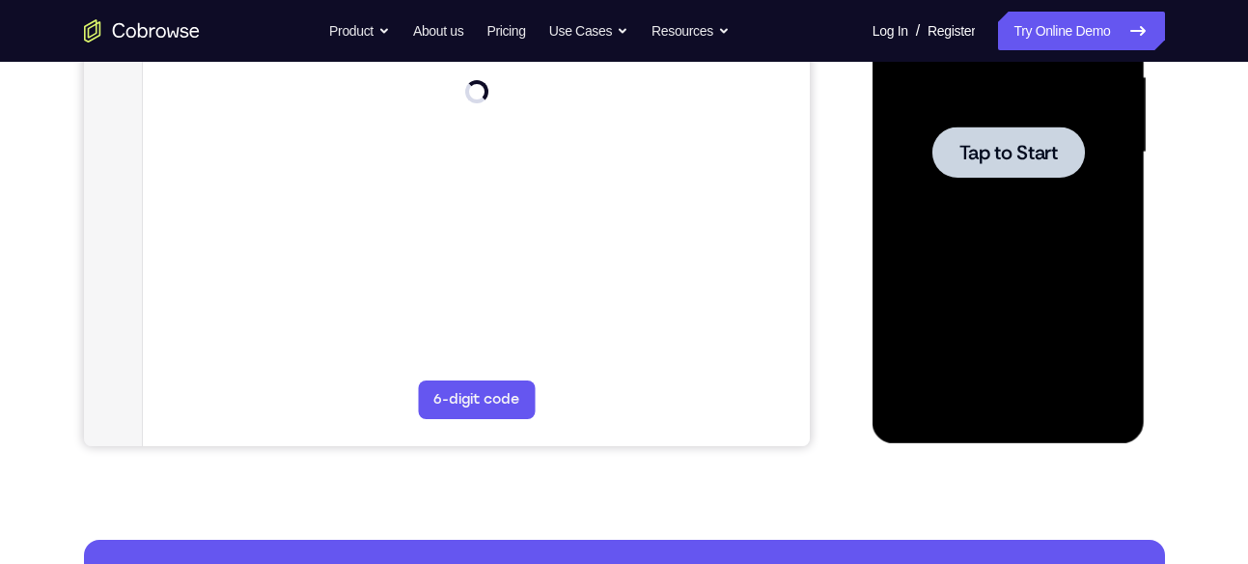
click at [1052, 203] on div at bounding box center [1008, 152] width 243 height 541
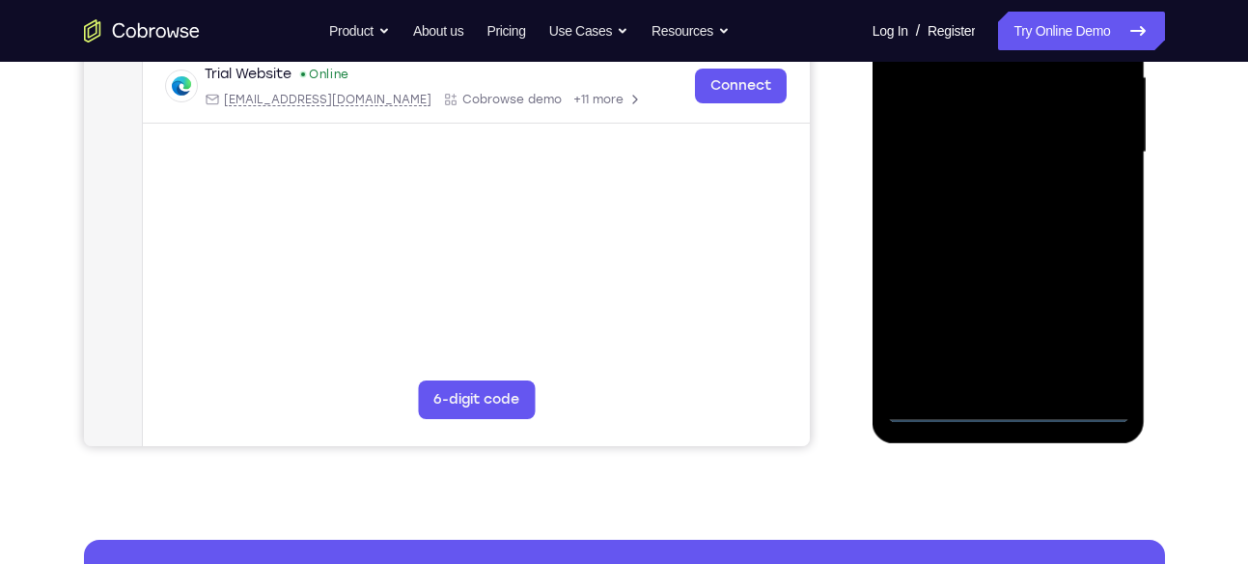
click at [1005, 410] on div at bounding box center [1008, 152] width 243 height 541
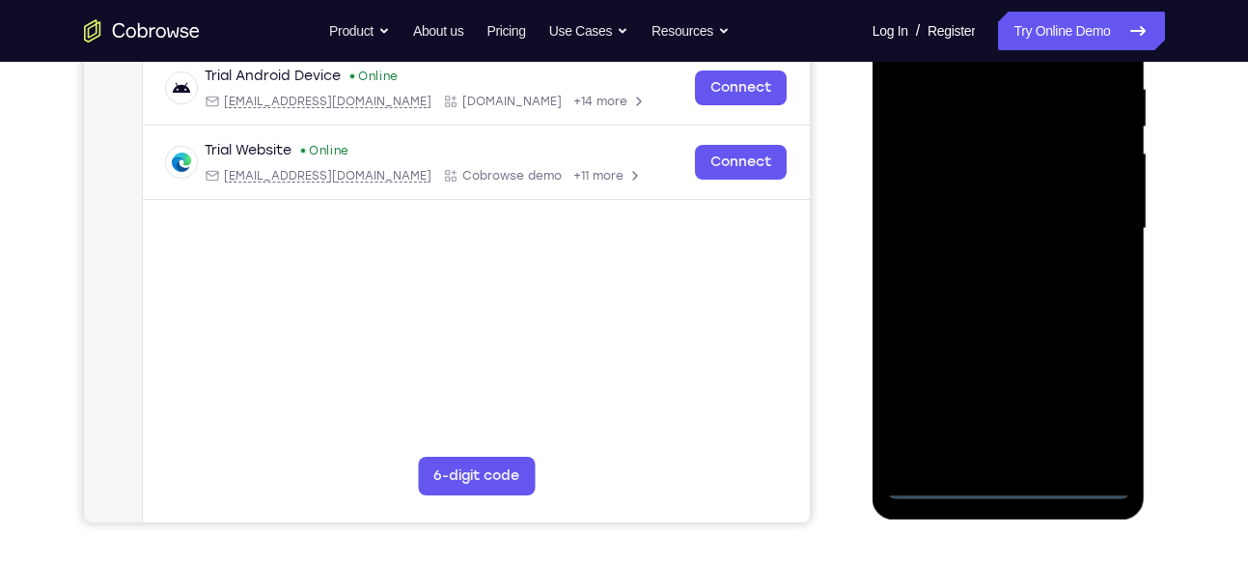
scroll to position [375, 0]
click at [1085, 403] on div at bounding box center [1008, 229] width 243 height 541
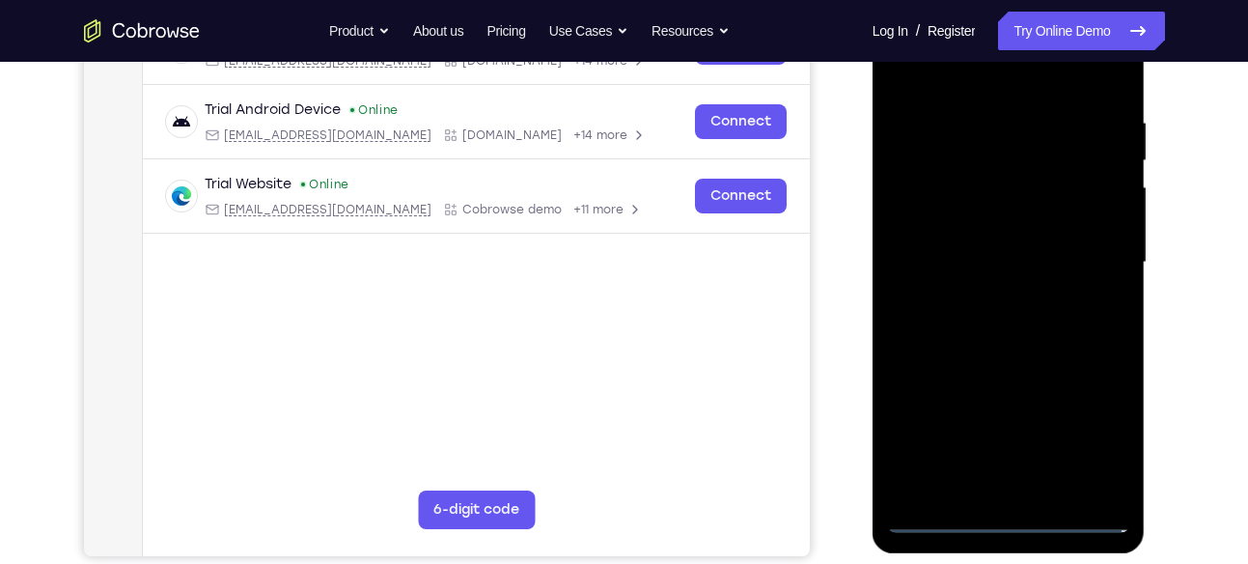
scroll to position [345, 0]
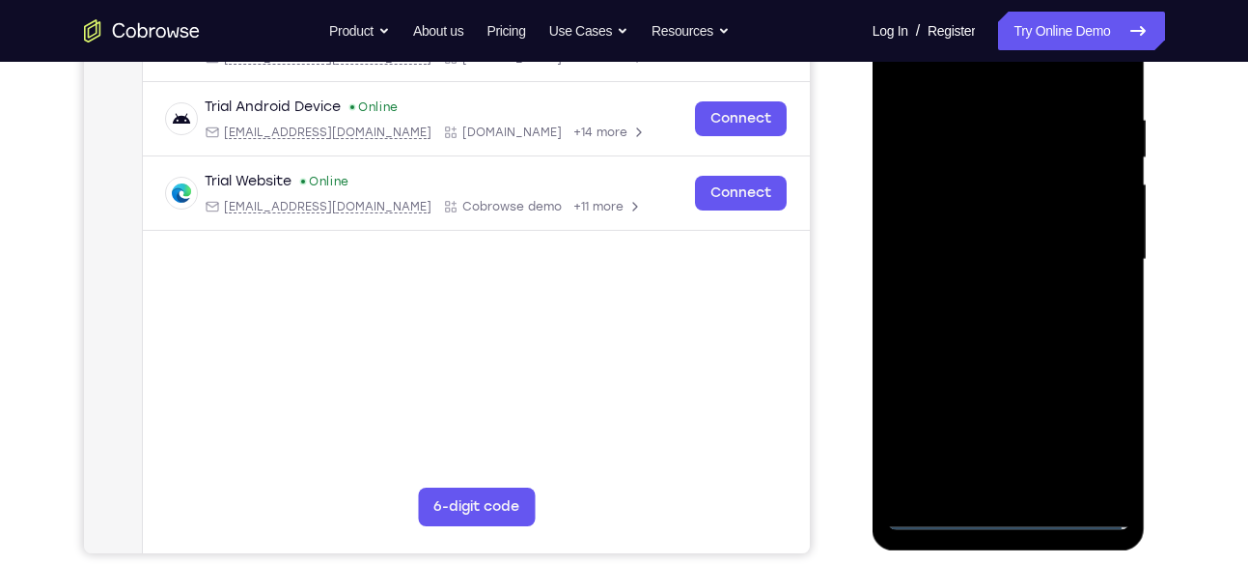
click at [1012, 246] on div at bounding box center [1008, 259] width 243 height 541
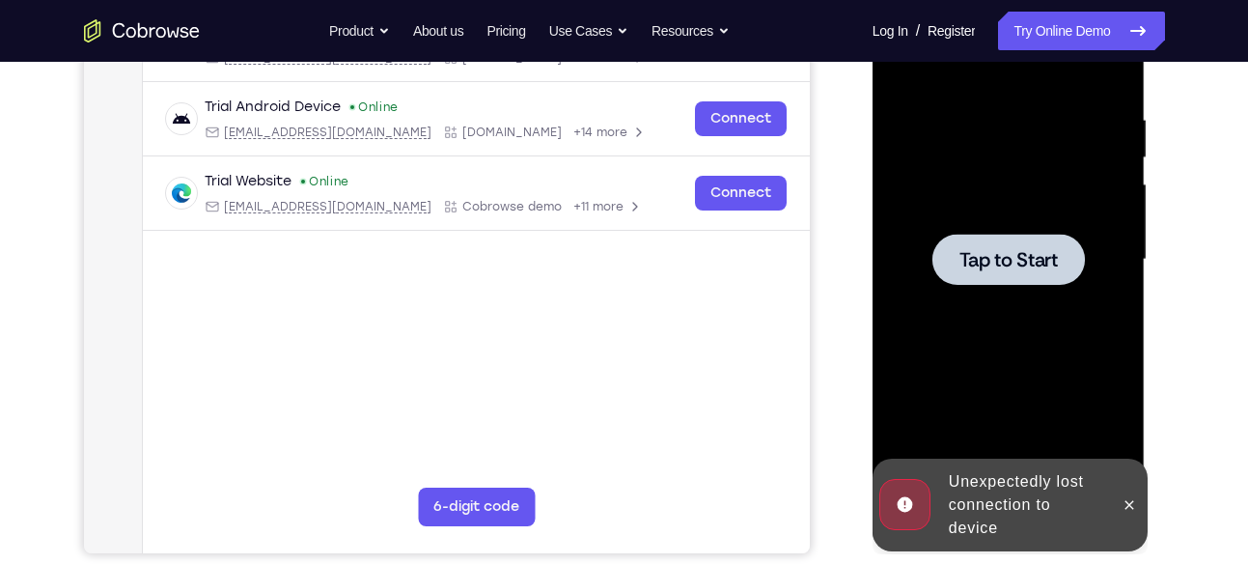
click at [1006, 225] on div at bounding box center [1008, 259] width 243 height 541
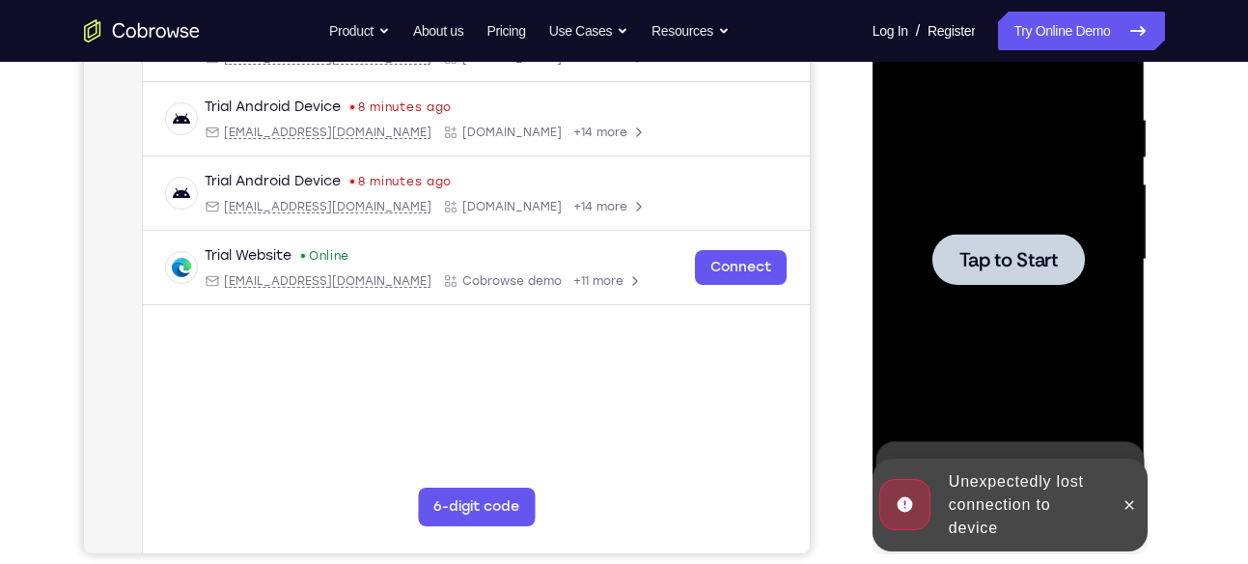
click at [992, 244] on div at bounding box center [1009, 259] width 153 height 51
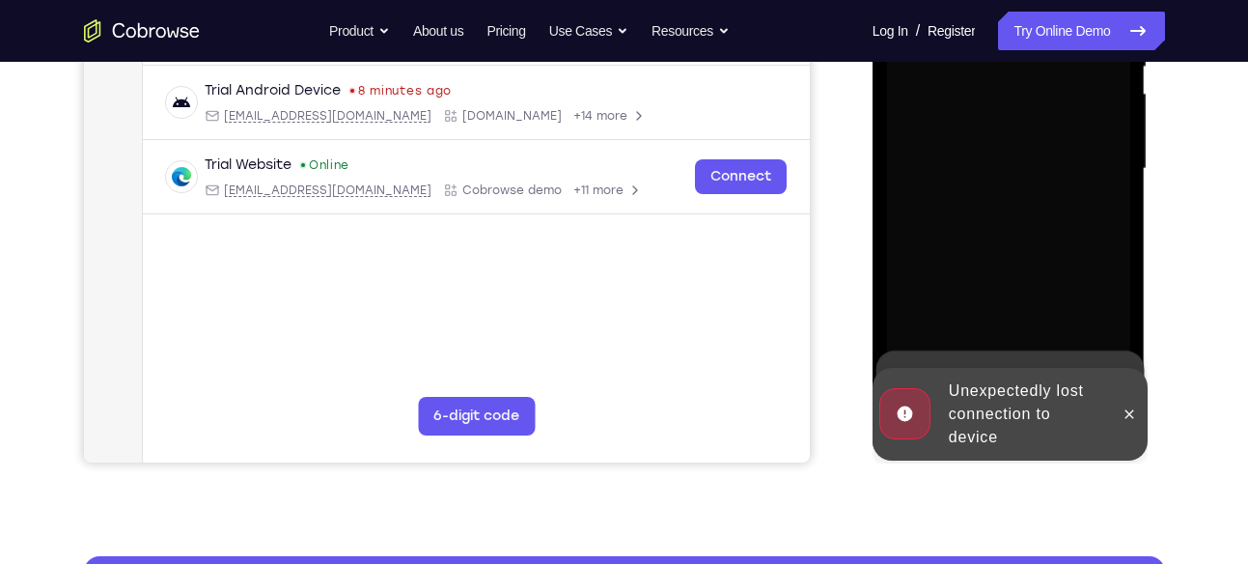
scroll to position [436, 0]
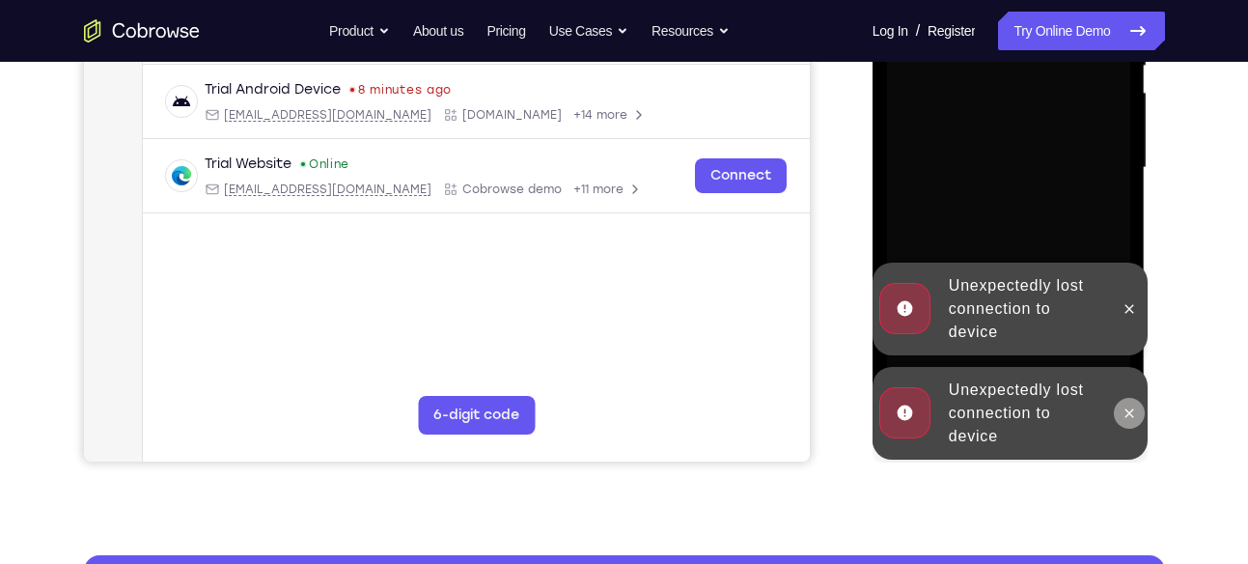
click at [1125, 406] on icon at bounding box center [1129, 413] width 15 height 15
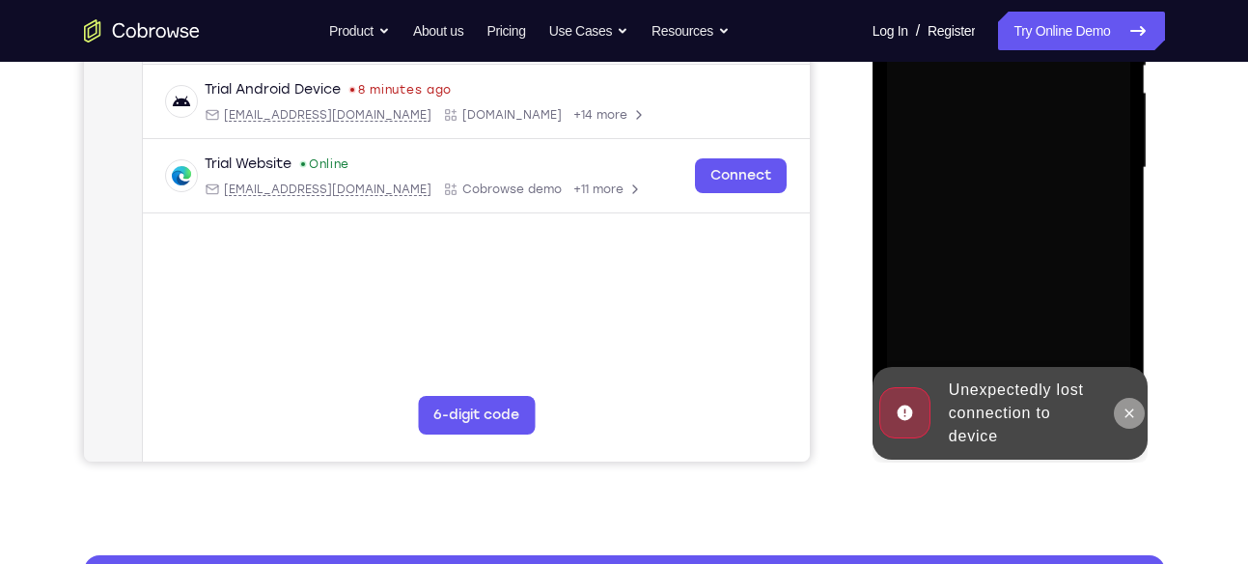
click at [1134, 406] on icon at bounding box center [1129, 413] width 15 height 15
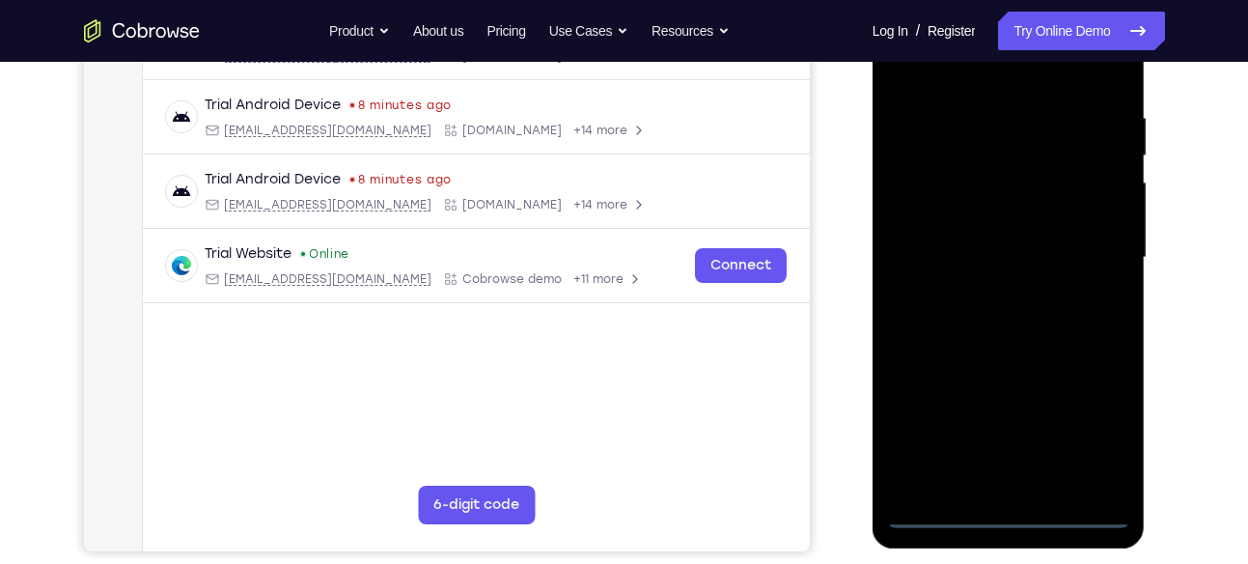
scroll to position [349, 0]
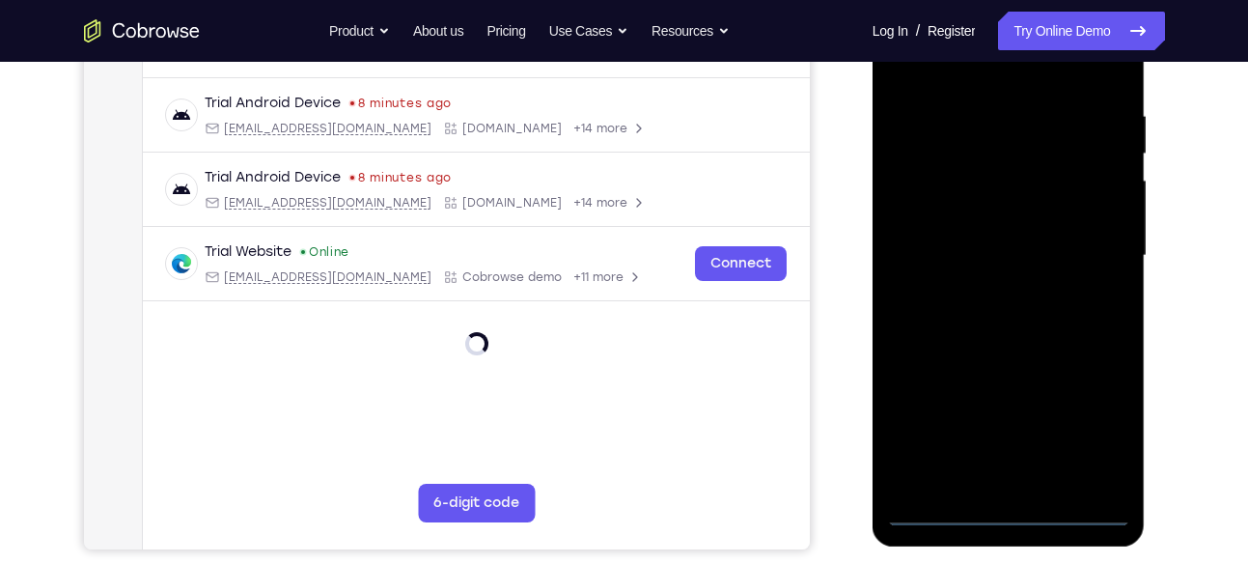
click at [1009, 502] on div at bounding box center [1008, 256] width 243 height 541
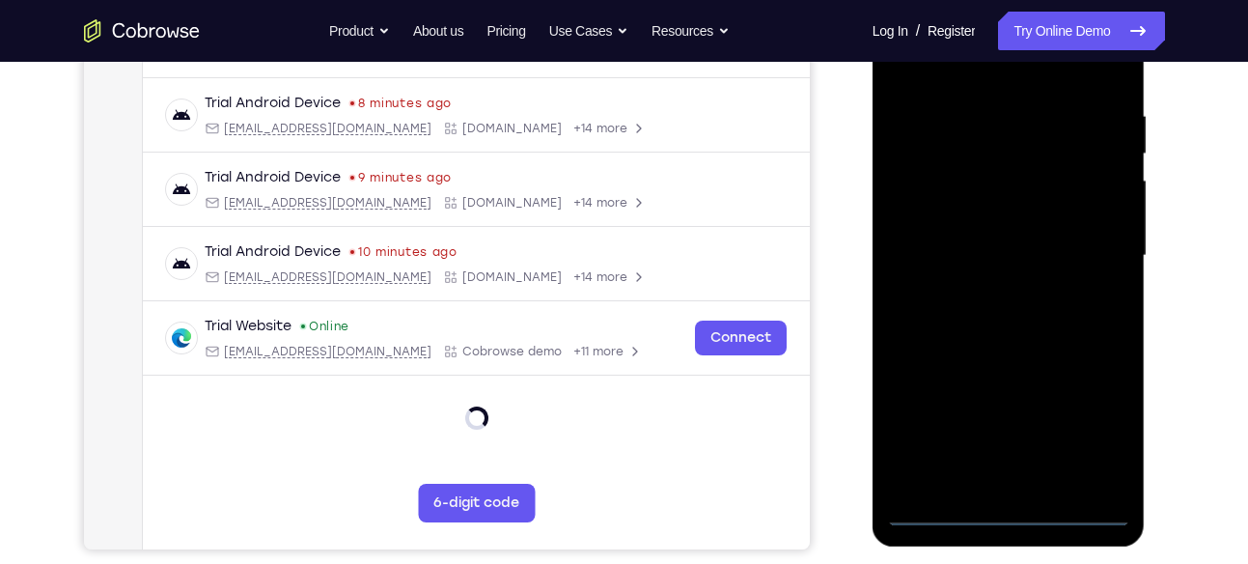
click at [1009, 502] on div at bounding box center [1008, 256] width 243 height 541
click at [1010, 513] on div at bounding box center [1008, 256] width 243 height 541
click at [1100, 441] on div at bounding box center [1008, 256] width 243 height 541
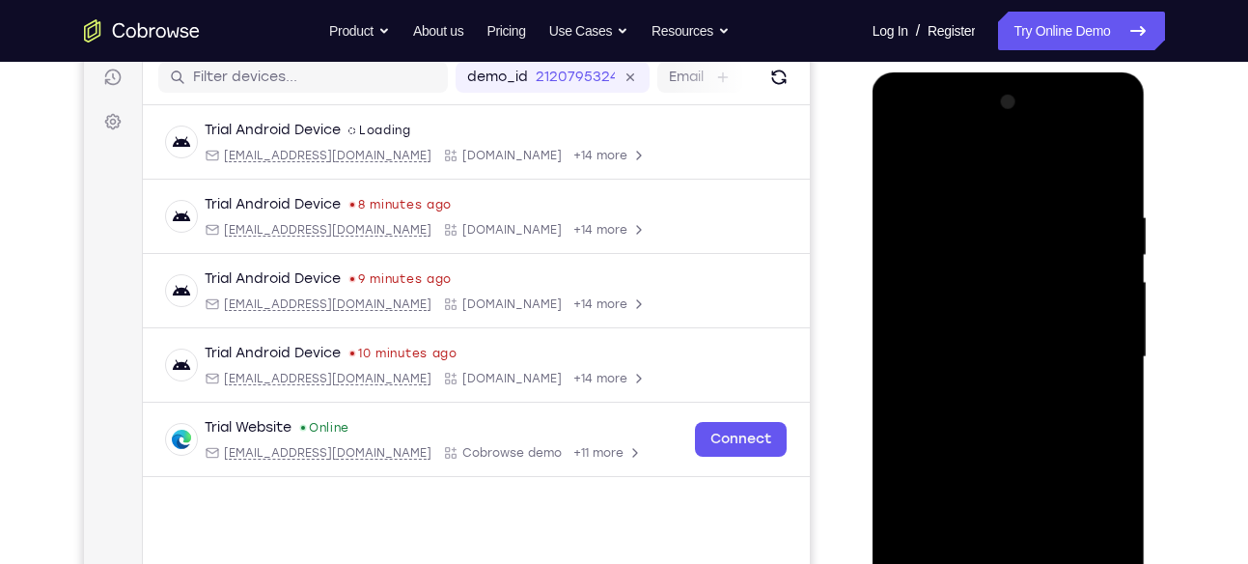
scroll to position [162, 0]
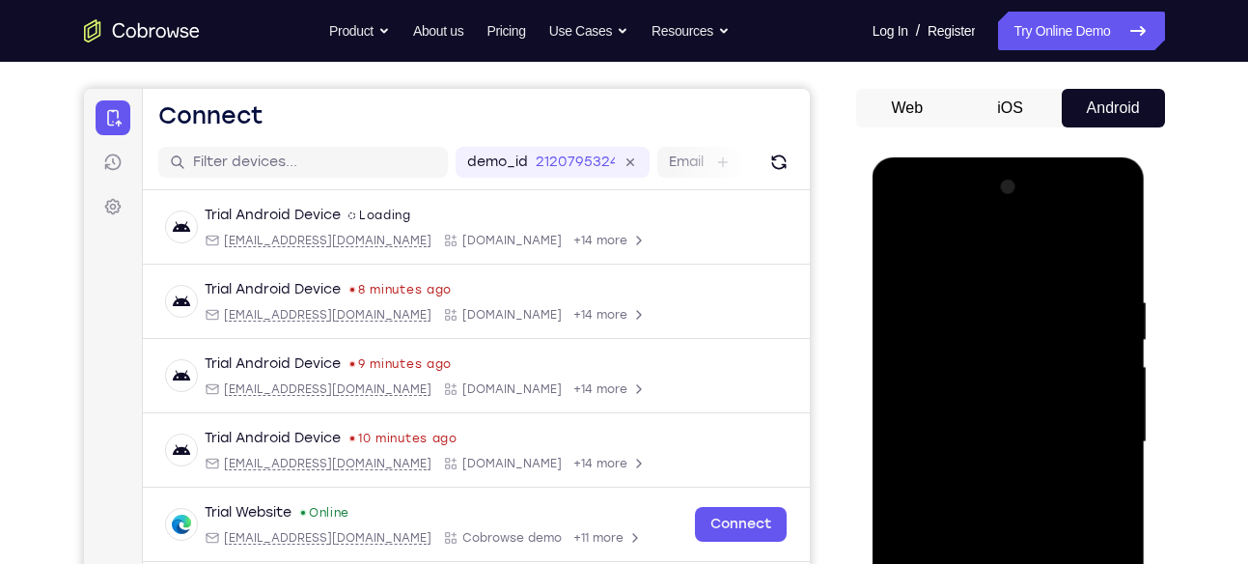
click at [900, 216] on div at bounding box center [1008, 442] width 243 height 541
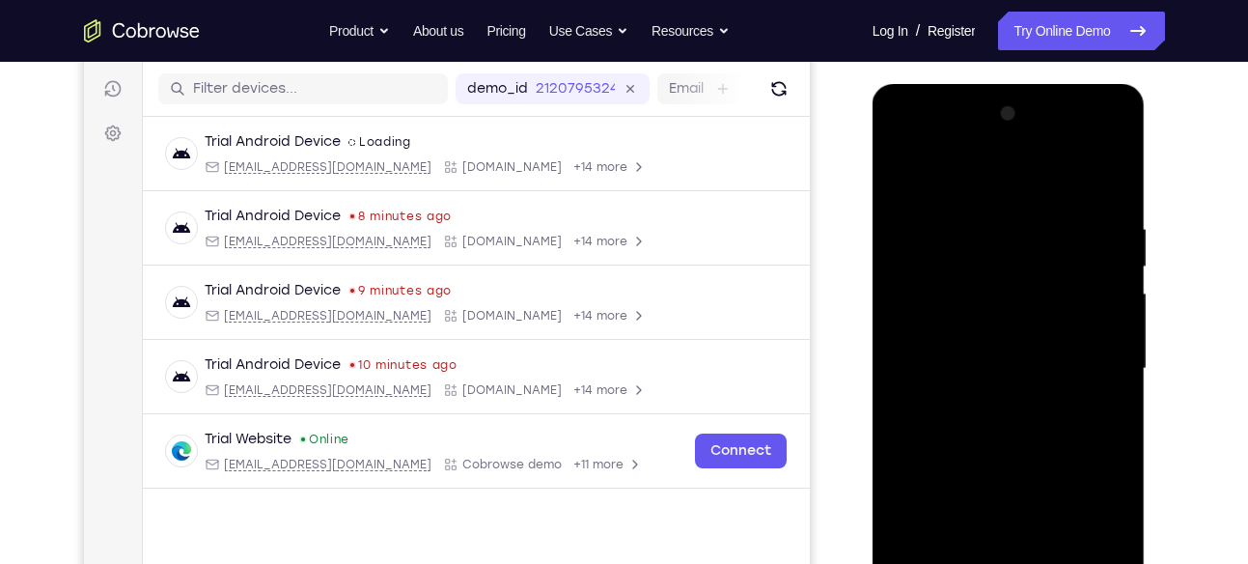
click at [1086, 362] on div at bounding box center [1008, 368] width 243 height 541
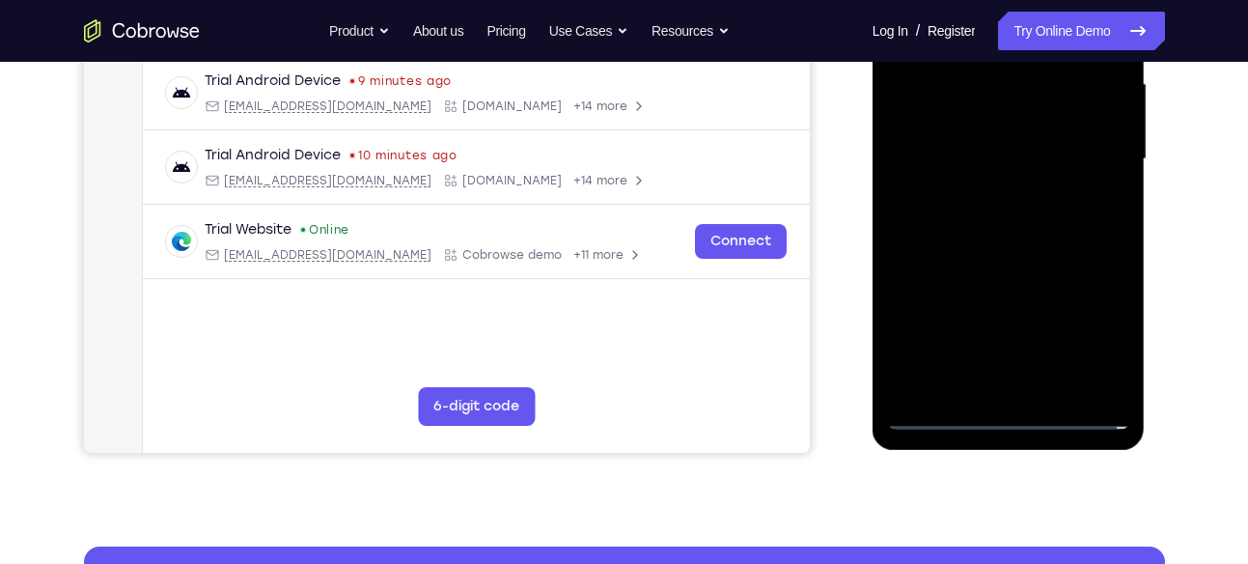
scroll to position [449, 0]
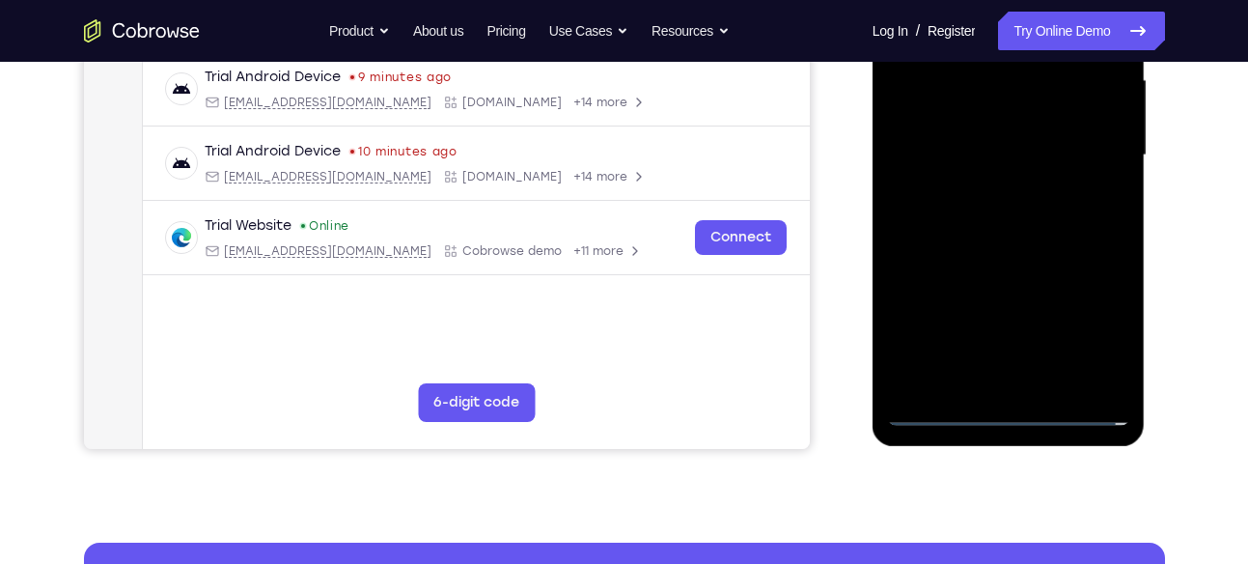
click at [1034, 382] on div at bounding box center [1008, 155] width 243 height 541
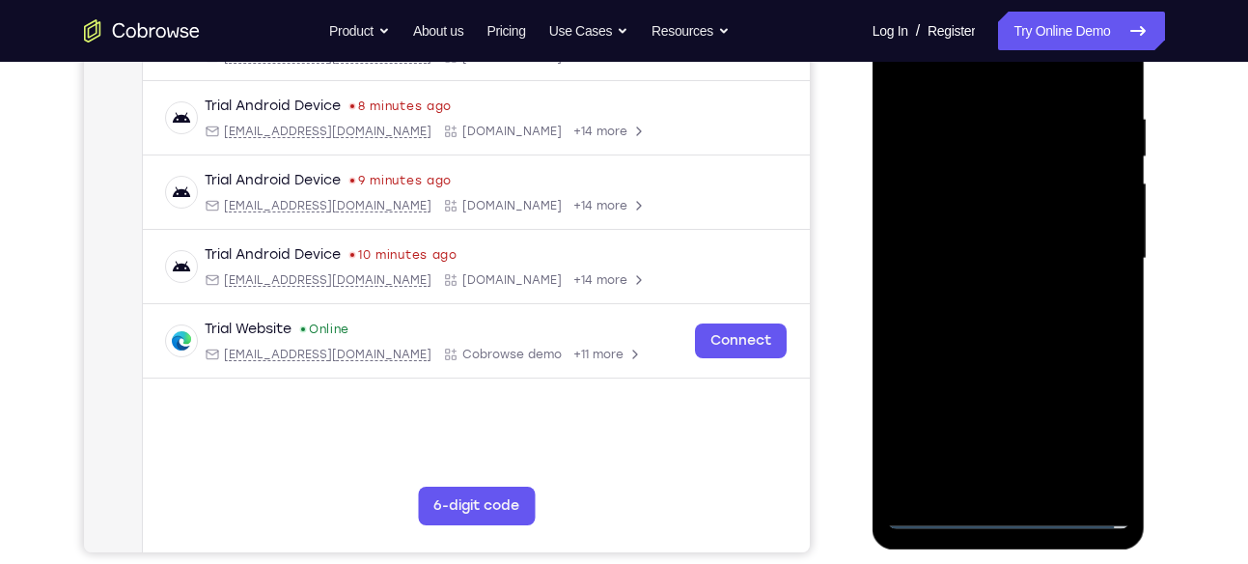
scroll to position [325, 0]
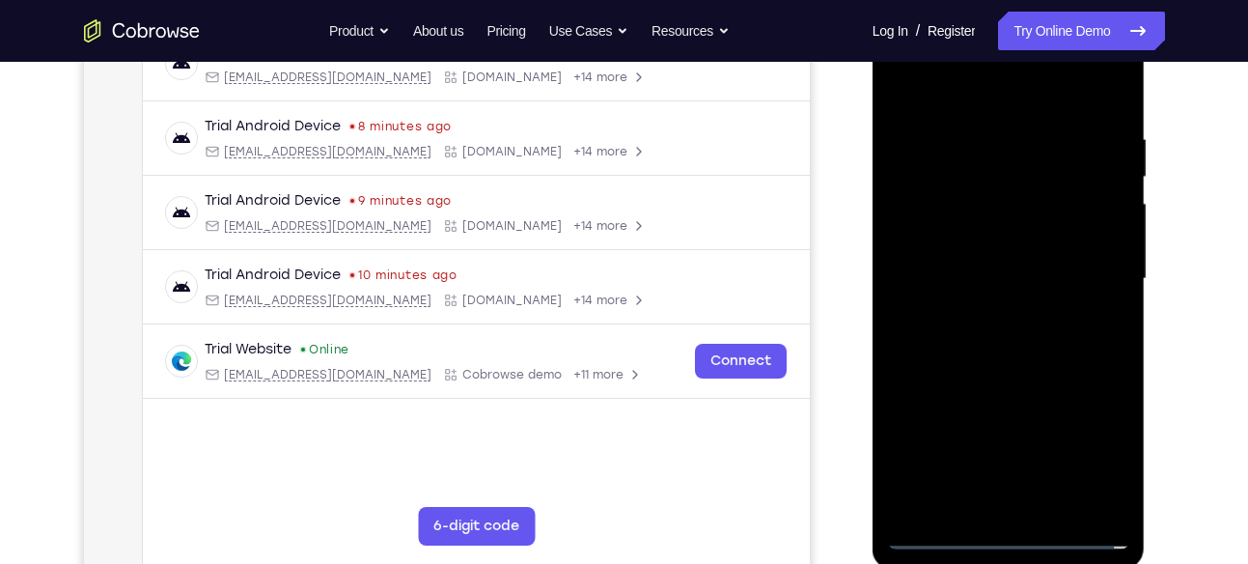
click at [1001, 245] on div at bounding box center [1008, 279] width 243 height 541
click at [991, 268] on div at bounding box center [1008, 279] width 243 height 541
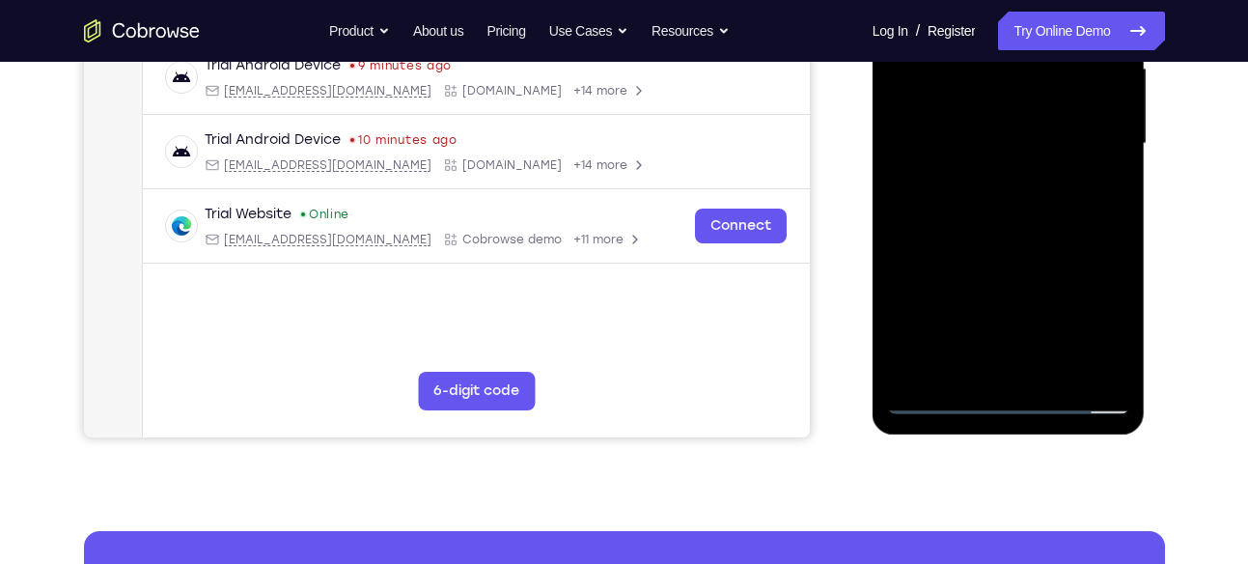
scroll to position [462, 0]
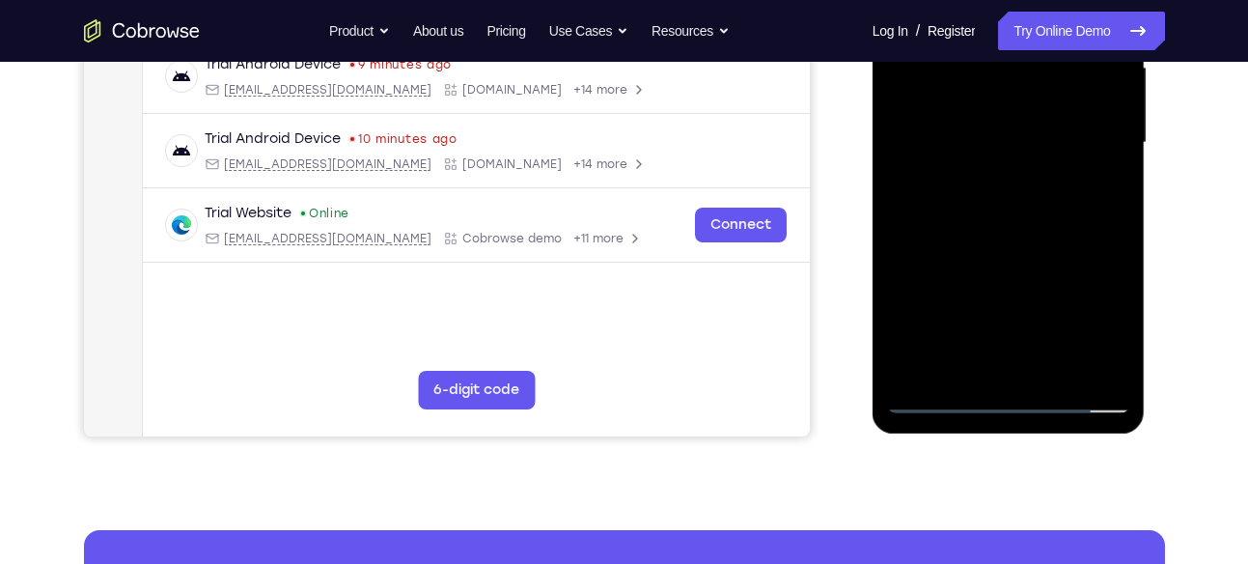
click at [1065, 232] on div at bounding box center [1008, 143] width 243 height 541
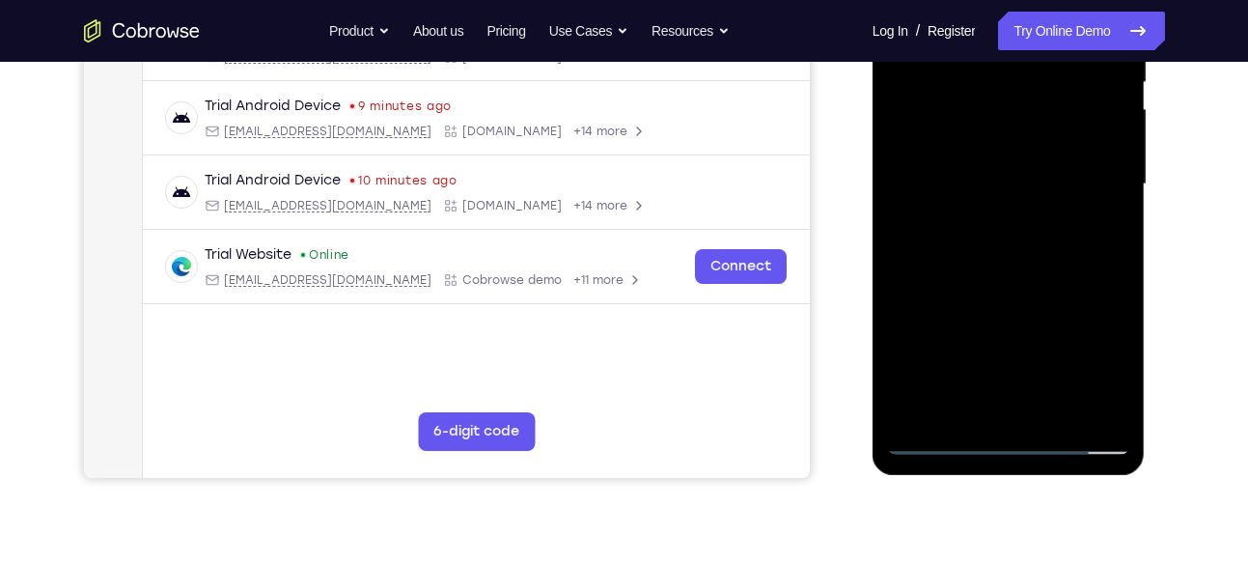
scroll to position [419, 0]
click at [1060, 406] on div at bounding box center [1008, 185] width 243 height 541
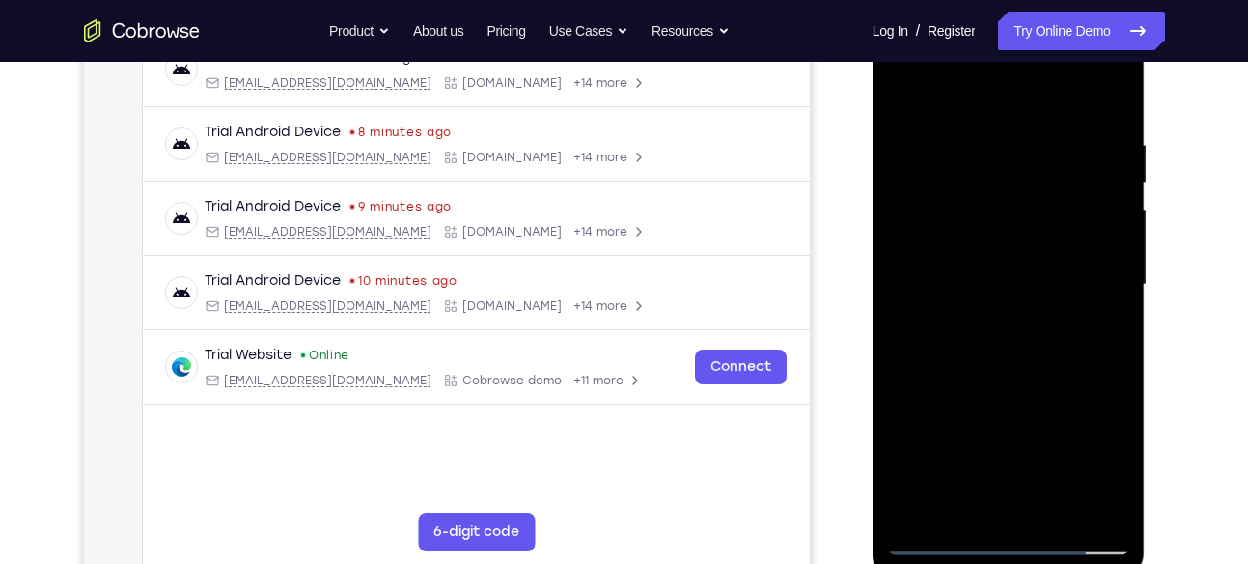
scroll to position [316, 0]
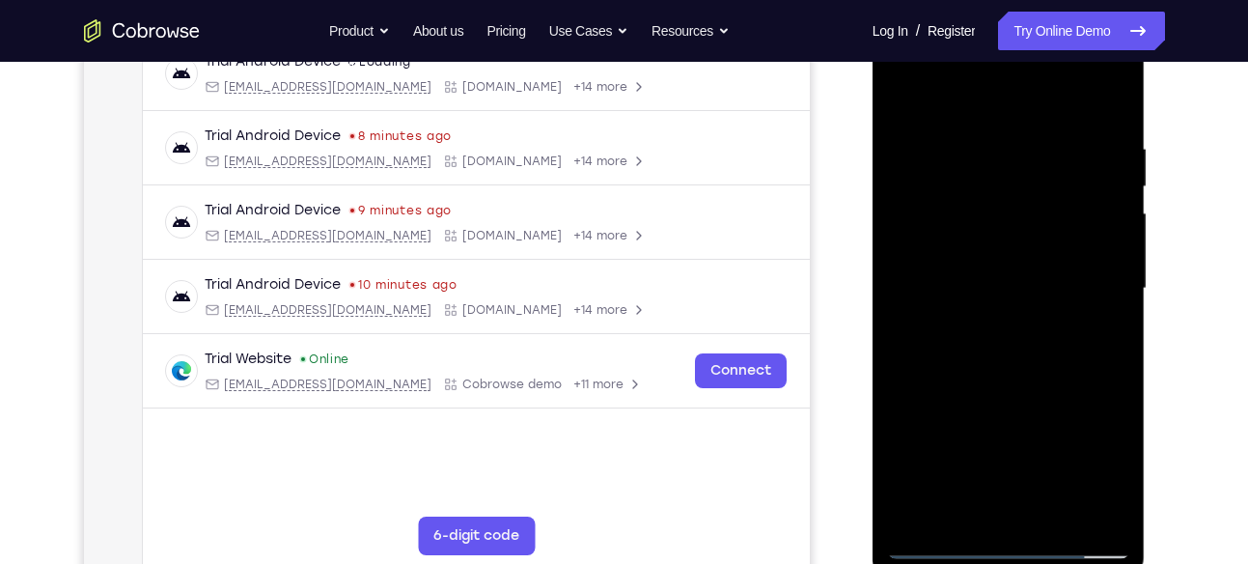
click at [1009, 391] on div at bounding box center [1008, 288] width 243 height 541
click at [1109, 224] on div at bounding box center [1008, 288] width 243 height 541
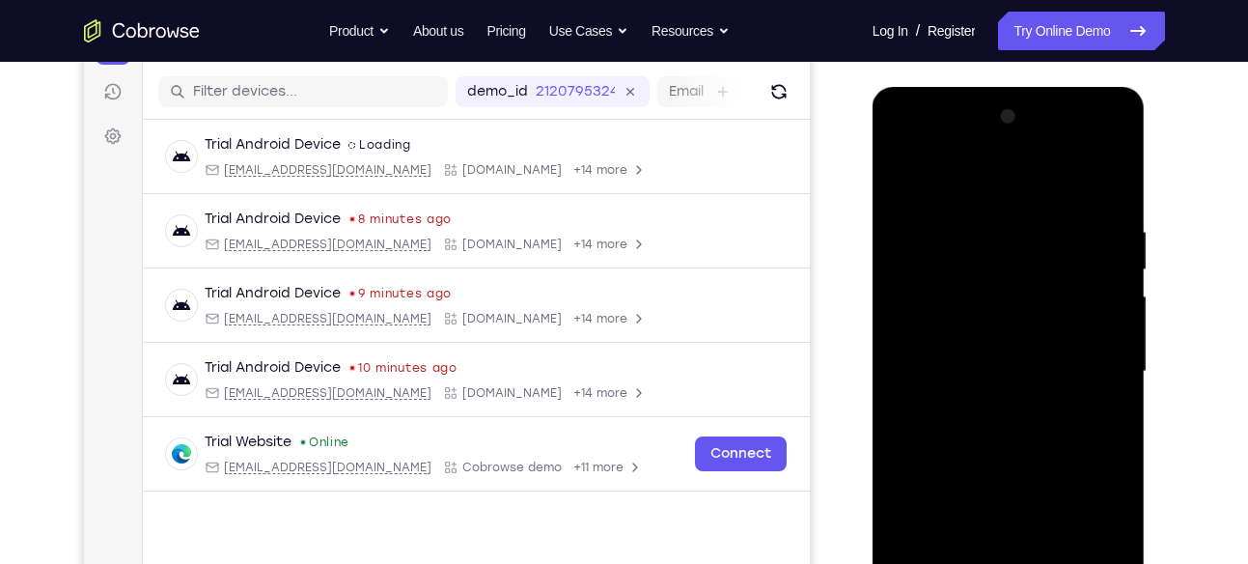
scroll to position [234, 0]
click at [1098, 173] on div at bounding box center [1008, 370] width 243 height 541
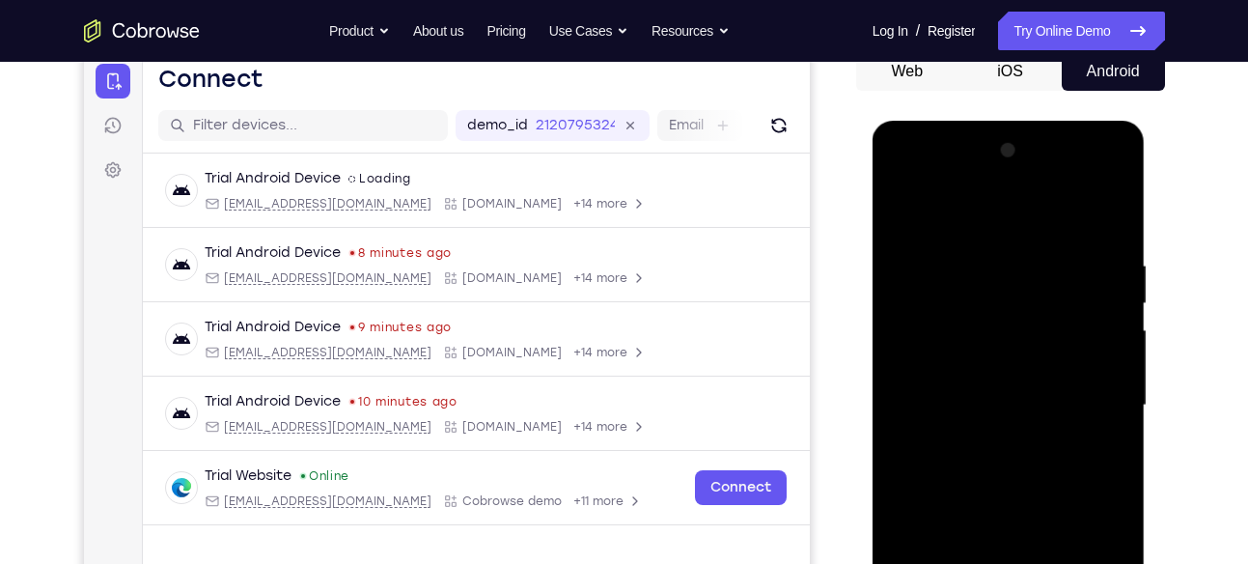
scroll to position [194, 0]
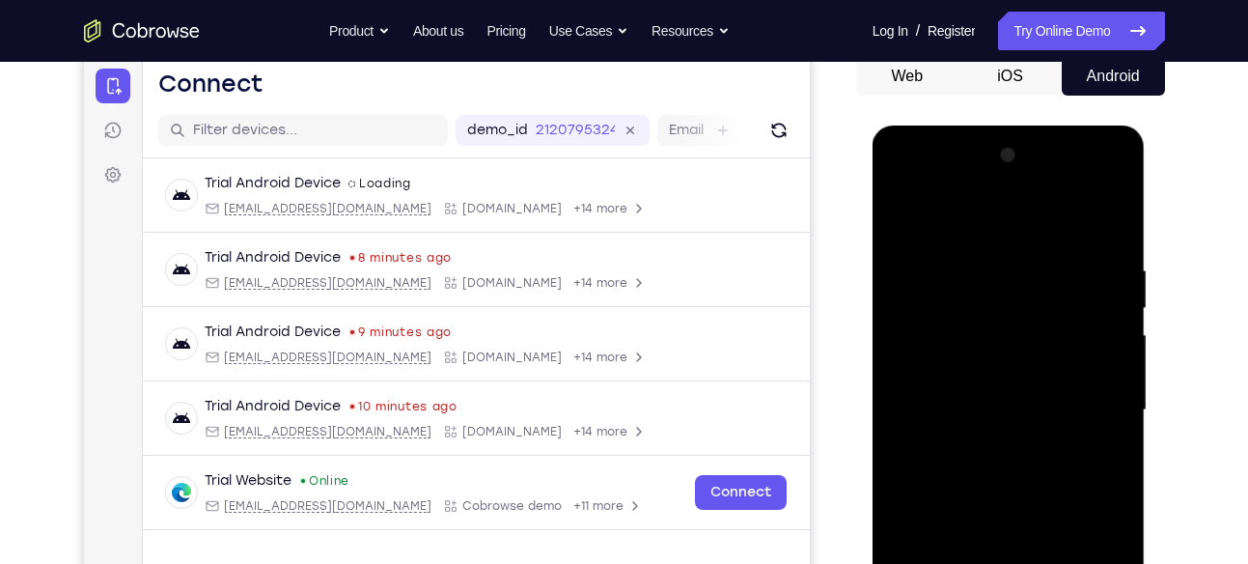
click at [1088, 218] on div at bounding box center [1008, 410] width 243 height 541
click at [1079, 254] on div at bounding box center [1008, 410] width 243 height 541
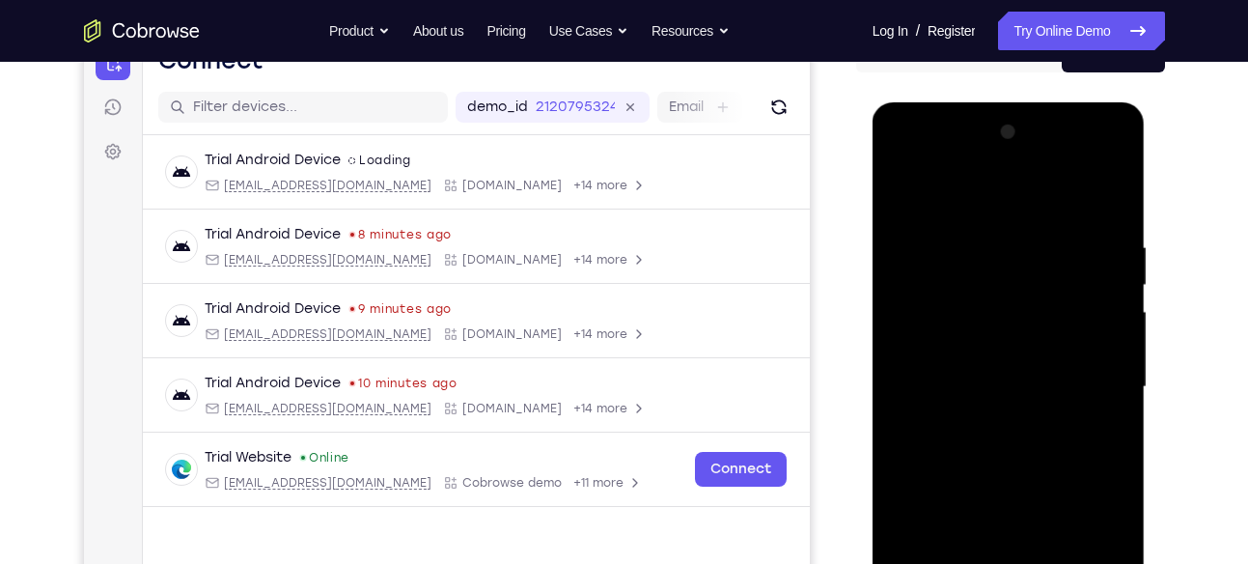
click at [1050, 260] on div at bounding box center [1008, 387] width 243 height 541
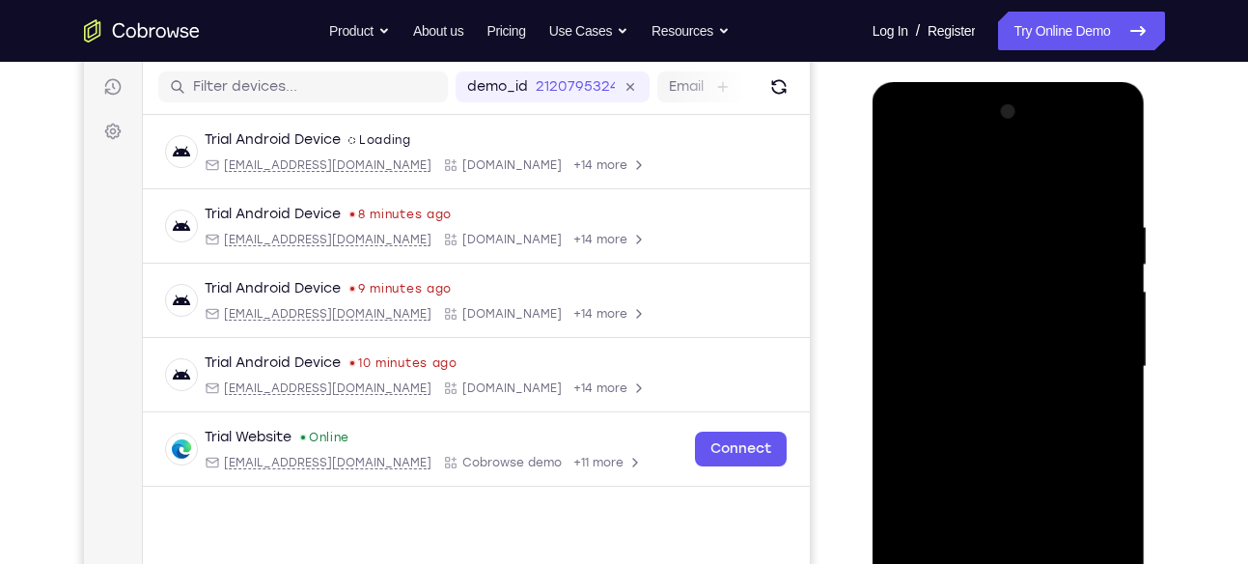
scroll to position [238, 0]
click at [1083, 238] on div at bounding box center [1008, 366] width 243 height 541
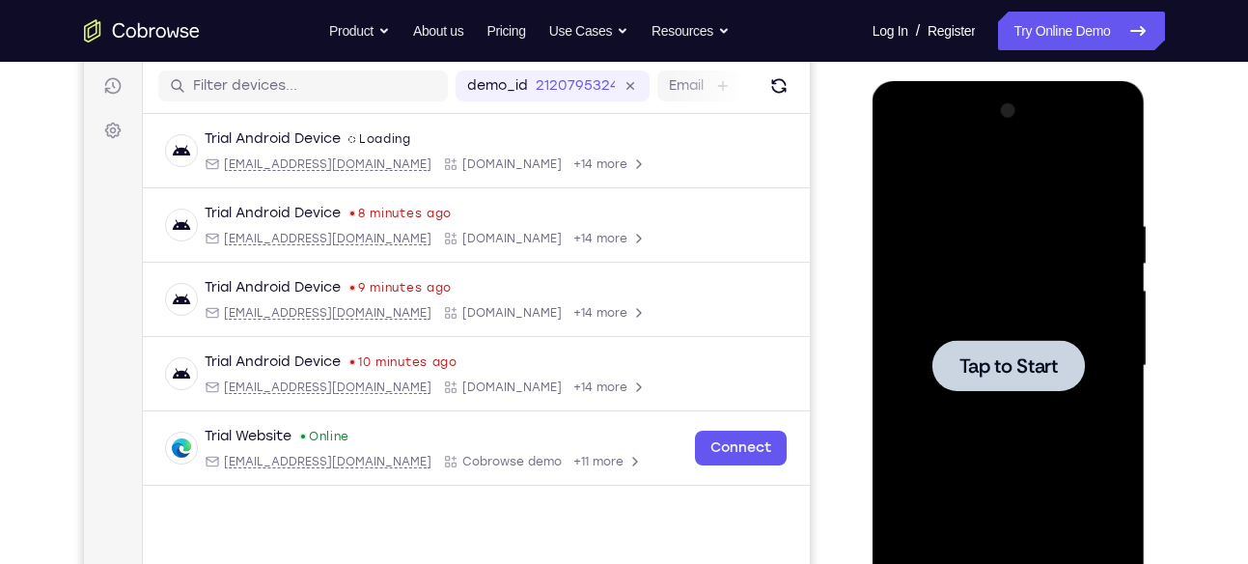
click at [1024, 292] on div at bounding box center [1008, 366] width 243 height 541
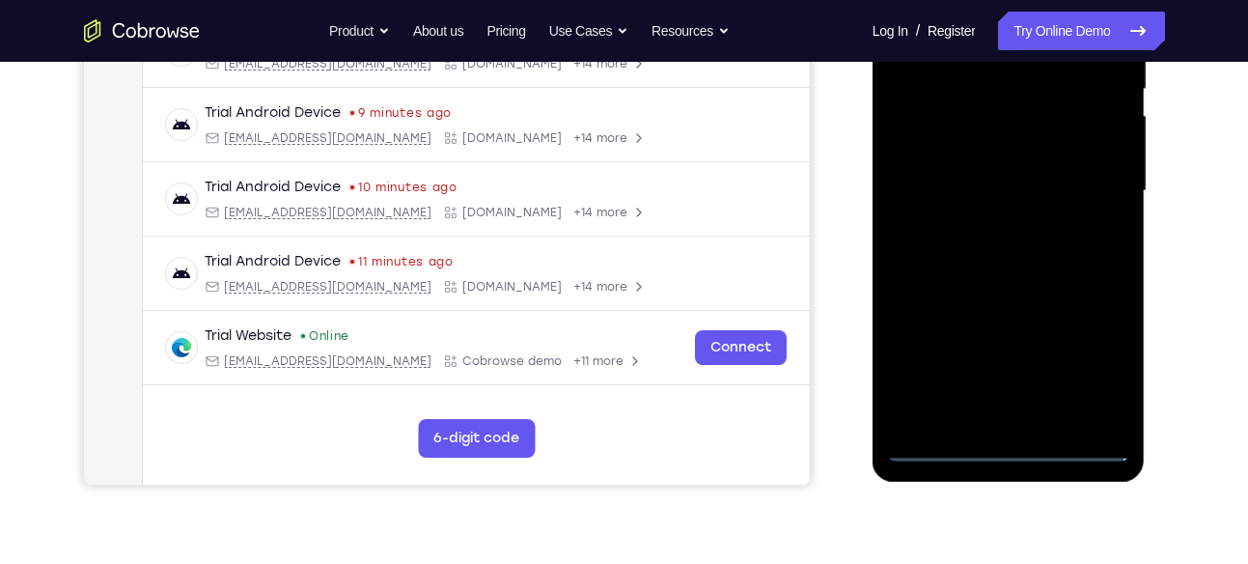
scroll to position [418, 0]
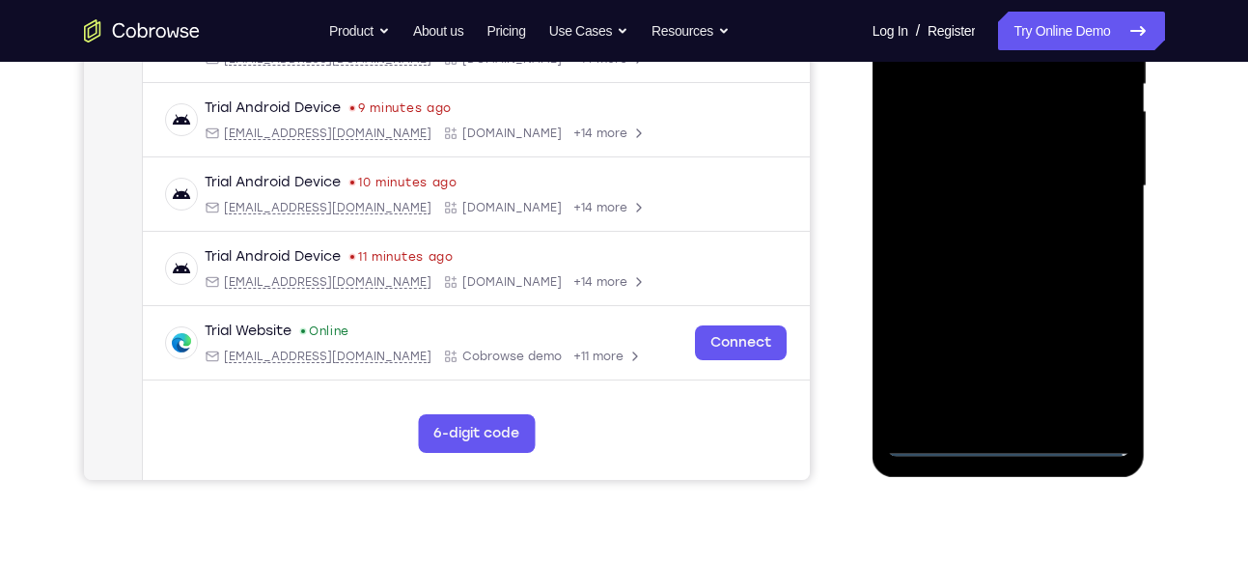
click at [1007, 437] on div at bounding box center [1008, 186] width 243 height 541
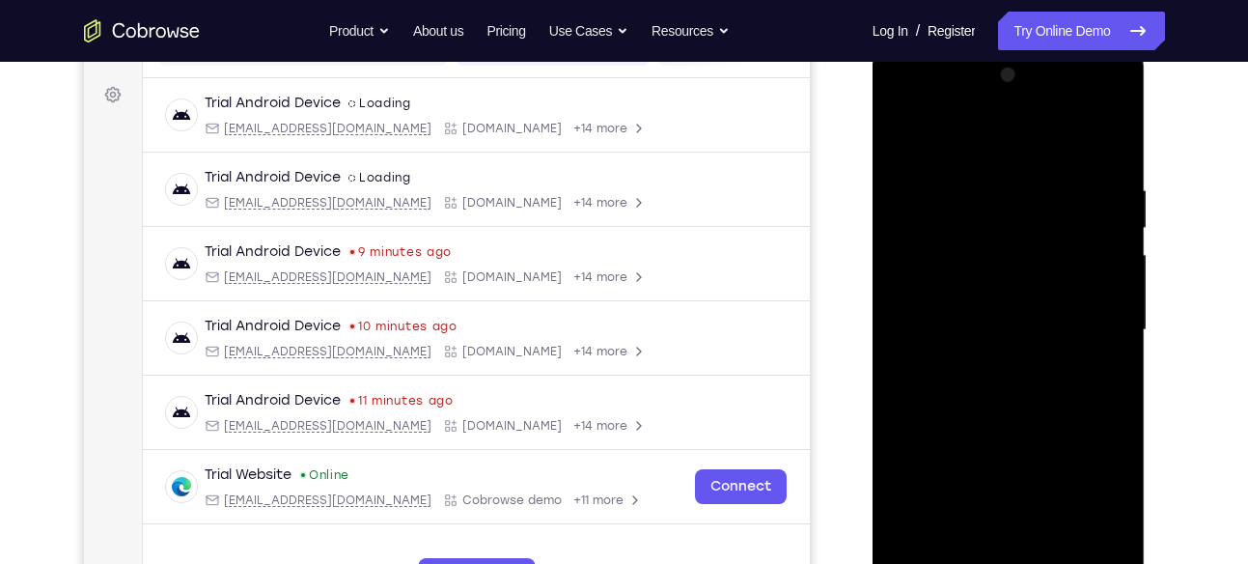
scroll to position [273, 0]
click at [1087, 490] on div at bounding box center [1008, 331] width 243 height 541
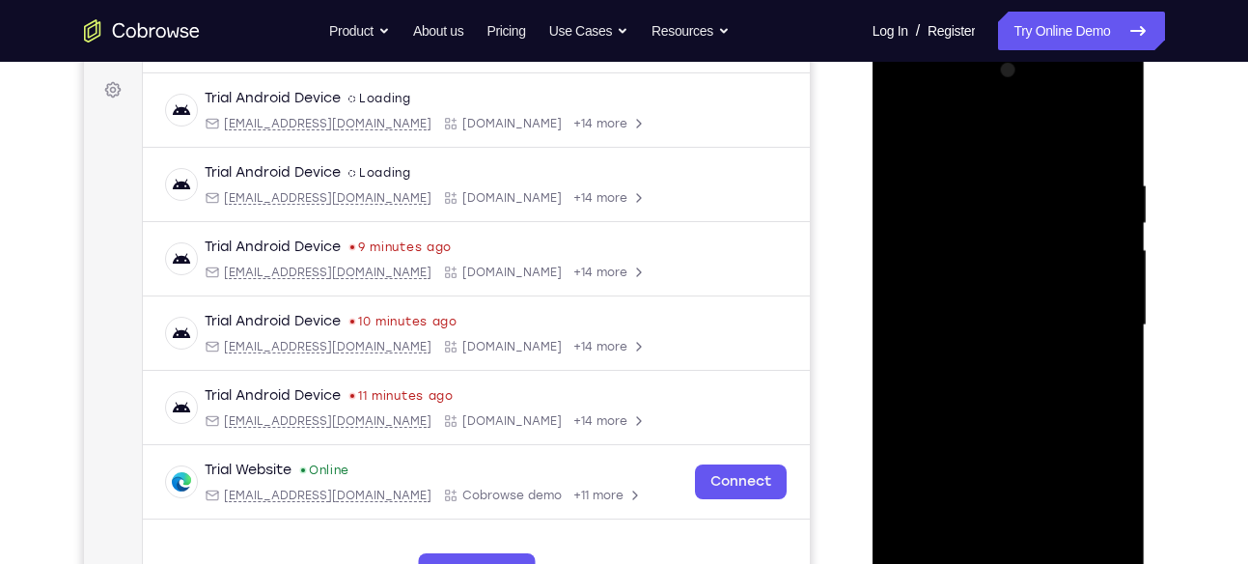
scroll to position [276, 0]
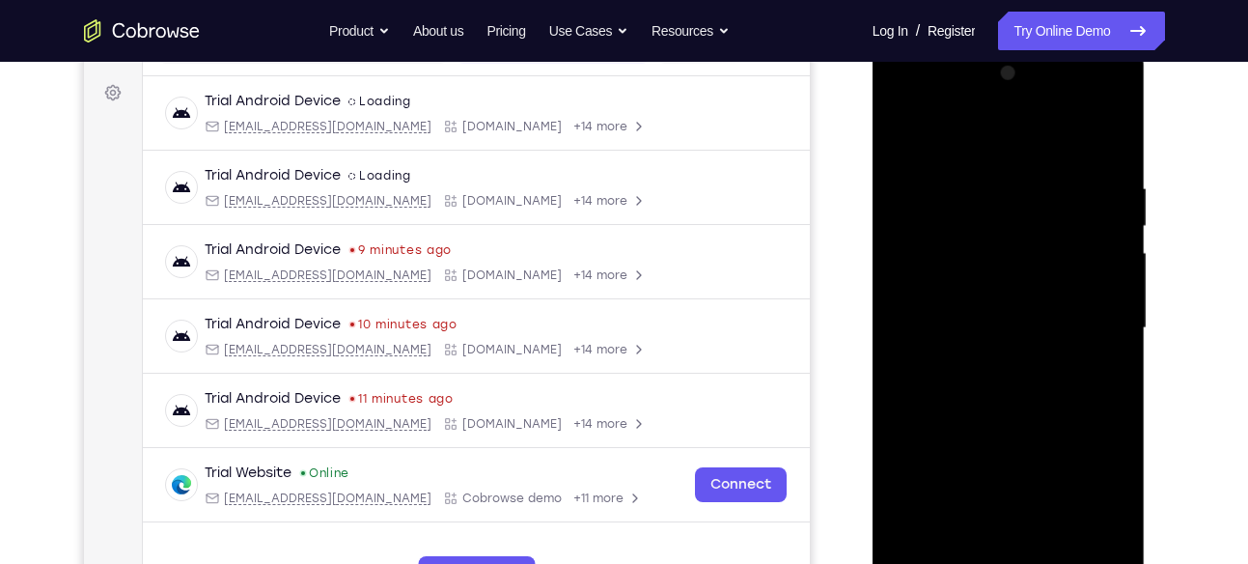
click at [910, 107] on div at bounding box center [1008, 328] width 243 height 541
click at [904, 105] on div at bounding box center [1008, 328] width 243 height 541
click at [1095, 320] on div at bounding box center [1008, 328] width 243 height 541
click at [985, 358] on div at bounding box center [1008, 328] width 243 height 541
click at [998, 287] on div at bounding box center [1008, 328] width 243 height 541
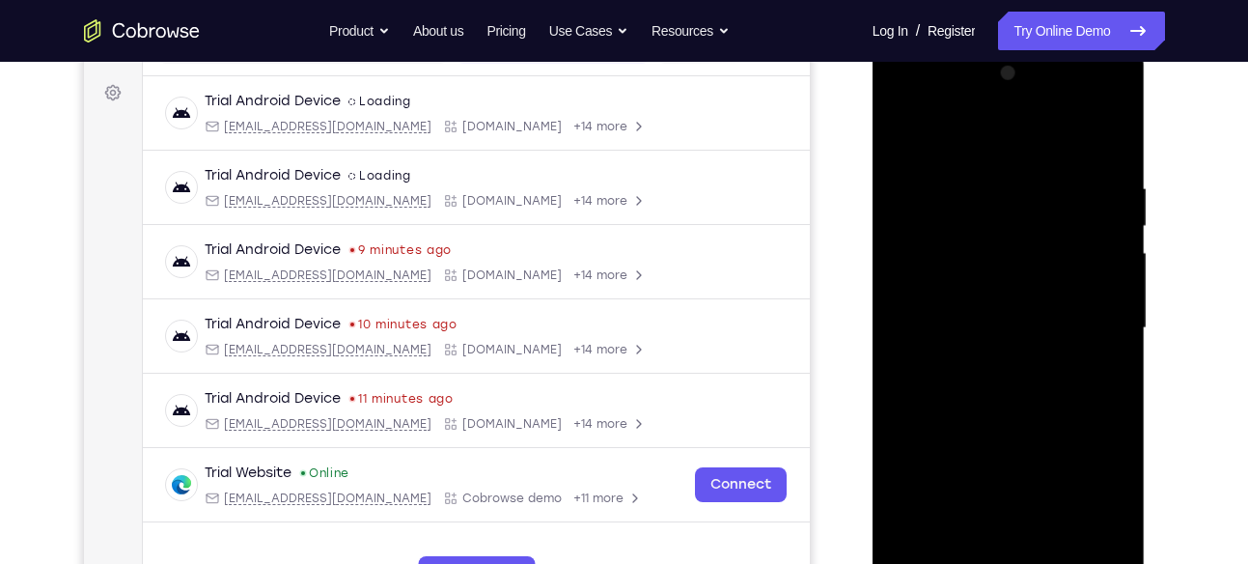
click at [974, 311] on div at bounding box center [1008, 328] width 243 height 541
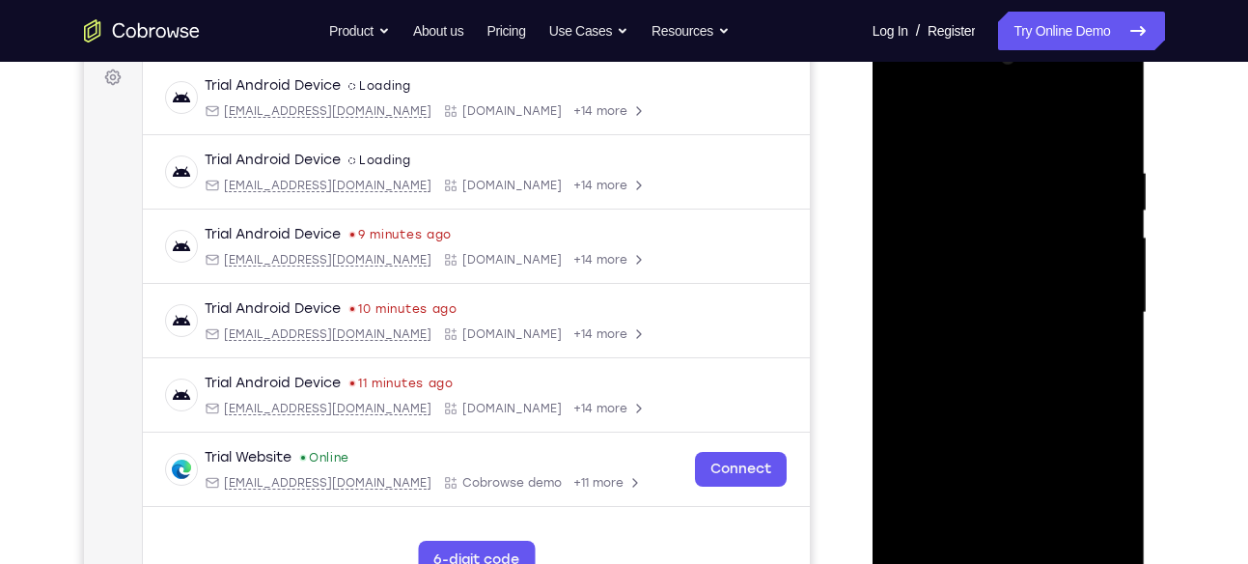
scroll to position [293, 0]
click at [976, 349] on div at bounding box center [1008, 312] width 243 height 541
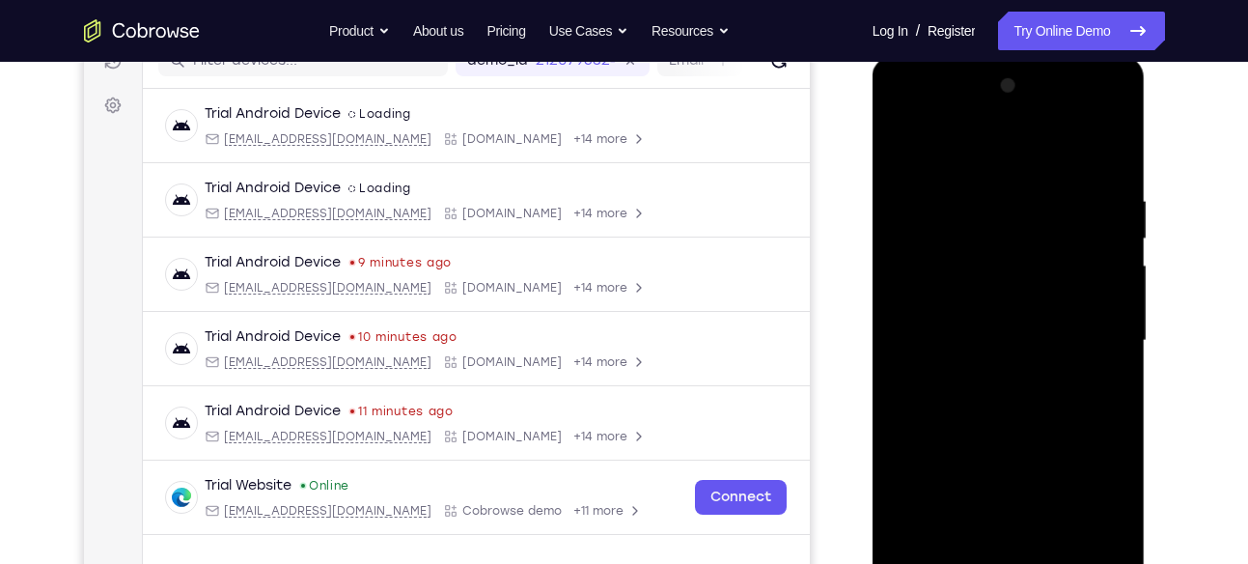
scroll to position [262, 0]
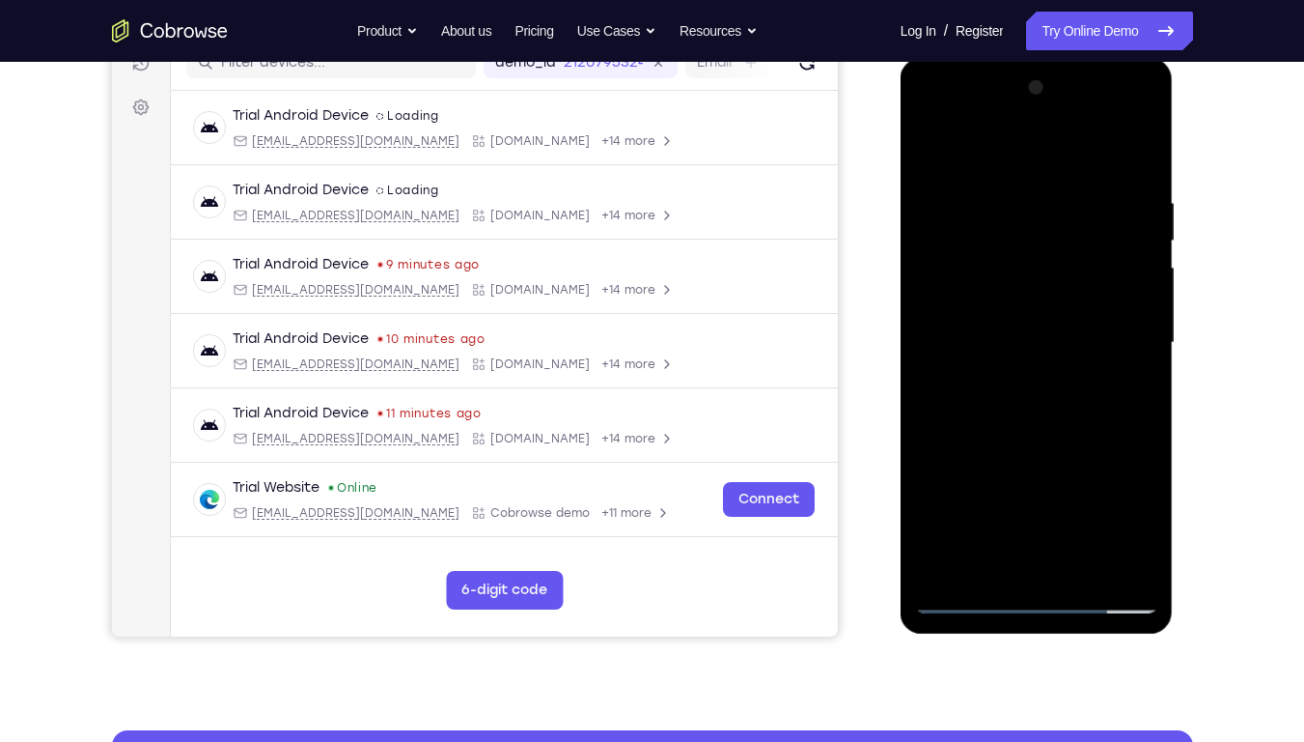
click at [1034, 302] on div at bounding box center [1036, 342] width 243 height 541
click at [1127, 151] on div at bounding box center [1036, 342] width 243 height 541
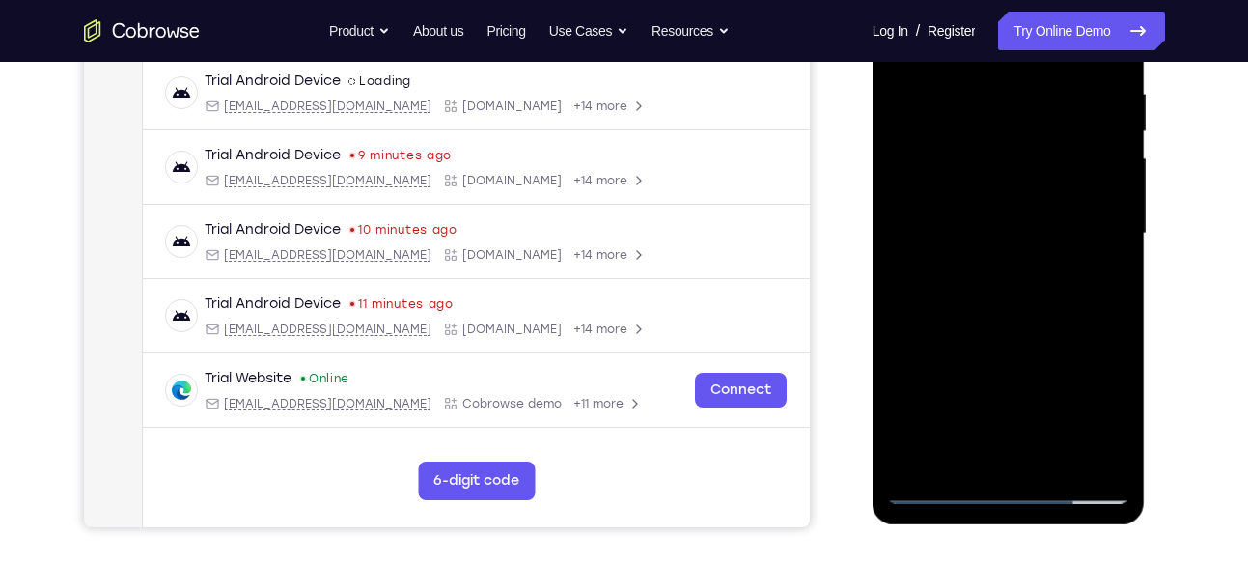
scroll to position [379, 0]
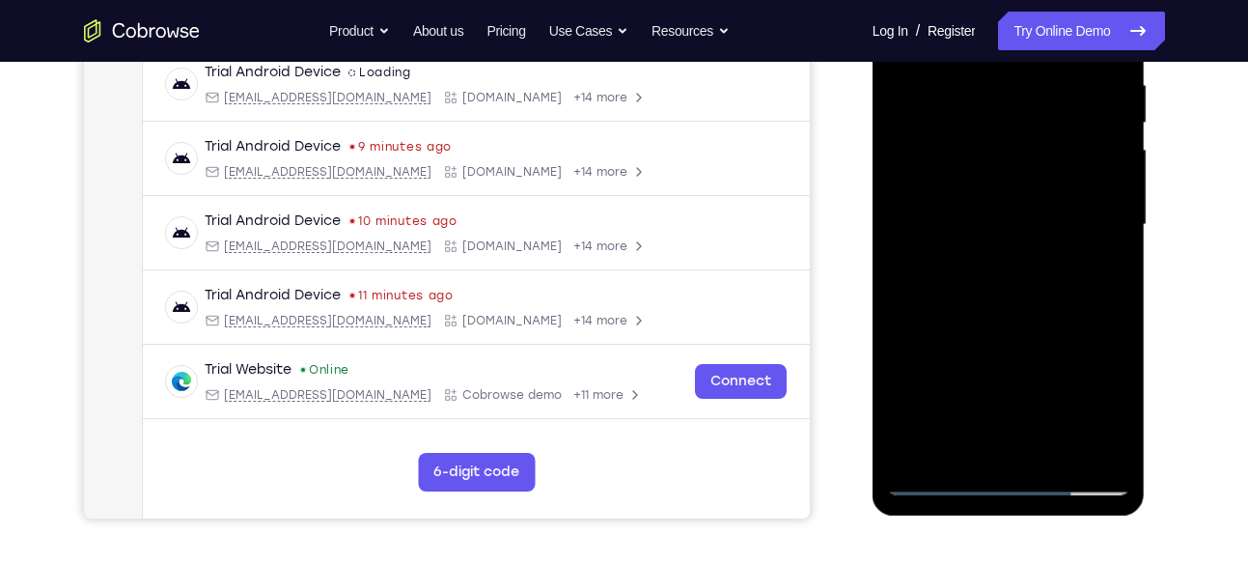
click at [1113, 308] on div at bounding box center [1008, 225] width 243 height 541
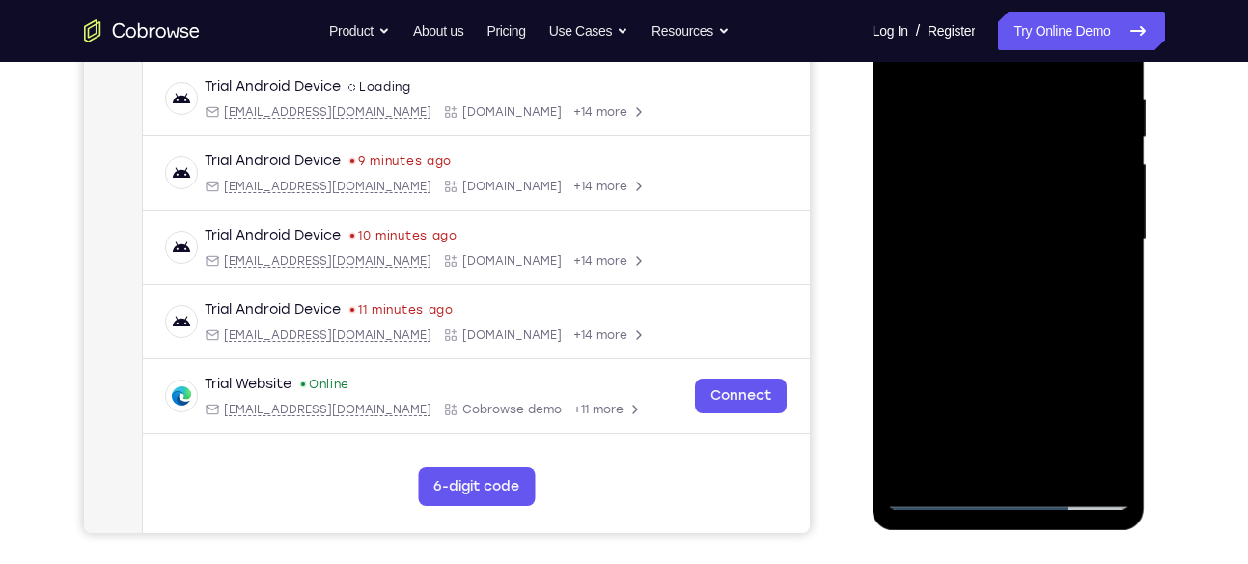
scroll to position [363, 0]
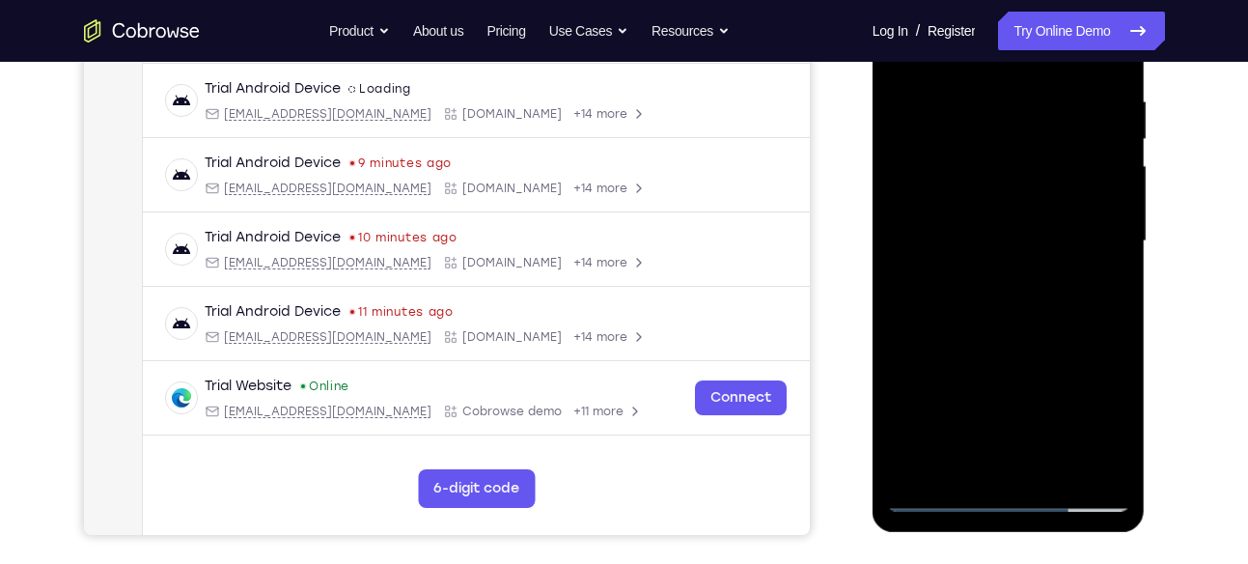
click at [1117, 324] on div at bounding box center [1008, 241] width 243 height 541
click at [1117, 329] on div at bounding box center [1008, 241] width 243 height 541
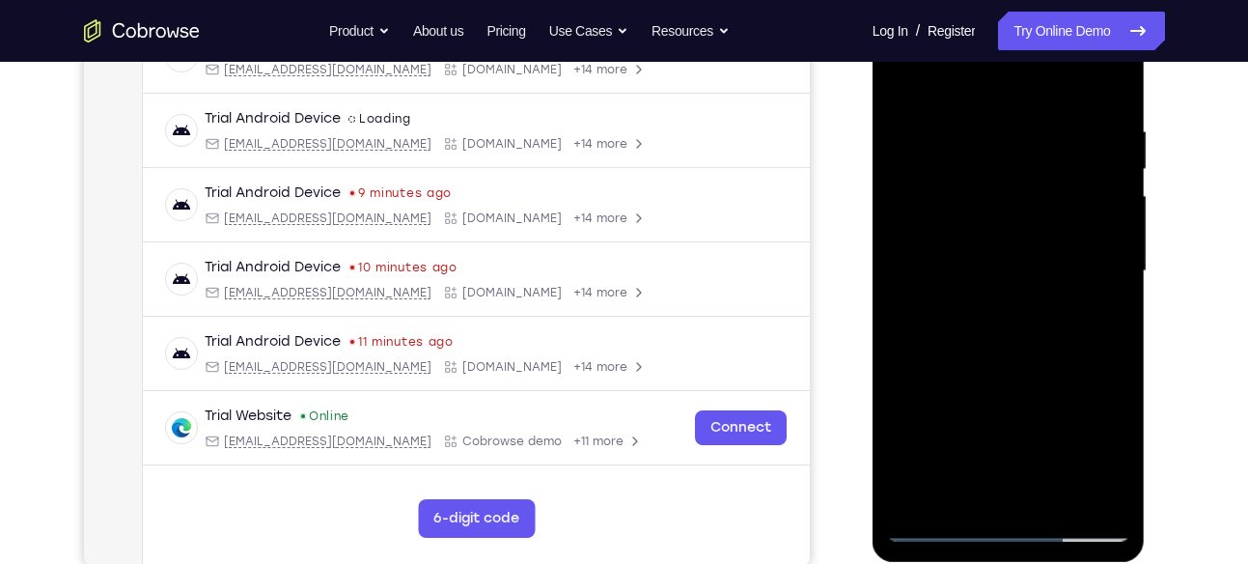
click at [1120, 358] on div at bounding box center [1008, 271] width 243 height 541
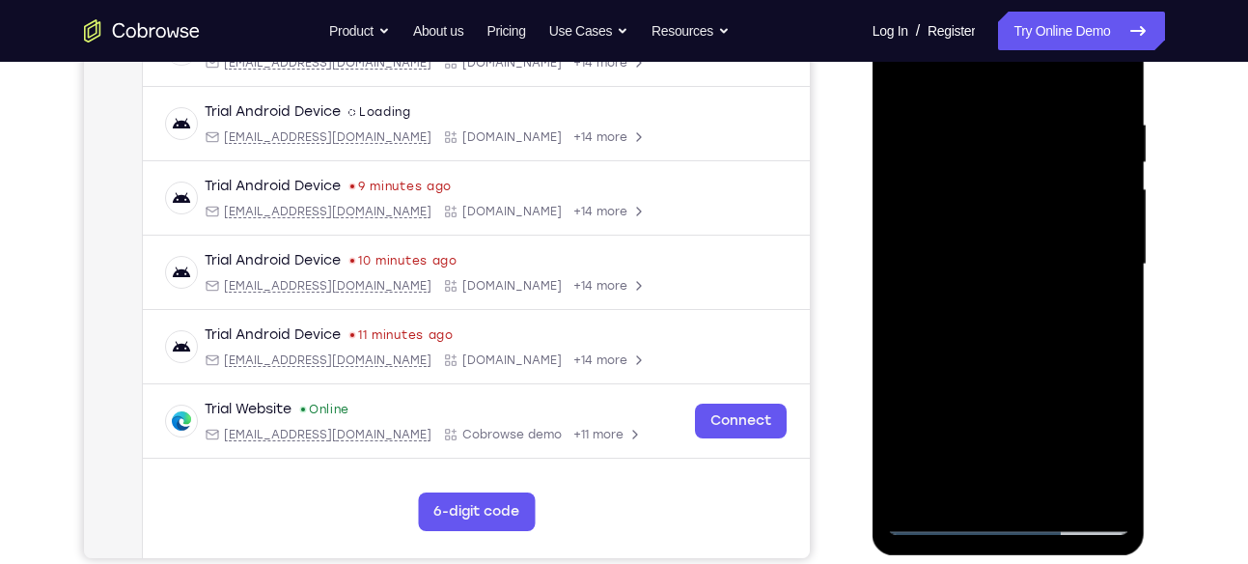
scroll to position [342, 0]
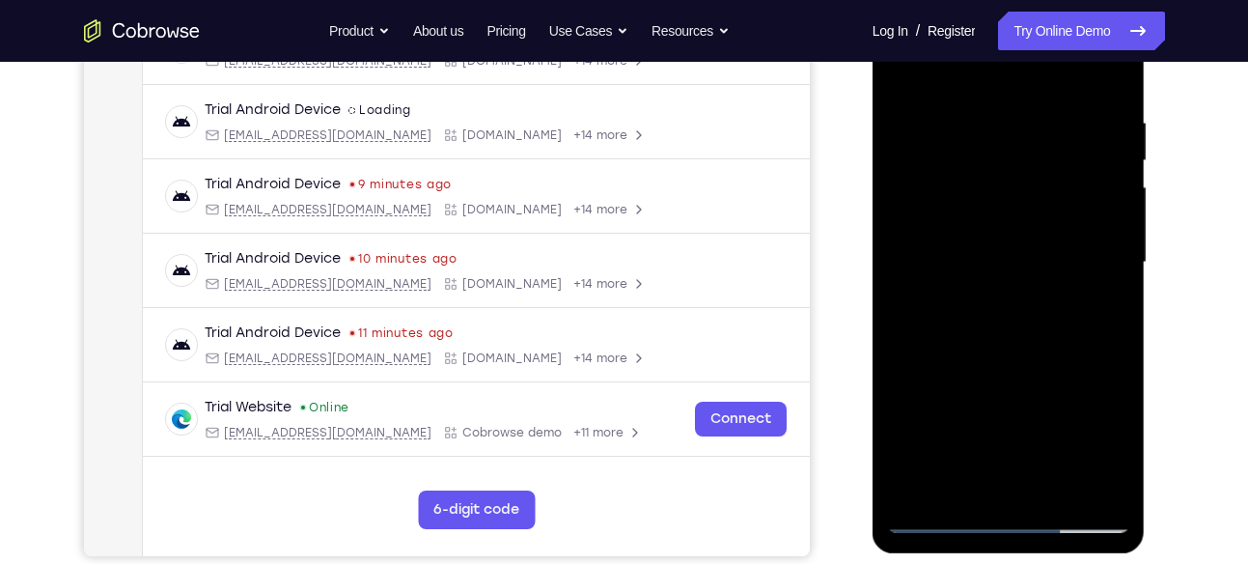
click at [1117, 334] on div at bounding box center [1008, 262] width 243 height 541
drag, startPoint x: 1071, startPoint y: 346, endPoint x: 1068, endPoint y: 306, distance: 39.7
click at [1068, 306] on div at bounding box center [1008, 262] width 243 height 541
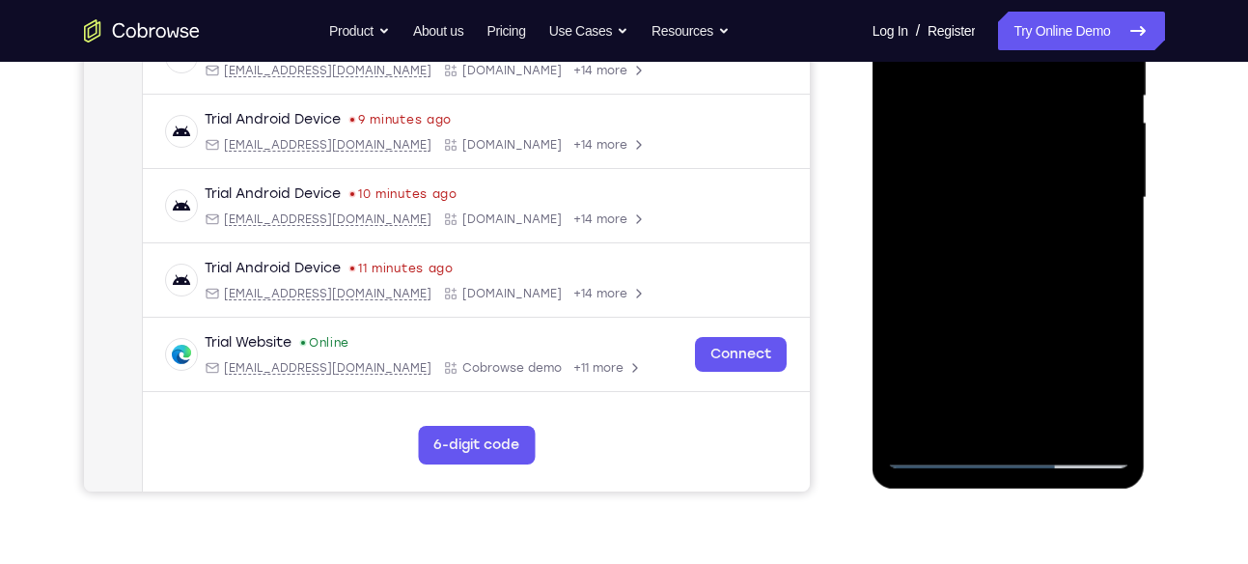
scroll to position [408, 0]
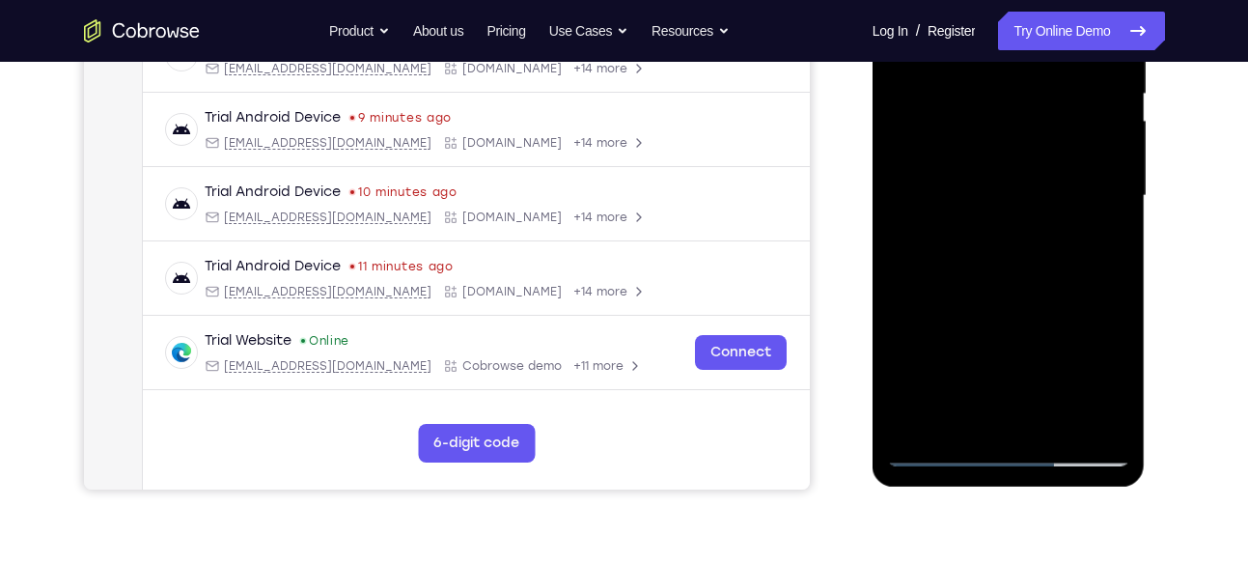
drag, startPoint x: 1070, startPoint y: 381, endPoint x: 1055, endPoint y: 210, distance: 172.5
click at [1055, 210] on div at bounding box center [1008, 196] width 243 height 541
drag, startPoint x: 1026, startPoint y: 365, endPoint x: 1066, endPoint y: 95, distance: 273.2
click at [1066, 95] on div at bounding box center [1008, 196] width 243 height 541
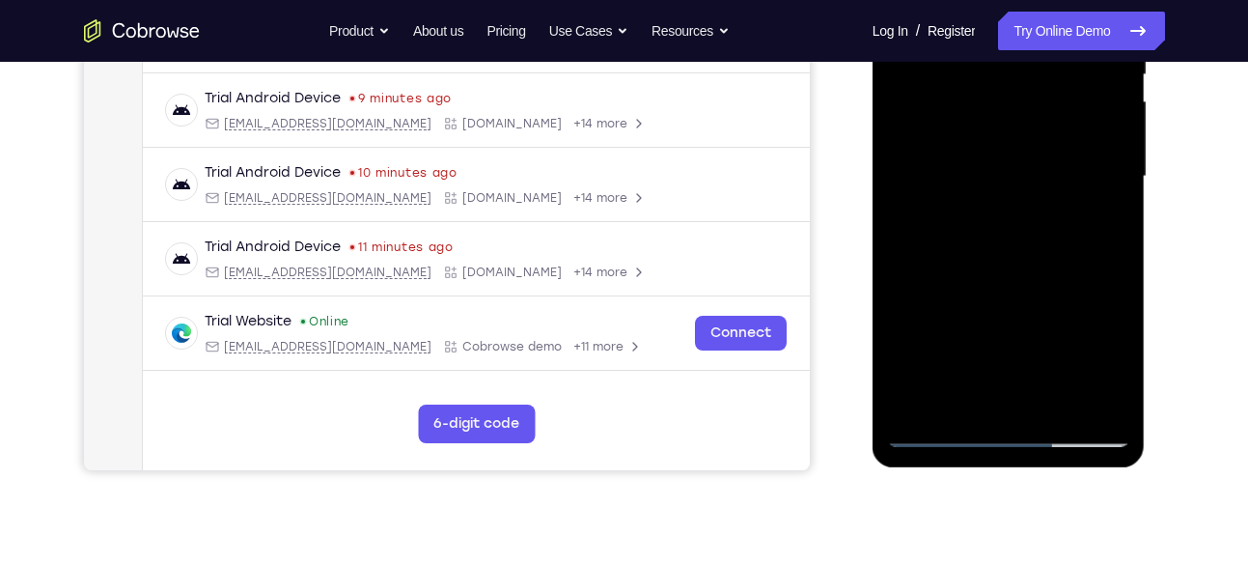
scroll to position [434, 0]
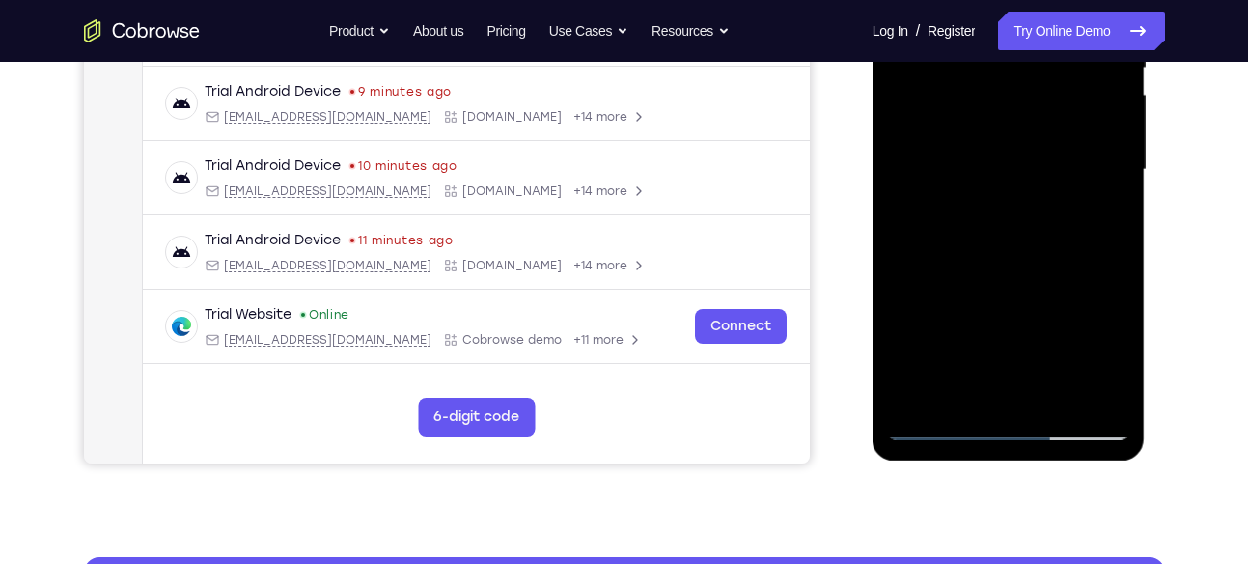
drag, startPoint x: 1062, startPoint y: 192, endPoint x: 1014, endPoint y: 340, distance: 155.4
click at [1014, 340] on div at bounding box center [1008, 170] width 243 height 541
drag, startPoint x: 1066, startPoint y: 173, endPoint x: 1047, endPoint y: 350, distance: 178.7
click at [1047, 350] on div at bounding box center [1008, 170] width 243 height 541
drag, startPoint x: 1065, startPoint y: 200, endPoint x: 1044, endPoint y: 389, distance: 190.4
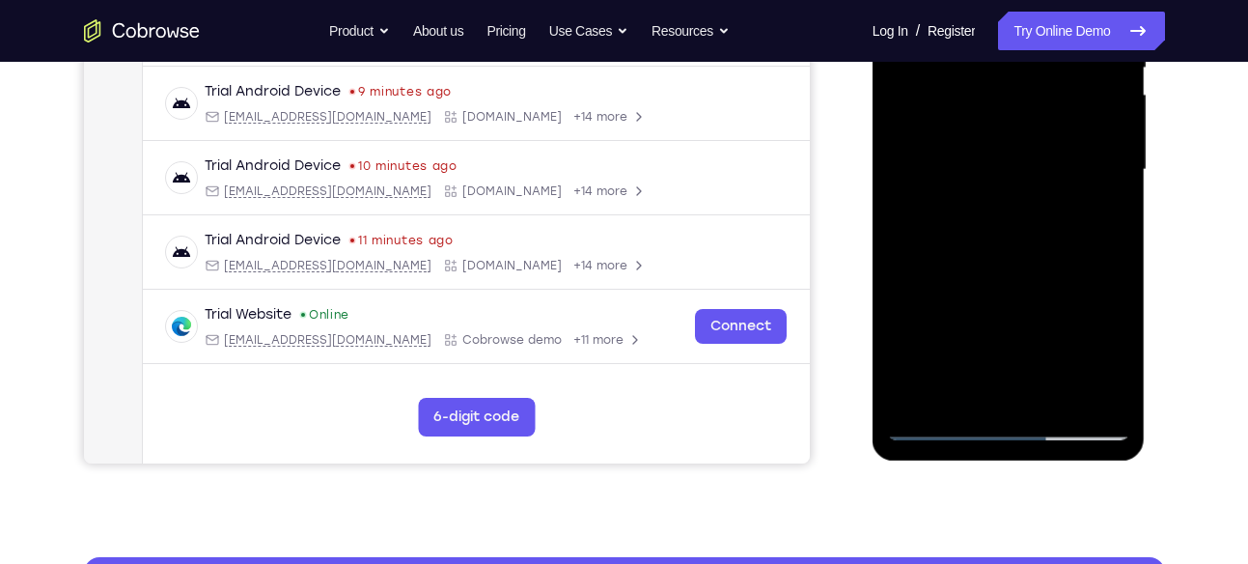
click at [1044, 389] on div at bounding box center [1008, 170] width 243 height 541
drag, startPoint x: 1057, startPoint y: 221, endPoint x: 1048, endPoint y: 298, distance: 77.8
click at [1048, 298] on div at bounding box center [1008, 170] width 243 height 541
click at [1115, 221] on div at bounding box center [1008, 170] width 243 height 541
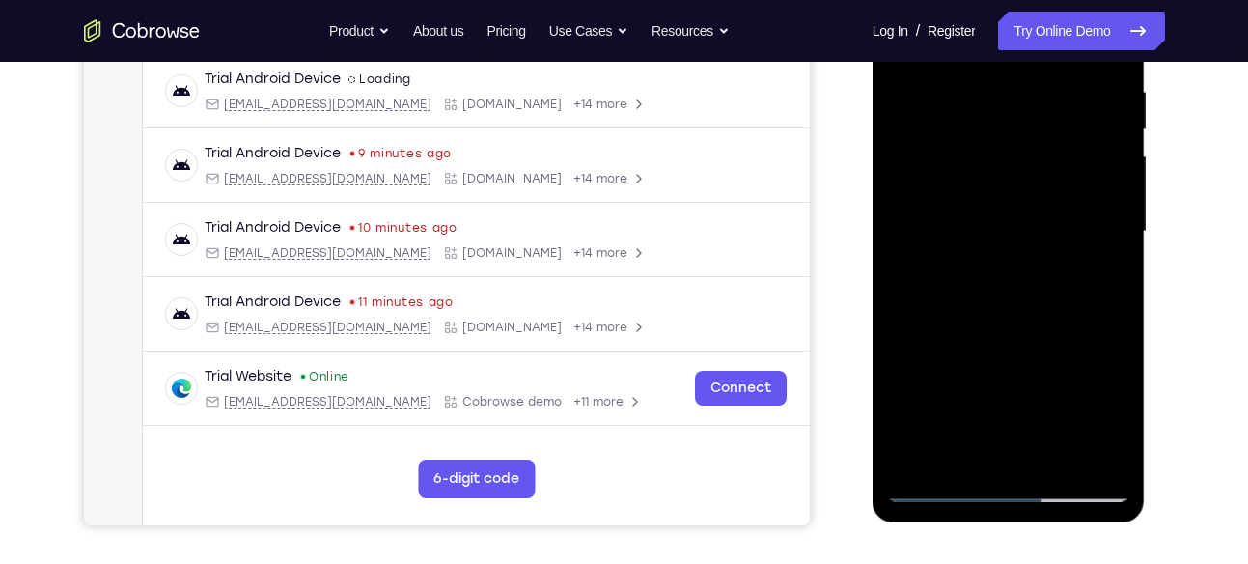
scroll to position [372, 0]
click at [1116, 288] on div at bounding box center [1008, 232] width 243 height 541
click at [1116, 287] on div at bounding box center [1008, 232] width 243 height 541
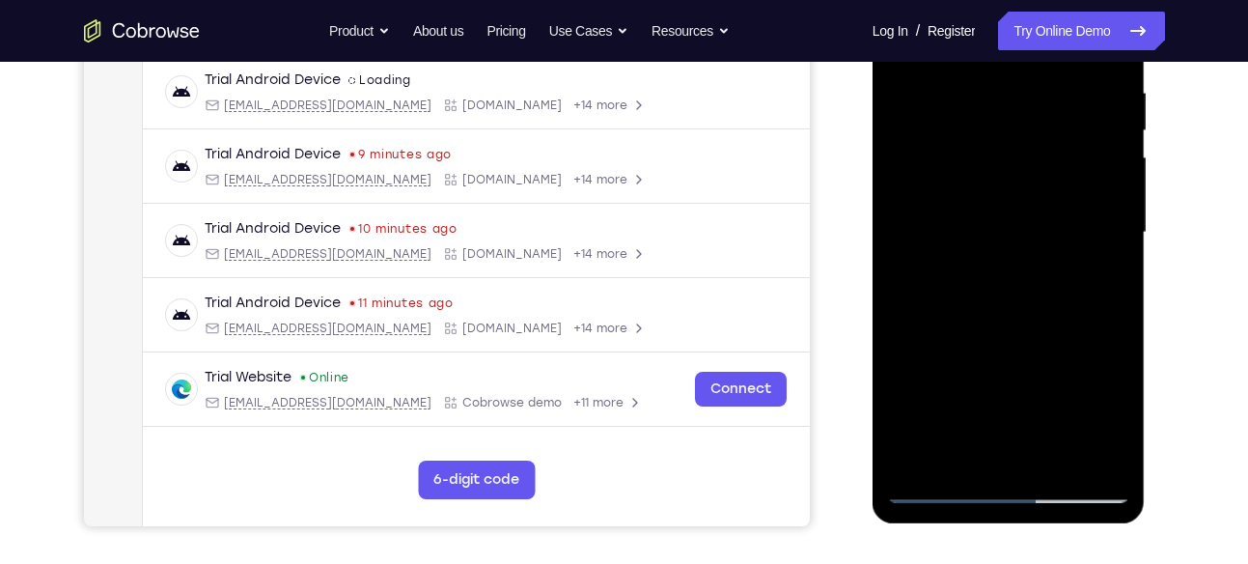
click at [1116, 287] on div at bounding box center [1008, 232] width 243 height 541
click at [1101, 459] on div at bounding box center [1008, 232] width 243 height 541
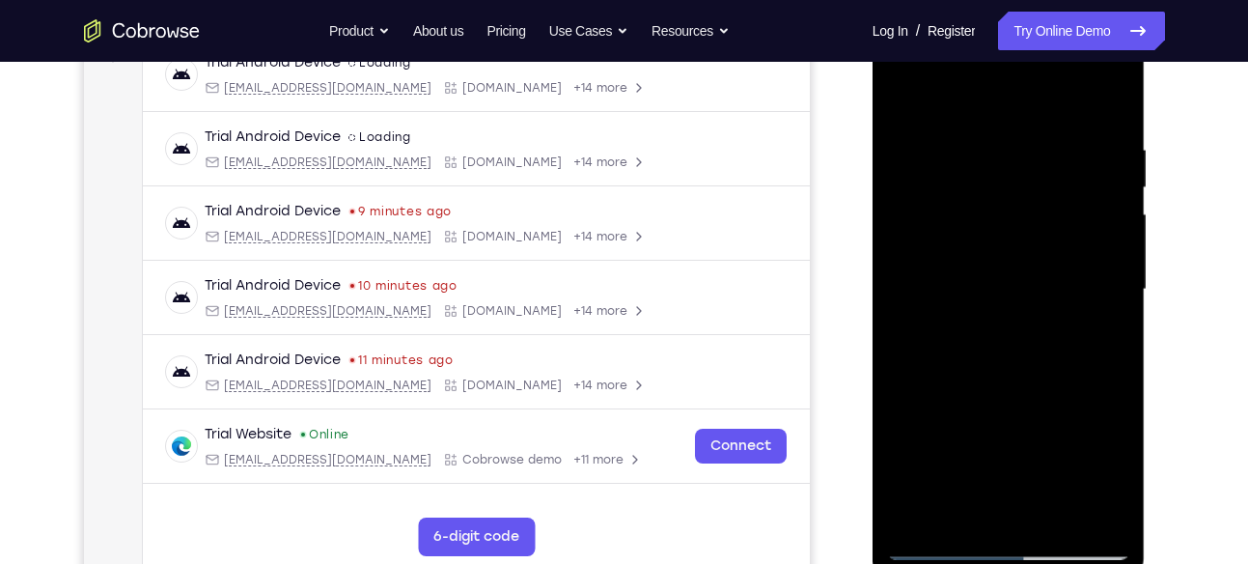
scroll to position [325, 0]
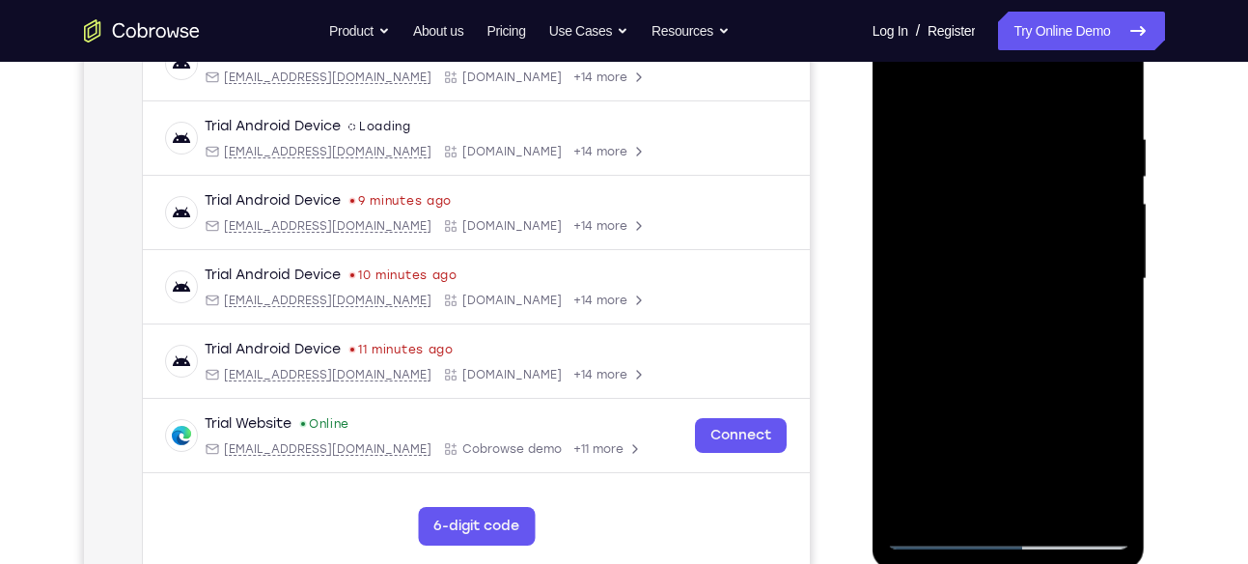
click at [1011, 280] on div at bounding box center [1008, 279] width 243 height 541
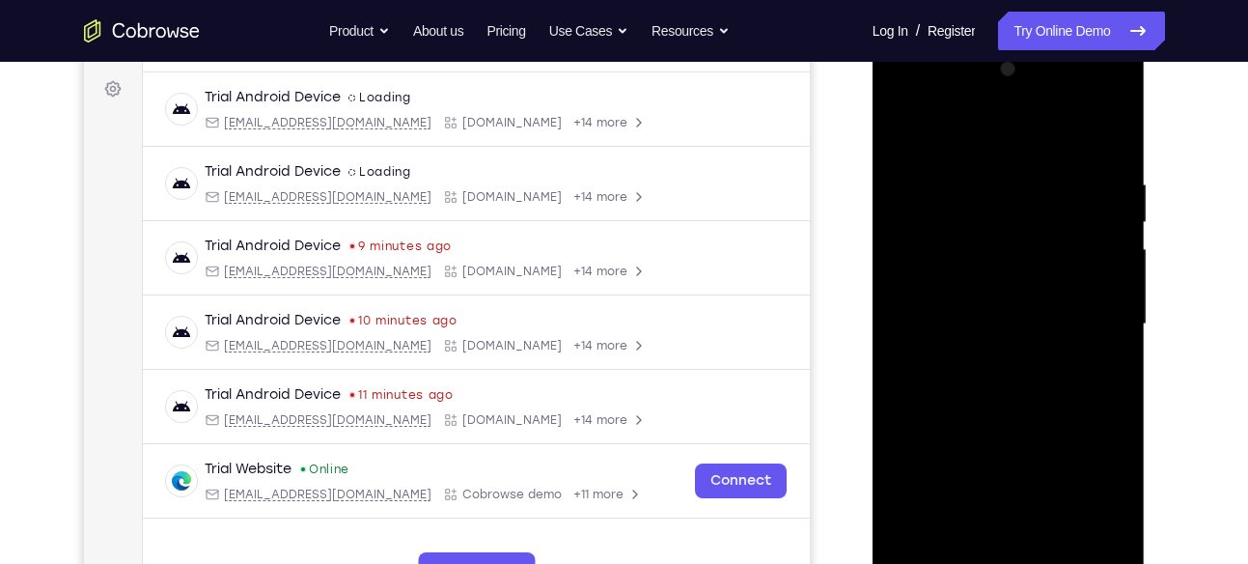
scroll to position [276, 0]
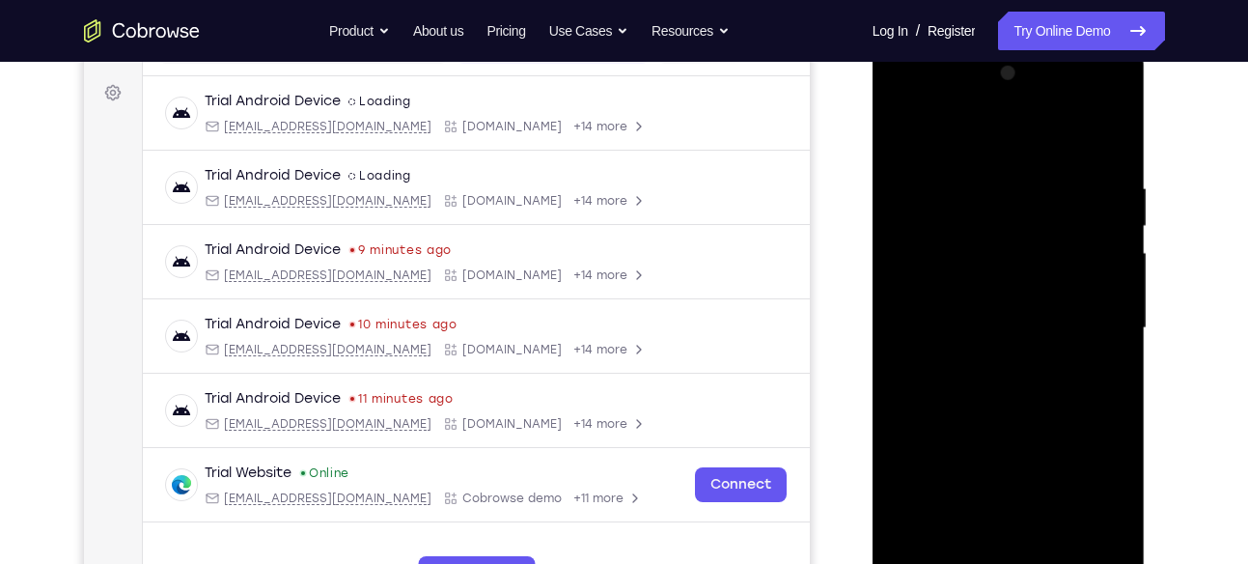
click at [1027, 310] on div at bounding box center [1008, 328] width 243 height 541
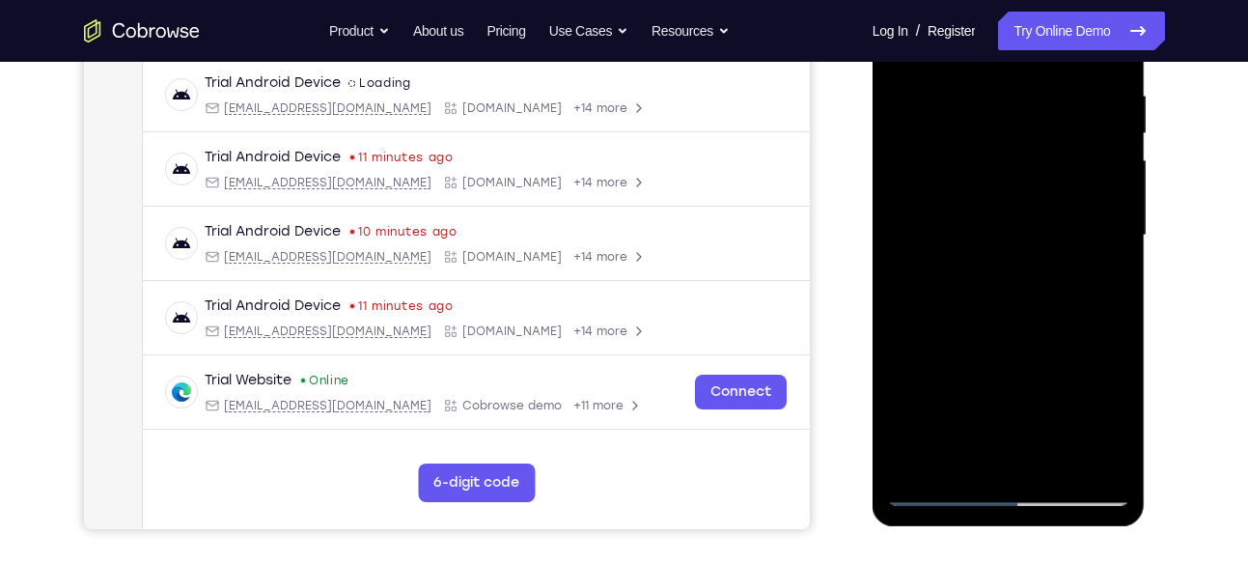
scroll to position [361, 0]
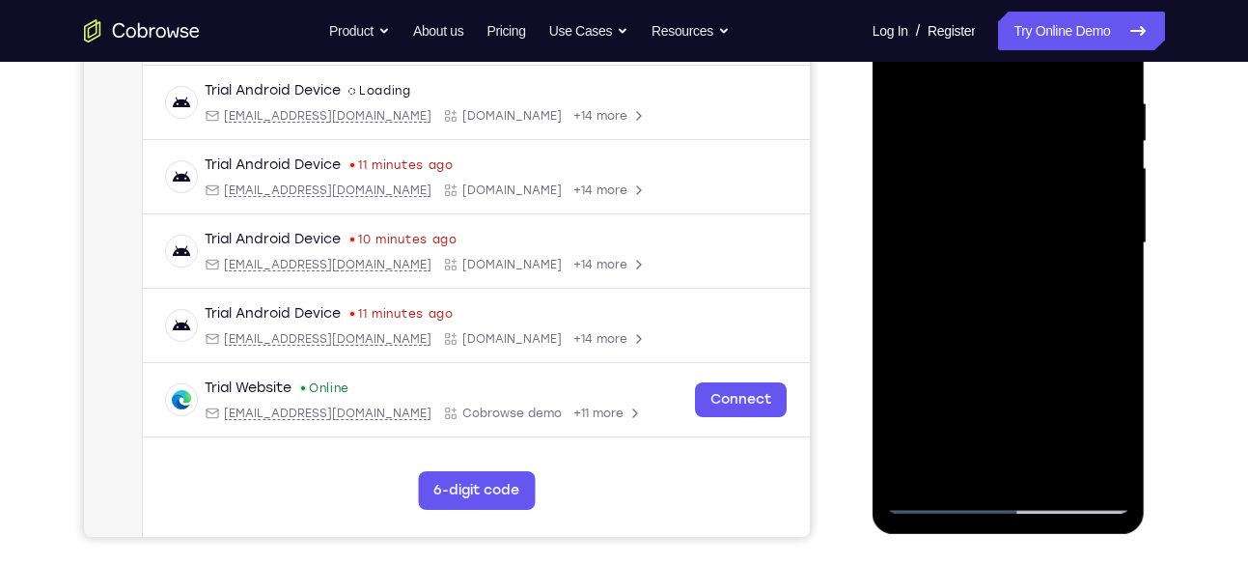
drag, startPoint x: 1061, startPoint y: 353, endPoint x: 1076, endPoint y: 220, distance: 134.0
click at [1076, 220] on div at bounding box center [1008, 243] width 243 height 541
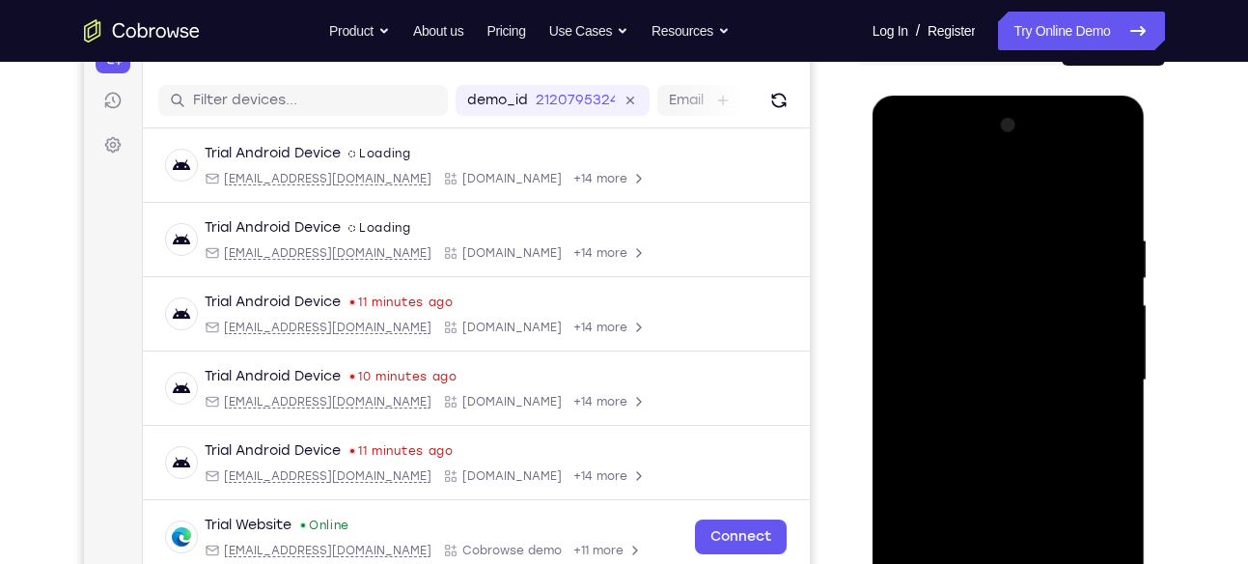
scroll to position [222, 0]
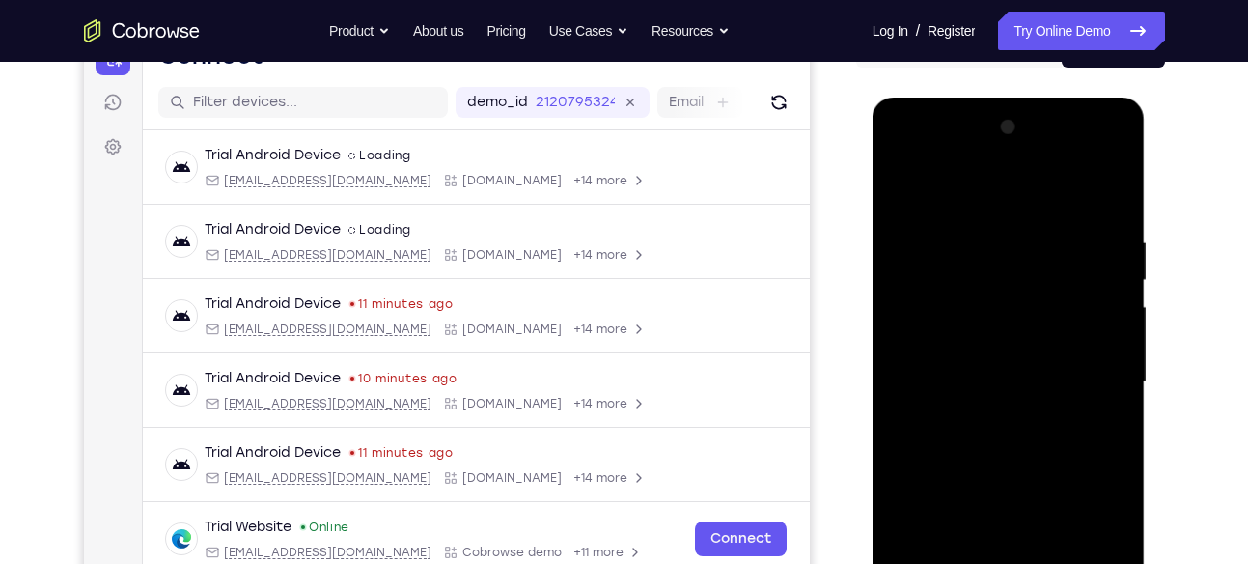
drag, startPoint x: 1008, startPoint y: 269, endPoint x: 993, endPoint y: 383, distance: 115.0
click at [993, 383] on div at bounding box center [1008, 382] width 243 height 541
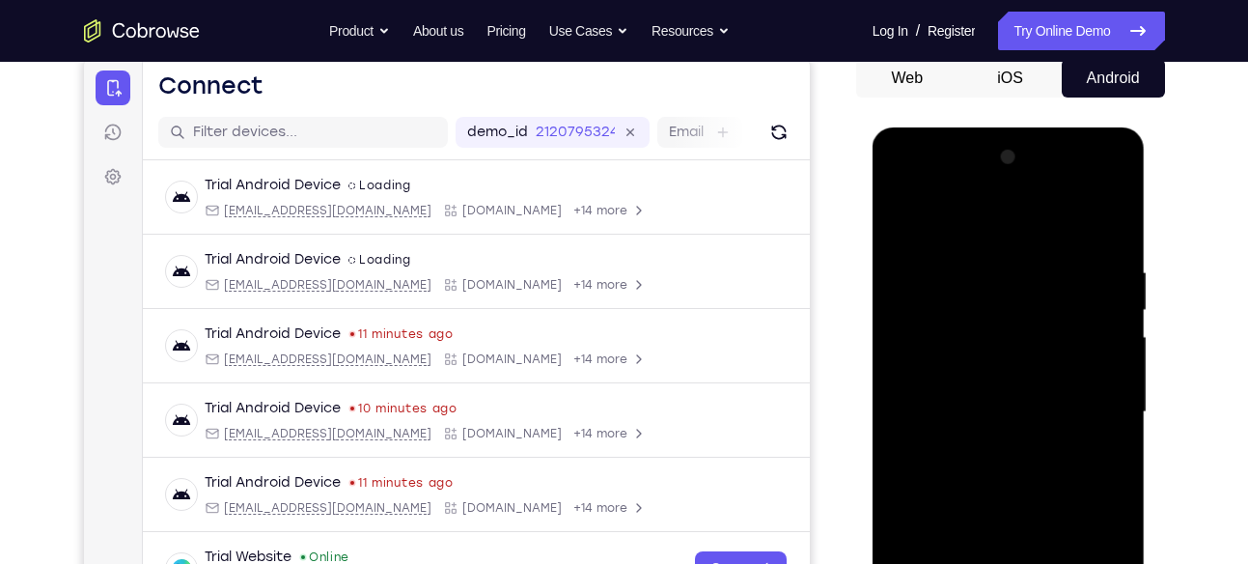
scroll to position [190, 0]
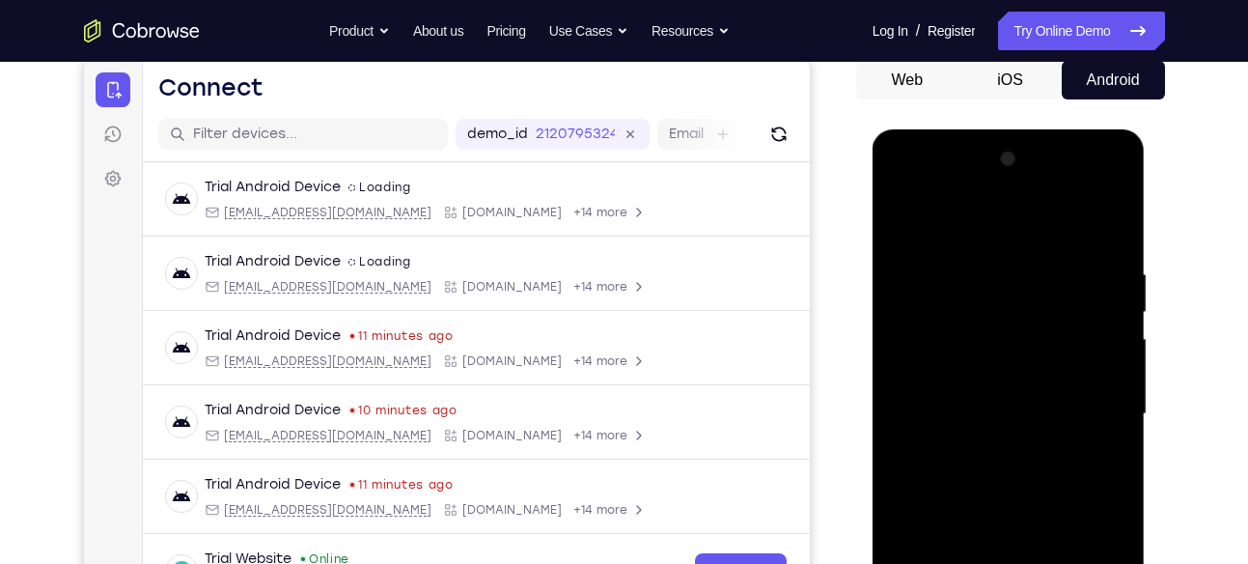
click at [1118, 314] on div at bounding box center [1008, 414] width 243 height 541
click at [1118, 294] on div at bounding box center [1008, 414] width 243 height 541
click at [1117, 298] on div at bounding box center [1008, 414] width 243 height 541
click at [1116, 303] on div at bounding box center [1008, 414] width 243 height 541
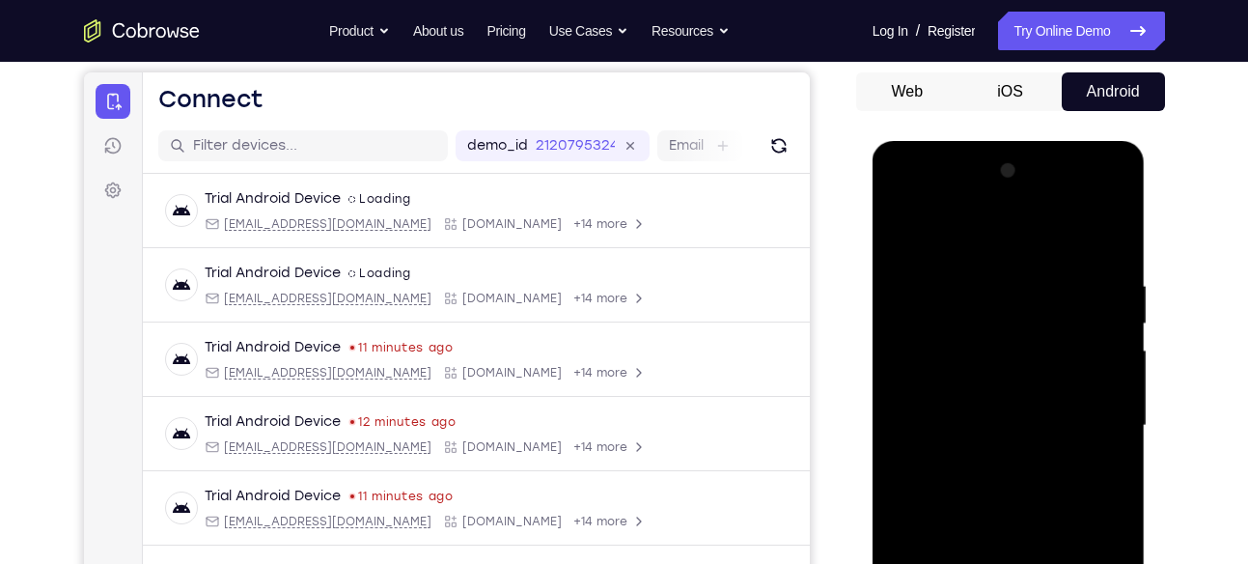
scroll to position [178, 0]
click at [1036, 406] on div at bounding box center [1008, 426] width 243 height 541
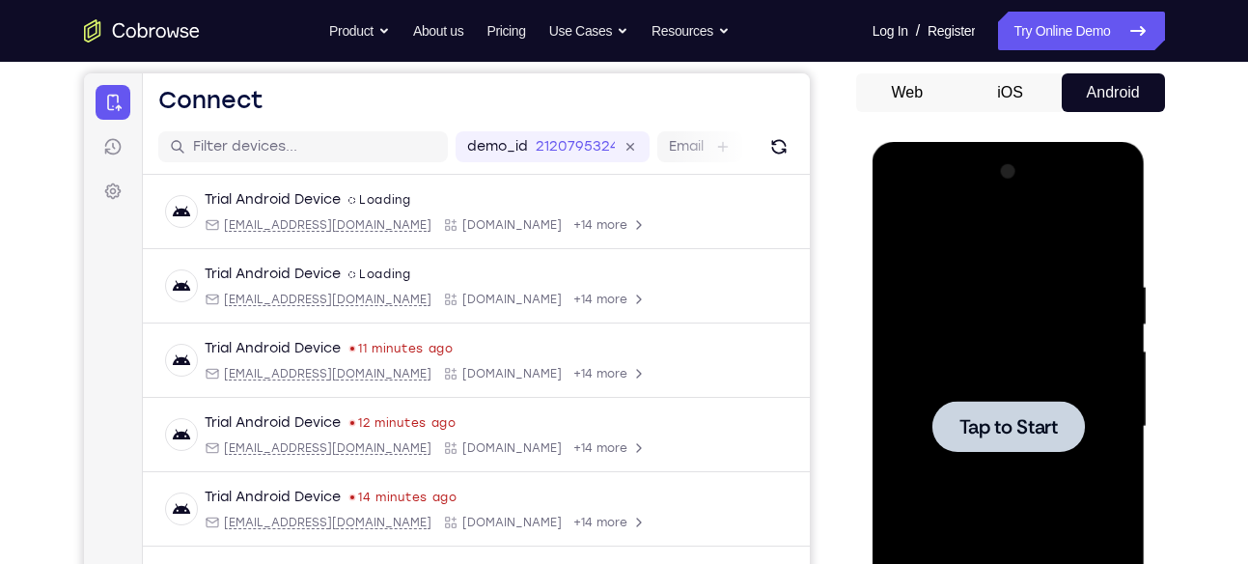
click at [1083, 380] on div at bounding box center [1008, 426] width 243 height 541
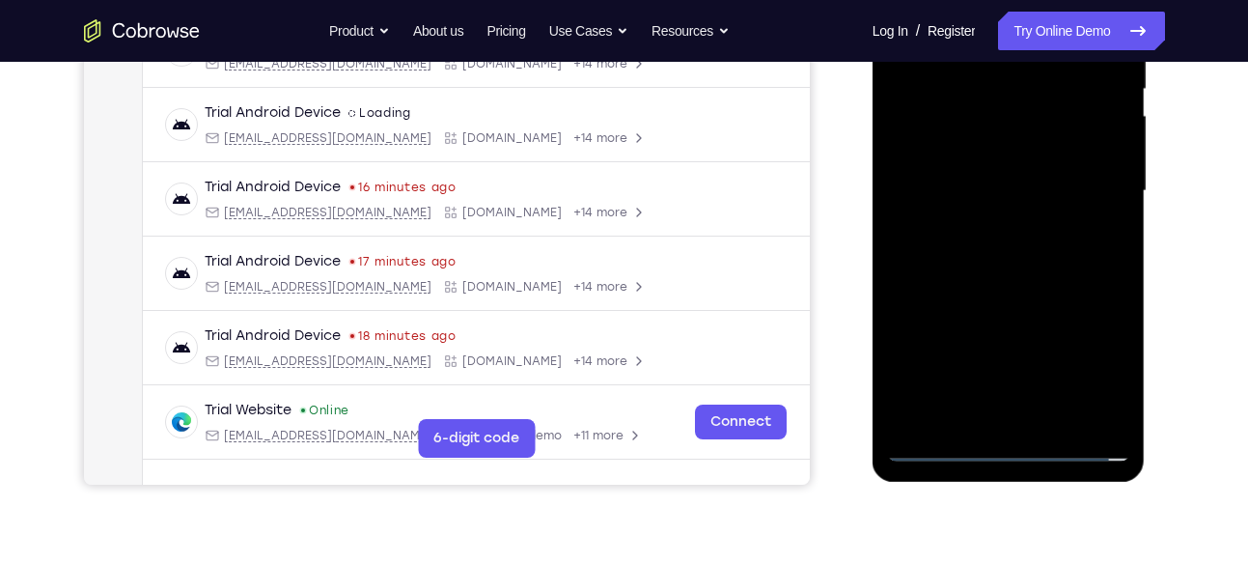
scroll to position [422, 0]
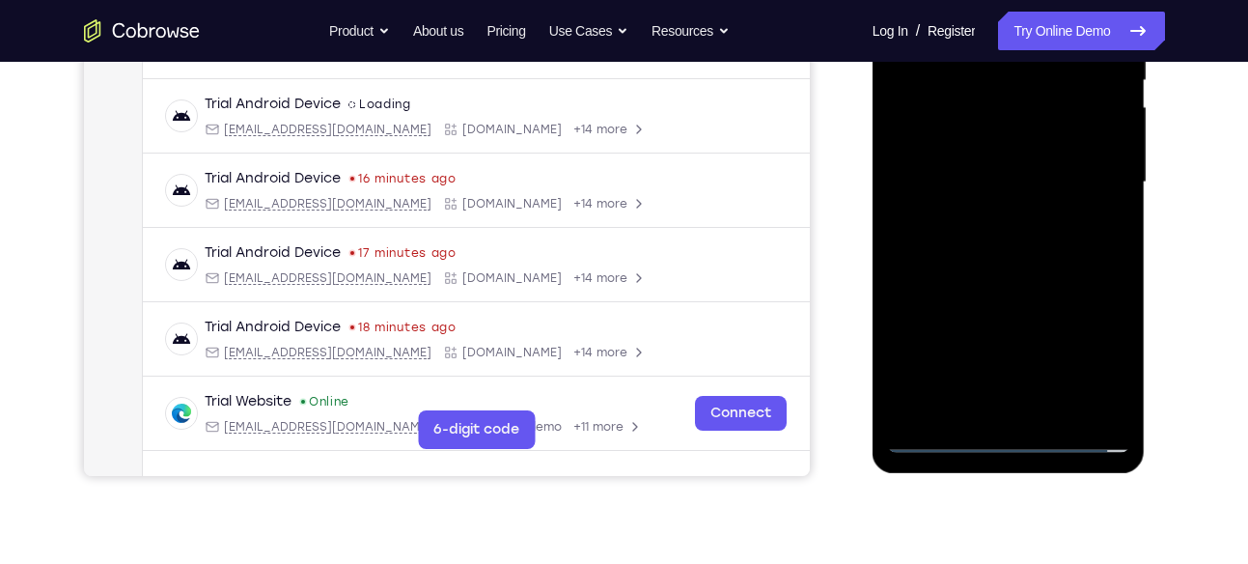
click at [1000, 429] on div at bounding box center [1008, 182] width 243 height 541
click at [1009, 439] on div at bounding box center [1008, 182] width 243 height 541
click at [1089, 360] on div at bounding box center [1008, 182] width 243 height 541
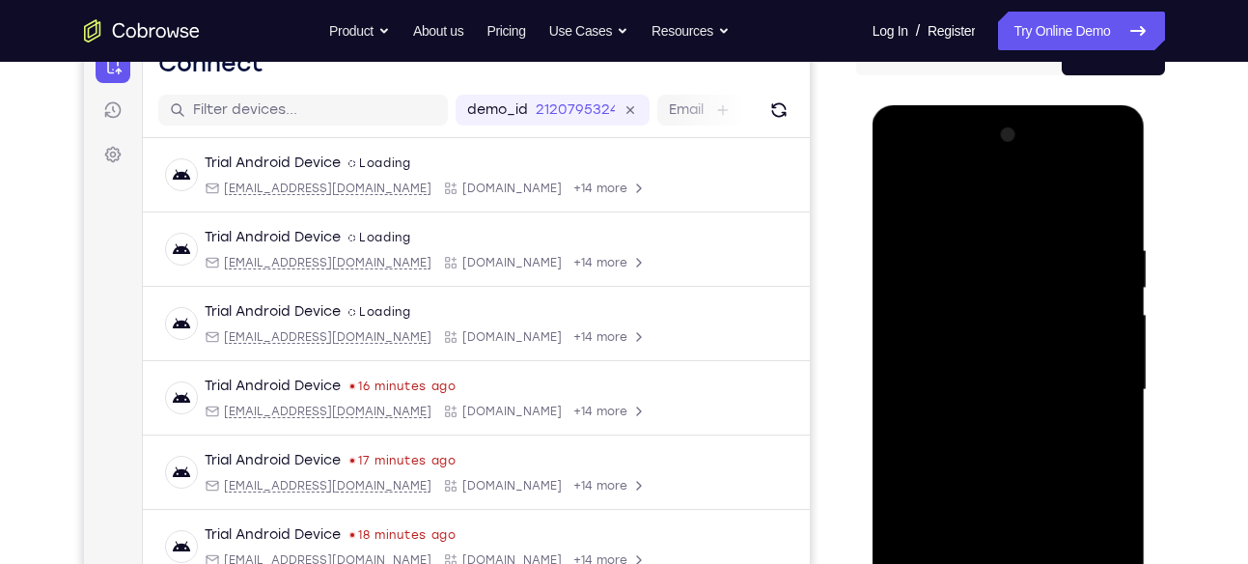
scroll to position [257, 0]
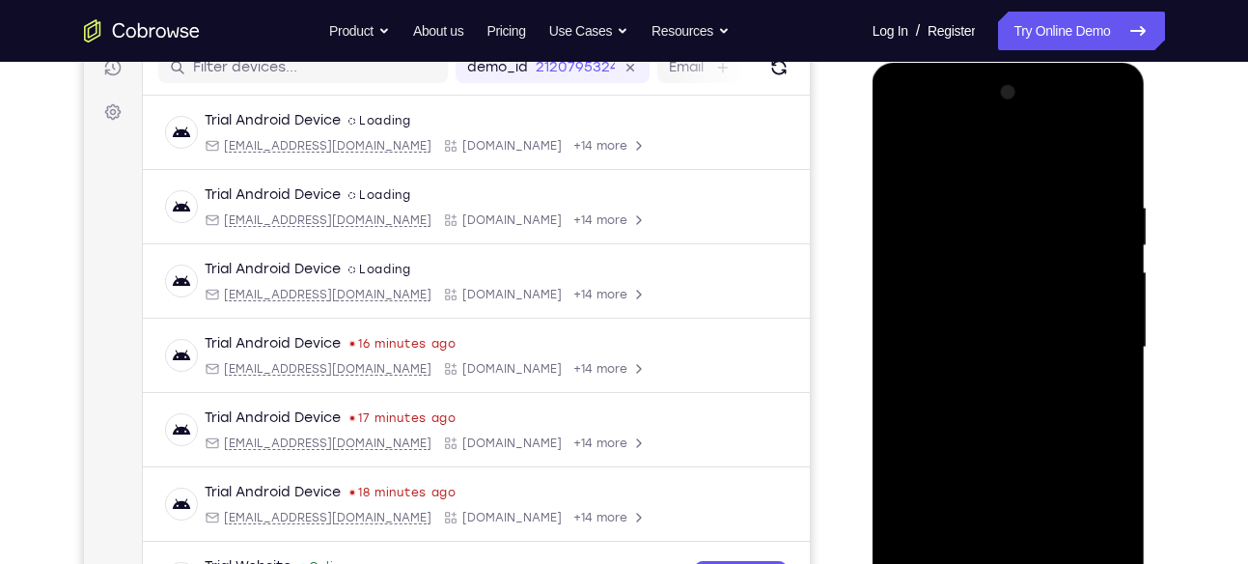
click at [1093, 502] on div at bounding box center [1008, 347] width 243 height 541
click at [1097, 508] on div at bounding box center [1008, 347] width 243 height 541
click at [901, 120] on div at bounding box center [1008, 347] width 243 height 541
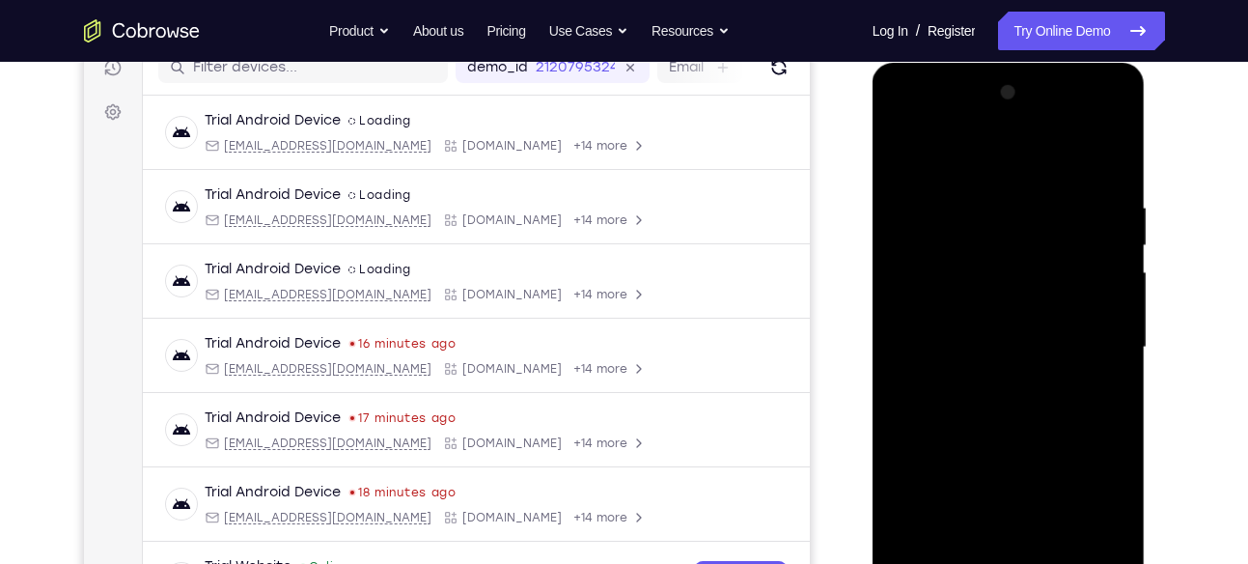
click at [1088, 331] on div at bounding box center [1008, 347] width 243 height 541
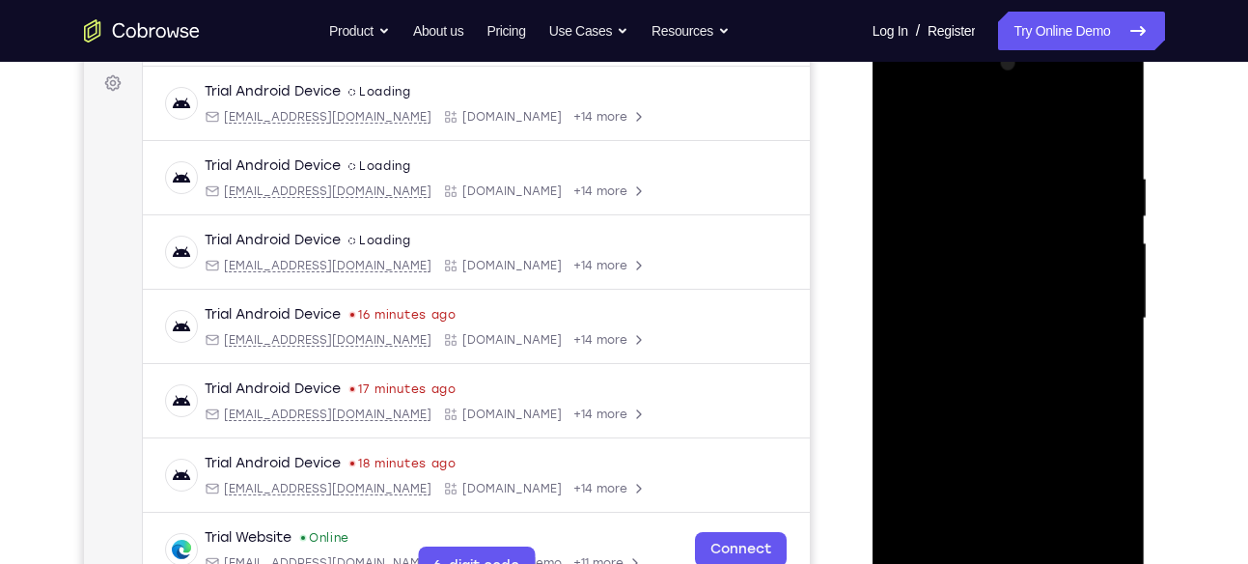
scroll to position [285, 0]
click at [984, 354] on div at bounding box center [1008, 319] width 243 height 541
click at [990, 297] on div at bounding box center [1008, 319] width 243 height 541
click at [987, 268] on div at bounding box center [1008, 319] width 243 height 541
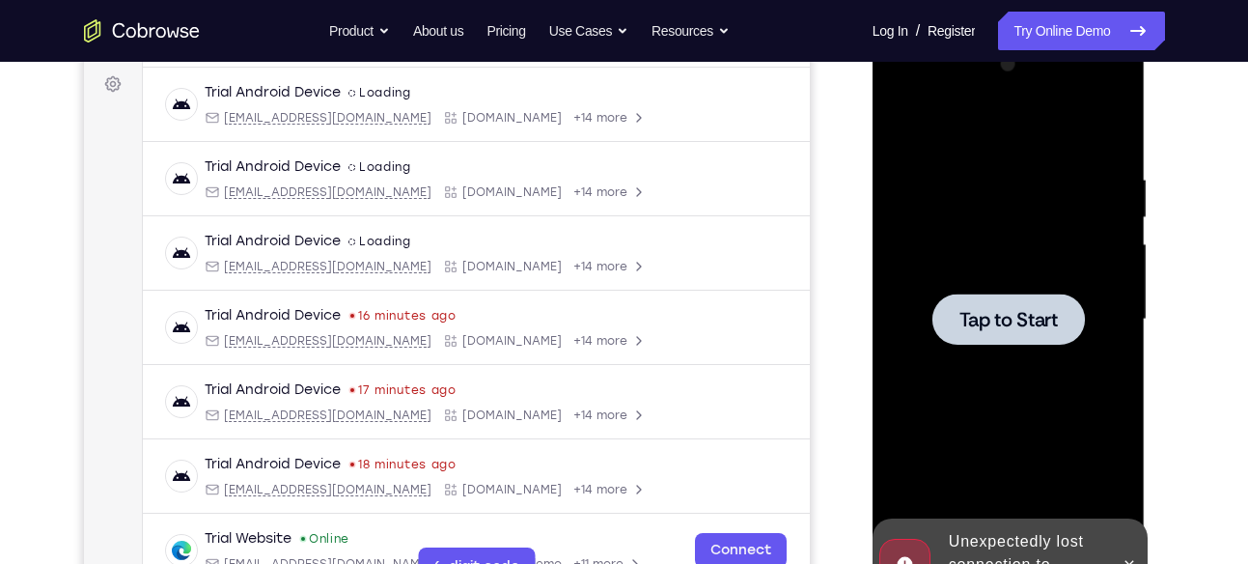
click at [987, 268] on div at bounding box center [1008, 319] width 243 height 541
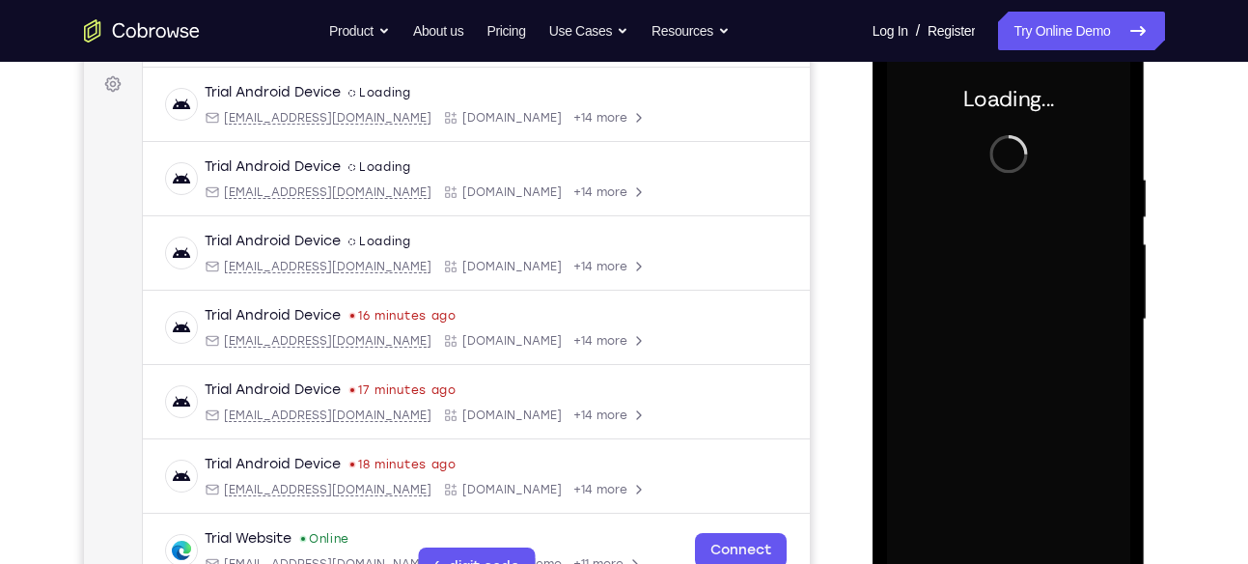
click at [996, 238] on div at bounding box center [1008, 319] width 243 height 541
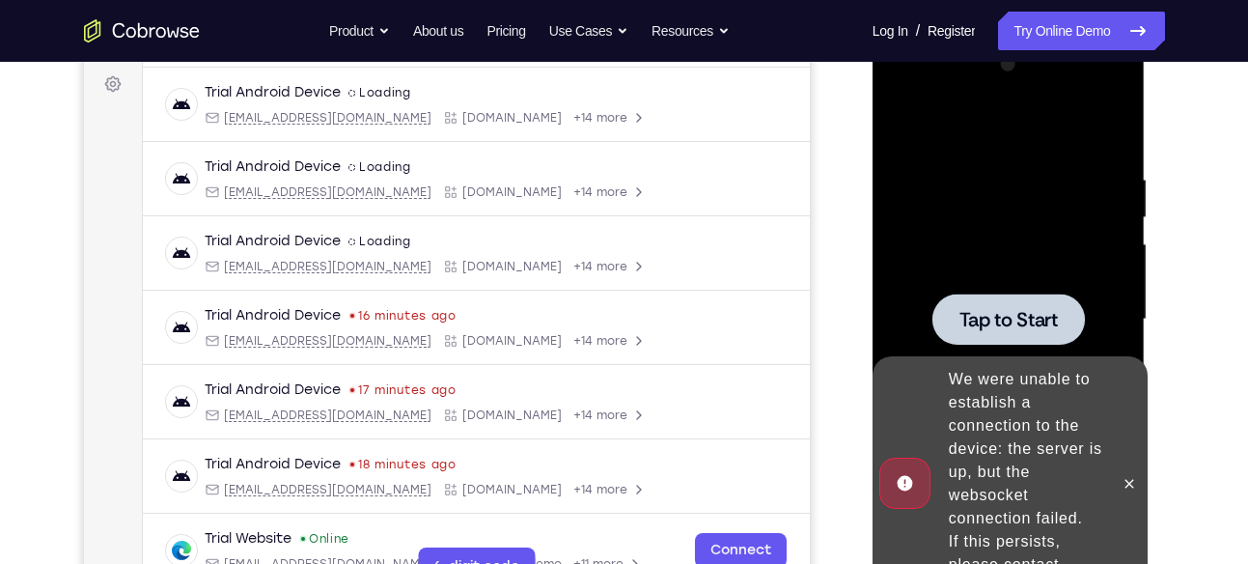
drag, startPoint x: 175, startPoint y: 214, endPoint x: 1150, endPoint y: 115, distance: 980.2
click at [1150, 115] on div at bounding box center [1010, 317] width 309 height 594
click at [1059, 215] on div at bounding box center [1008, 319] width 243 height 541
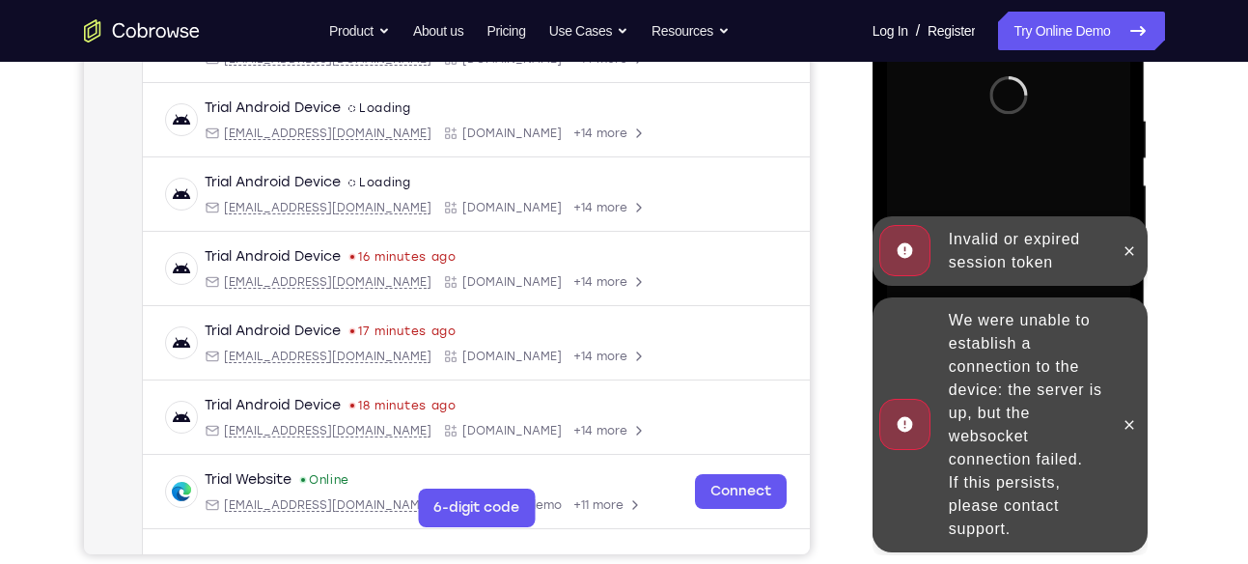
scroll to position [347, 0]
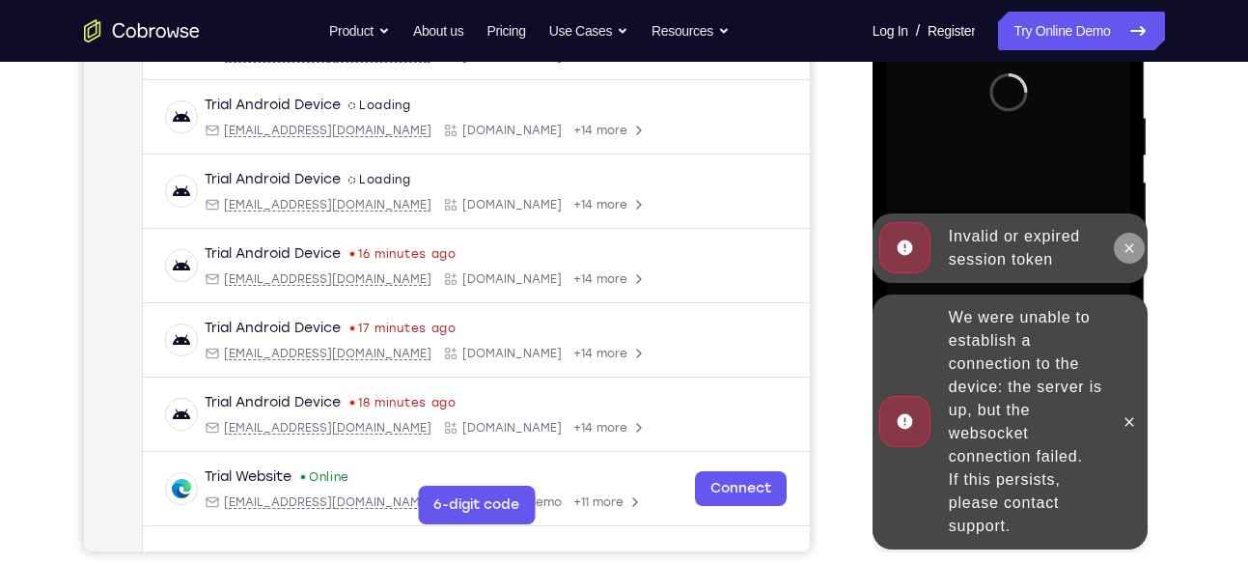
click at [1129, 253] on icon at bounding box center [1129, 247] width 15 height 15
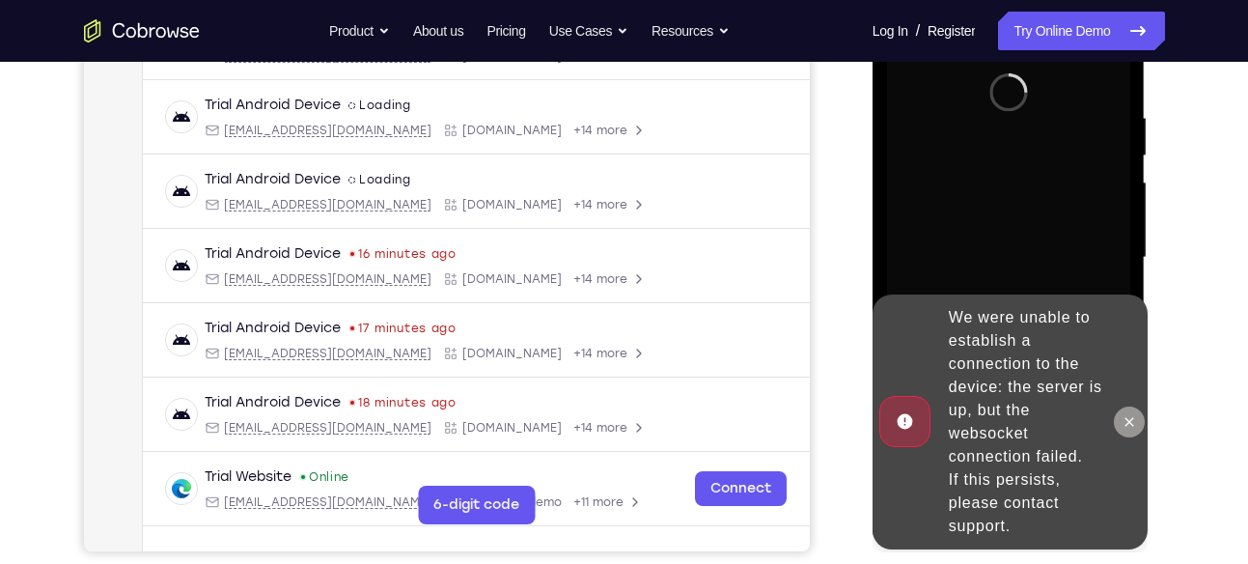
click at [1138, 412] on button at bounding box center [1129, 421] width 31 height 31
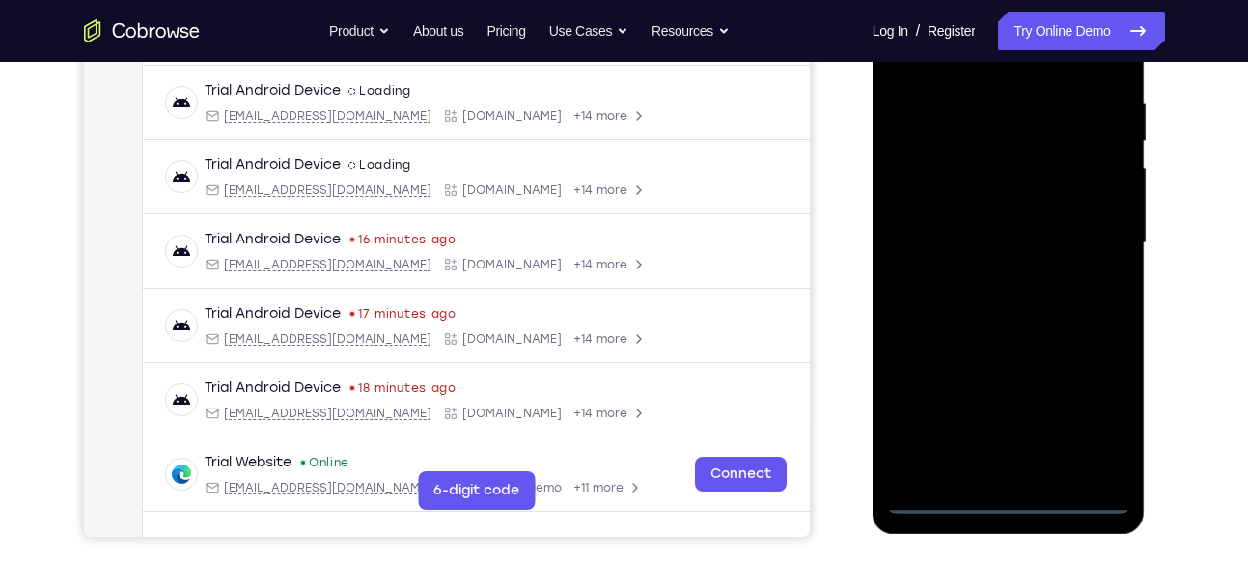
scroll to position [363, 0]
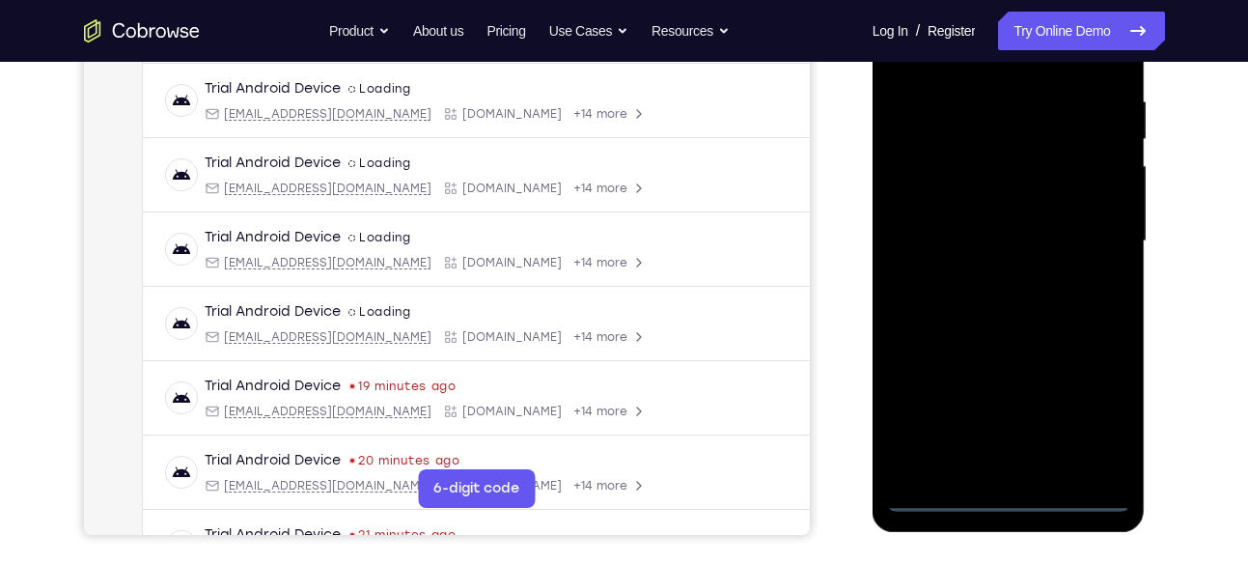
click at [1015, 497] on div at bounding box center [1008, 241] width 243 height 541
click at [1106, 416] on div at bounding box center [1008, 241] width 243 height 541
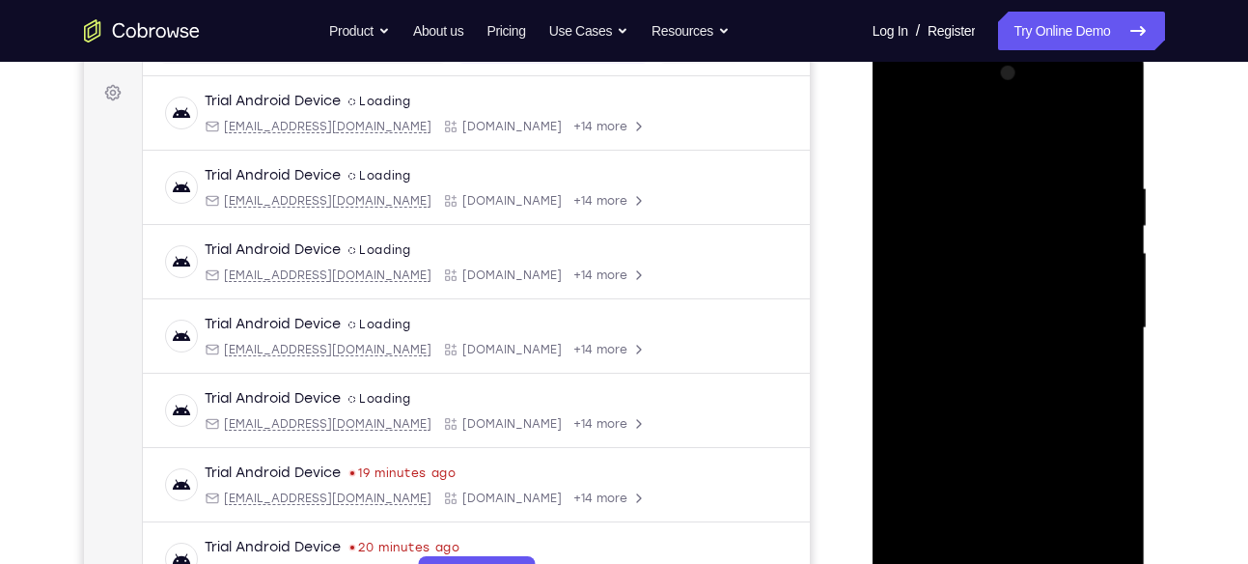
scroll to position [275, 0]
click at [908, 107] on div at bounding box center [1008, 329] width 243 height 541
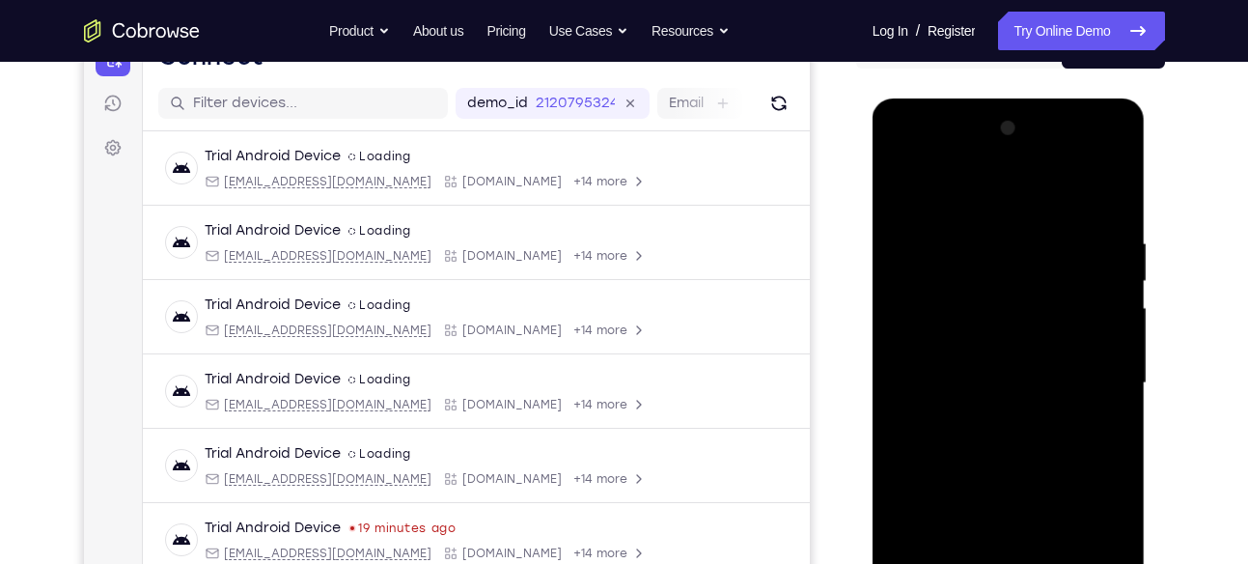
scroll to position [220, 0]
click at [1091, 374] on div at bounding box center [1008, 384] width 243 height 541
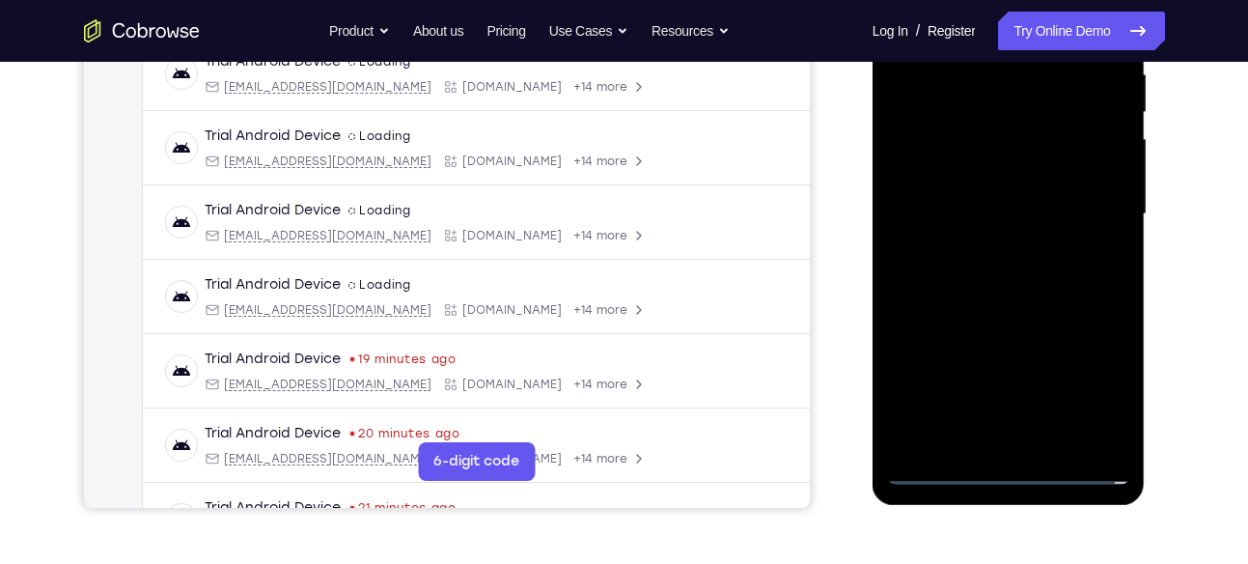
scroll to position [393, 0]
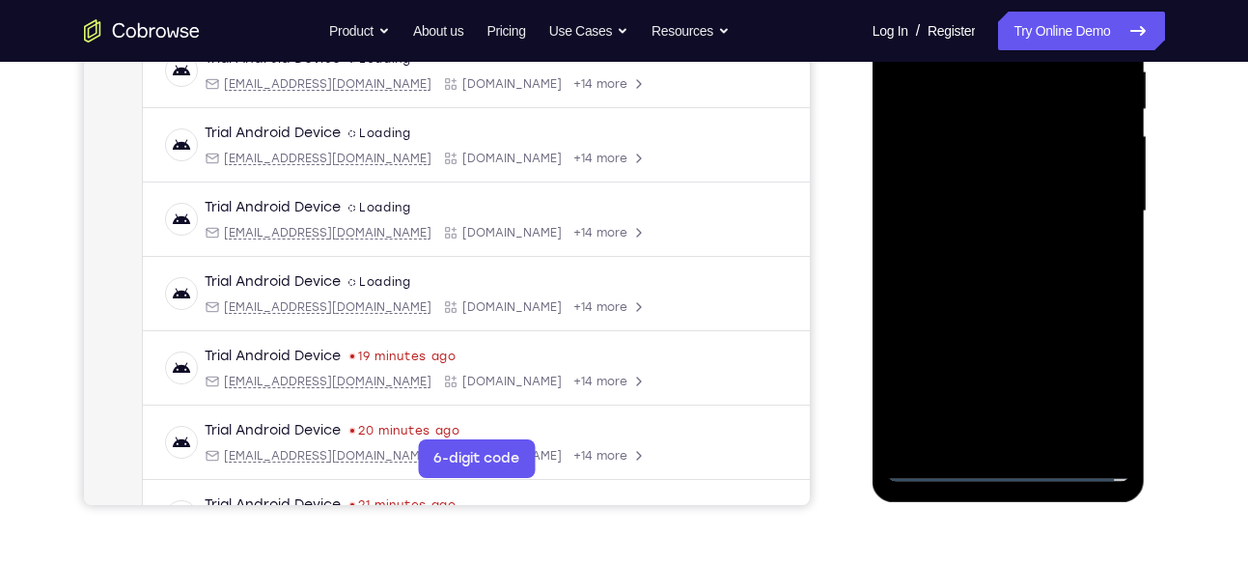
click at [1012, 378] on div at bounding box center [1008, 211] width 243 height 541
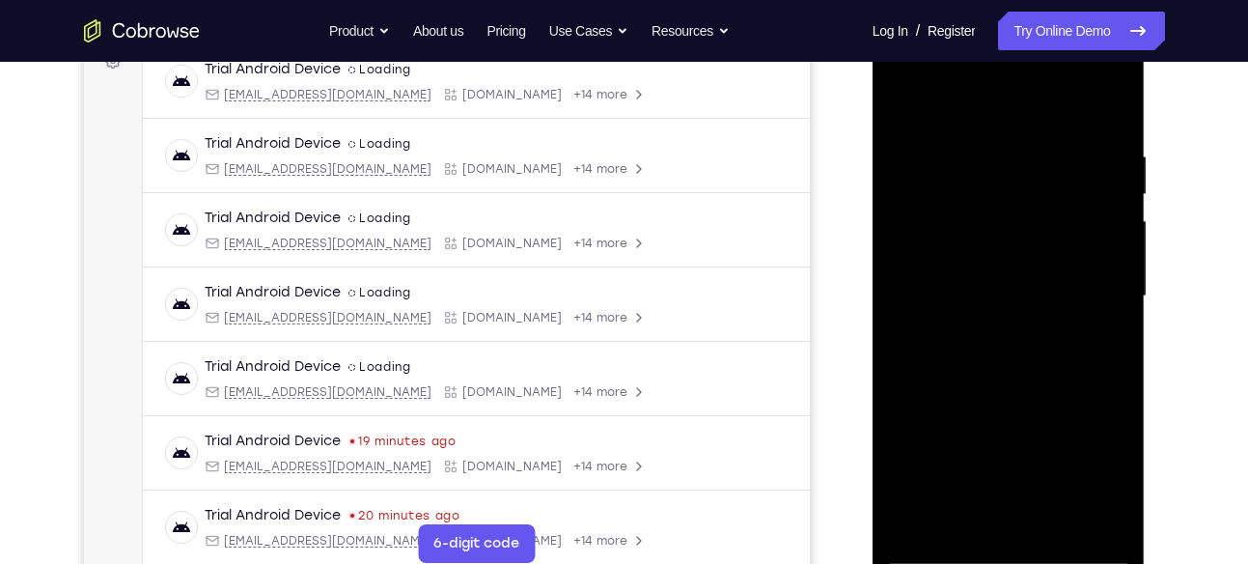
scroll to position [307, 0]
click at [986, 335] on div at bounding box center [1008, 297] width 243 height 541
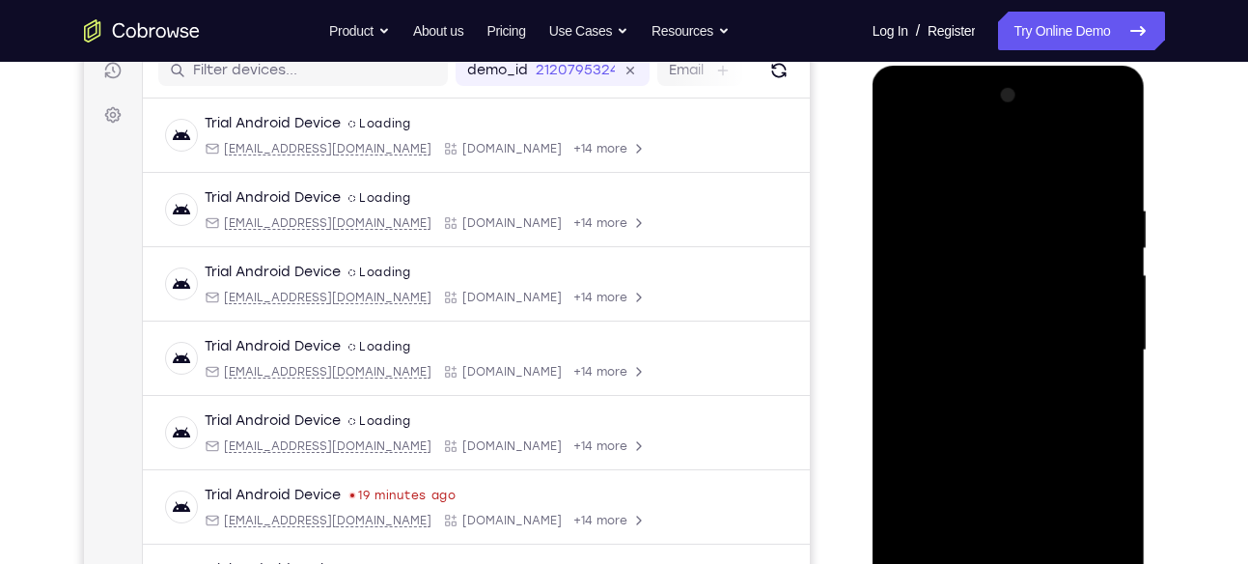
scroll to position [225, 0]
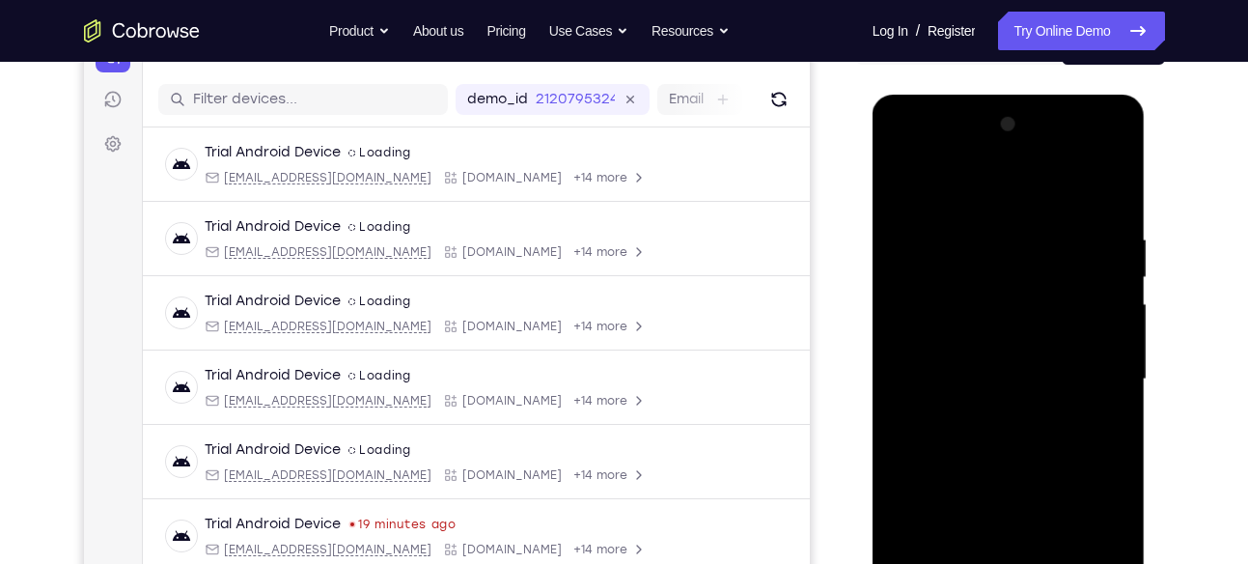
click at [1027, 354] on div at bounding box center [1008, 379] width 243 height 541
click at [1000, 331] on div at bounding box center [1008, 379] width 243 height 541
click at [982, 375] on div at bounding box center [1008, 379] width 243 height 541
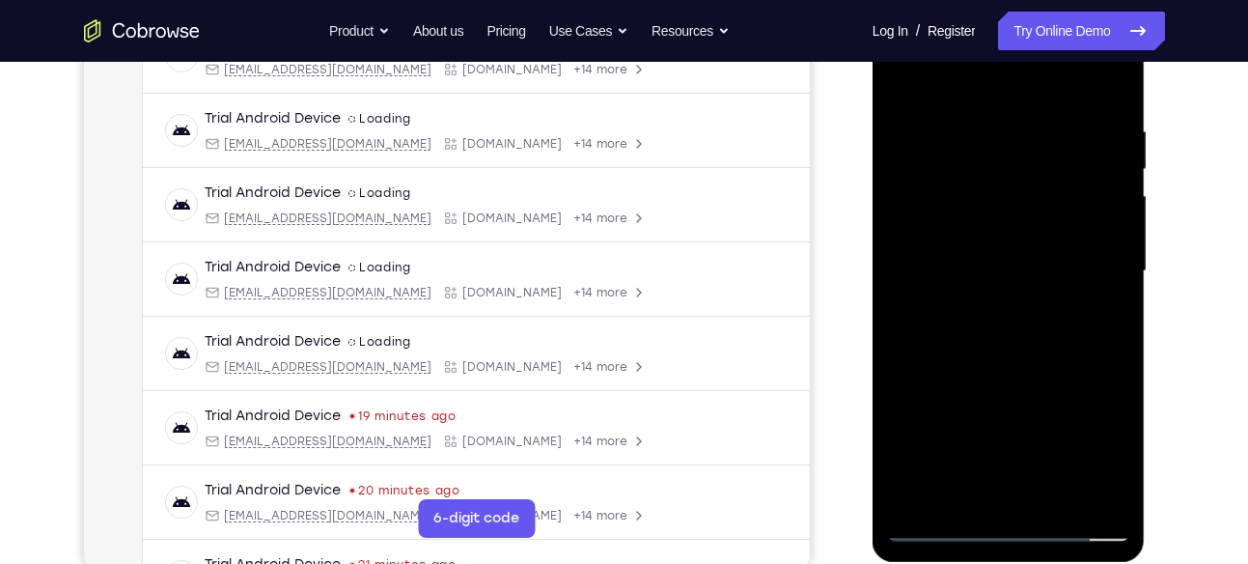
scroll to position [335, 0]
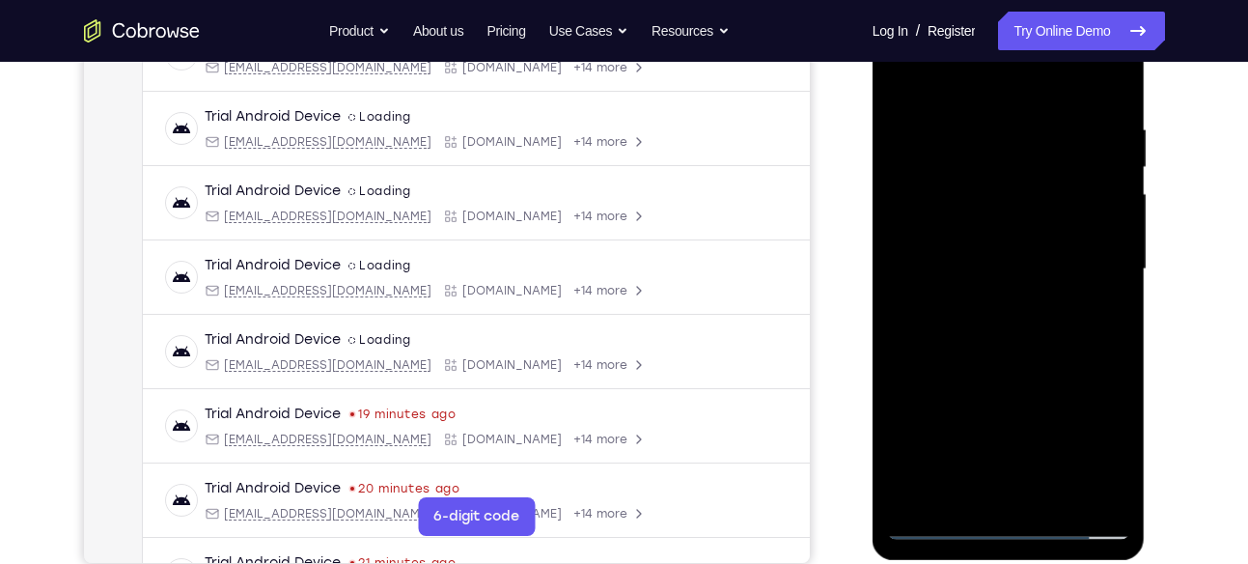
click at [1019, 328] on div at bounding box center [1008, 269] width 243 height 541
click at [1005, 321] on div at bounding box center [1008, 269] width 243 height 541
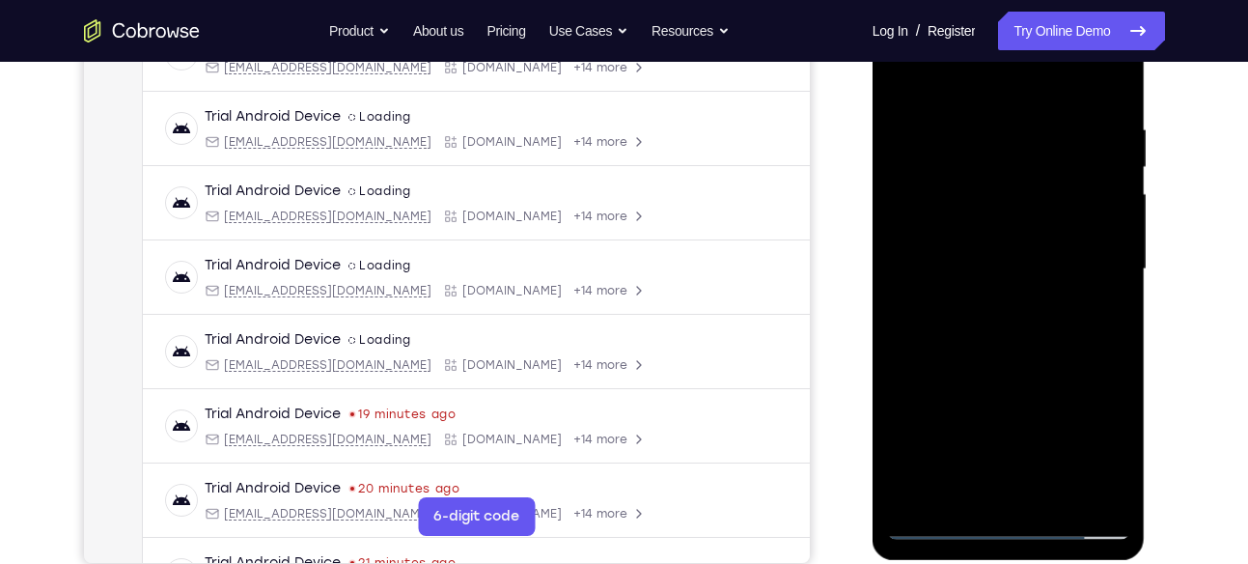
click at [1015, 328] on div at bounding box center [1008, 269] width 243 height 541
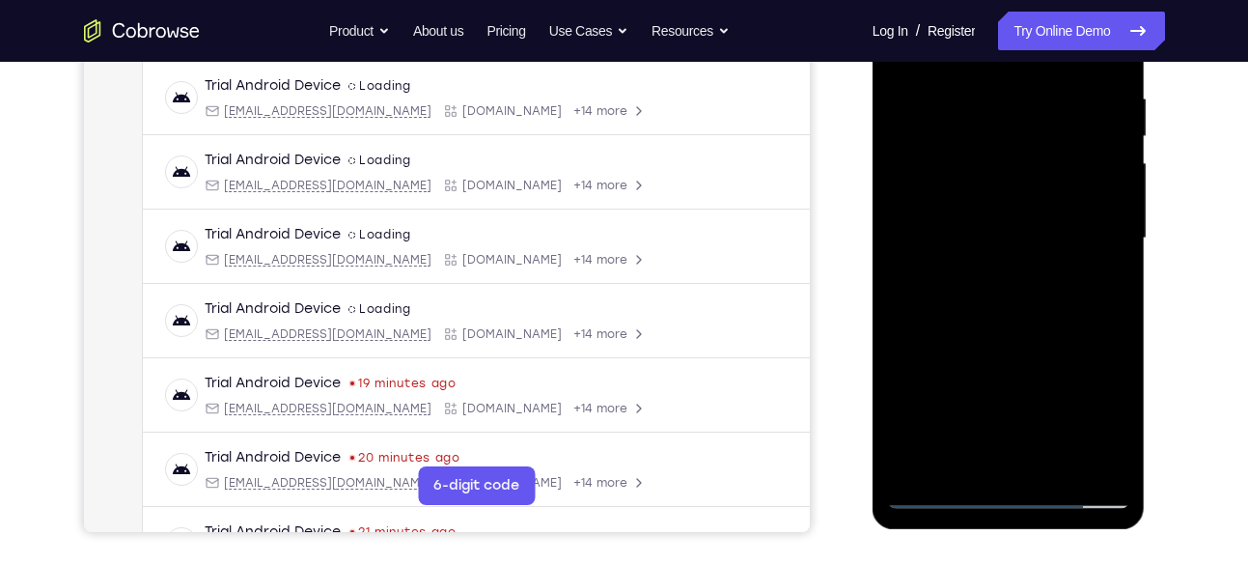
scroll to position [378, 0]
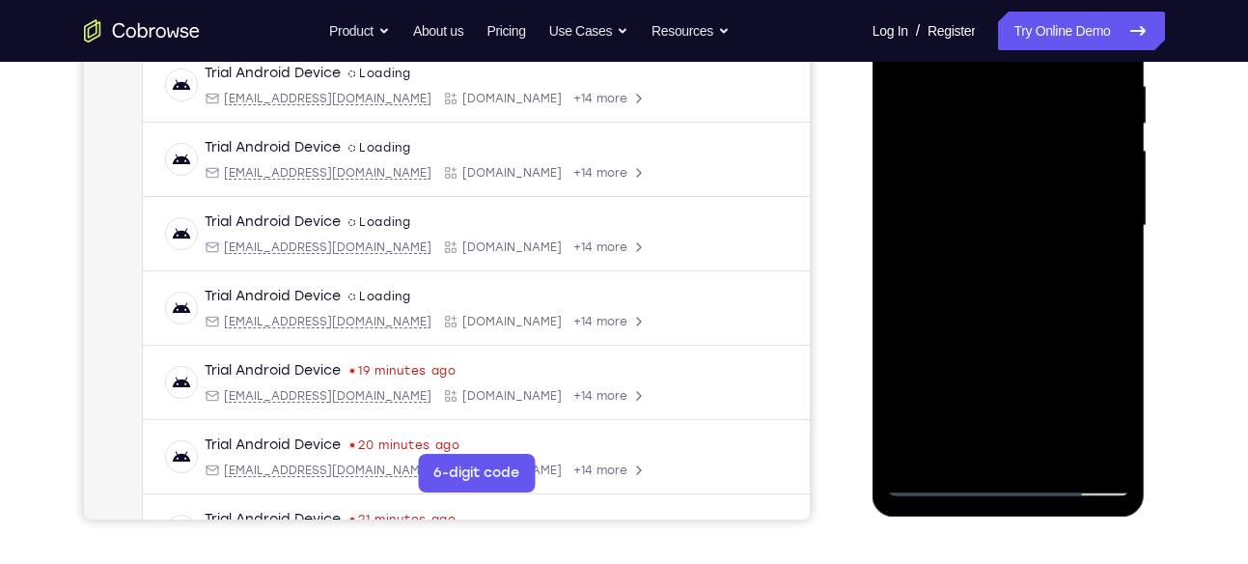
click at [1042, 322] on div at bounding box center [1008, 226] width 243 height 541
click at [1037, 317] on div at bounding box center [1008, 226] width 243 height 541
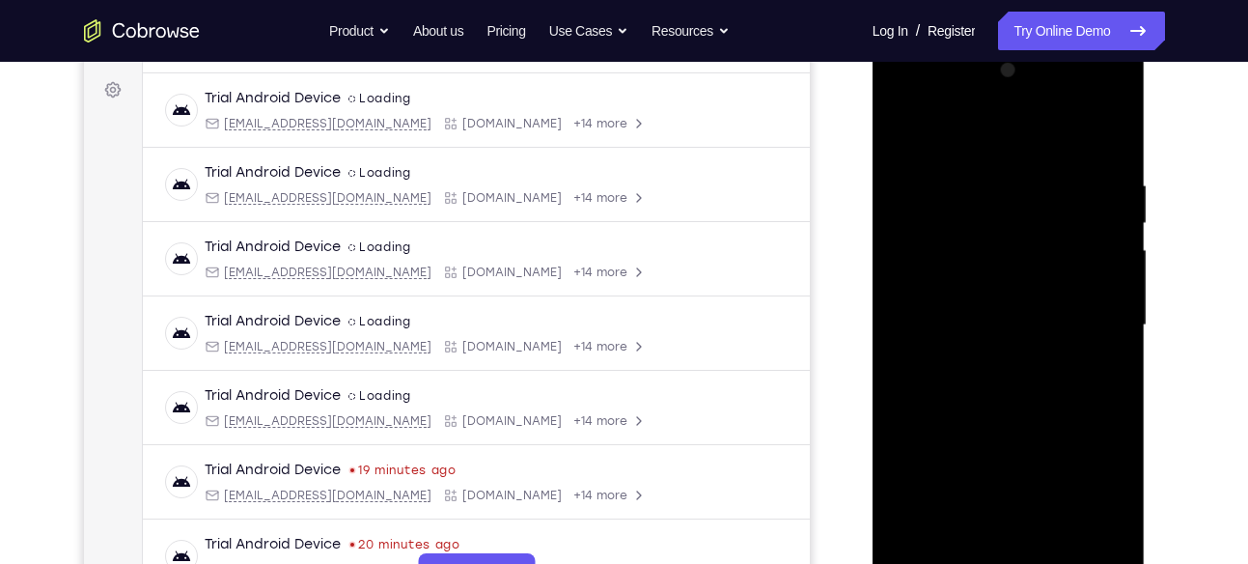
scroll to position [276, 0]
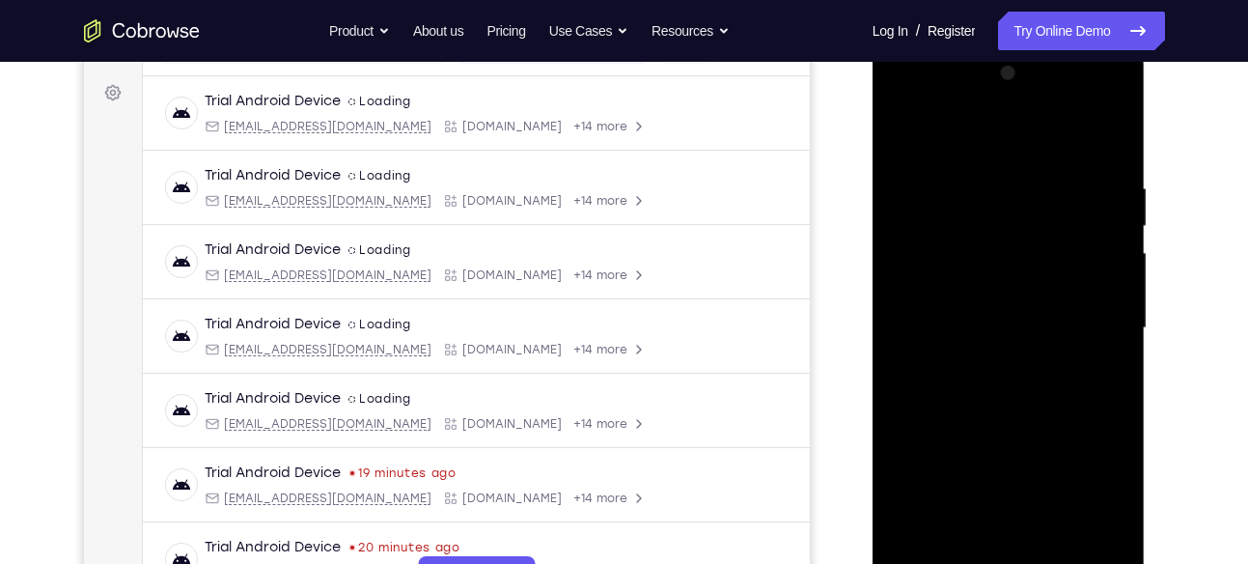
drag, startPoint x: 1088, startPoint y: 169, endPoint x: 797, endPoint y: 173, distance: 291.6
click at [873, 173] on html "Online web based iOS Simulators and Android Emulators. Run iPhone, iPad, Mobile…" at bounding box center [1010, 332] width 275 height 579
drag, startPoint x: 1119, startPoint y: 164, endPoint x: 853, endPoint y: 179, distance: 266.9
click at [873, 179] on html "Online web based iOS Simulators and Android Emulators. Run iPhone, iPad, Mobile…" at bounding box center [1010, 332] width 275 height 579
drag, startPoint x: 1094, startPoint y: 168, endPoint x: 782, endPoint y: 169, distance: 311.9
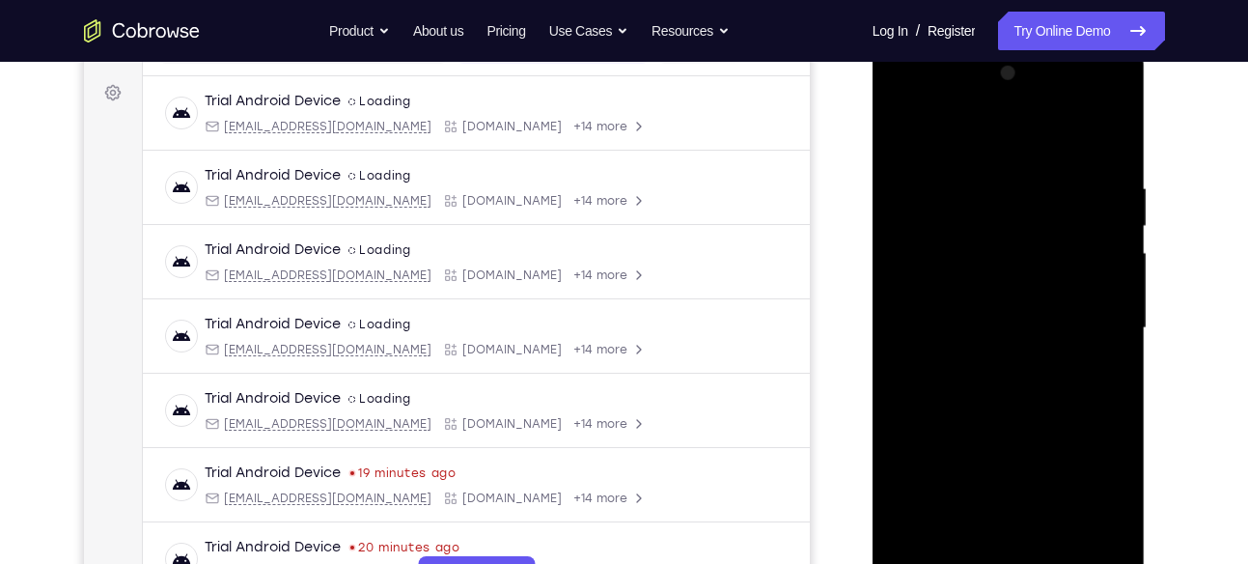
click at [873, 169] on html "Online web based iOS Simulators and Android Emulators. Run iPhone, iPad, Mobile…" at bounding box center [1010, 332] width 275 height 579
drag, startPoint x: 1121, startPoint y: 167, endPoint x: 791, endPoint y: 222, distance: 334.8
click at [873, 222] on html "Online web based iOS Simulators and Android Emulators. Run iPhone, iPad, Mobile…" at bounding box center [1010, 332] width 275 height 579
drag, startPoint x: 1086, startPoint y: 173, endPoint x: 787, endPoint y: 163, distance: 299.5
click at [873, 163] on html "Online web based iOS Simulators and Android Emulators. Run iPhone, iPad, Mobile…" at bounding box center [1010, 332] width 275 height 579
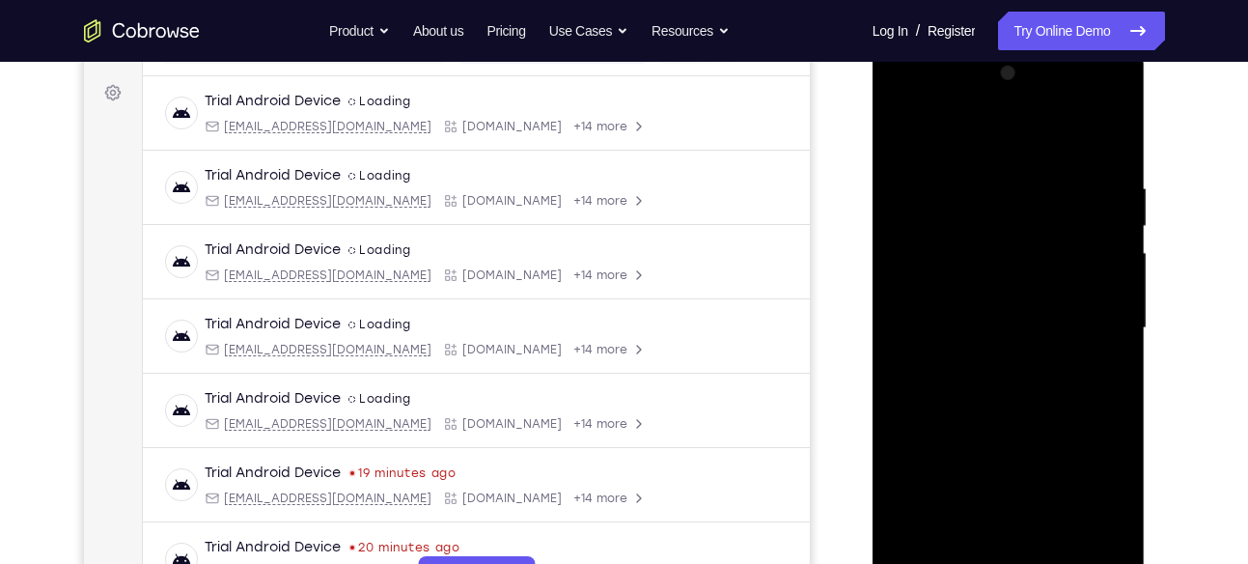
drag, startPoint x: 910, startPoint y: 179, endPoint x: 1227, endPoint y: 160, distance: 317.2
click at [1148, 160] on html "Online web based iOS Simulators and Android Emulators. Run iPhone, iPad, Mobile…" at bounding box center [1010, 332] width 275 height 579
drag, startPoint x: 949, startPoint y: 179, endPoint x: 1227, endPoint y: 126, distance: 282.9
click at [1148, 126] on html "Online web based iOS Simulators and Android Emulators. Run iPhone, iPad, Mobile…" at bounding box center [1010, 332] width 275 height 579
drag, startPoint x: 923, startPoint y: 183, endPoint x: 1227, endPoint y: 144, distance: 306.7
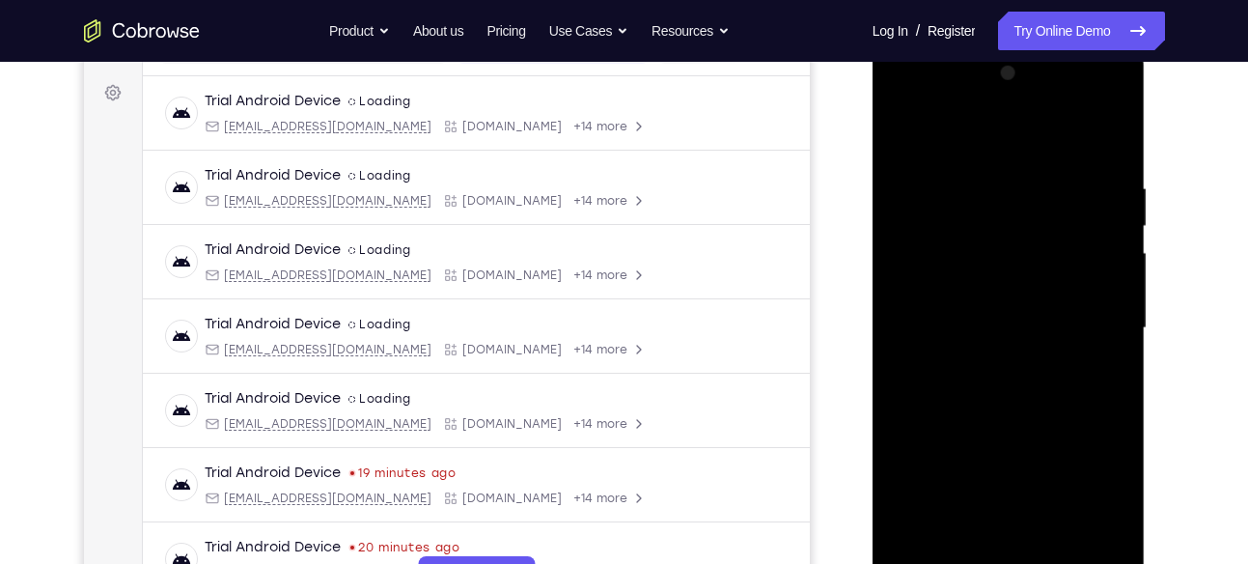
click at [1148, 144] on html "Online web based iOS Simulators and Android Emulators. Run iPhone, iPad, Mobile…" at bounding box center [1010, 332] width 275 height 579
drag, startPoint x: 943, startPoint y: 165, endPoint x: 1227, endPoint y: 158, distance: 283.9
click at [1148, 158] on html "Online web based iOS Simulators and Android Emulators. Run iPhone, iPad, Mobile…" at bounding box center [1010, 332] width 275 height 579
drag, startPoint x: 911, startPoint y: 168, endPoint x: 1227, endPoint y: 170, distance: 315.7
click at [1148, 170] on html "Online web based iOS Simulators and Android Emulators. Run iPhone, iPad, Mobile…" at bounding box center [1010, 332] width 275 height 579
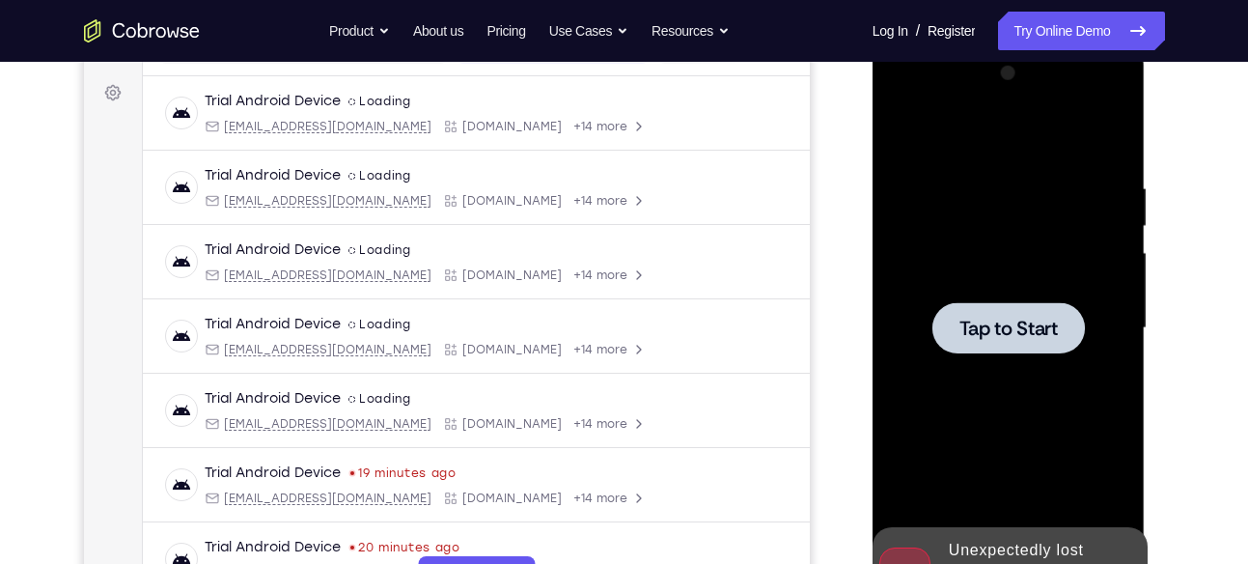
drag, startPoint x: 908, startPoint y: 169, endPoint x: 1046, endPoint y: 183, distance: 138.8
click at [1046, 183] on div at bounding box center [1008, 328] width 243 height 541
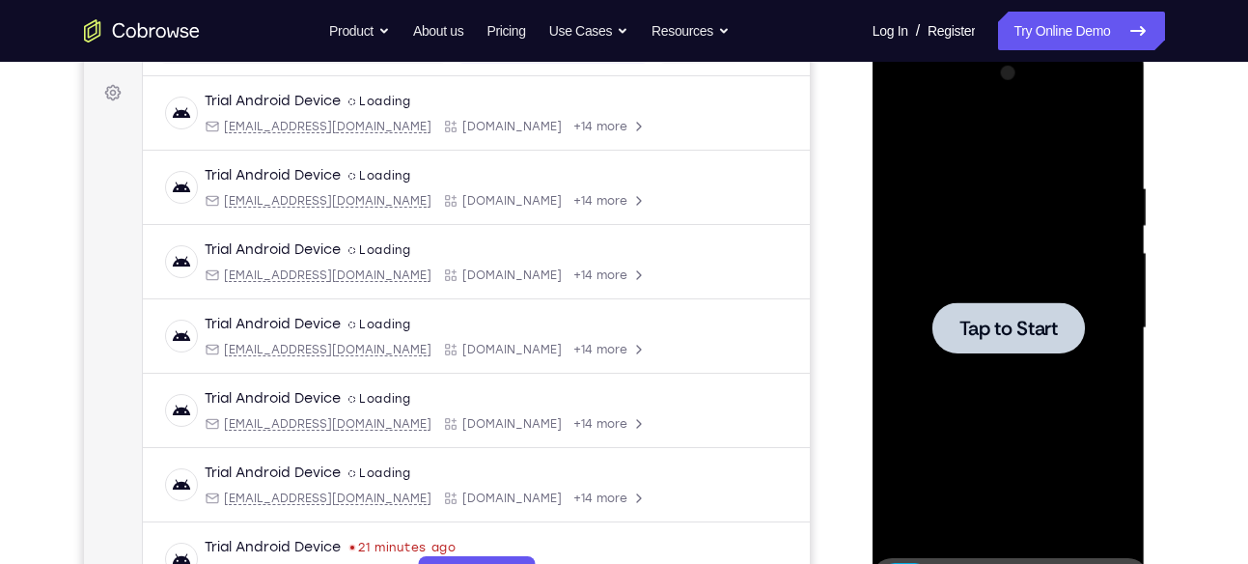
click at [1072, 290] on div at bounding box center [1008, 328] width 243 height 541
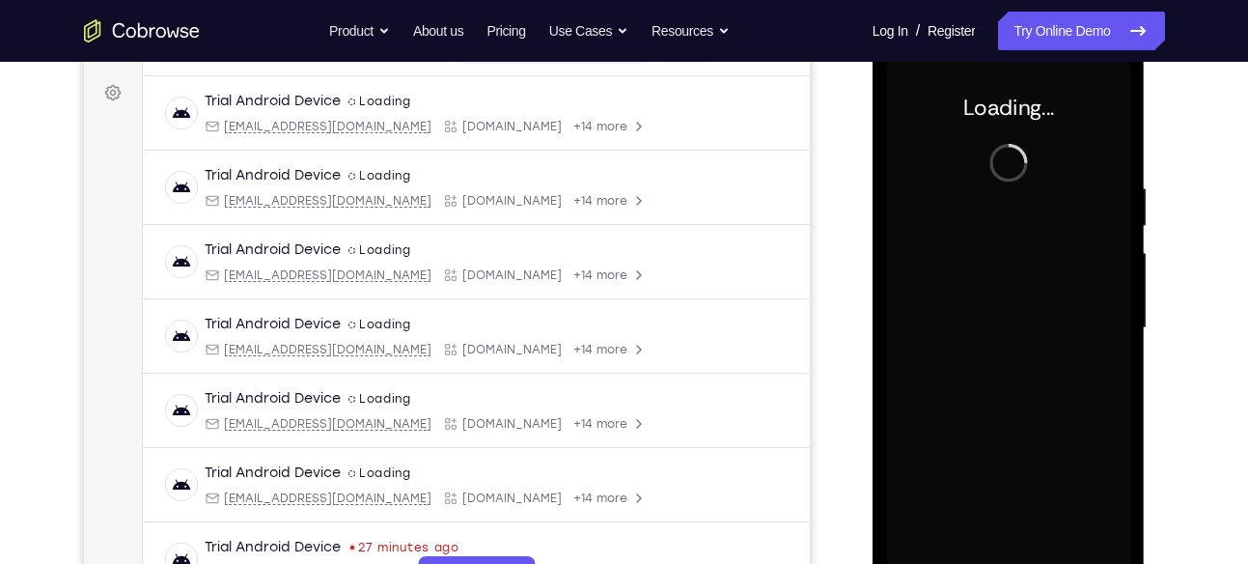
click at [1003, 172] on div at bounding box center [1008, 328] width 243 height 541
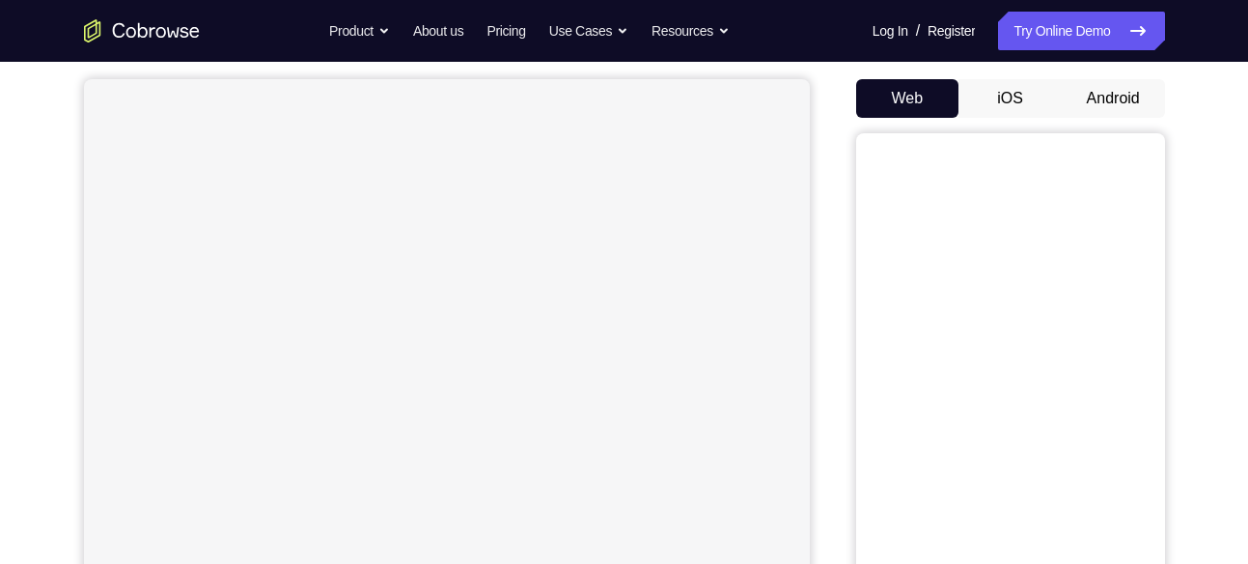
scroll to position [168, 0]
click at [1122, 112] on button "Android" at bounding box center [1113, 102] width 103 height 39
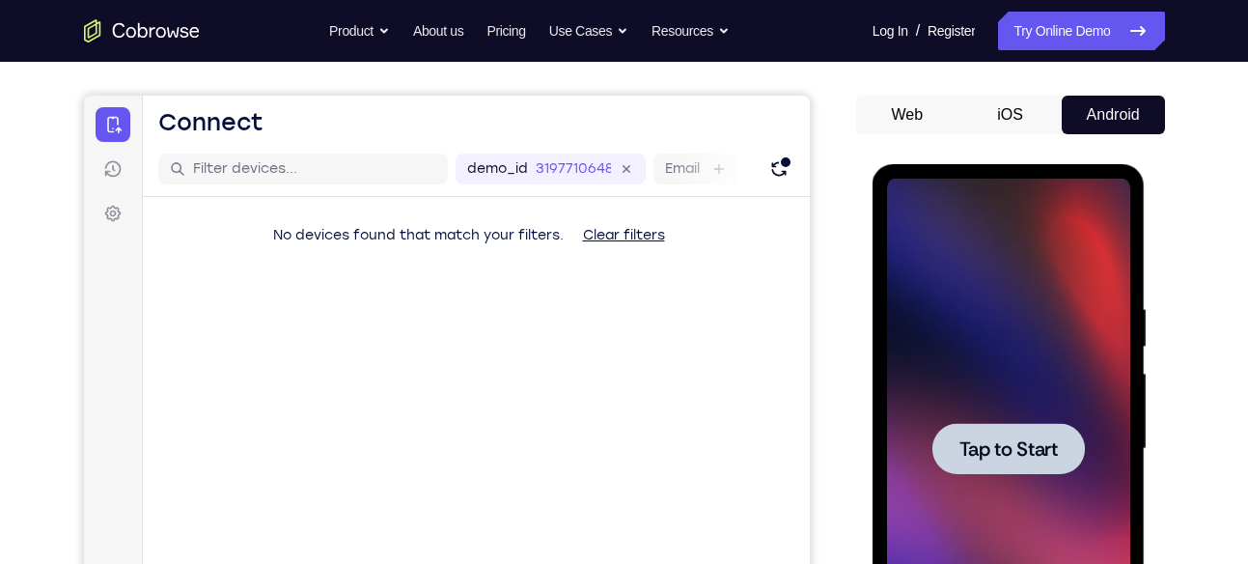
scroll to position [0, 0]
click at [996, 448] on span "Tap to Start" at bounding box center [1009, 448] width 98 height 19
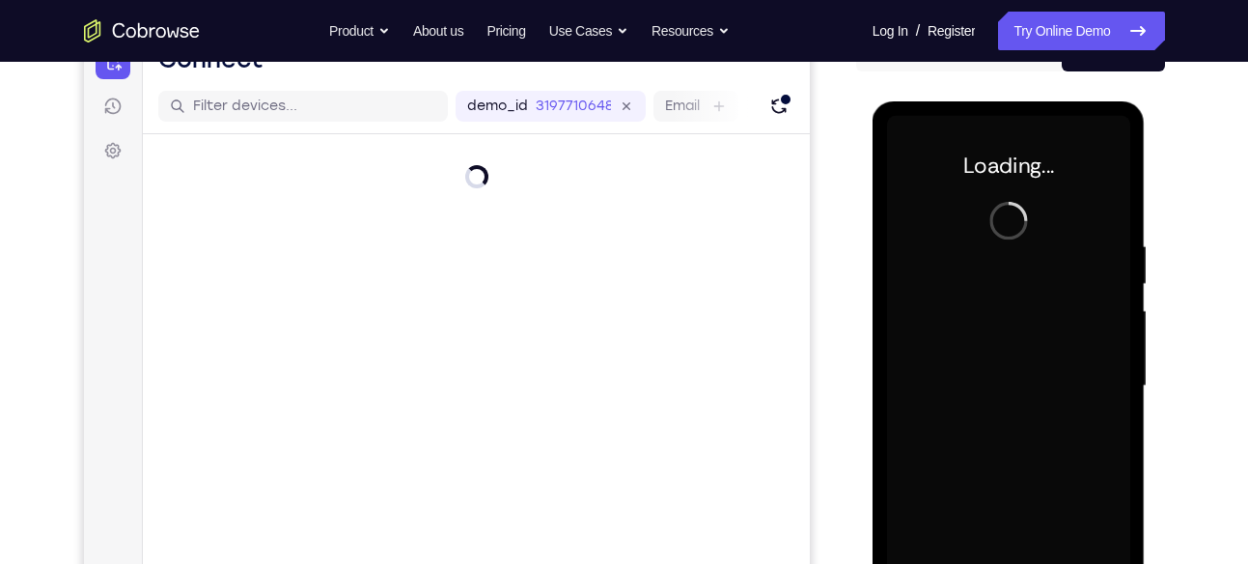
scroll to position [222, 0]
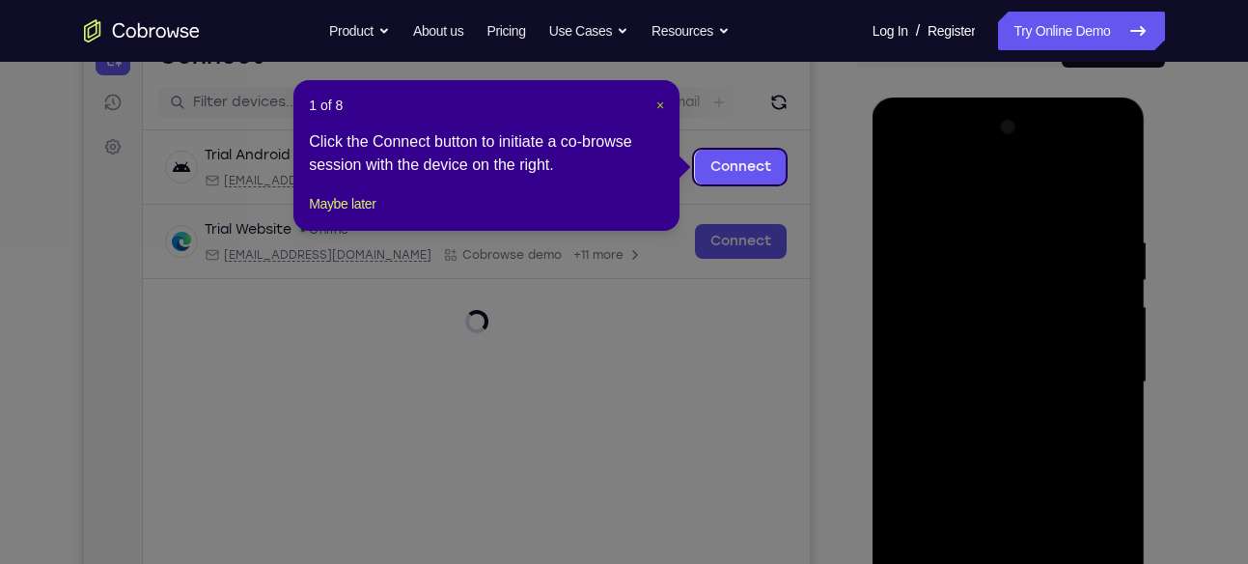
click at [663, 106] on span "×" at bounding box center [661, 105] width 8 height 15
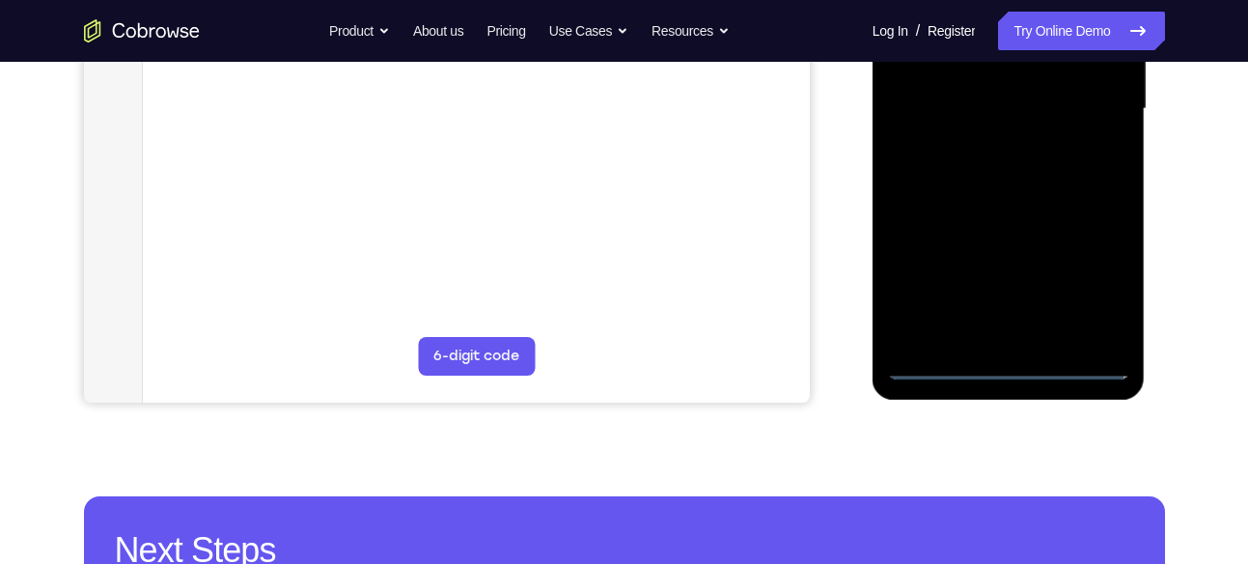
scroll to position [500, 0]
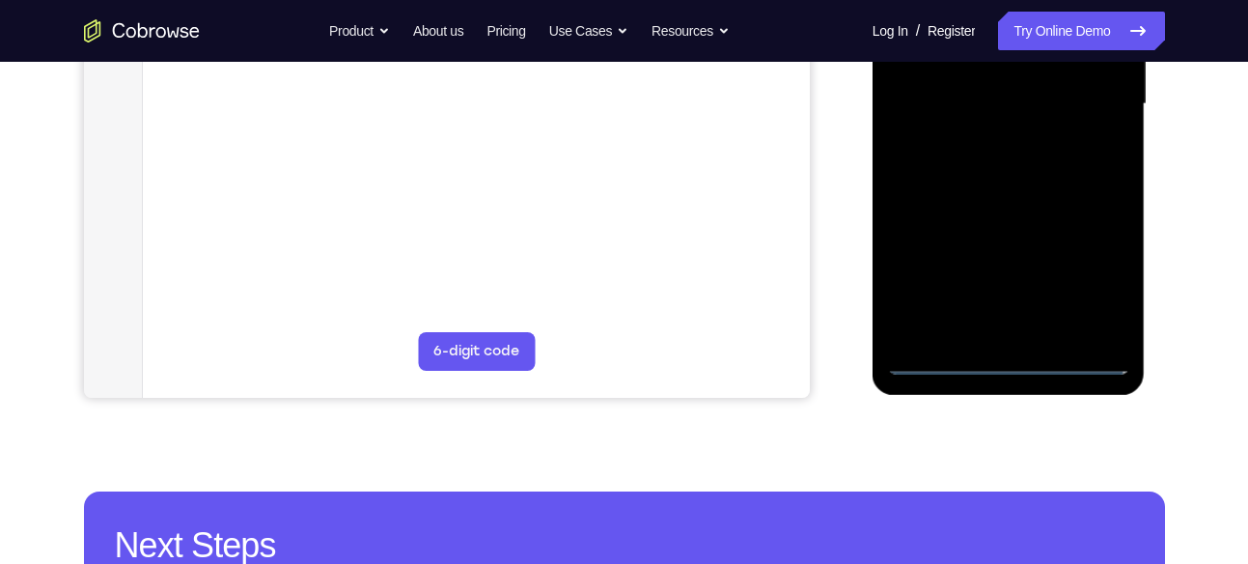
click at [1009, 351] on div at bounding box center [1008, 104] width 243 height 541
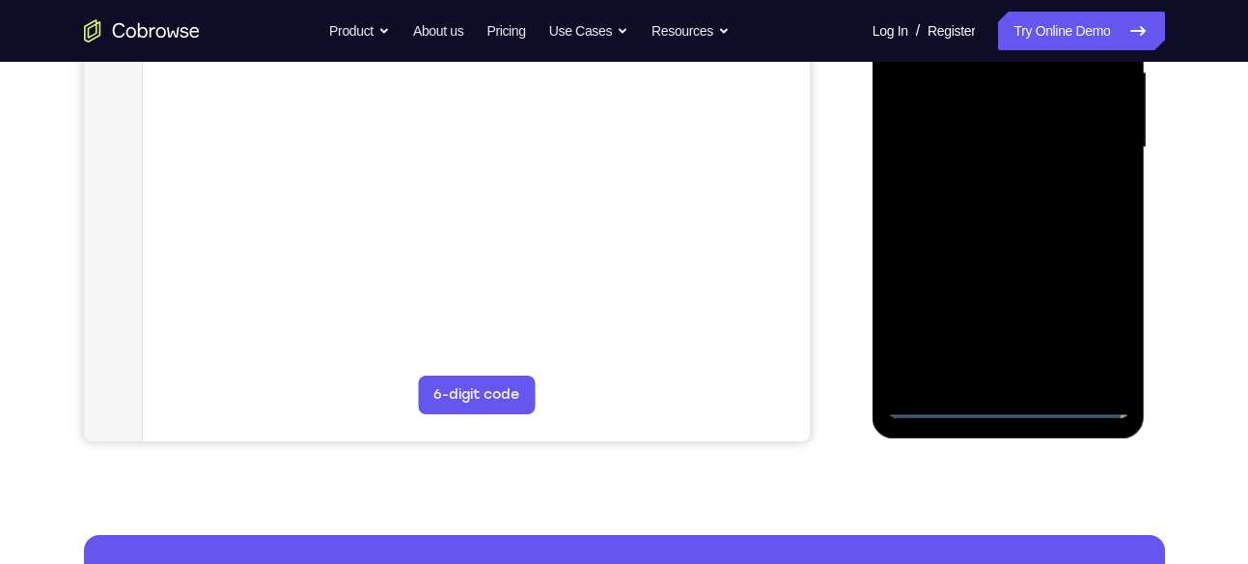
click at [1009, 401] on div at bounding box center [1008, 147] width 243 height 541
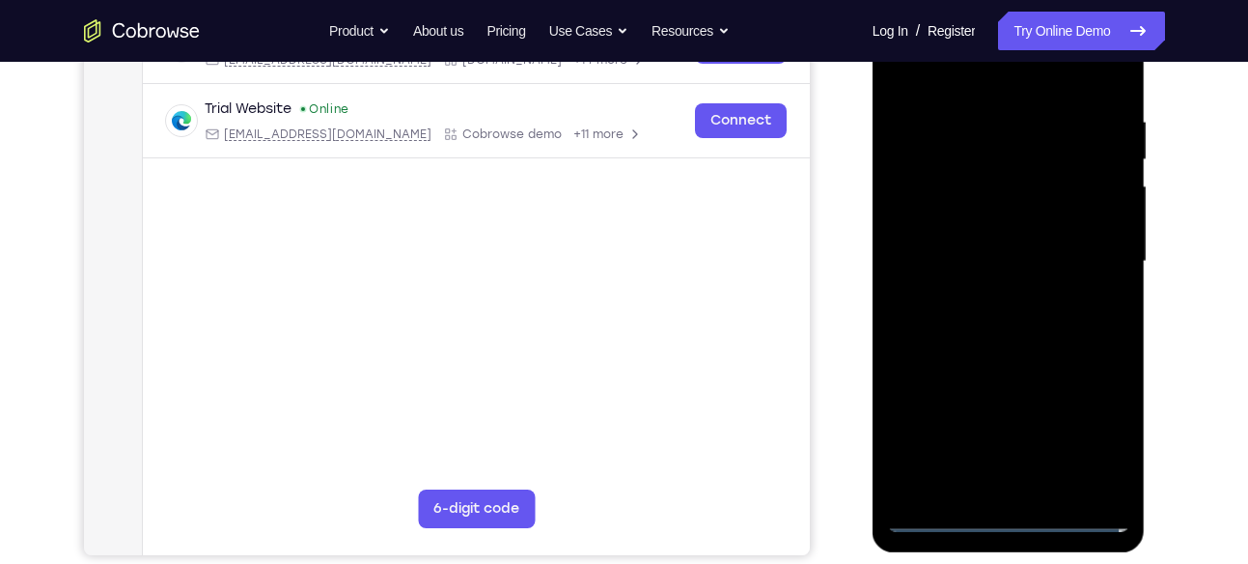
scroll to position [342, 0]
click at [1005, 513] on div at bounding box center [1008, 262] width 243 height 541
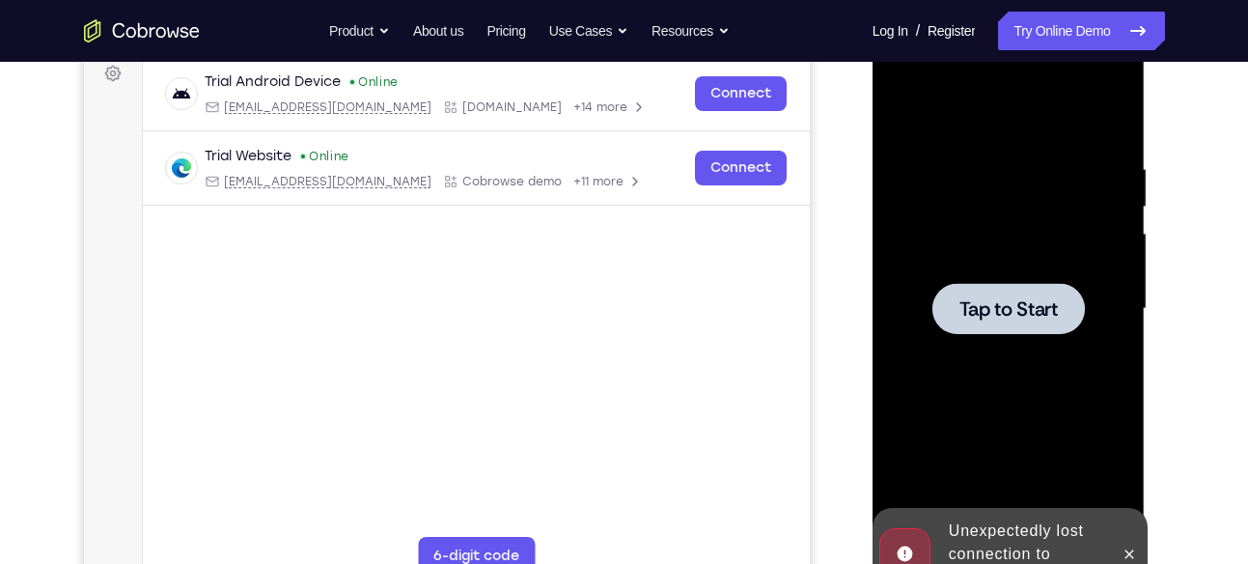
scroll to position [296, 0]
click at [1054, 316] on span "Tap to Start" at bounding box center [1009, 307] width 98 height 19
